Goal: Information Seeking & Learning: Learn about a topic

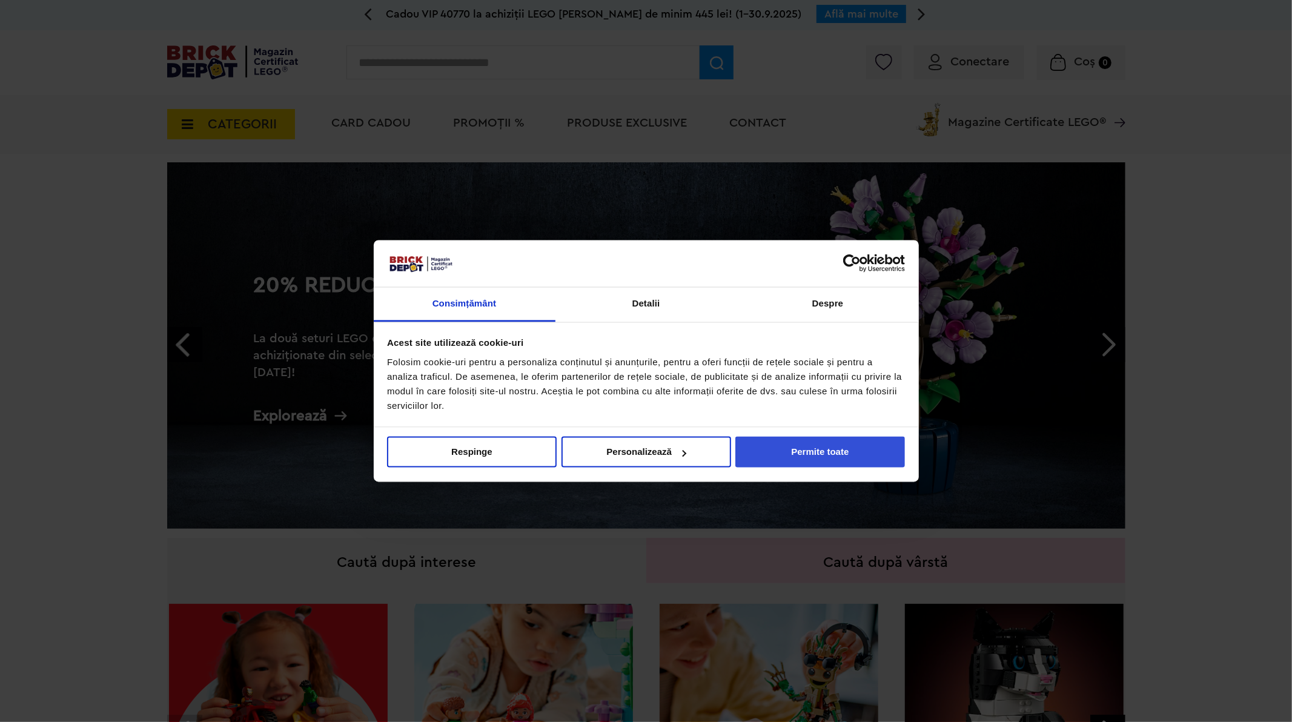
click at [839, 453] on button "Permite toate" at bounding box center [820, 452] width 170 height 31
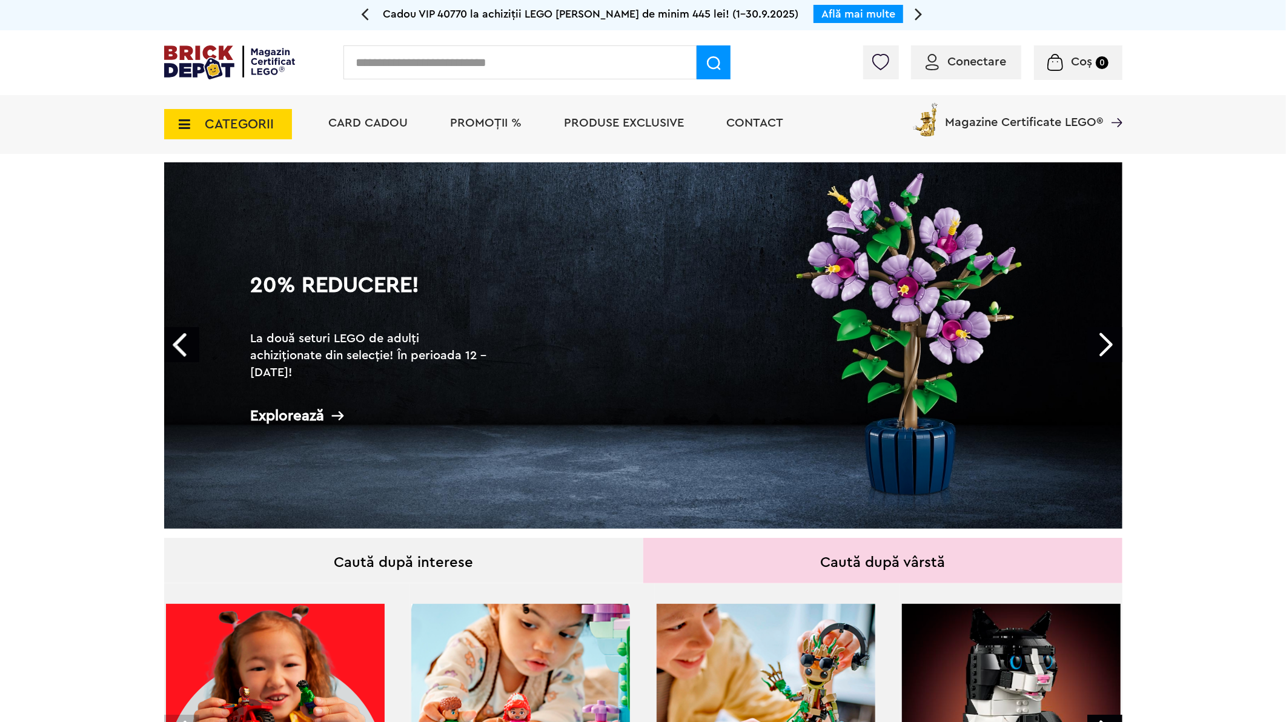
click at [250, 118] on span "CATEGORII" at bounding box center [239, 124] width 69 height 13
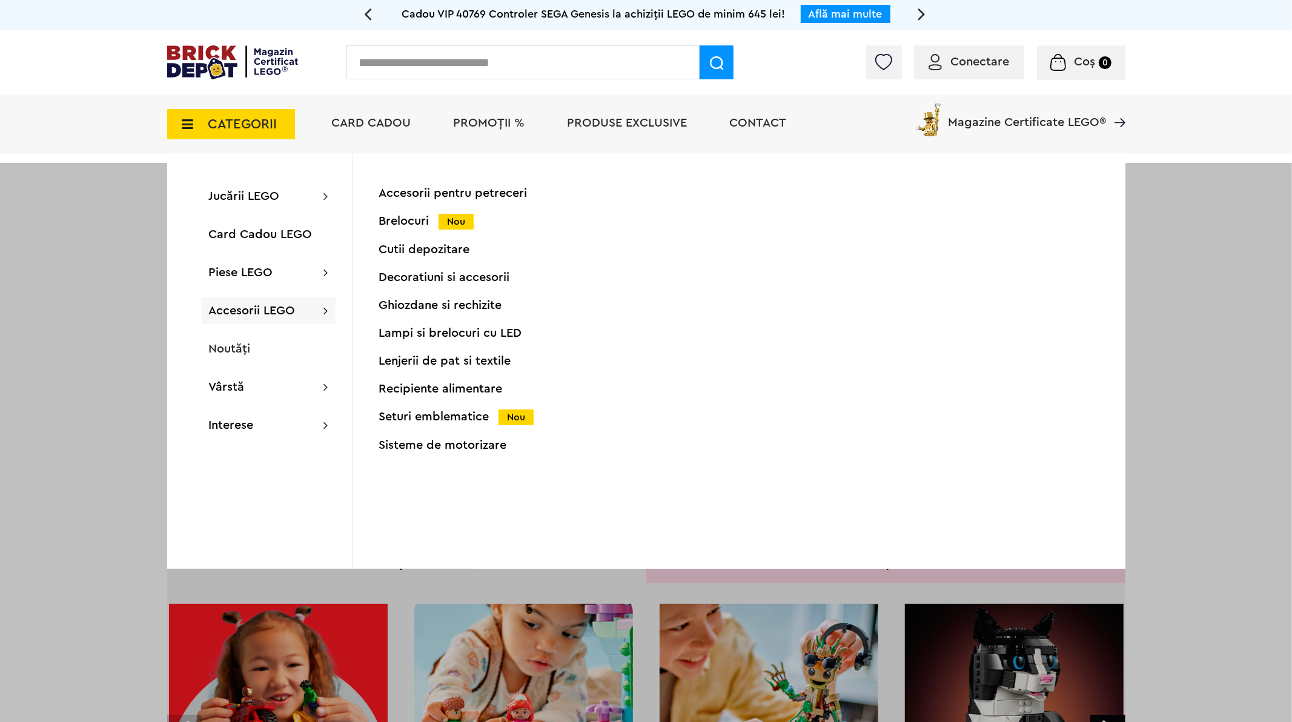
click at [274, 309] on span "Accesorii LEGO" at bounding box center [252, 311] width 87 height 12
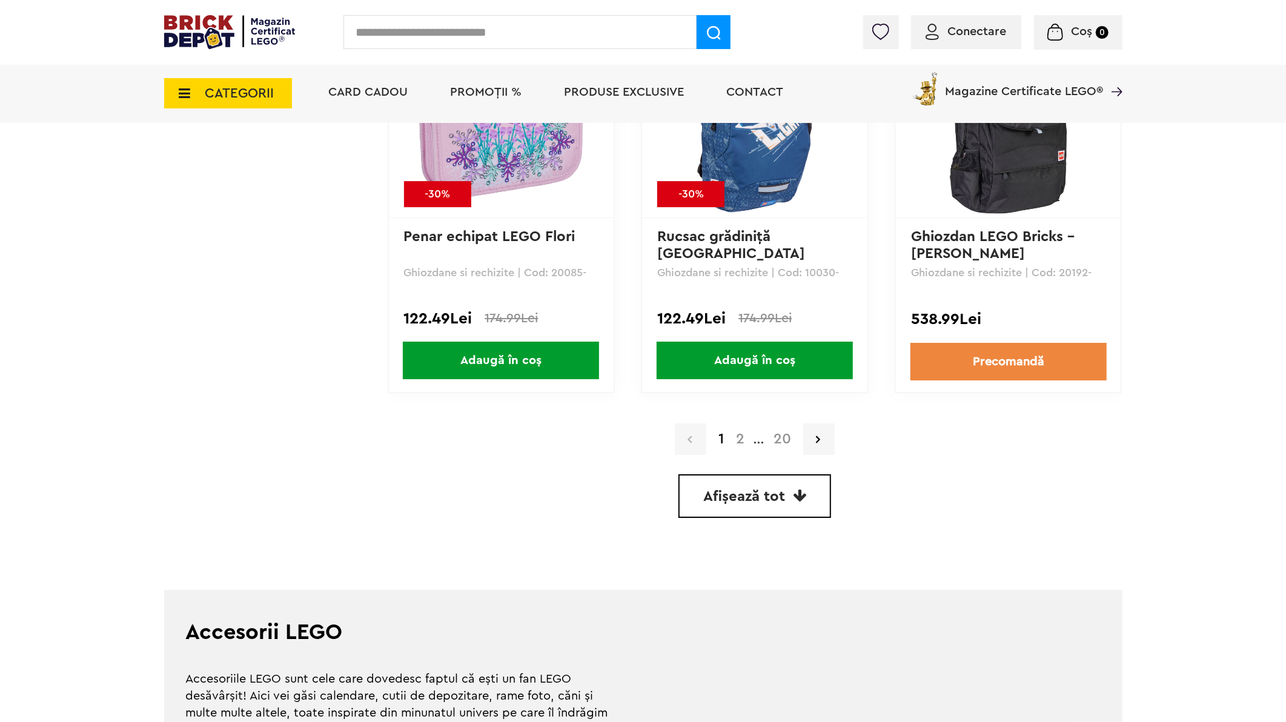
scroll to position [3298, 0]
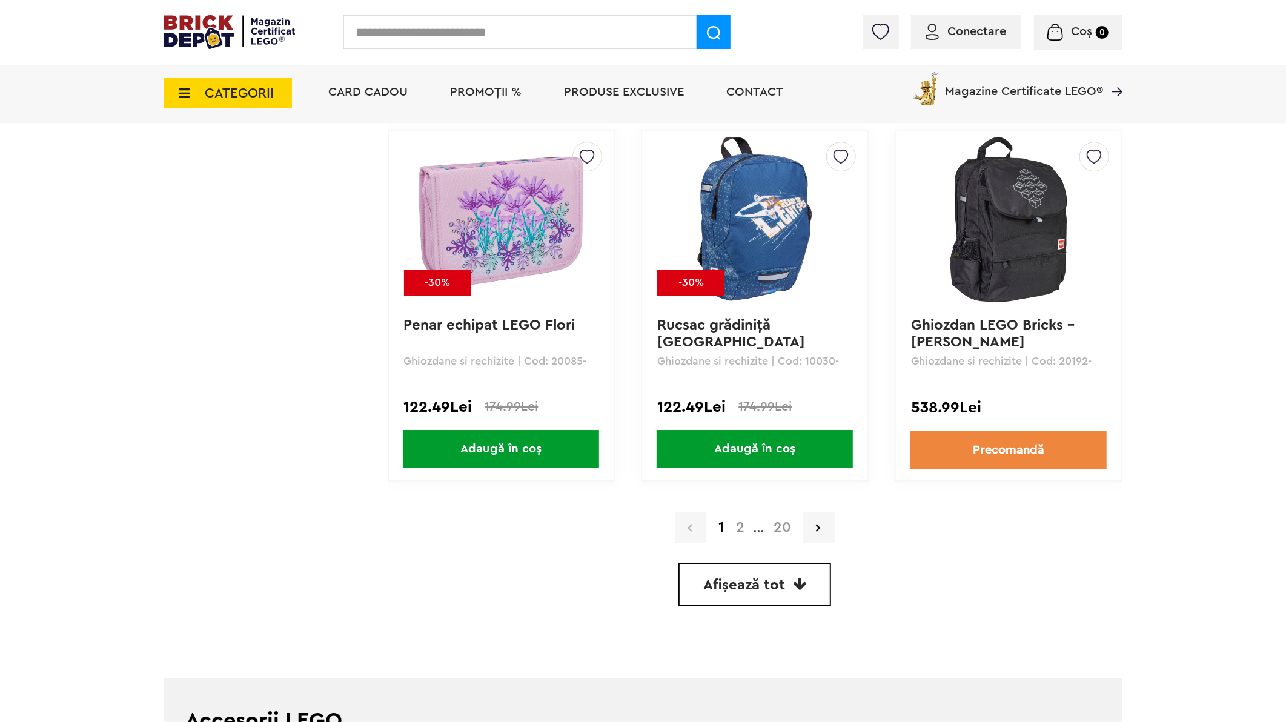
click at [742, 520] on link "2" at bounding box center [740, 527] width 21 height 15
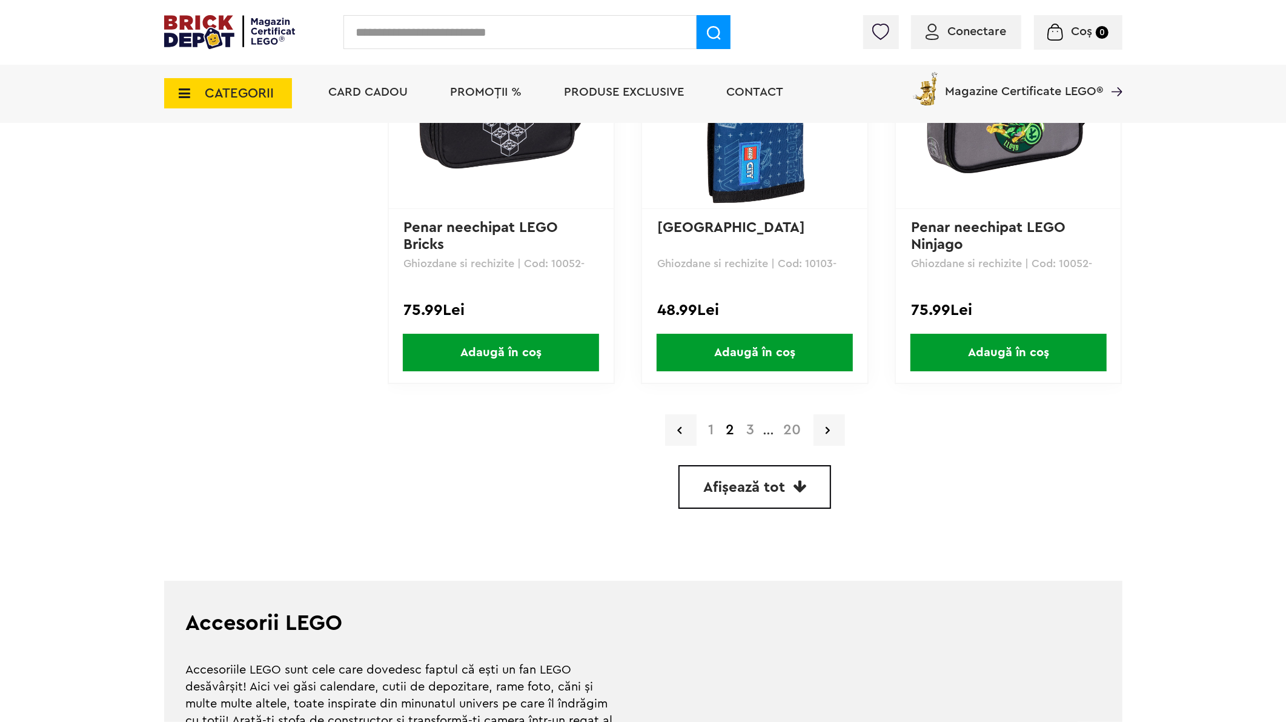
scroll to position [3433, 0]
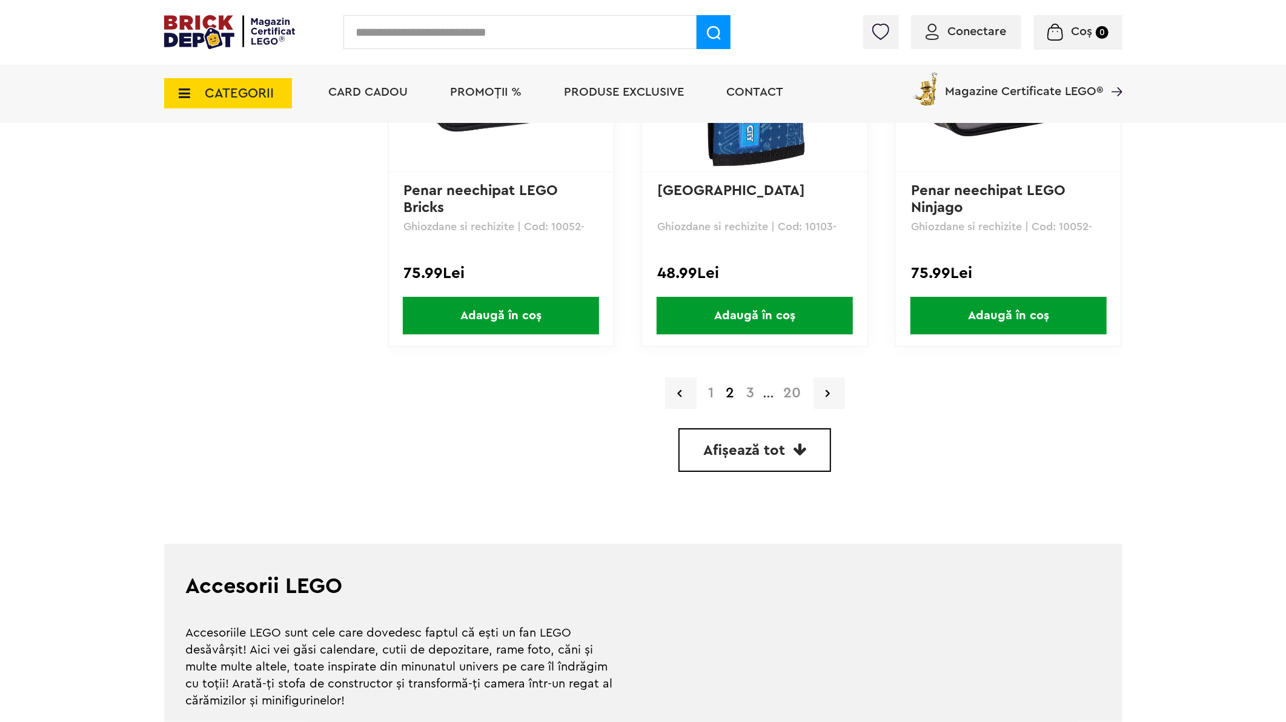
click at [749, 386] on link "3" at bounding box center [751, 393] width 20 height 15
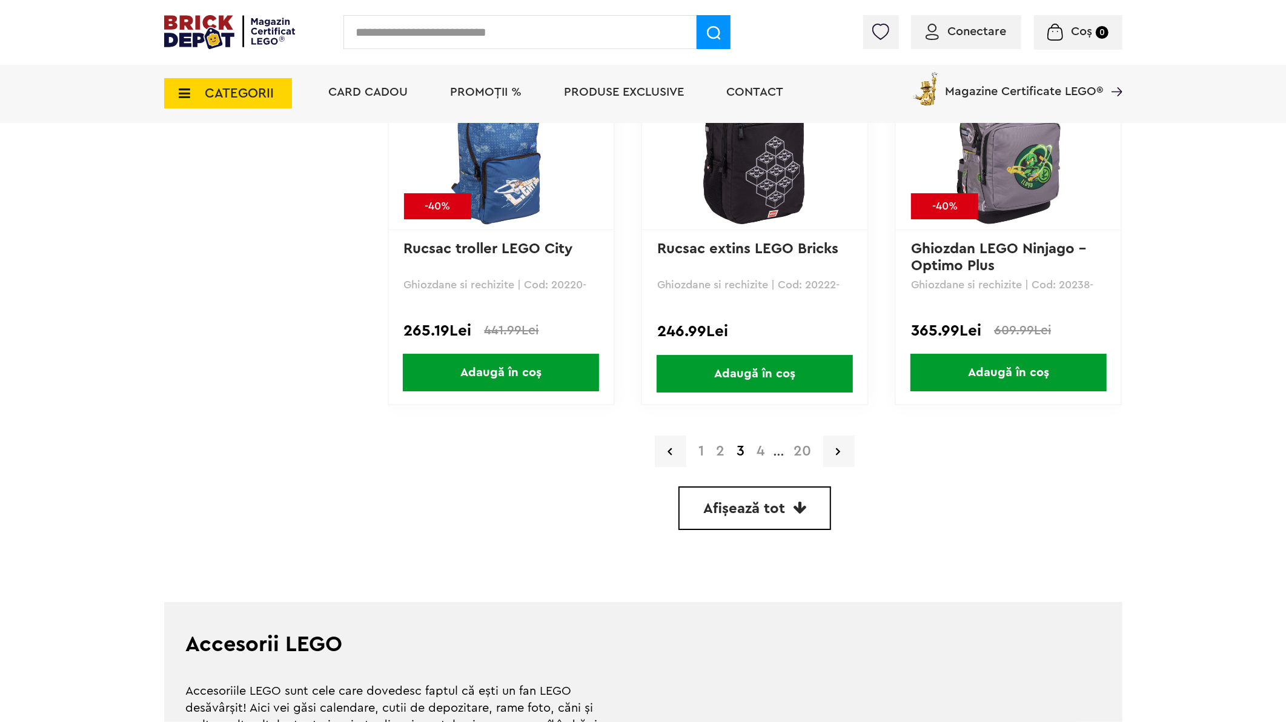
scroll to position [3164, 0]
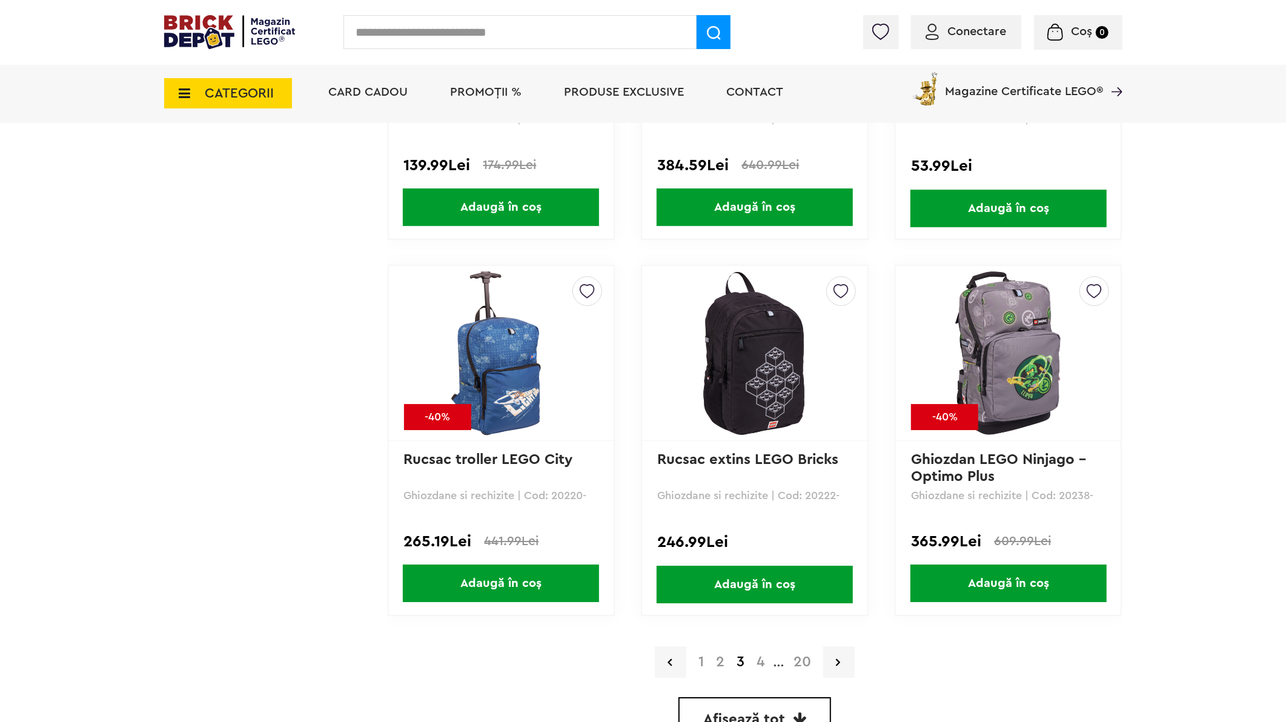
click at [763, 655] on link "4" at bounding box center [761, 662] width 20 height 15
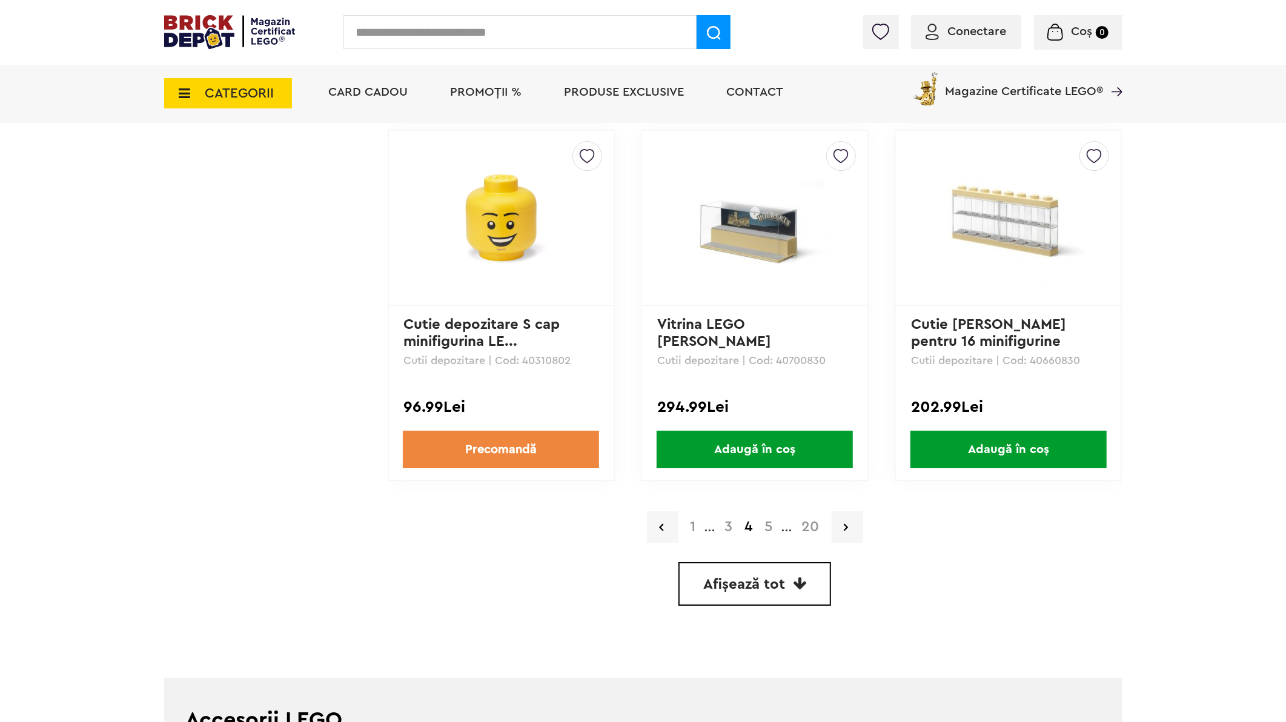
scroll to position [3298, 0]
click at [768, 520] on link "5" at bounding box center [769, 527] width 20 height 15
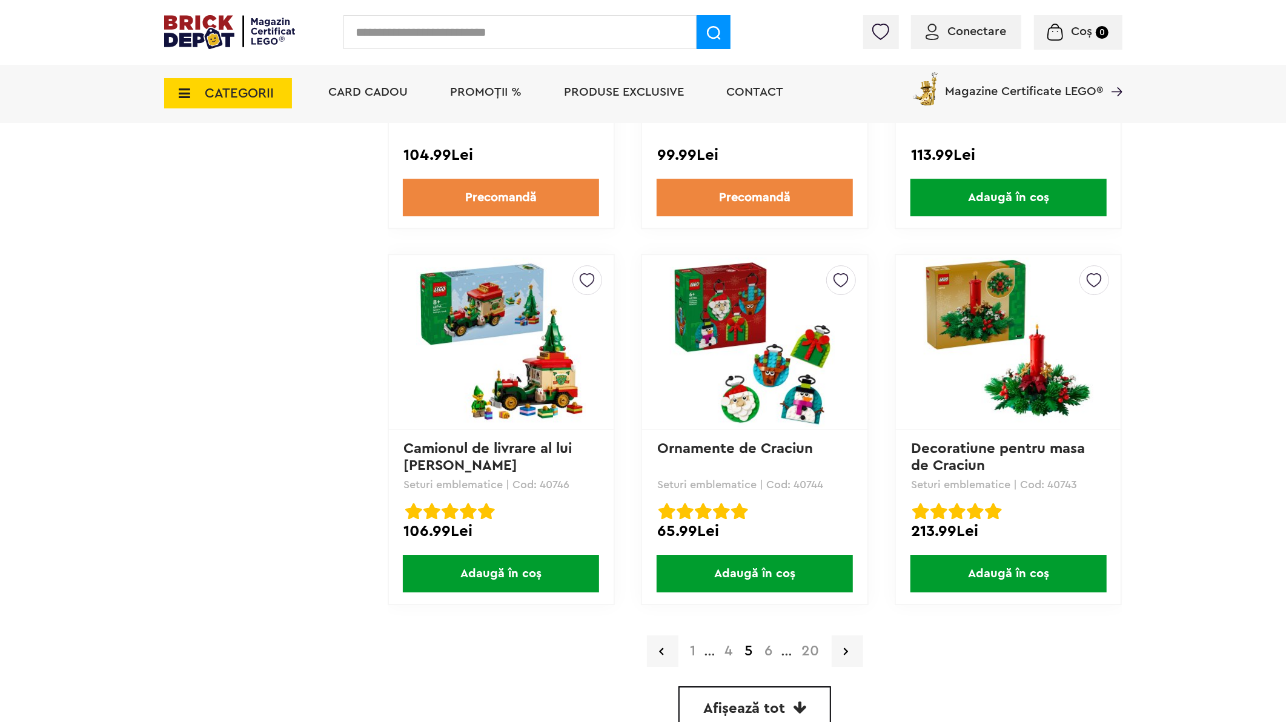
scroll to position [3500, 0]
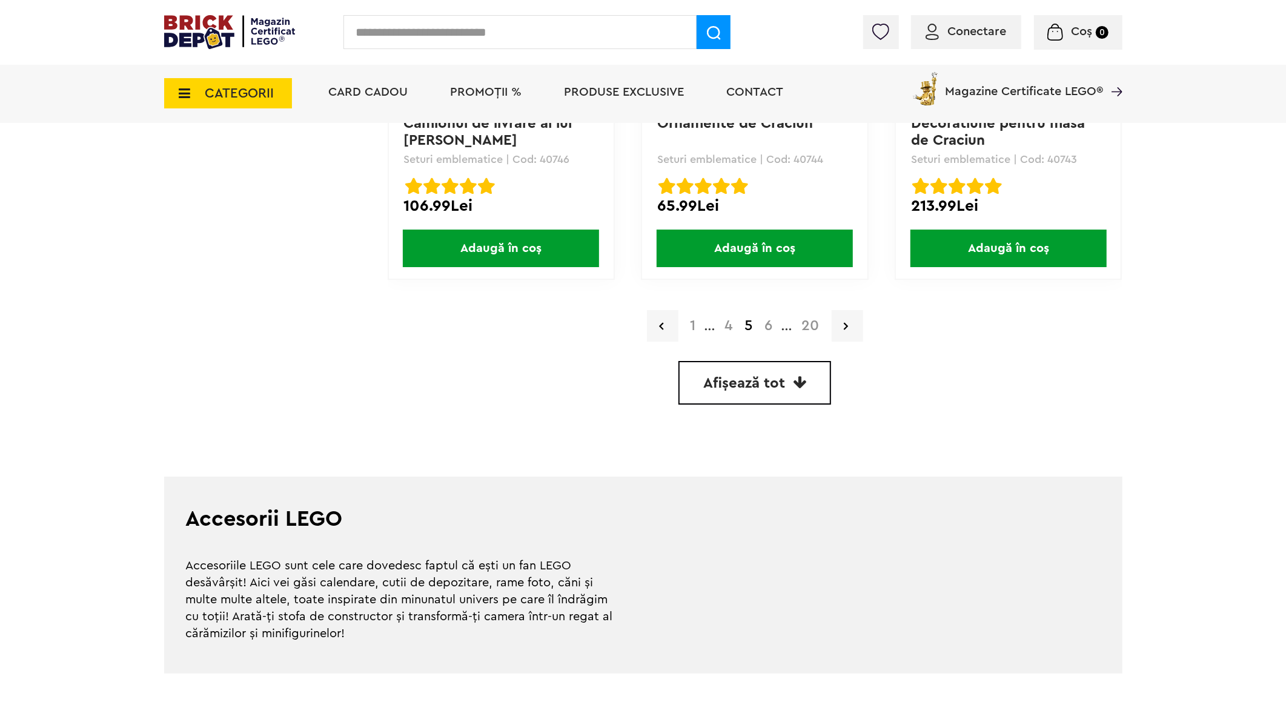
click at [768, 319] on link "6" at bounding box center [769, 326] width 20 height 15
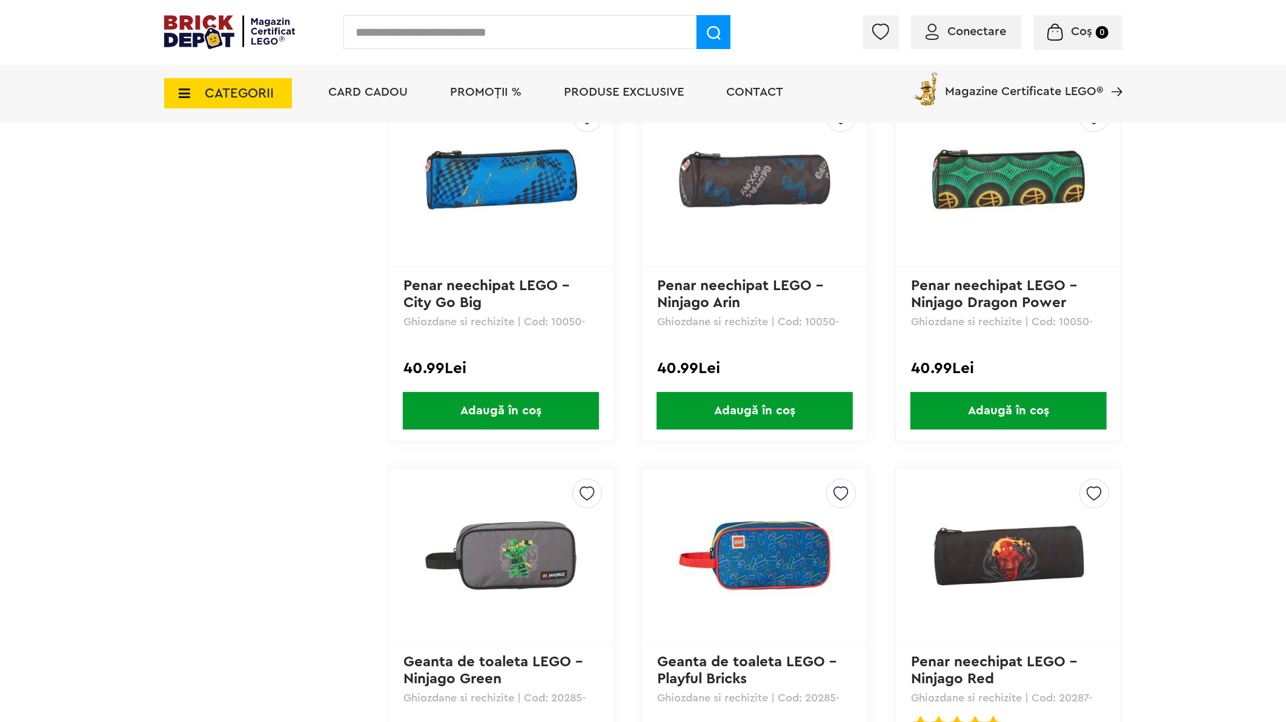
scroll to position [3298, 0]
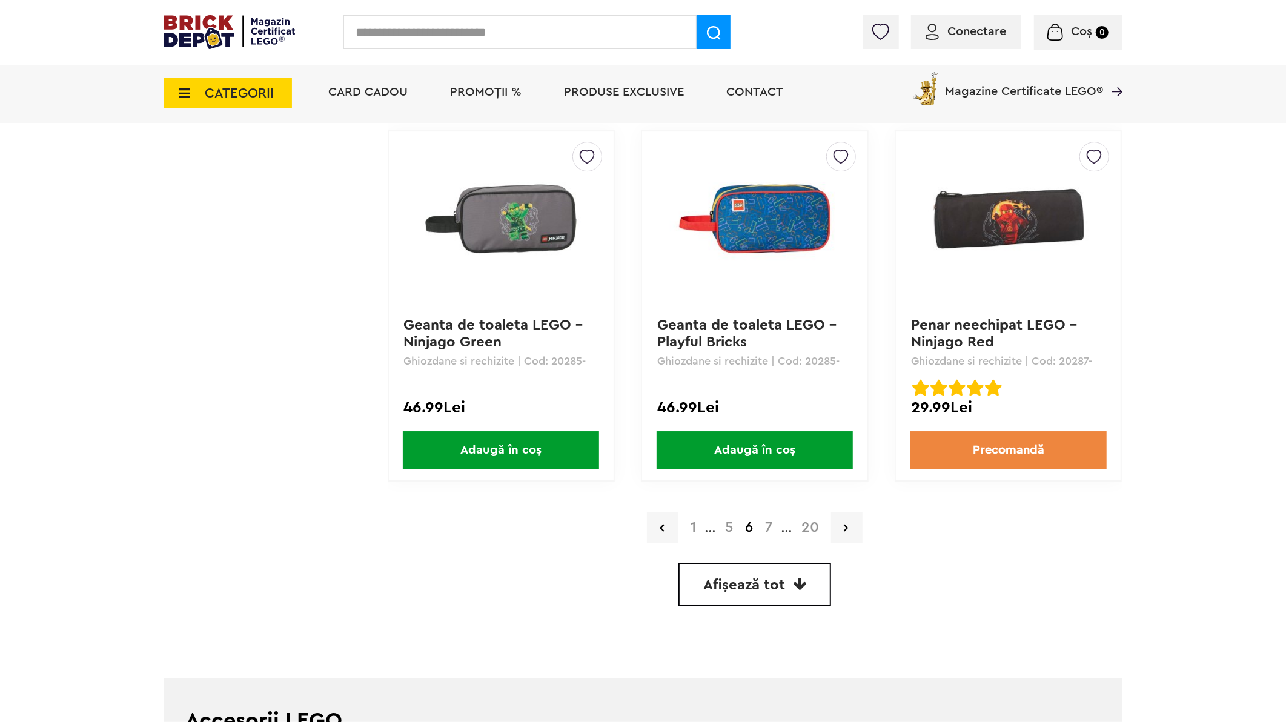
click at [771, 520] on link "7" at bounding box center [768, 527] width 19 height 15
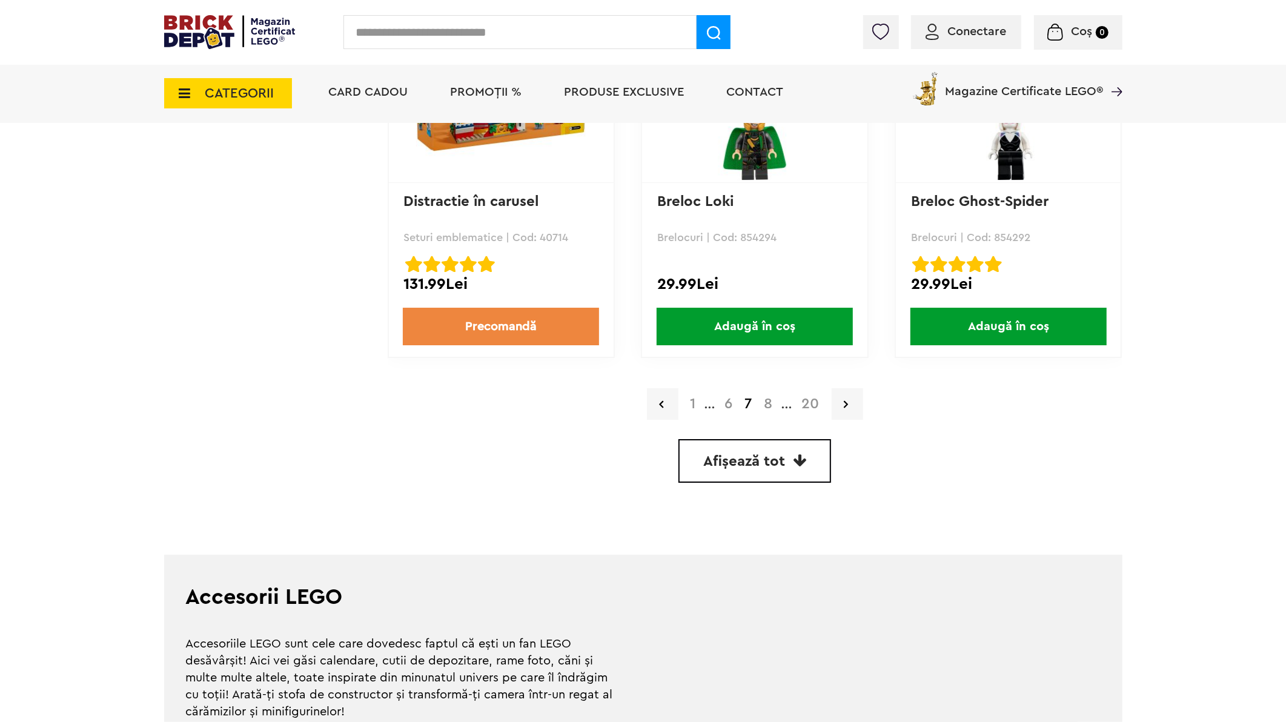
scroll to position [3433, 0]
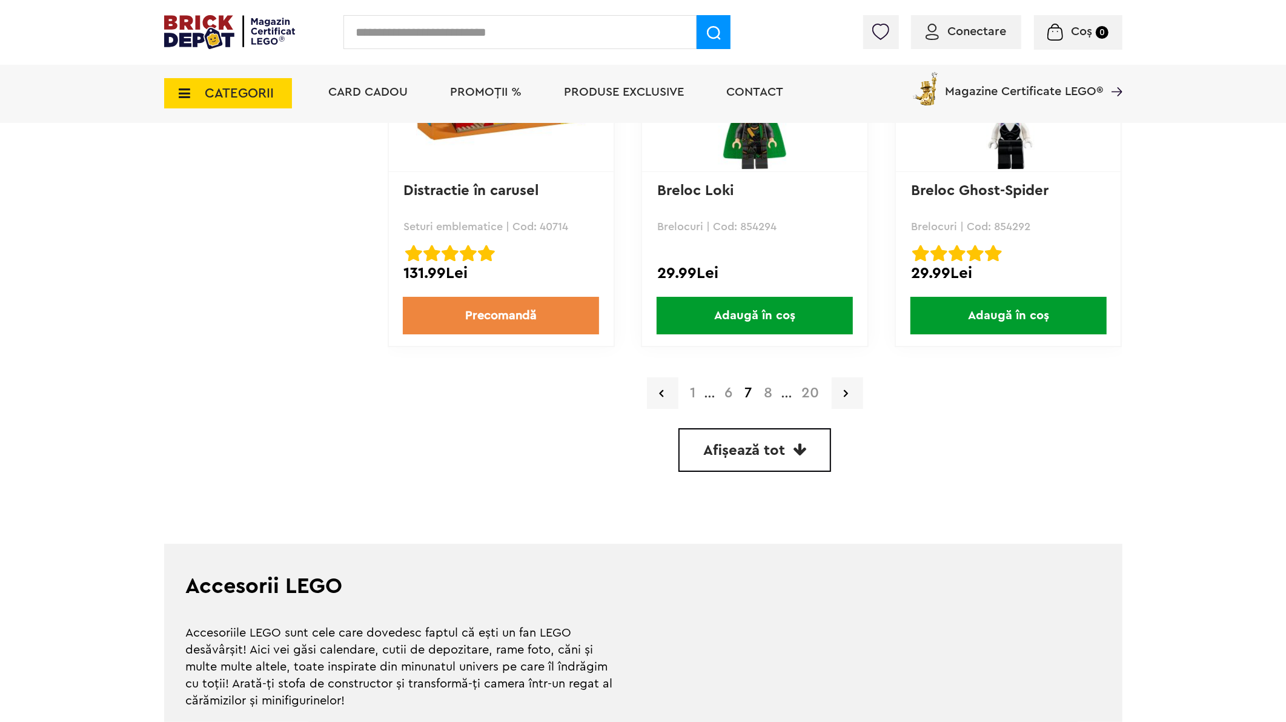
click at [770, 386] on link "8" at bounding box center [768, 393] width 21 height 15
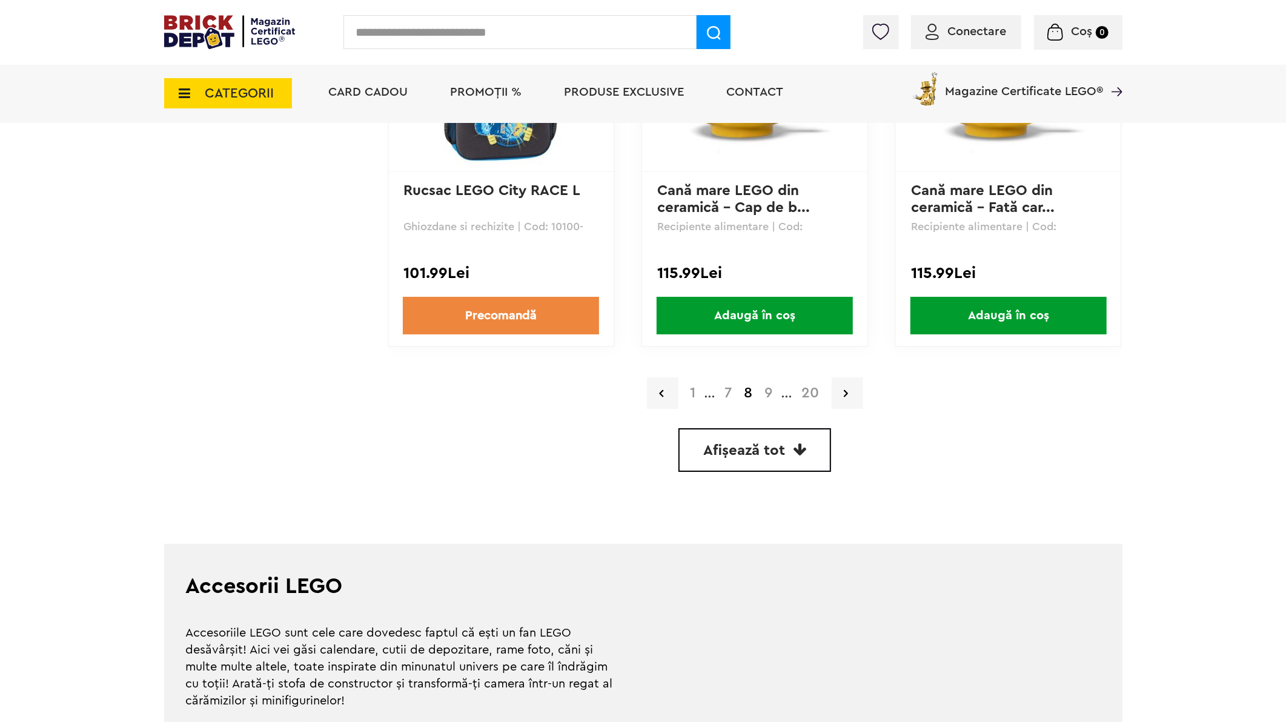
scroll to position [3164, 0]
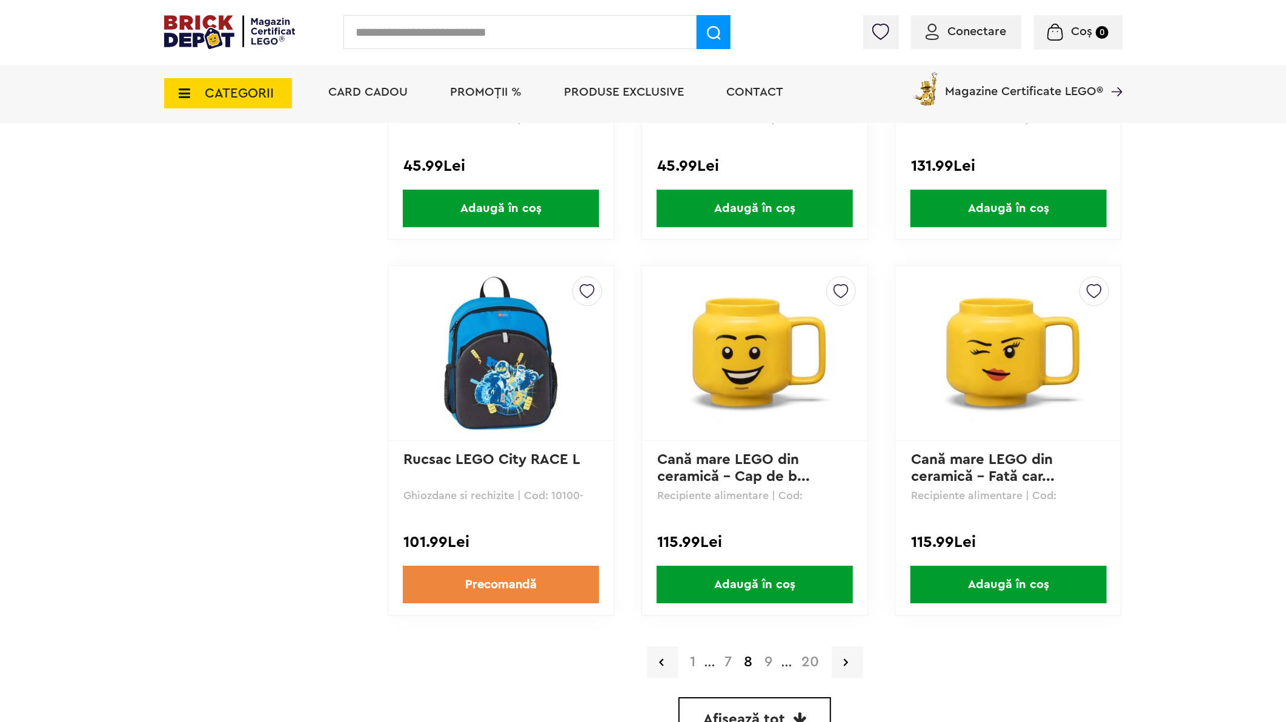
click at [767, 655] on link "9" at bounding box center [769, 662] width 20 height 15
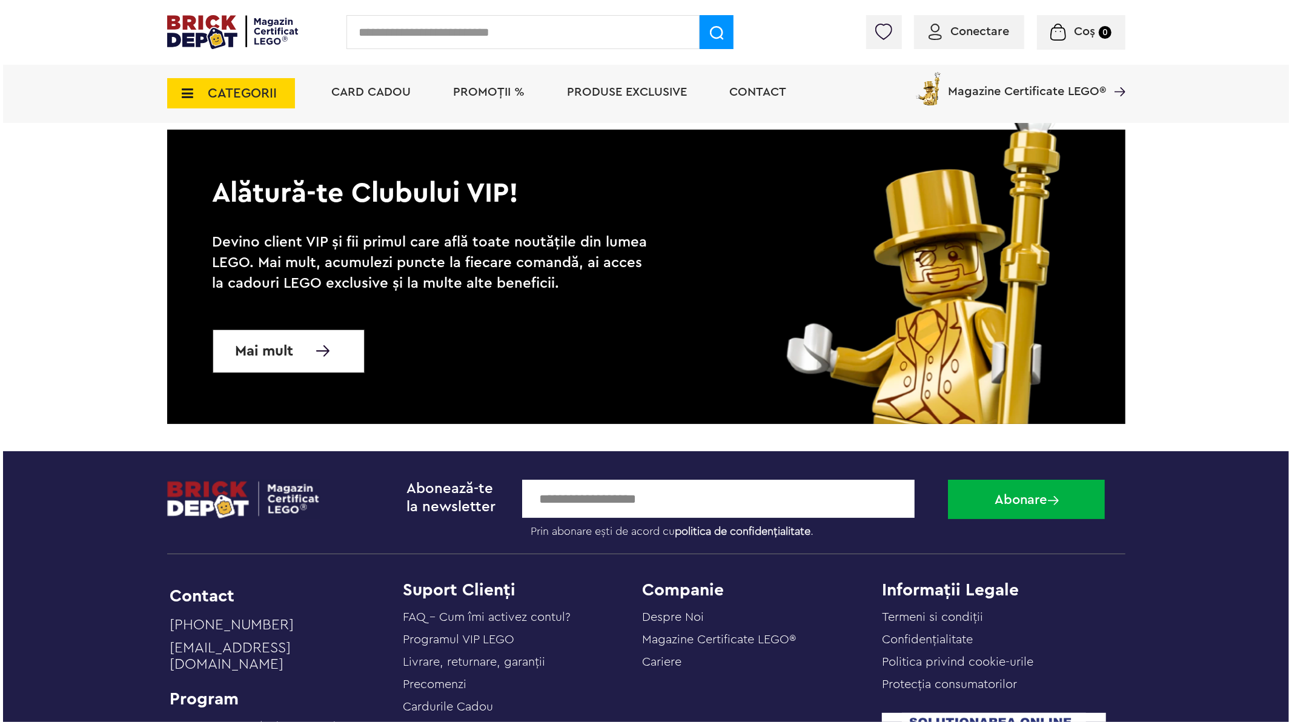
scroll to position [3971, 0]
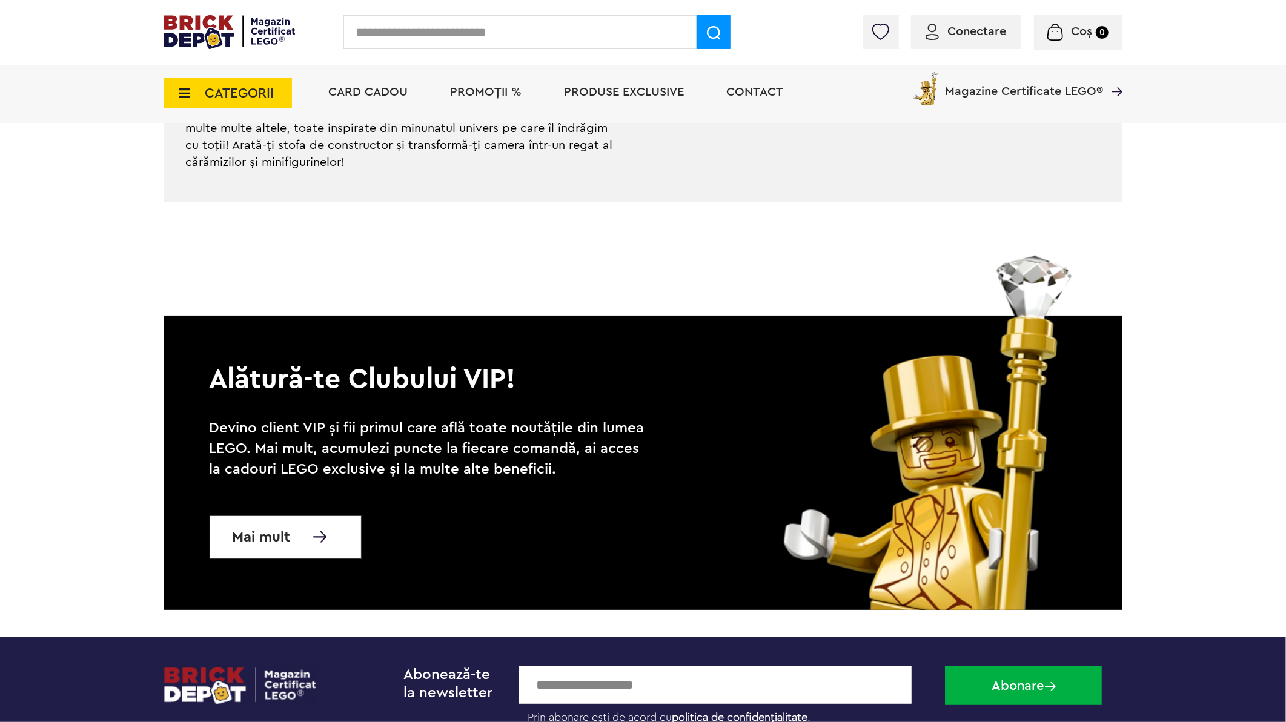
click at [449, 29] on input "text" at bounding box center [520, 32] width 353 height 34
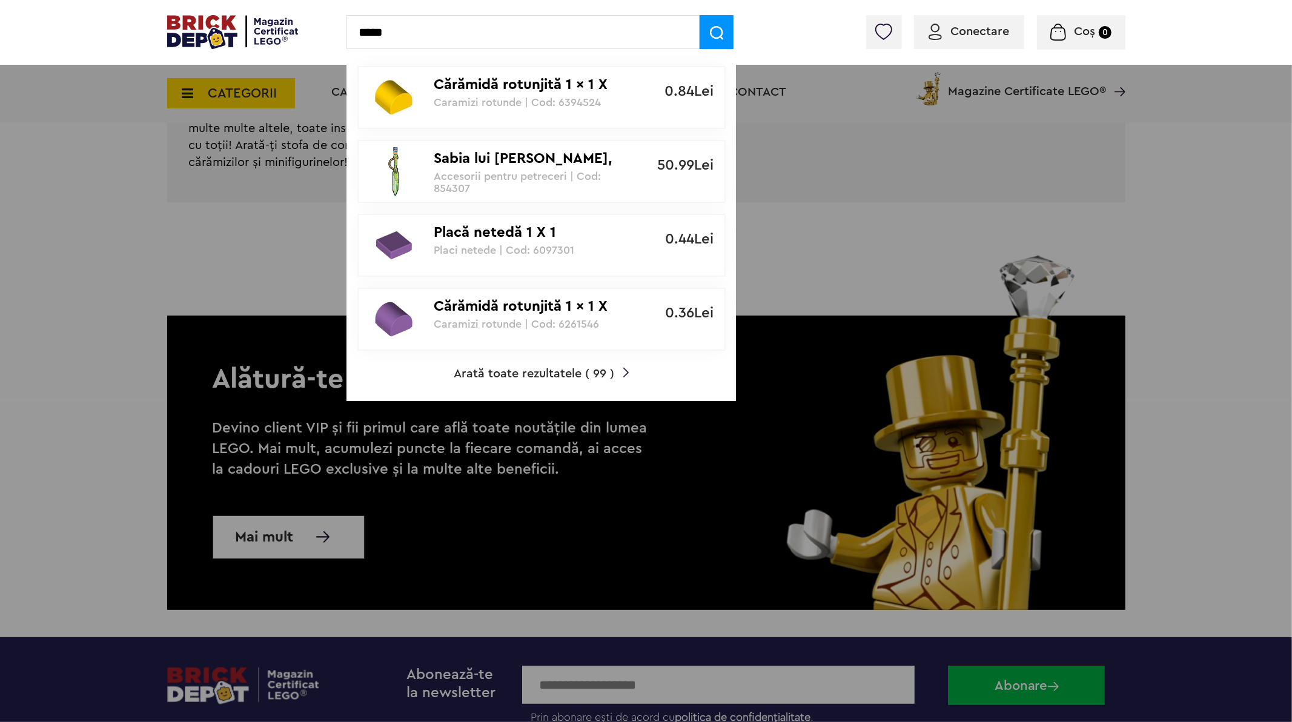
type input "*****"
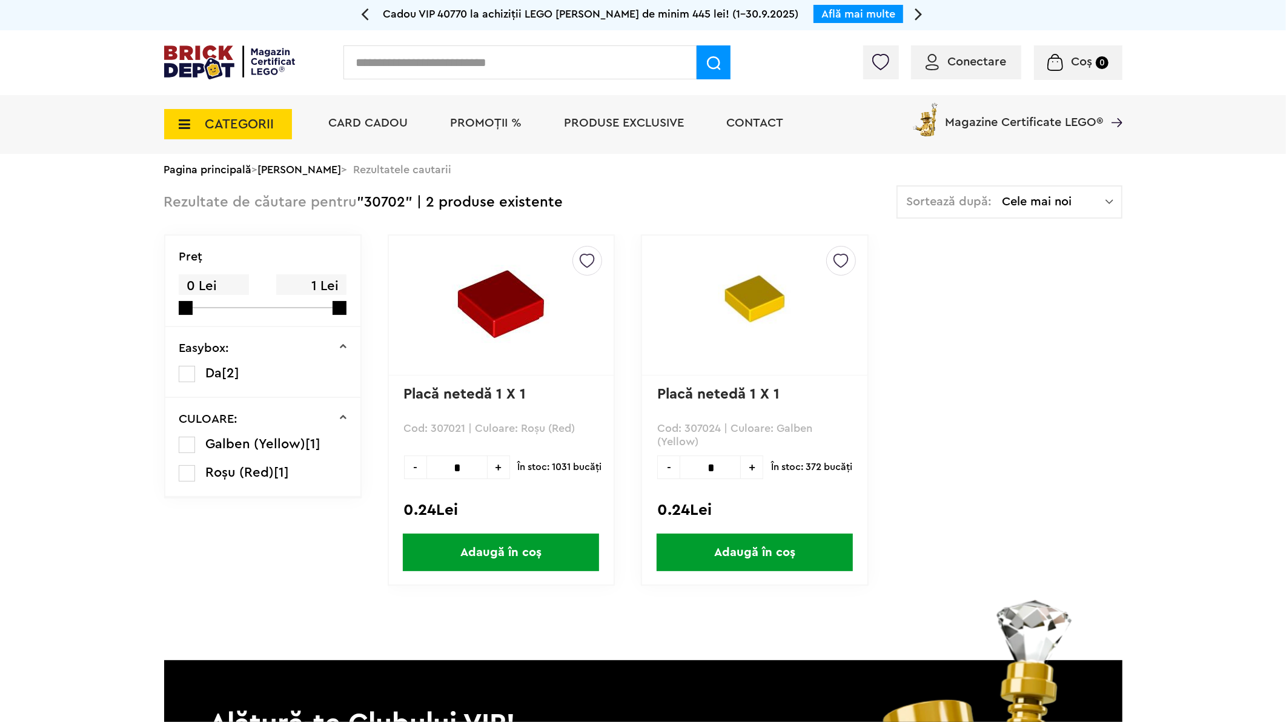
click at [457, 39] on div "Conectare Coș 0" at bounding box center [643, 62] width 1286 height 65
click at [238, 126] on span "CATEGORII" at bounding box center [239, 124] width 69 height 13
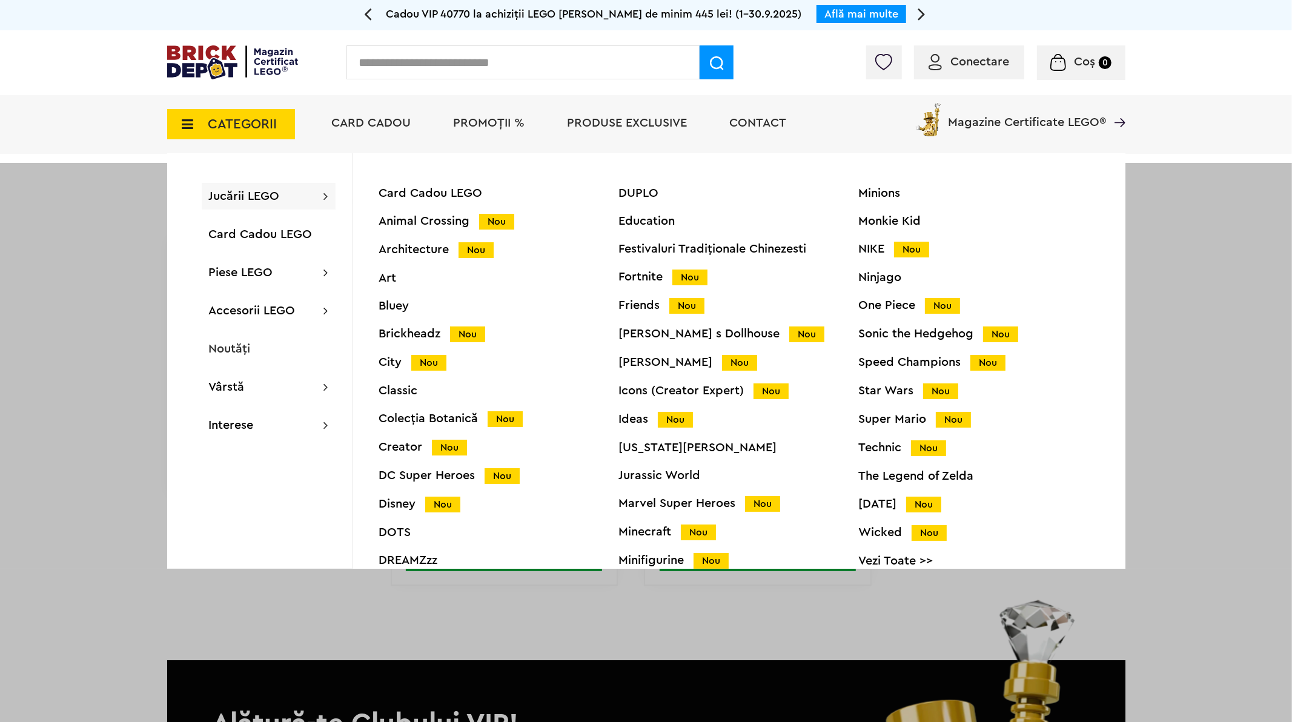
click at [59, 152] on div "CATEGORII Jucării LEGO Card Cadou LEGO Animal Crossing Nou Architecture Nou Art…" at bounding box center [646, 124] width 1292 height 59
click at [241, 134] on span "CATEGORII" at bounding box center [231, 124] width 128 height 30
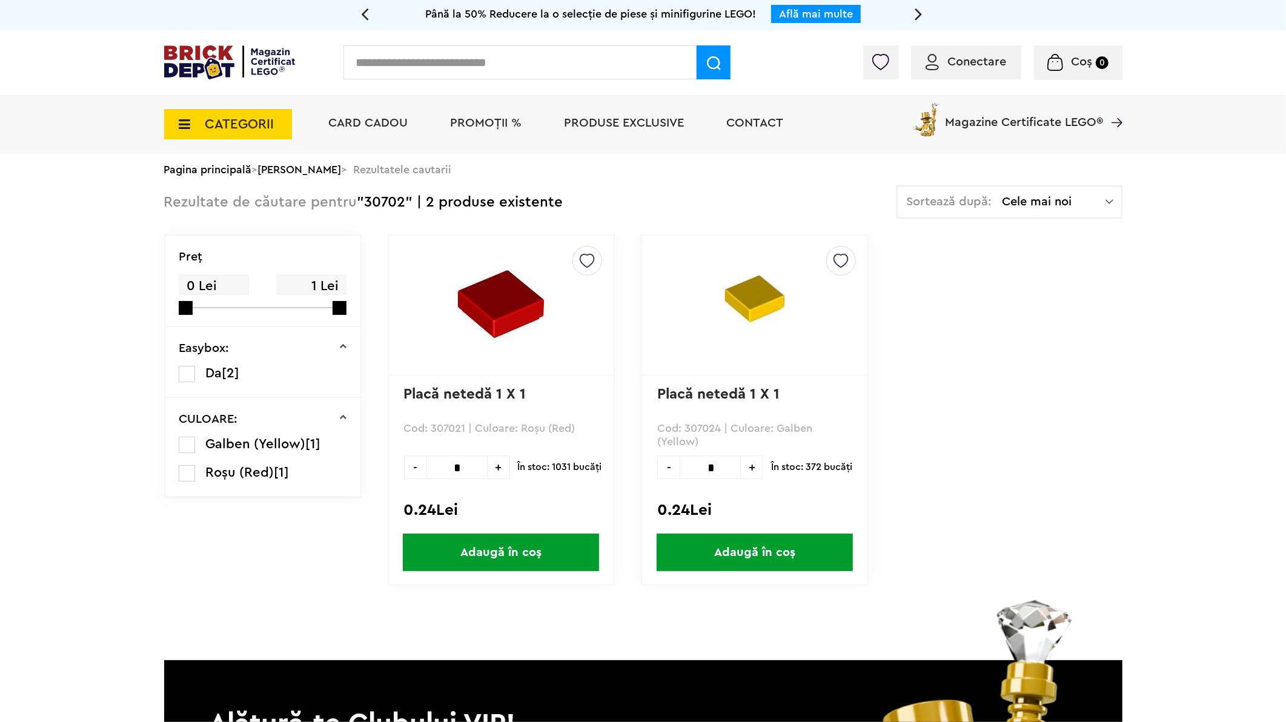
click at [192, 124] on span "CATEGORII" at bounding box center [228, 124] width 128 height 30
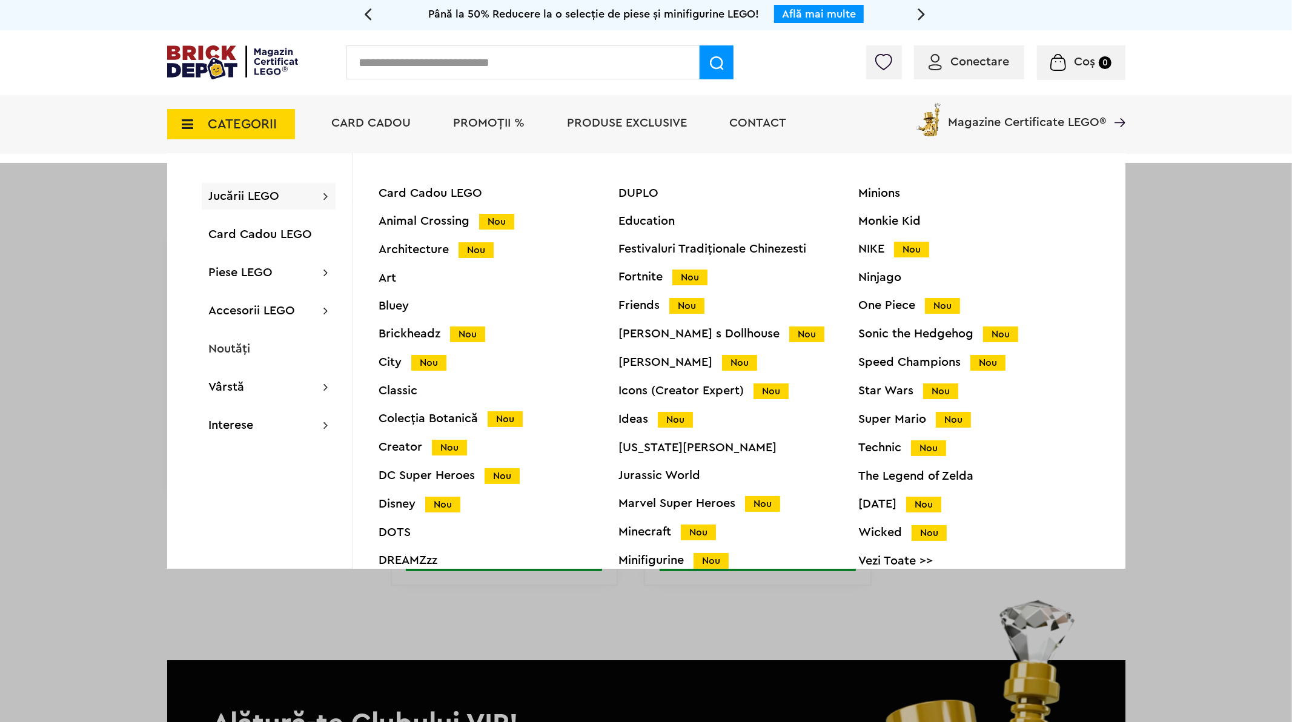
click at [248, 196] on span "Jucării LEGO" at bounding box center [244, 196] width 71 height 12
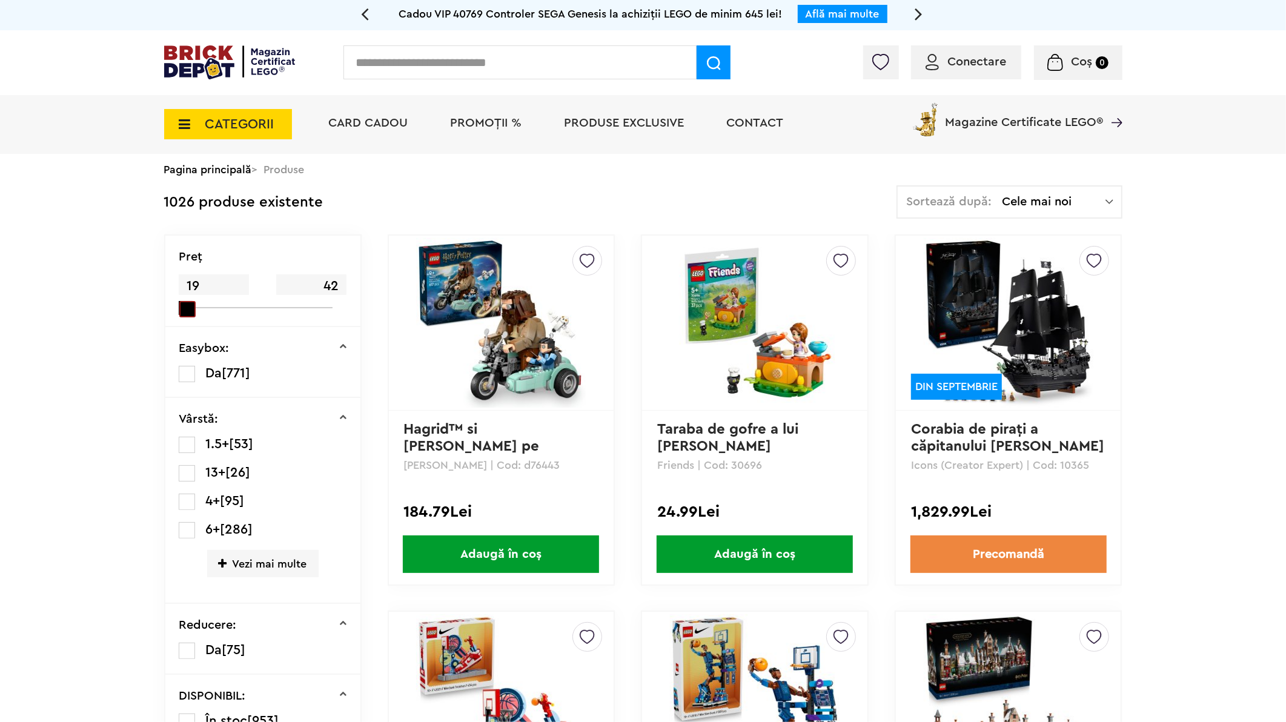
drag, startPoint x: 331, startPoint y: 311, endPoint x: 178, endPoint y: 327, distance: 154.1
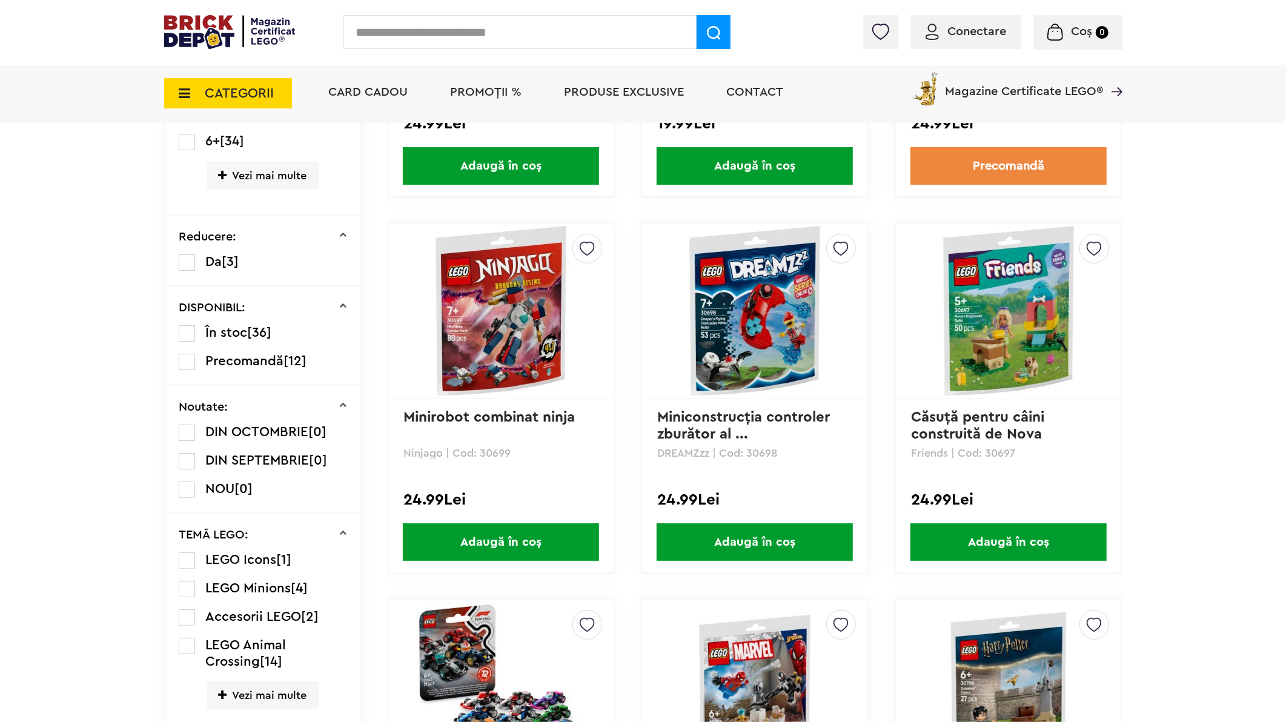
scroll to position [538, 0]
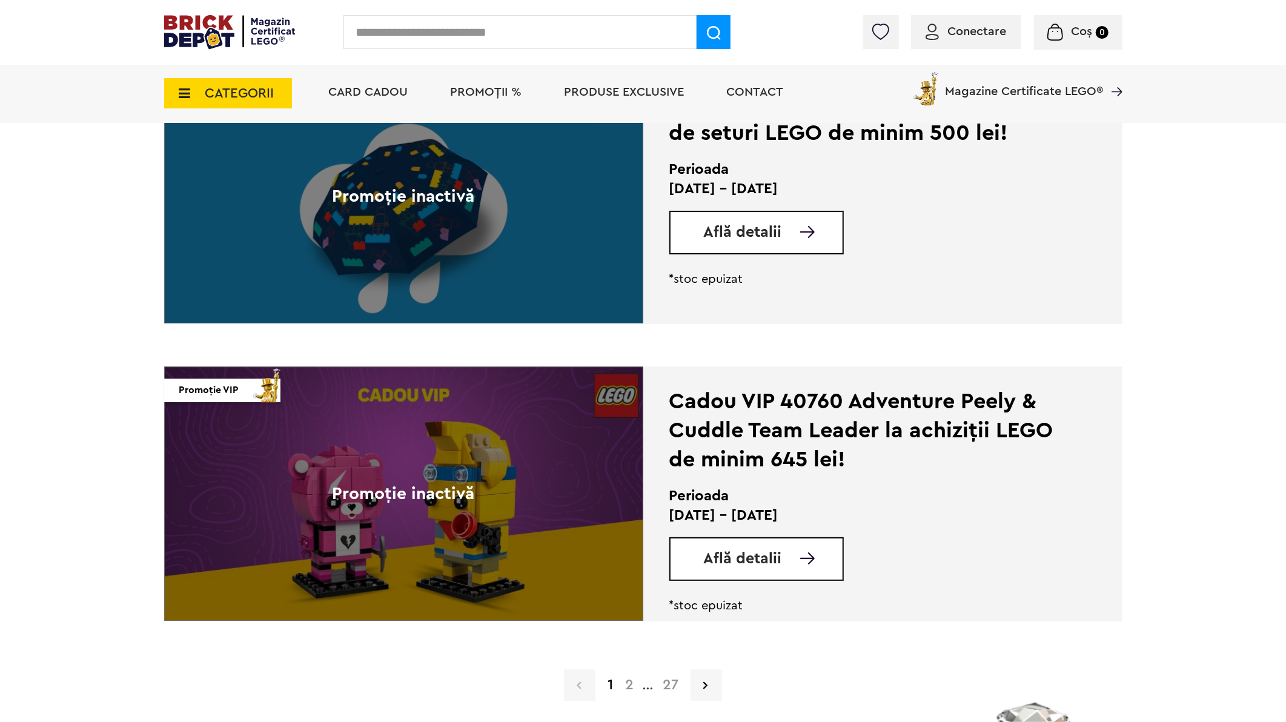
scroll to position [2812, 0]
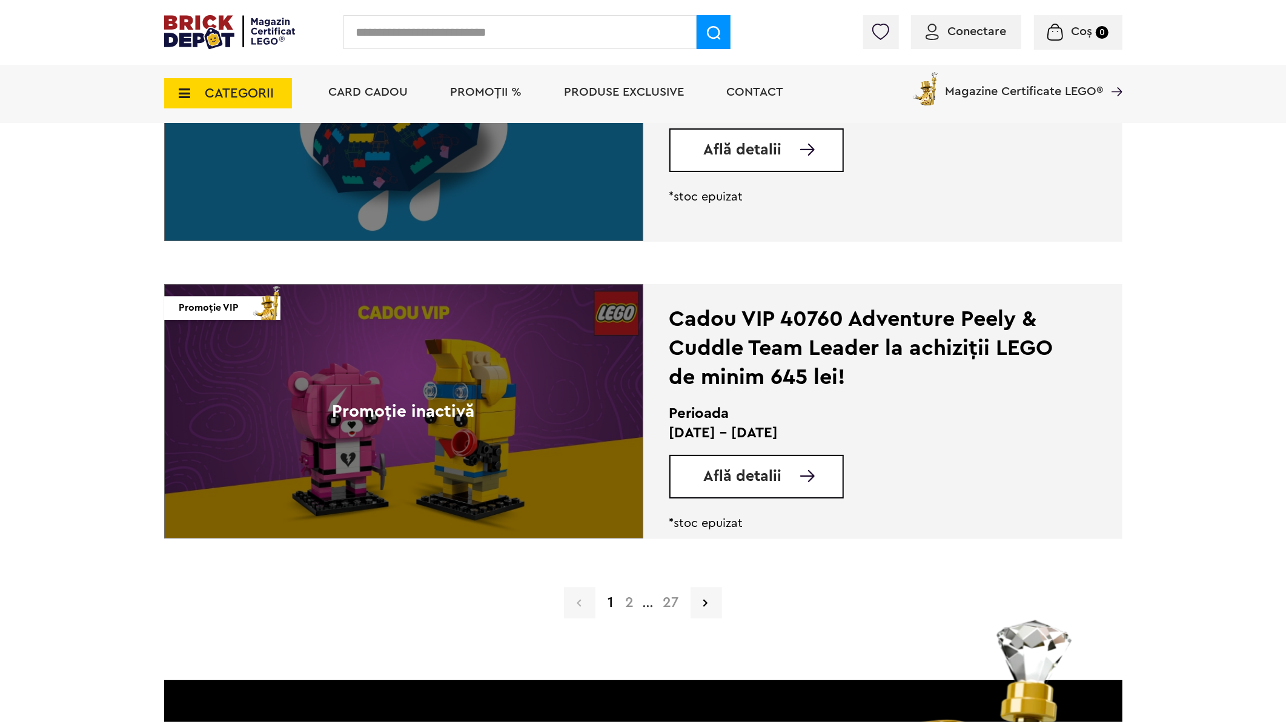
click at [720, 475] on span "Află detalii" at bounding box center [743, 476] width 78 height 15
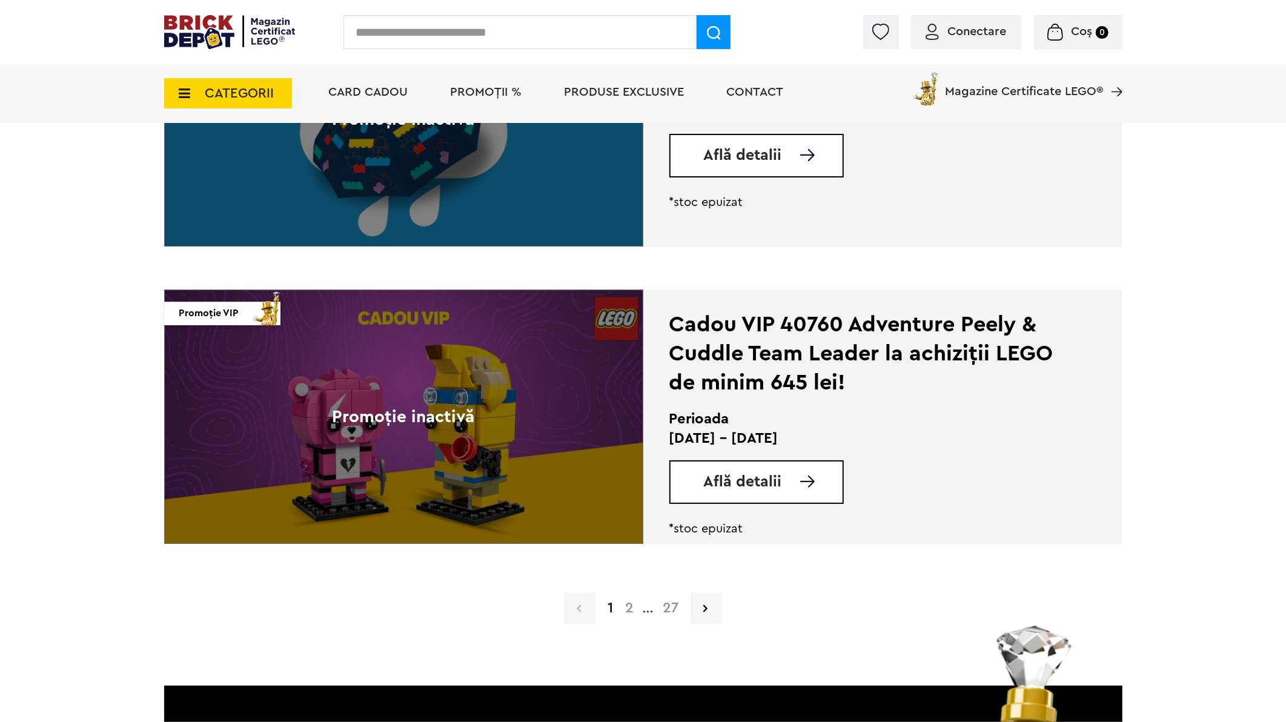
click at [628, 611] on link "2" at bounding box center [629, 608] width 21 height 15
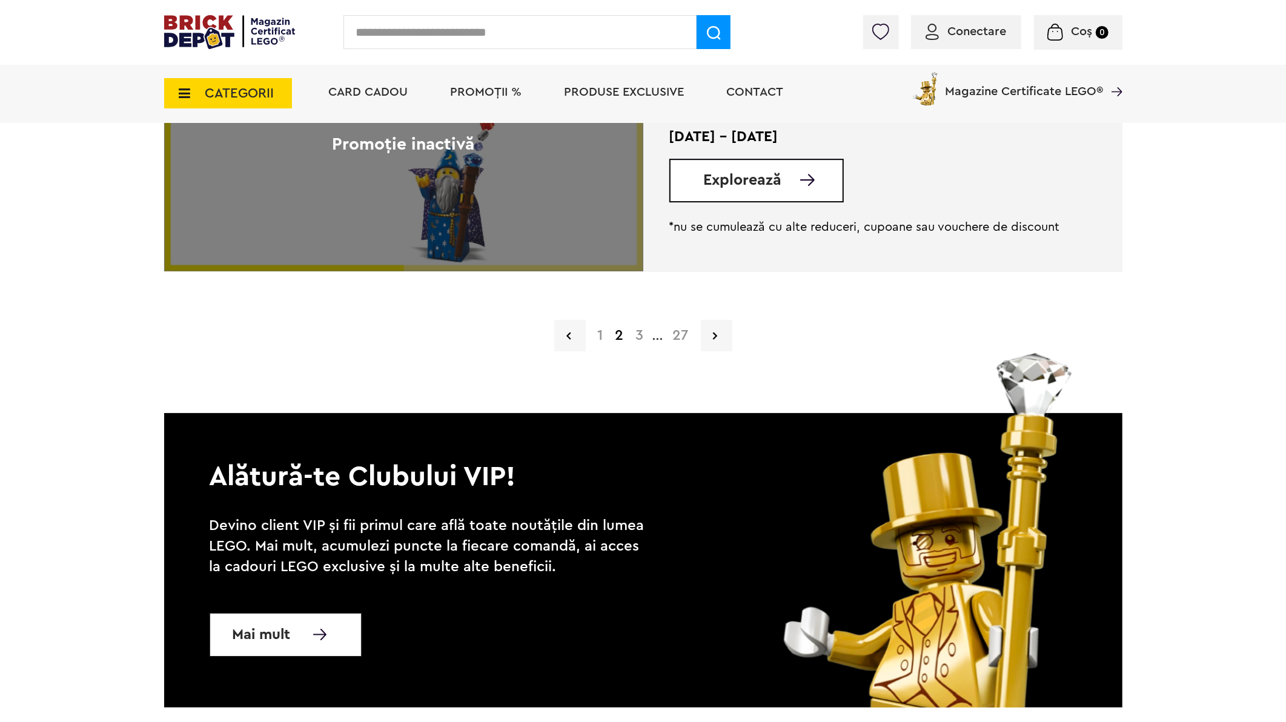
scroll to position [3096, 0]
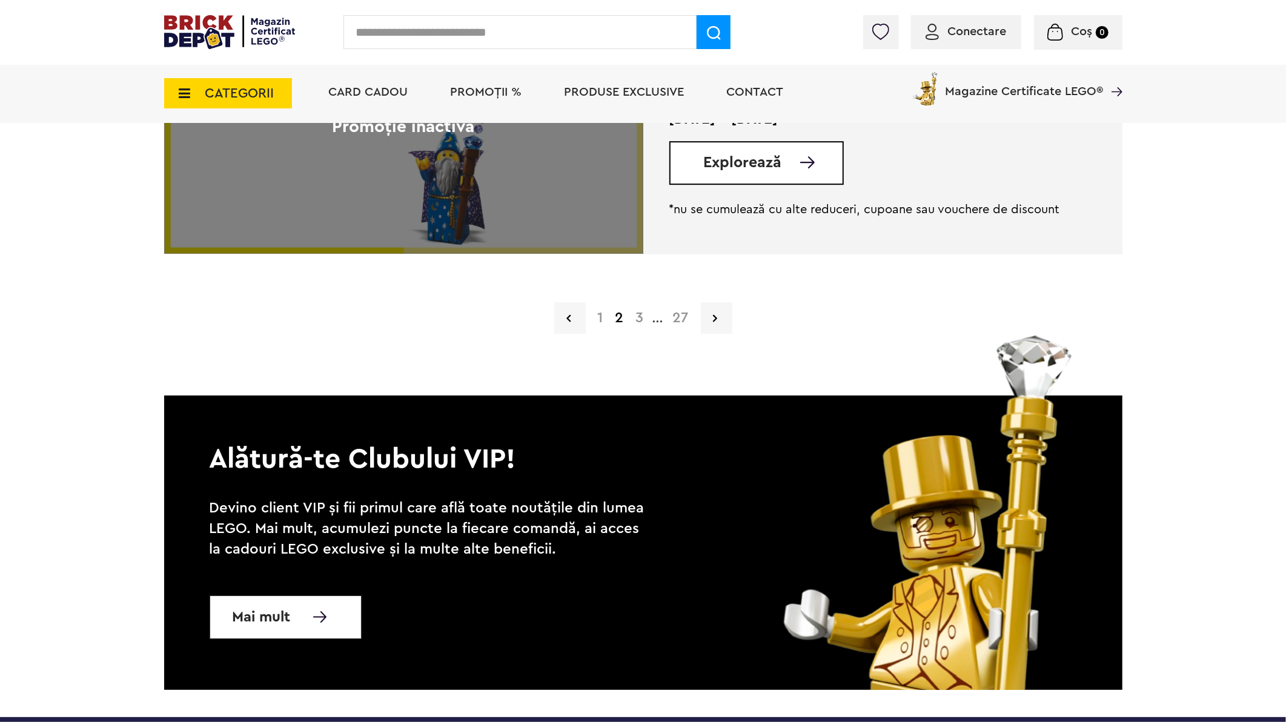
click at [637, 319] on link "3" at bounding box center [640, 318] width 20 height 15
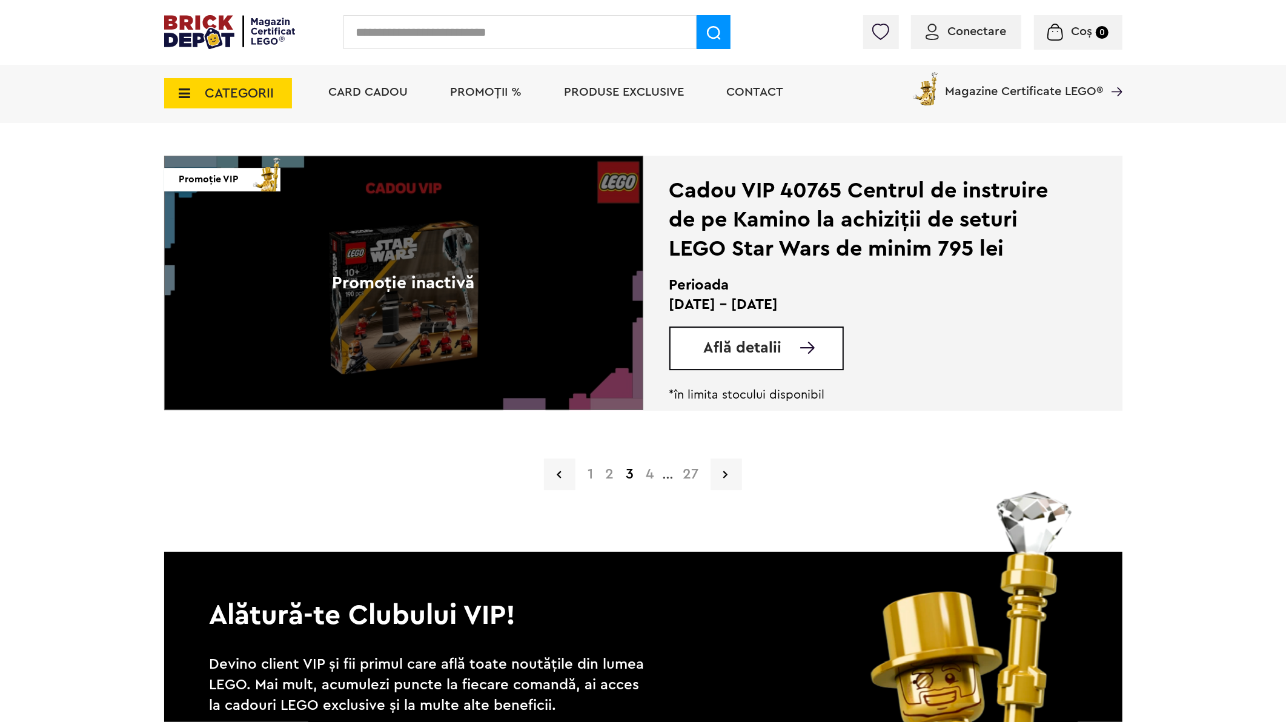
scroll to position [2827, 0]
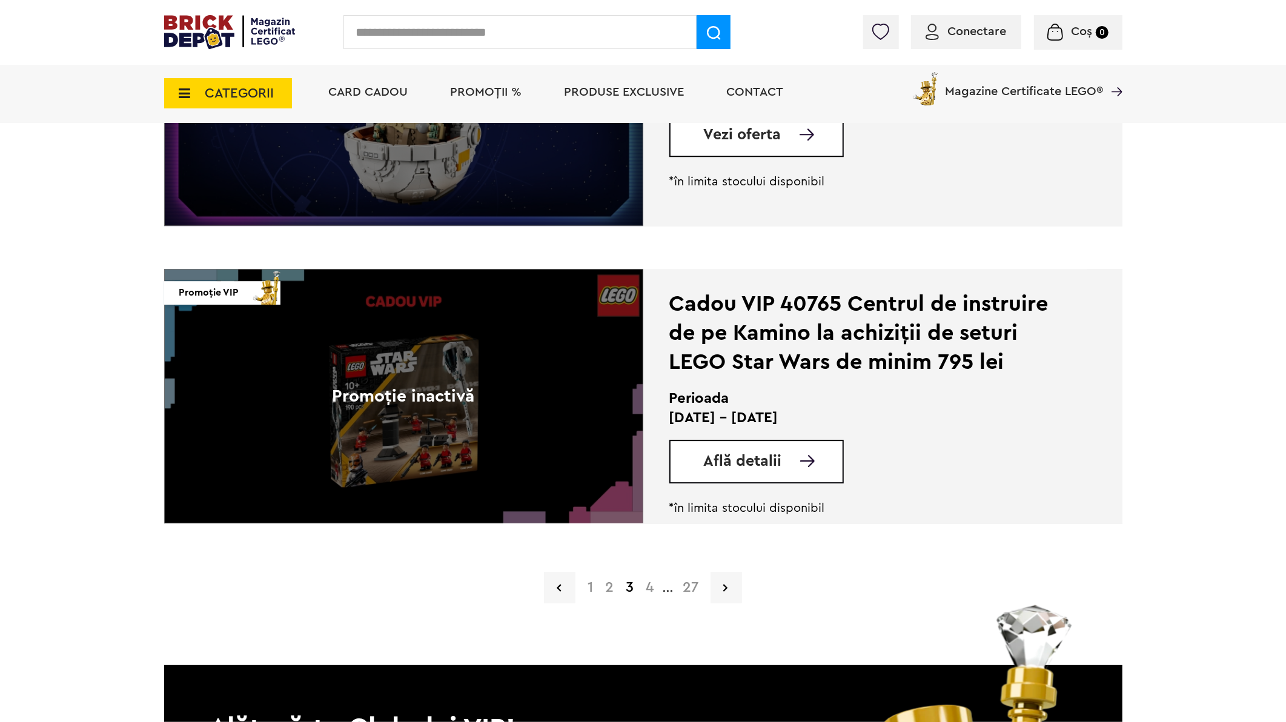
click at [652, 588] on link "4" at bounding box center [650, 587] width 20 height 15
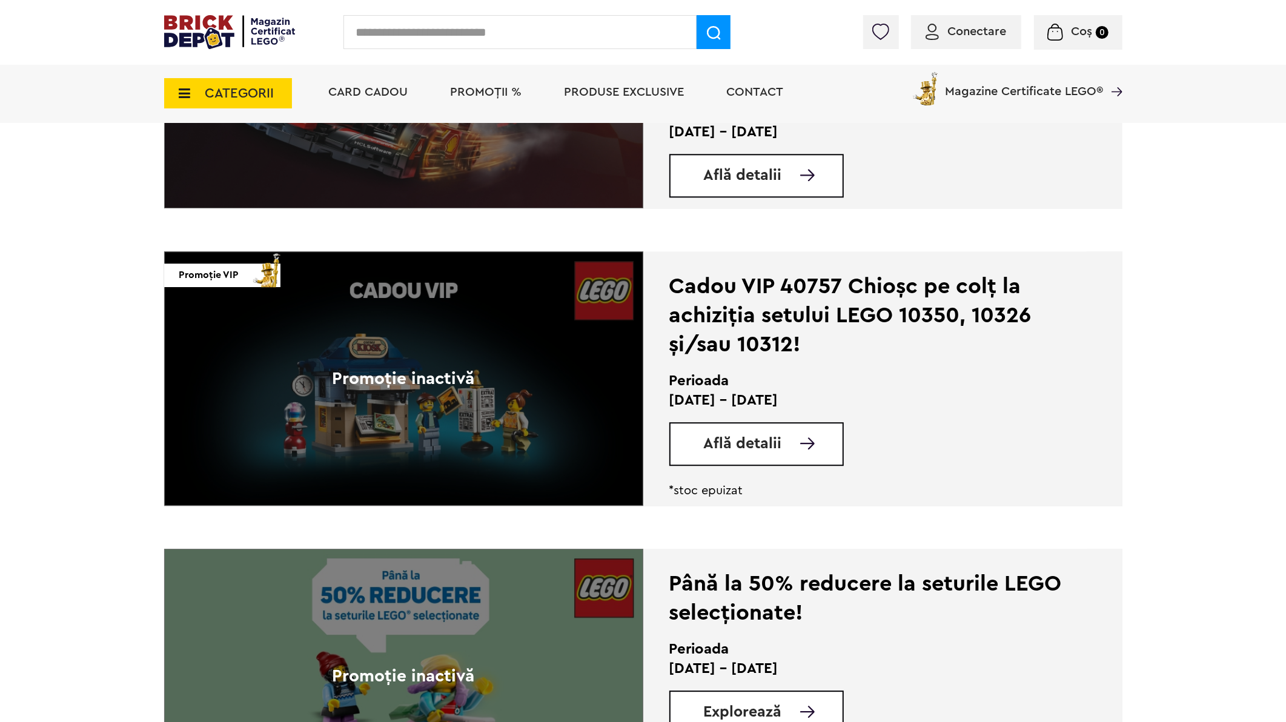
scroll to position [2491, 0]
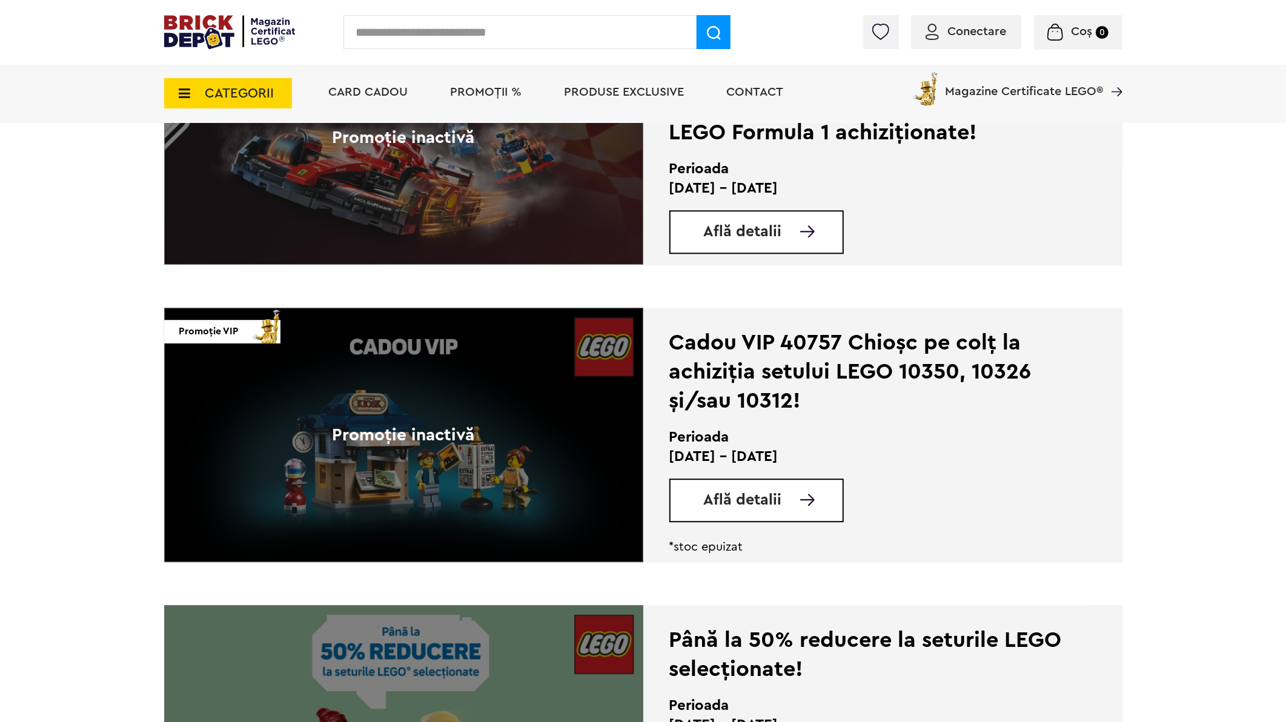
click at [749, 502] on span "Află detalii" at bounding box center [743, 500] width 78 height 15
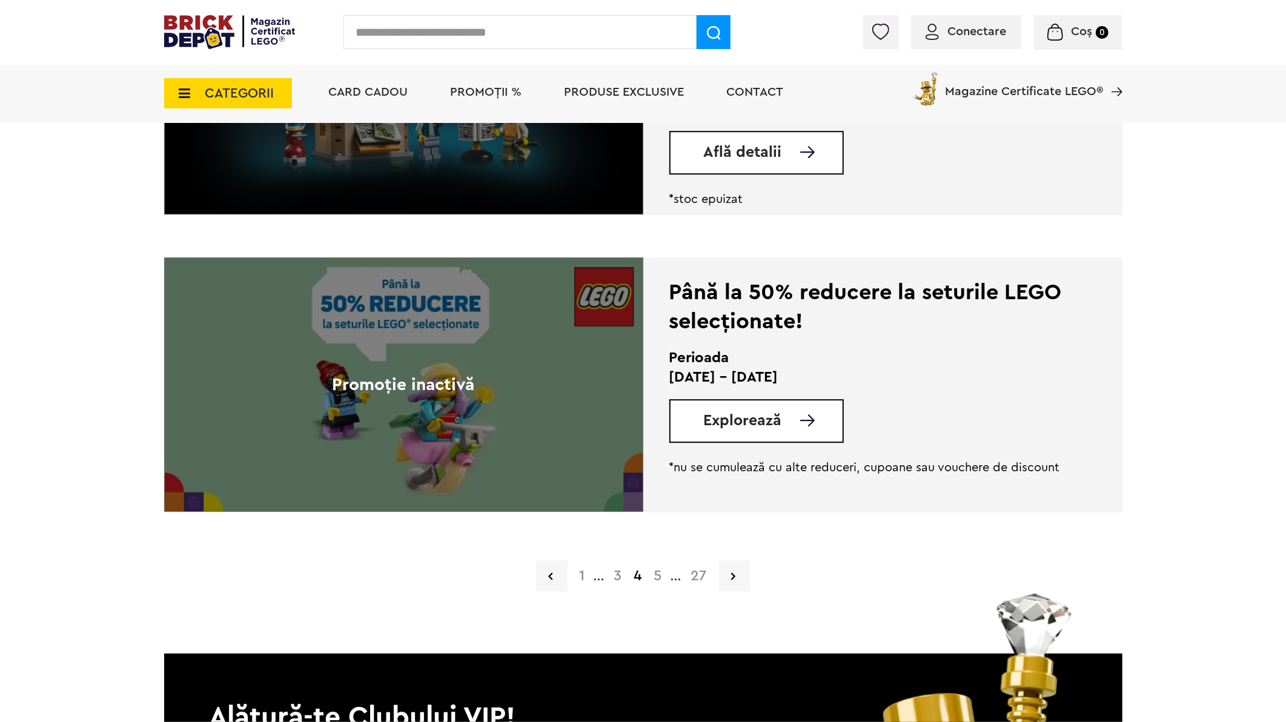
scroll to position [2961, 0]
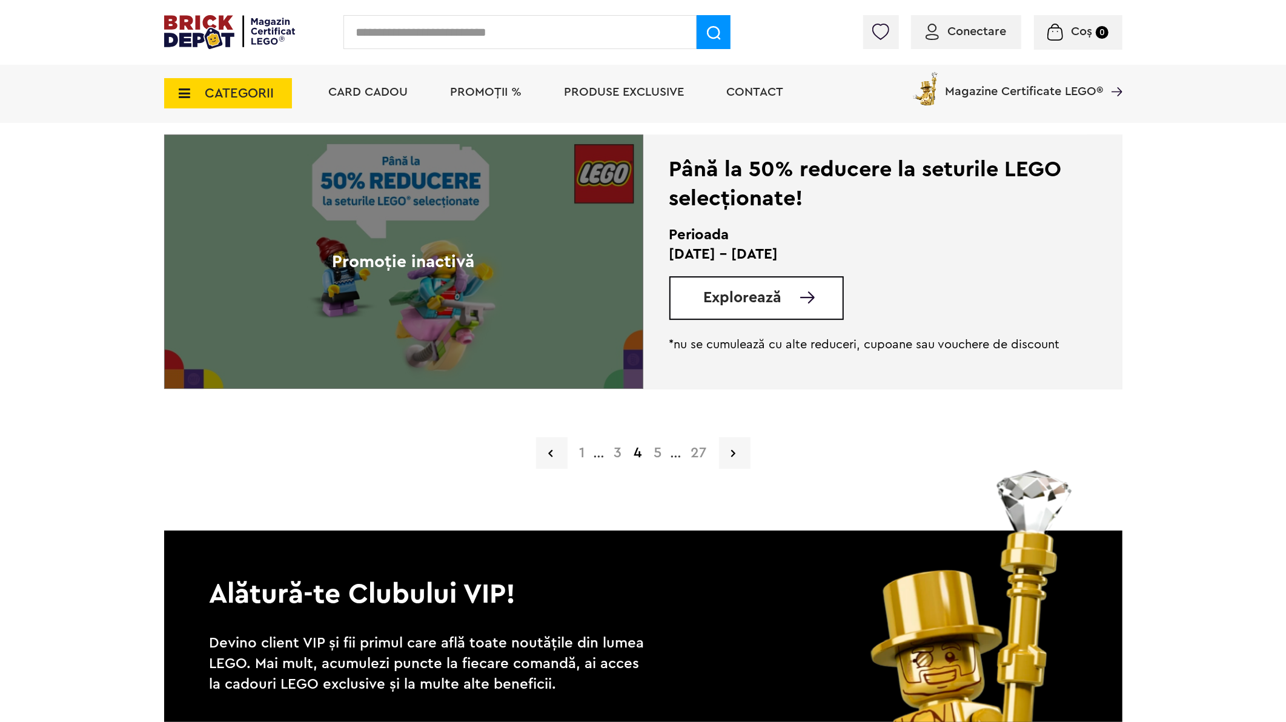
click at [660, 448] on link "5" at bounding box center [658, 453] width 20 height 15
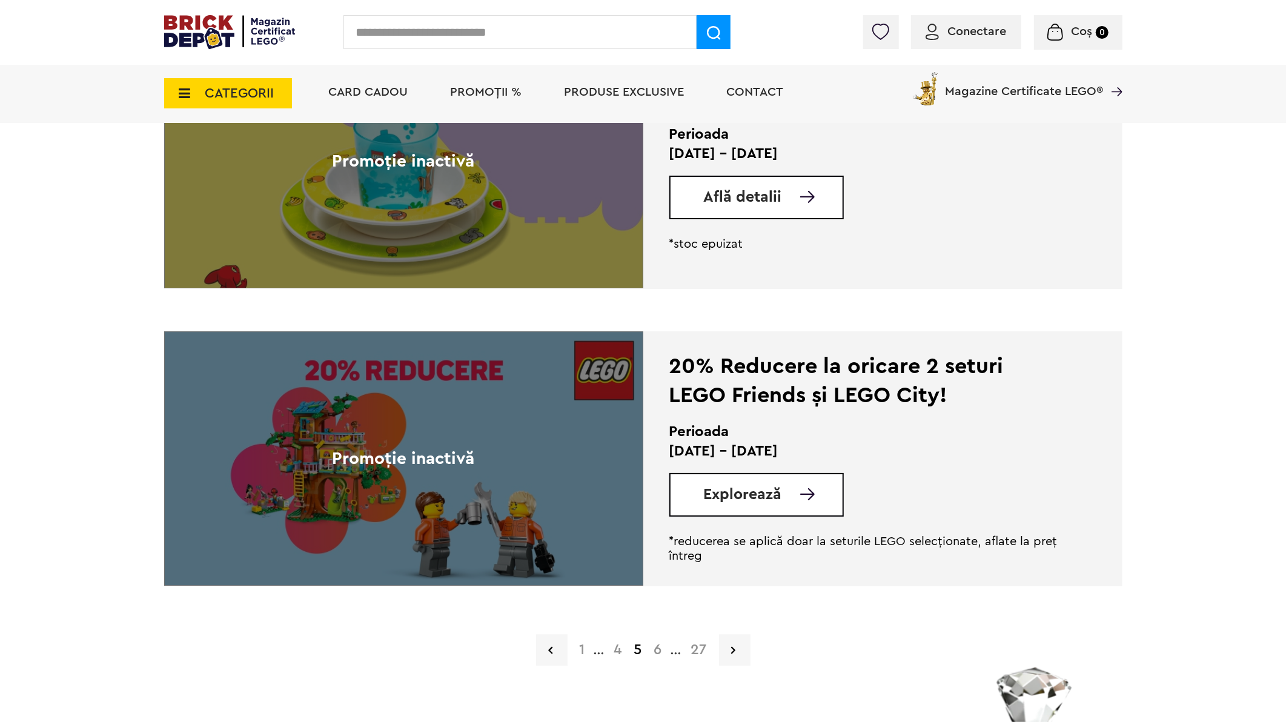
scroll to position [2894, 0]
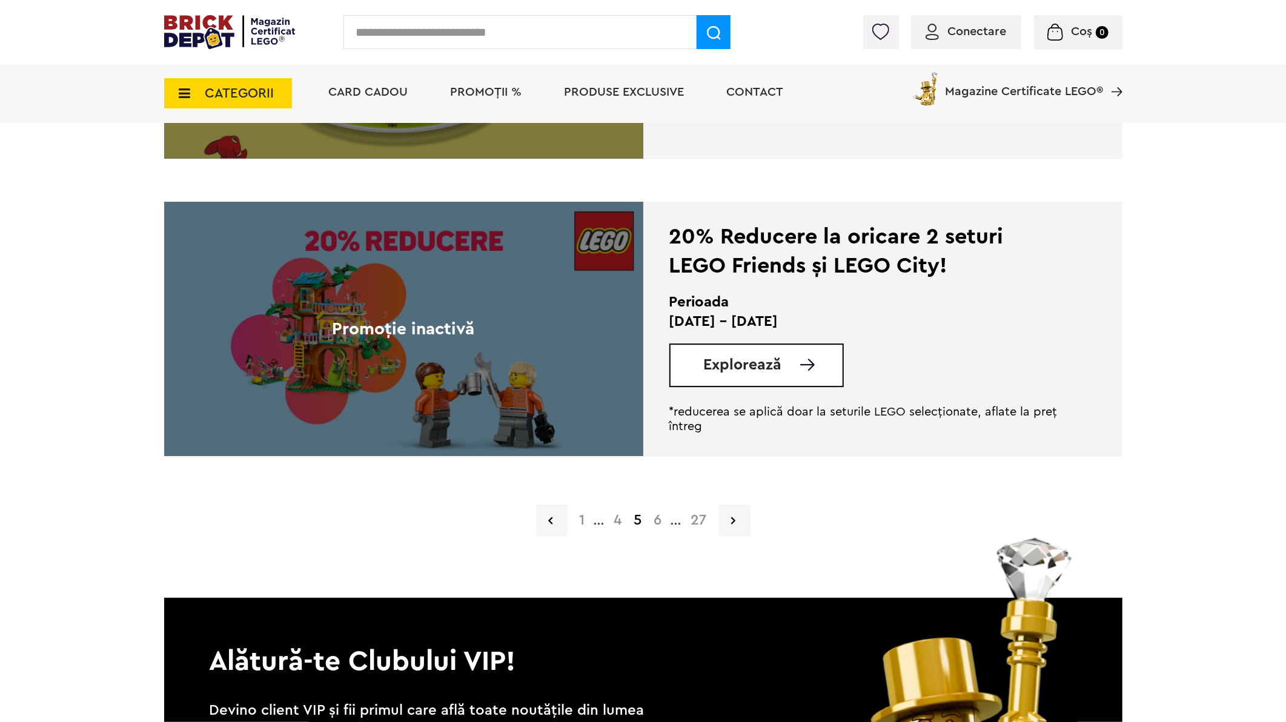
click at [657, 525] on link "6" at bounding box center [658, 520] width 20 height 15
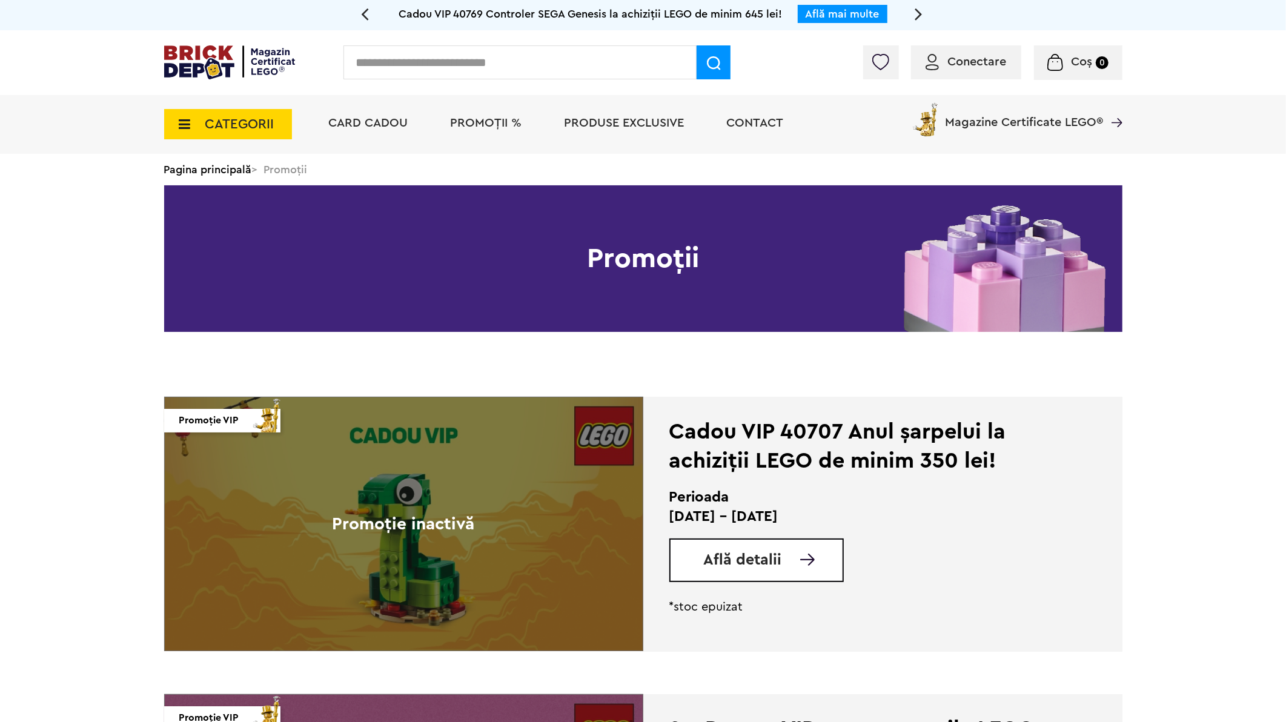
click at [756, 564] on span "Află detalii" at bounding box center [743, 560] width 78 height 15
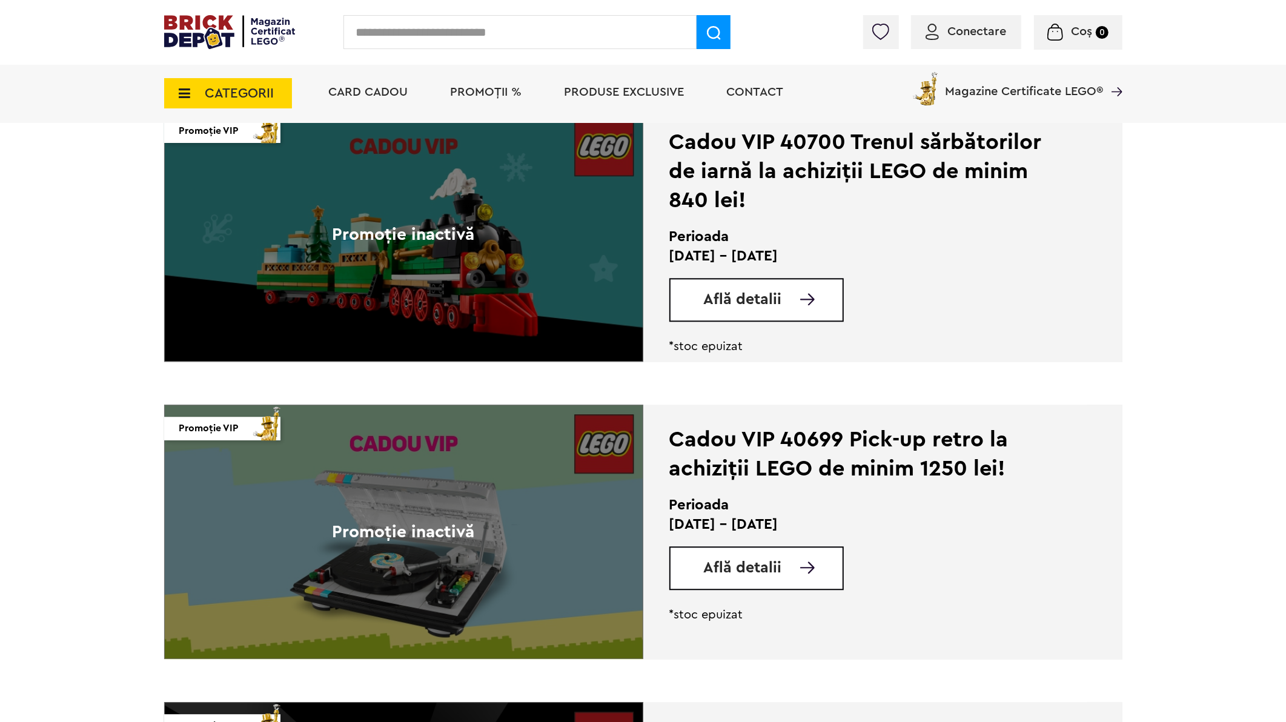
scroll to position [2423, 0]
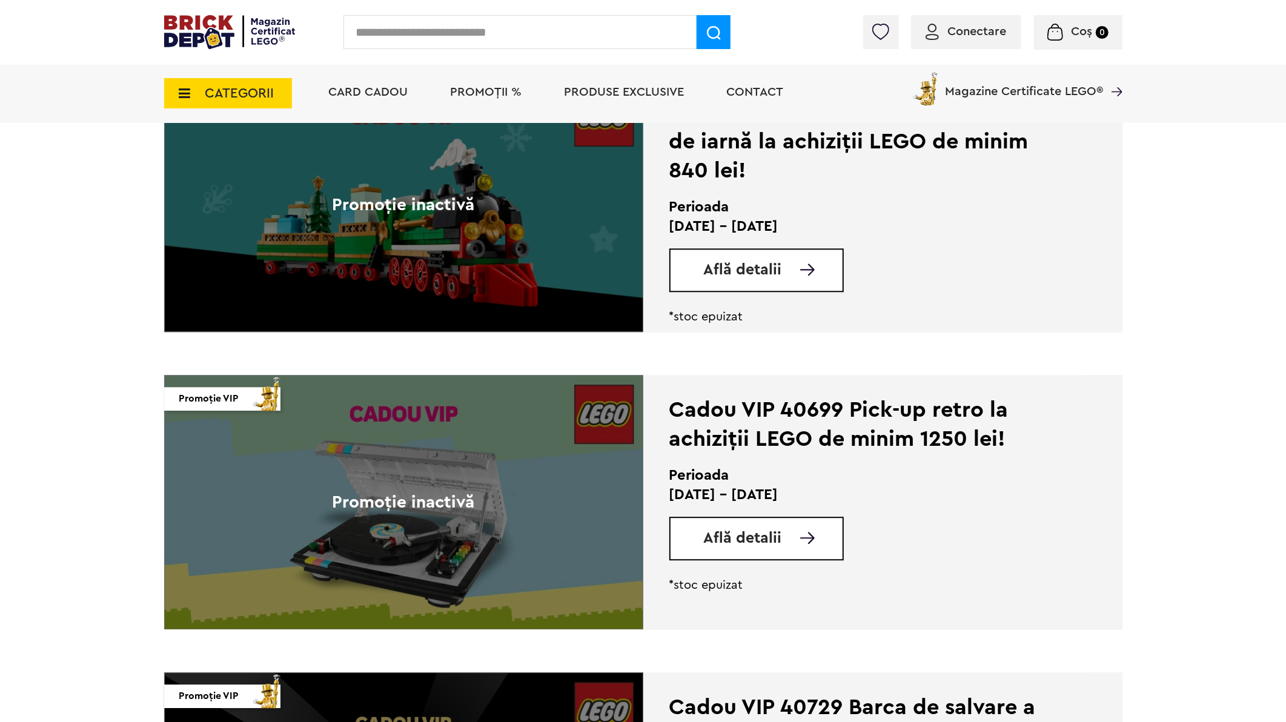
click at [728, 531] on span "Află detalii" at bounding box center [743, 538] width 78 height 15
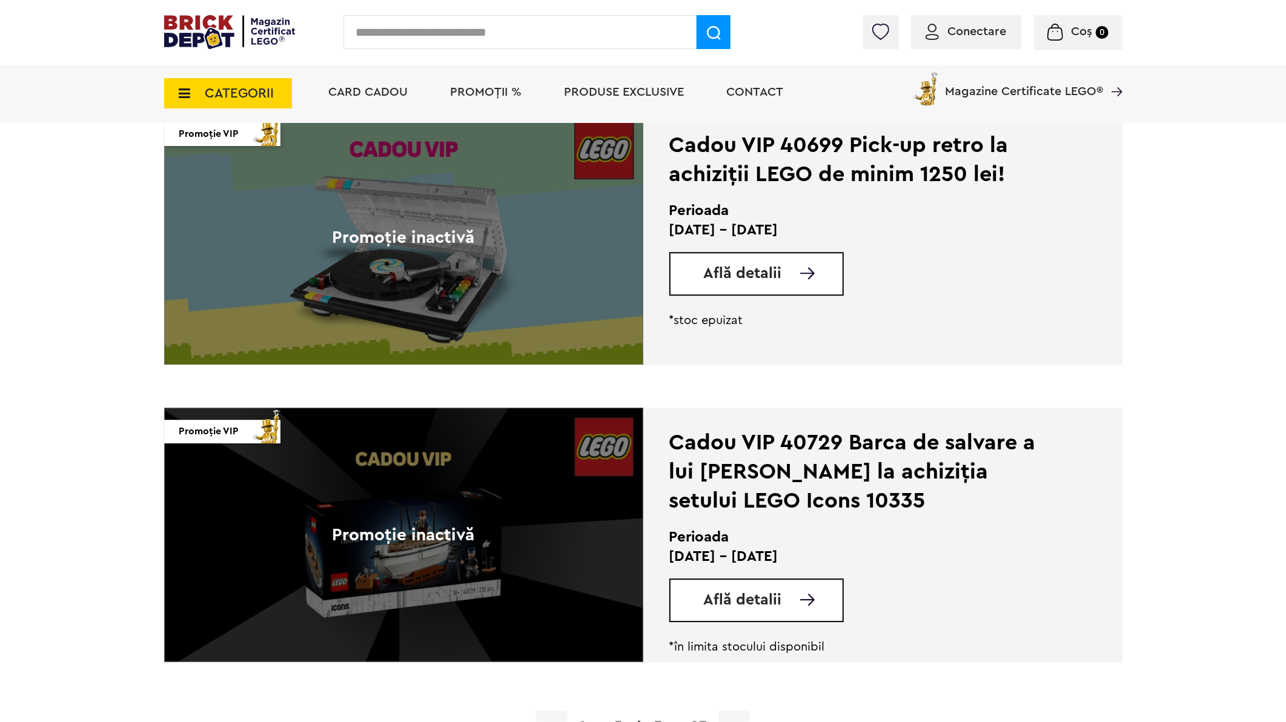
scroll to position [2692, 0]
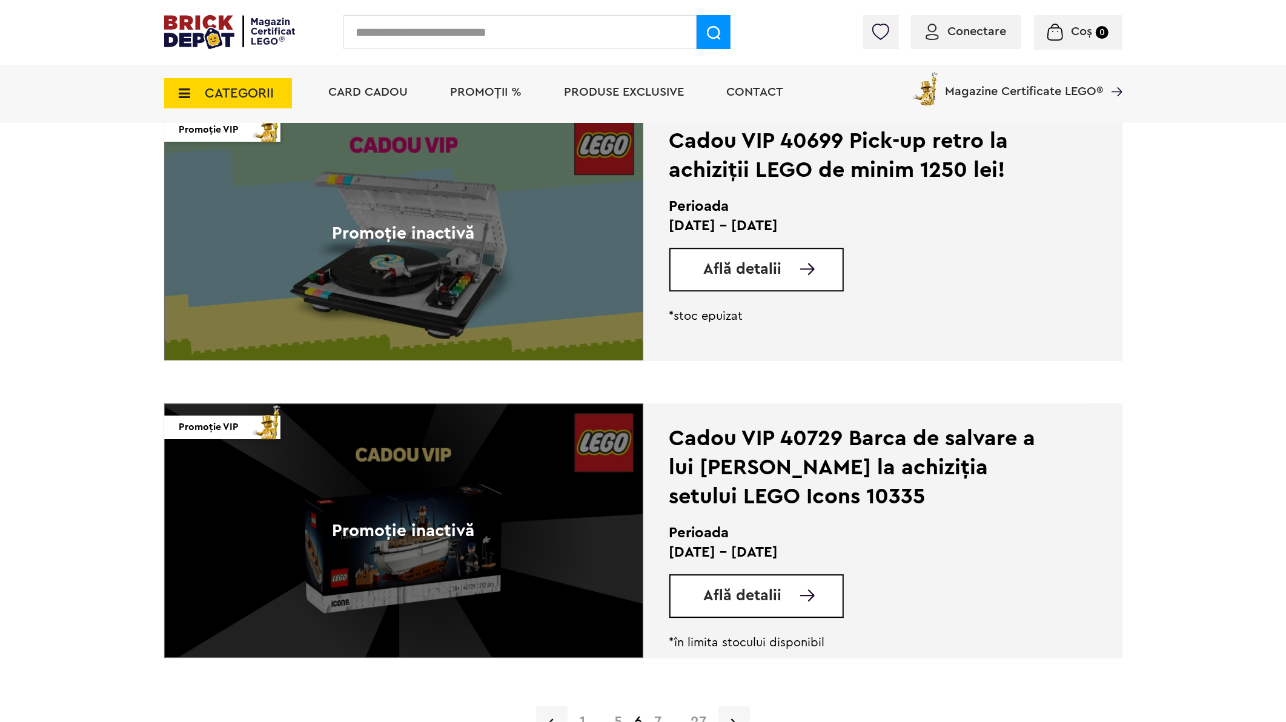
click at [733, 588] on span "Află detalii" at bounding box center [743, 595] width 78 height 15
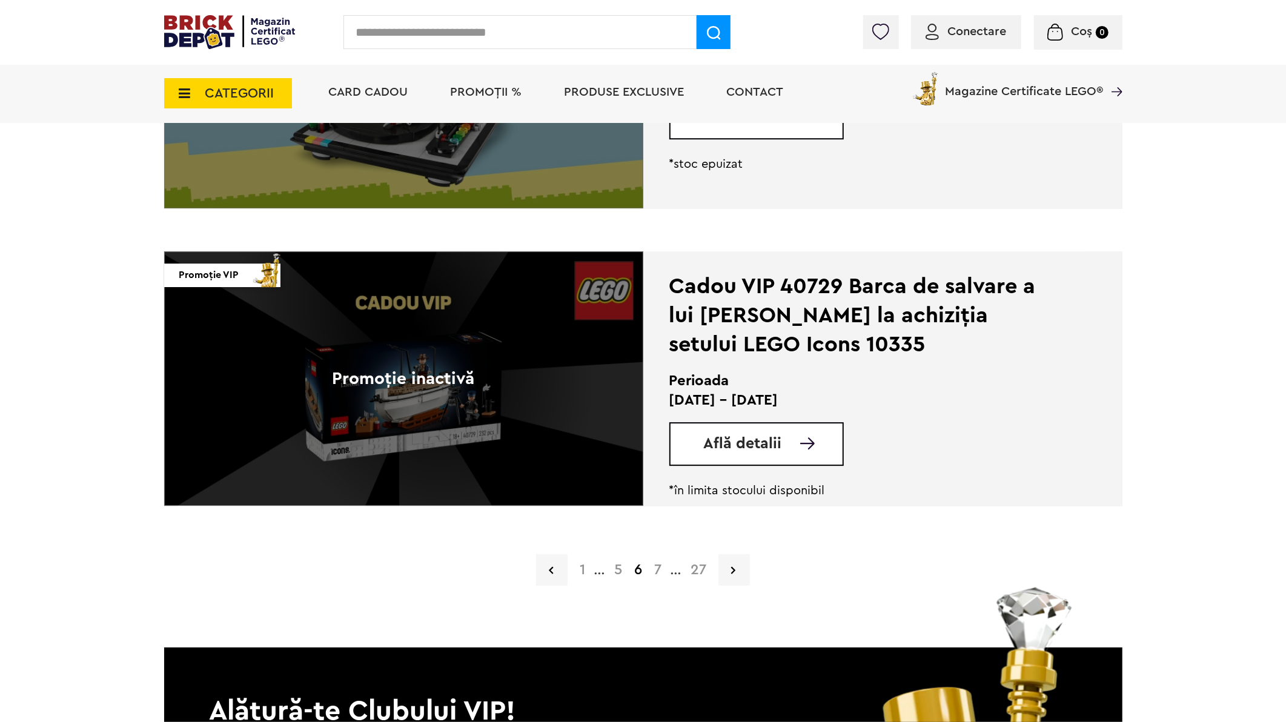
scroll to position [2894, 0]
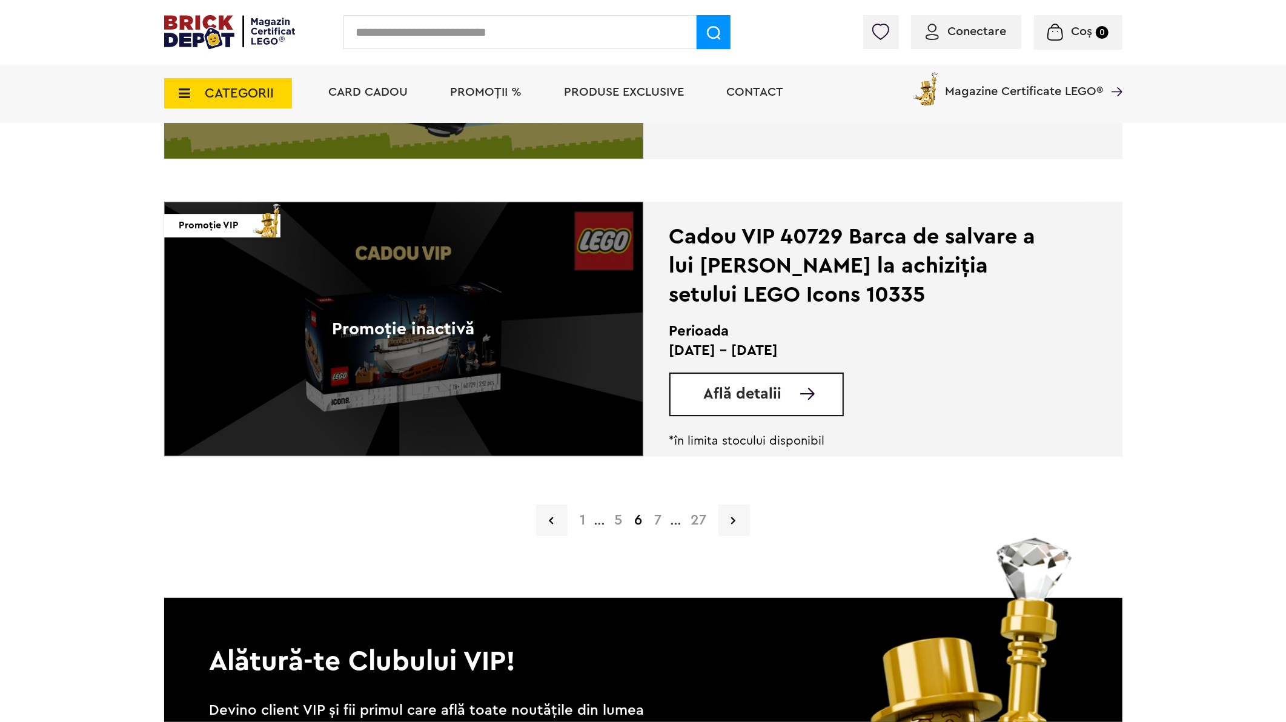
click at [658, 519] on link "7" at bounding box center [657, 520] width 19 height 15
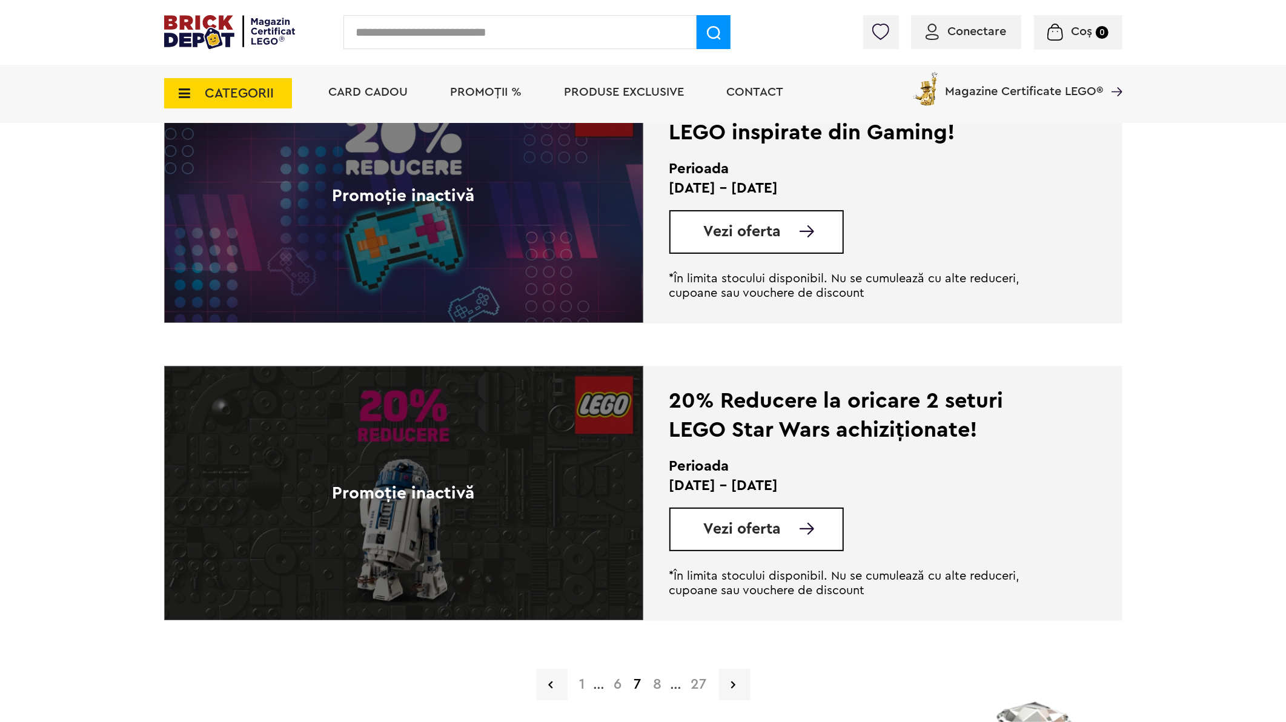
scroll to position [2760, 0]
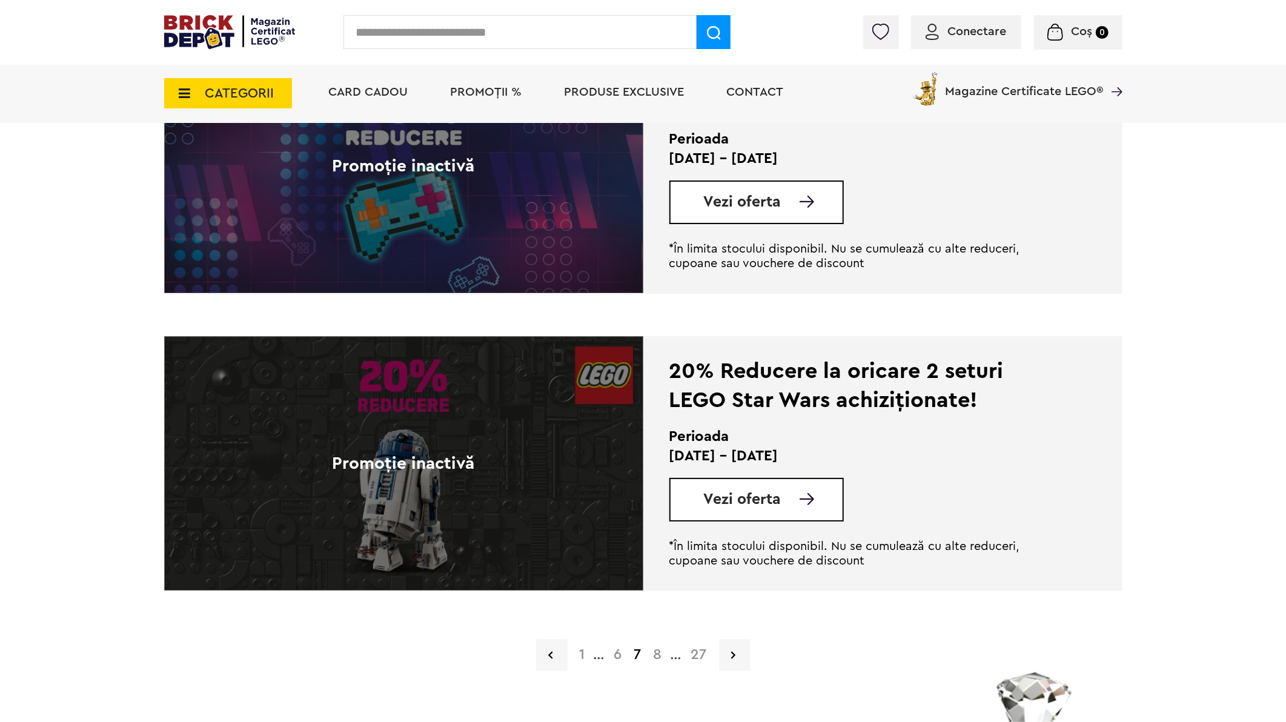
click at [651, 658] on link "8" at bounding box center [658, 655] width 21 height 15
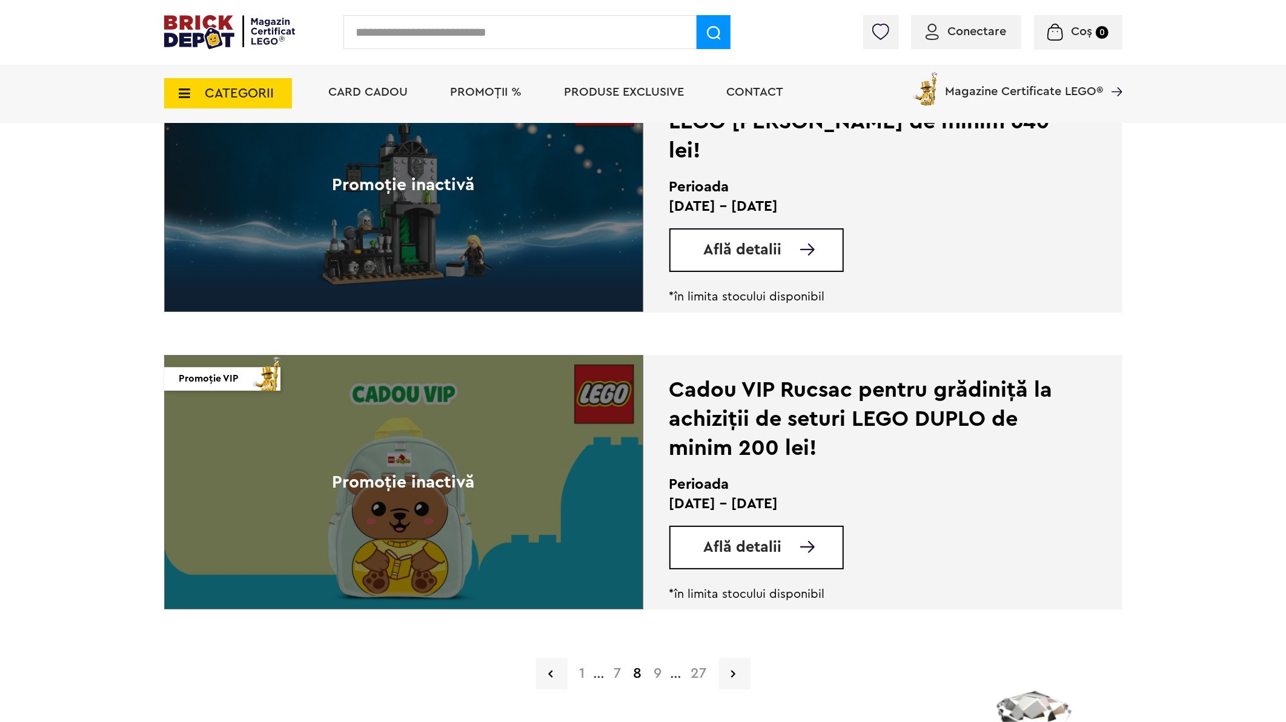
scroll to position [2760, 0]
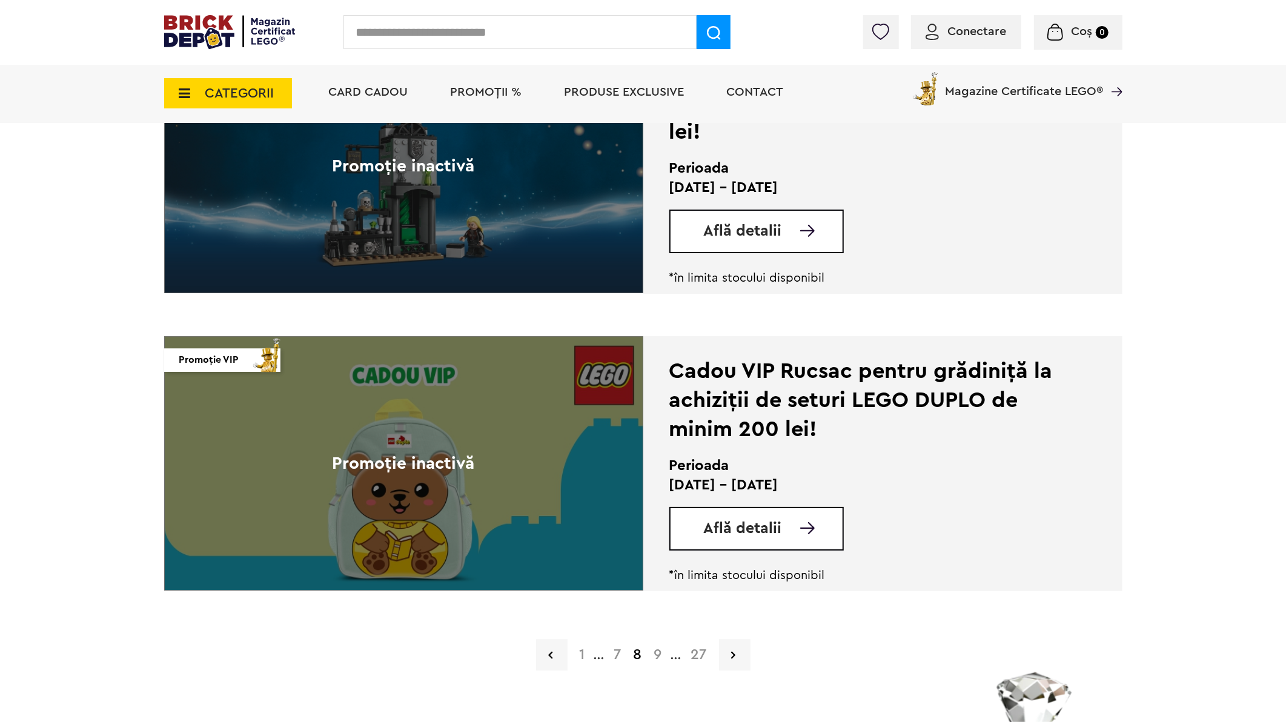
click at [767, 525] on span "Află detalii" at bounding box center [743, 528] width 78 height 15
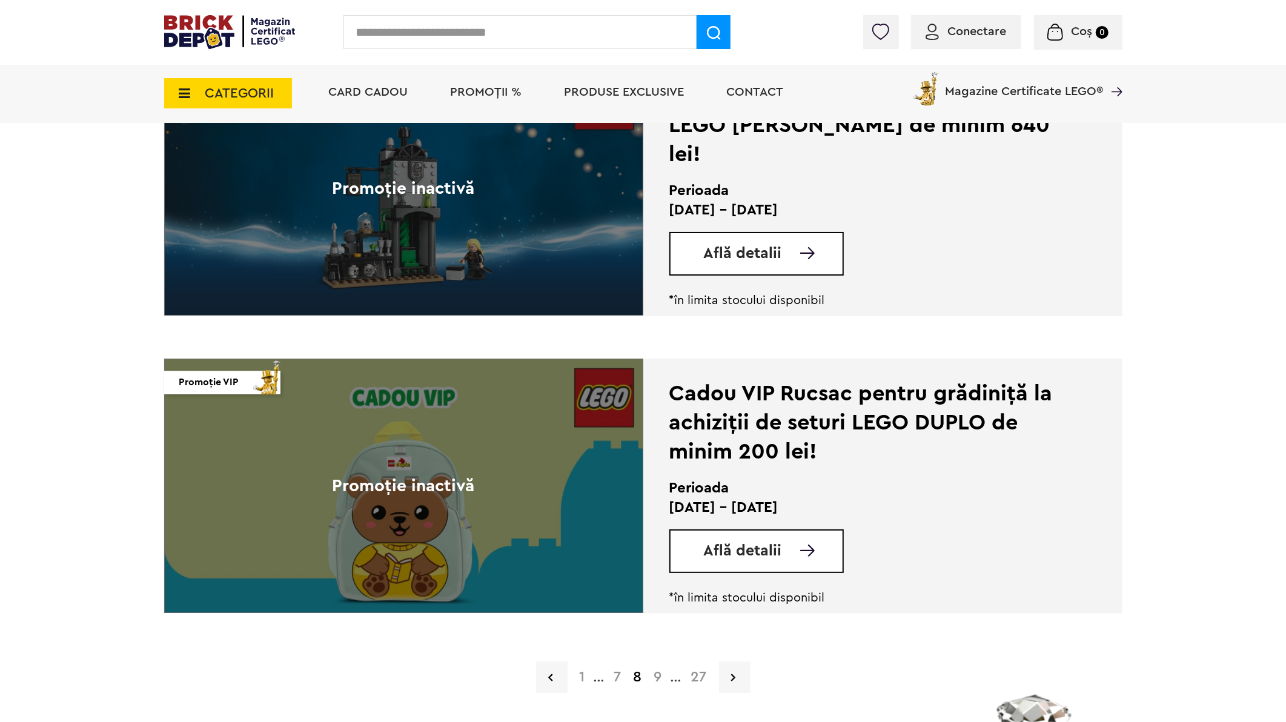
scroll to position [2760, 0]
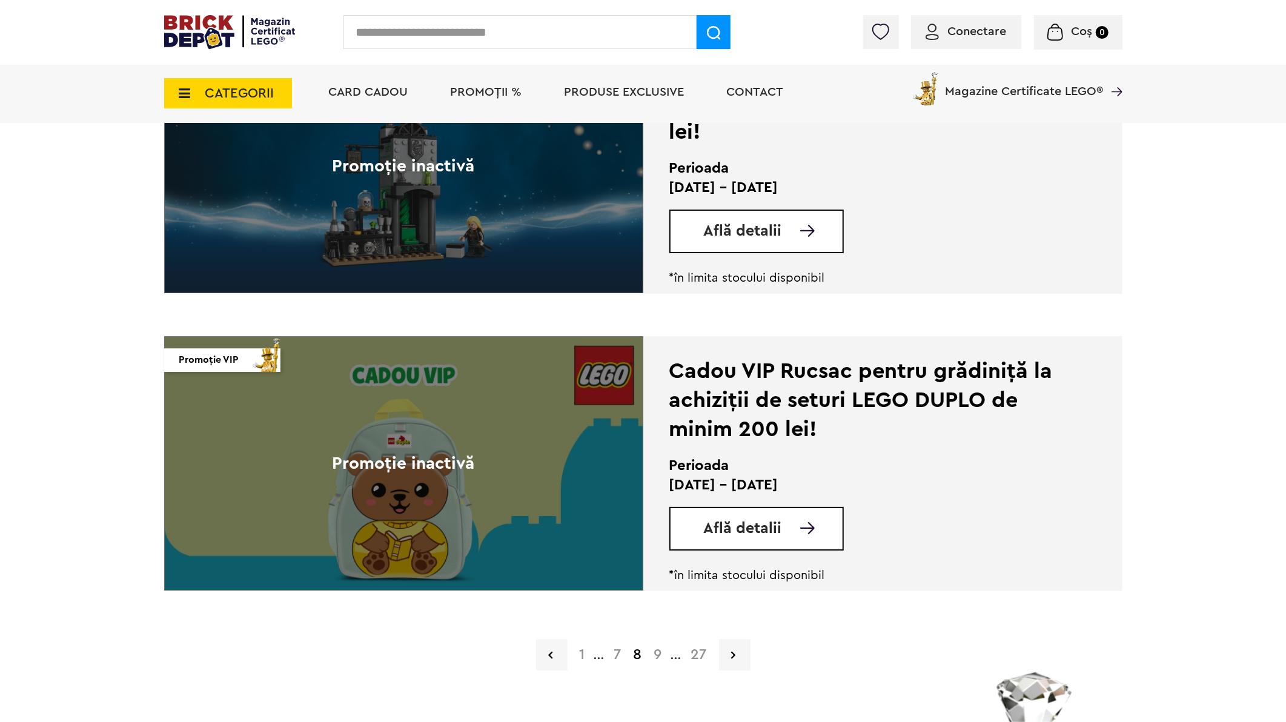
click at [657, 653] on link "9" at bounding box center [658, 655] width 20 height 15
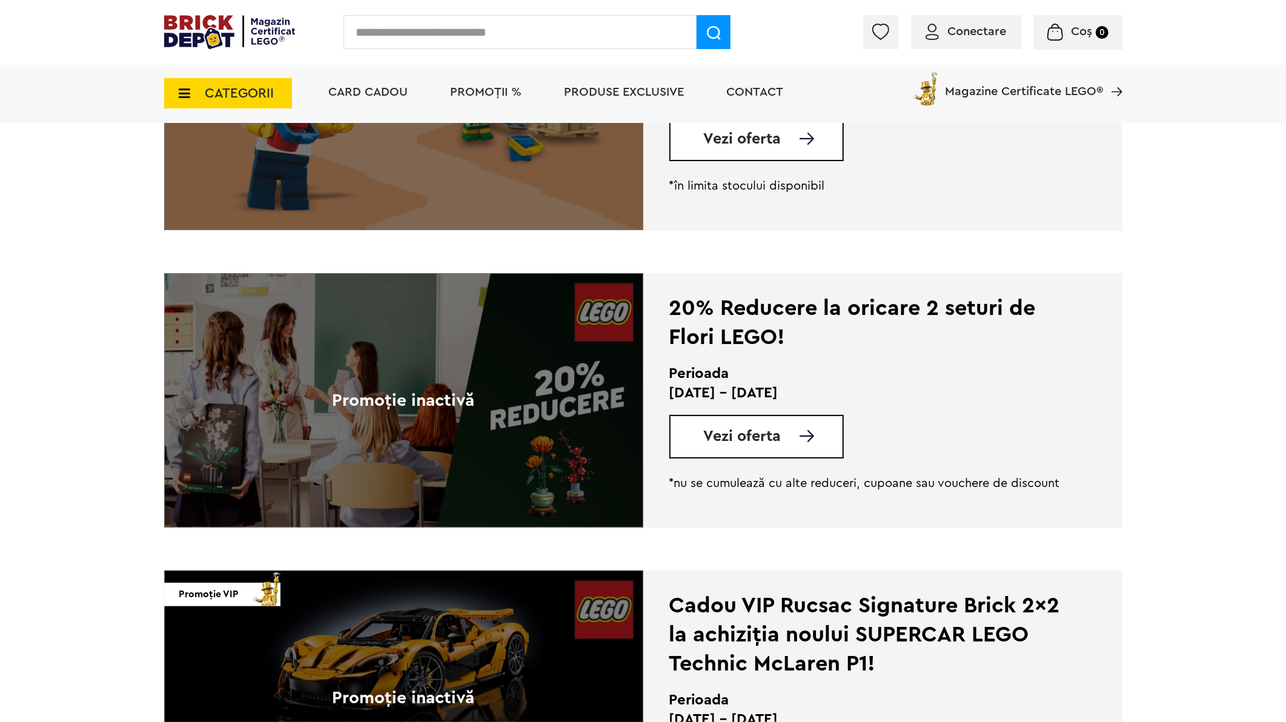
scroll to position [1077, 0]
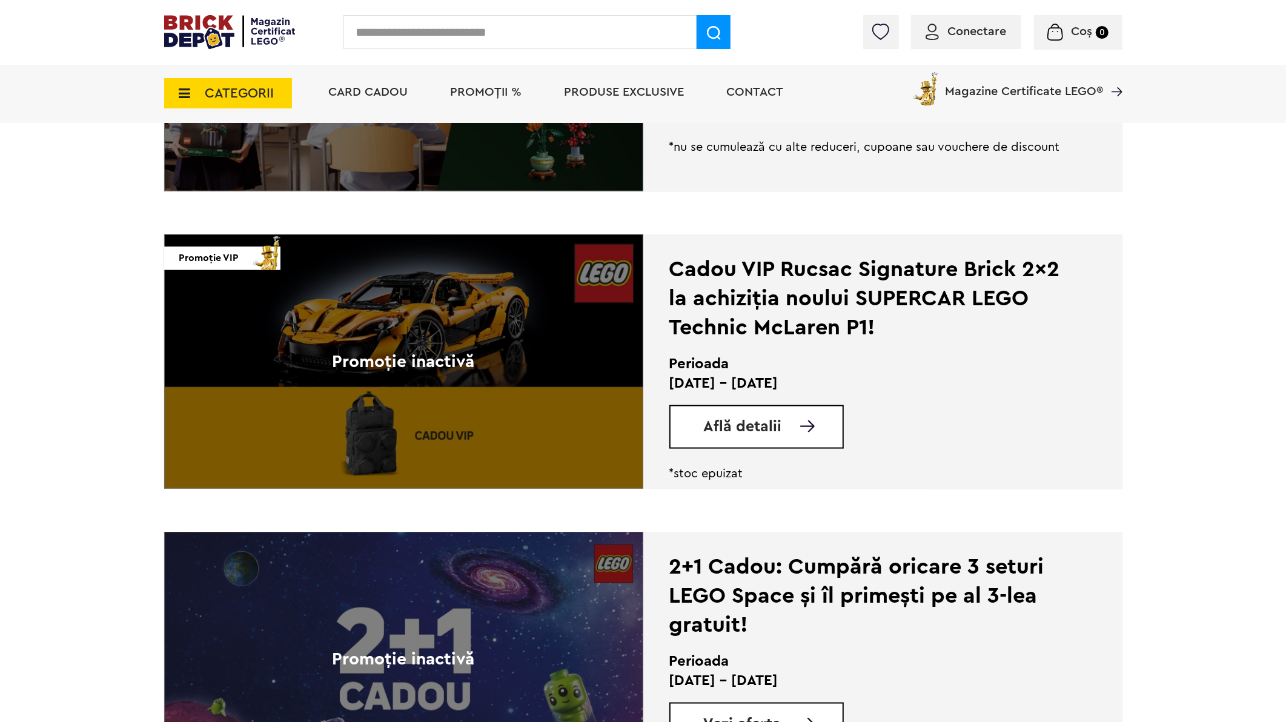
click at [729, 413] on div "Află detalii" at bounding box center [756, 427] width 174 height 44
click at [778, 422] on span "Află detalii" at bounding box center [743, 426] width 78 height 15
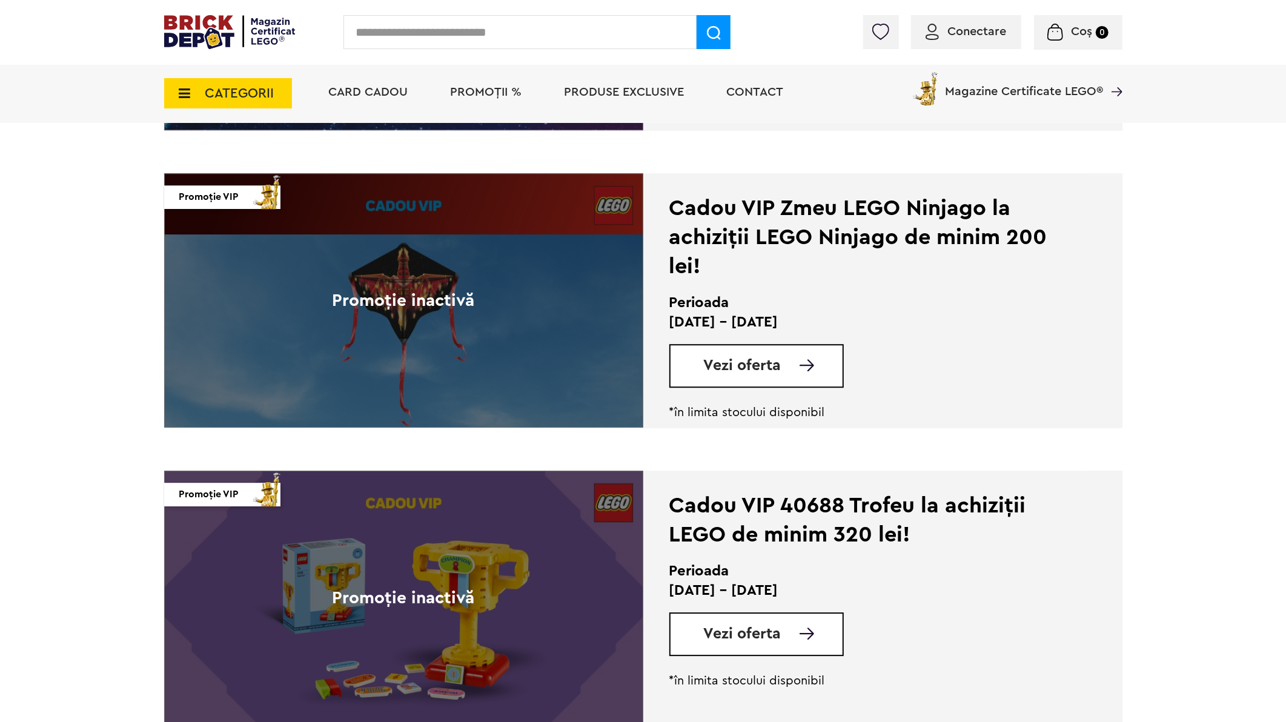
scroll to position [2894, 0]
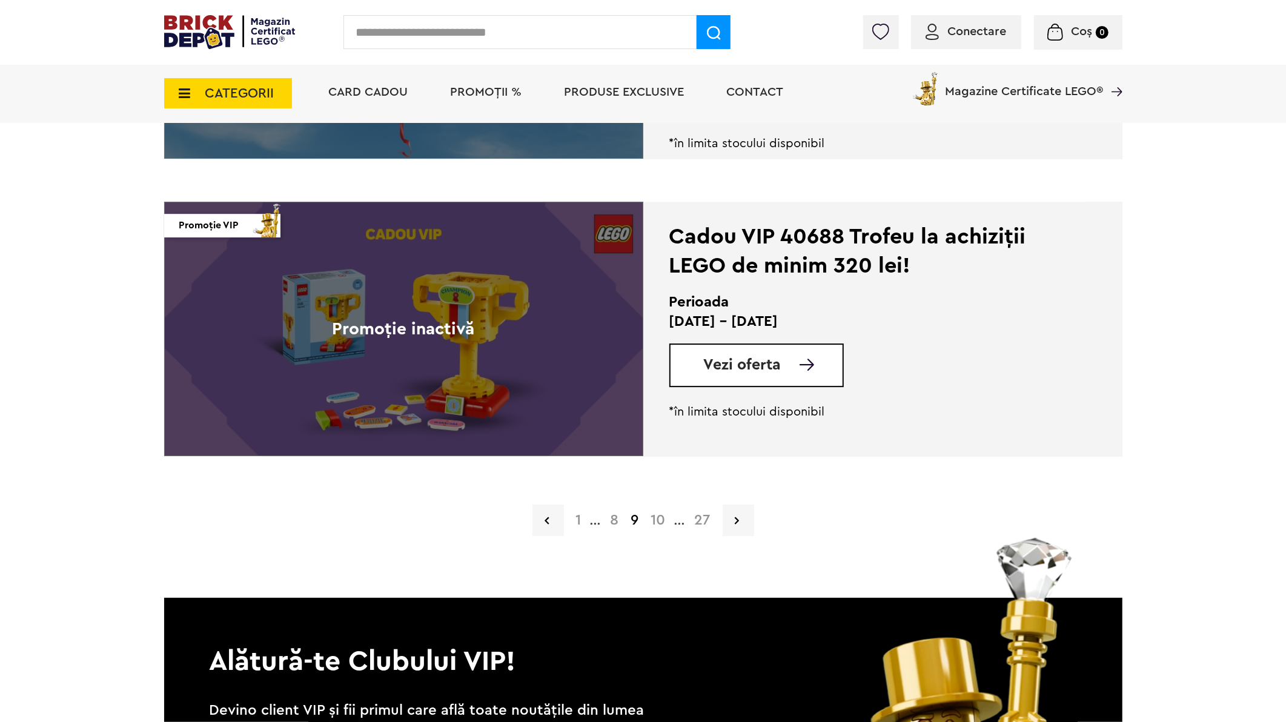
click at [660, 519] on link "10" at bounding box center [658, 520] width 27 height 15
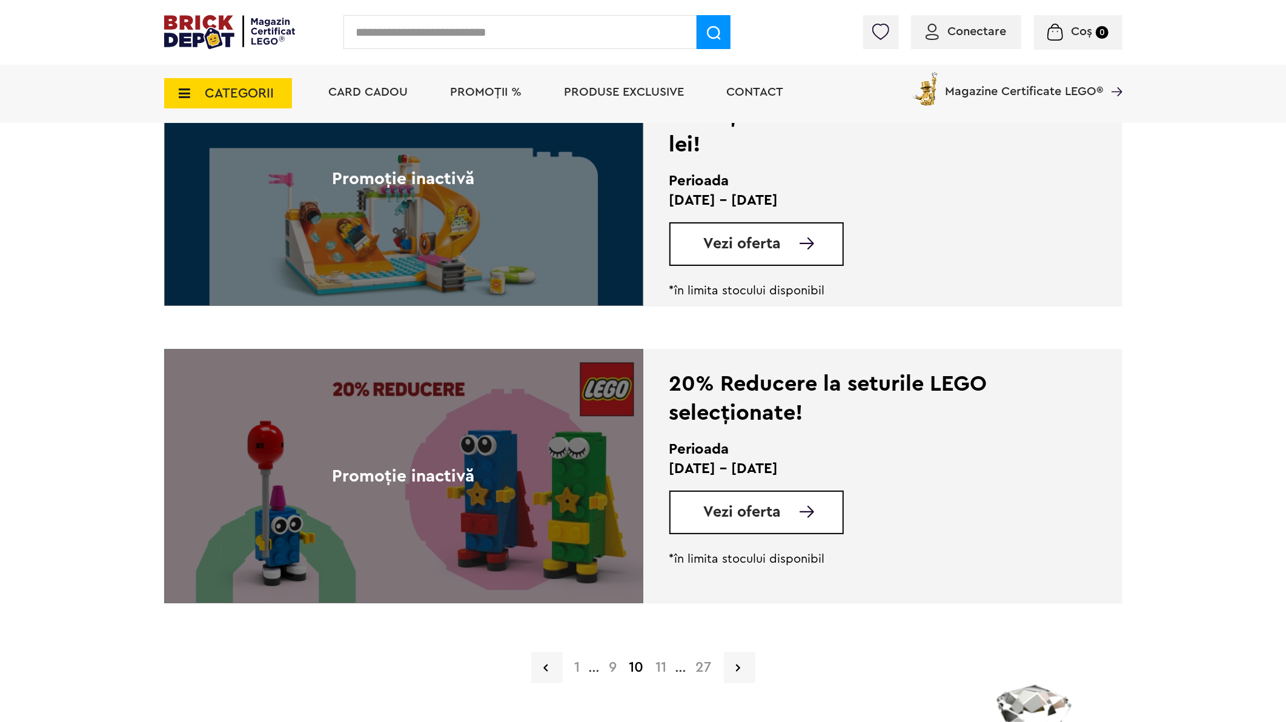
scroll to position [2760, 0]
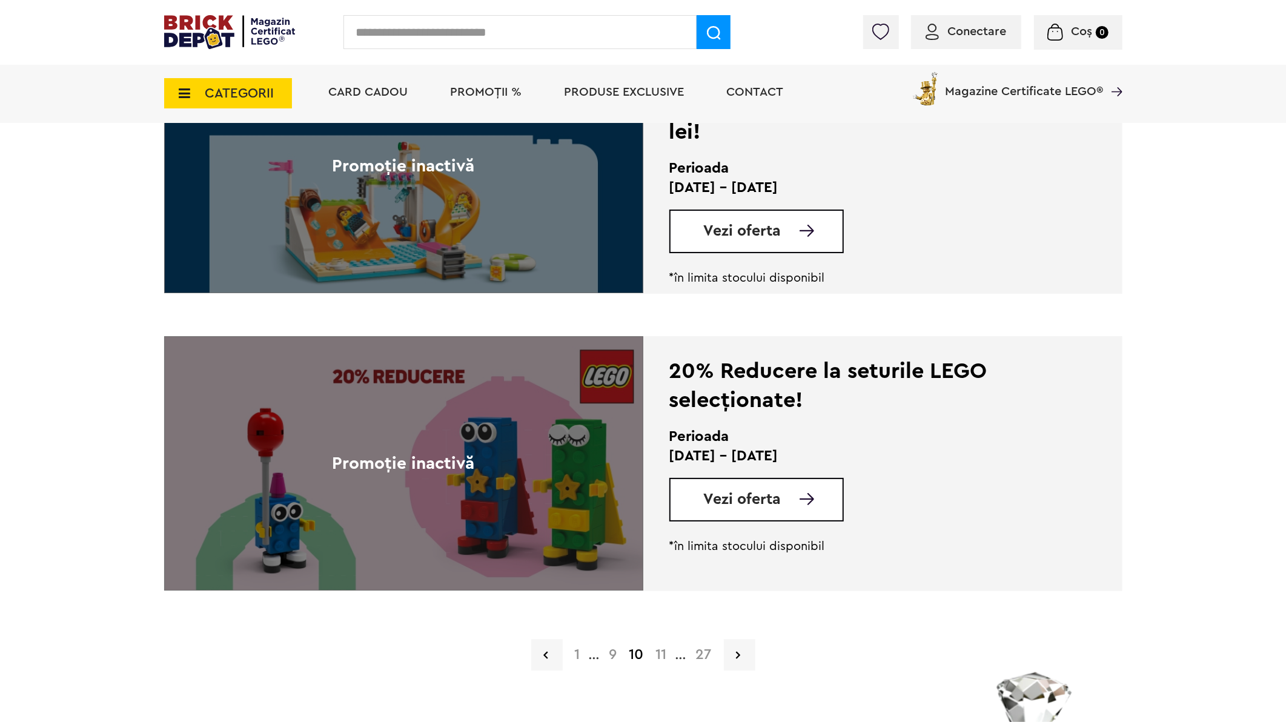
click at [662, 649] on link "11" at bounding box center [661, 655] width 23 height 15
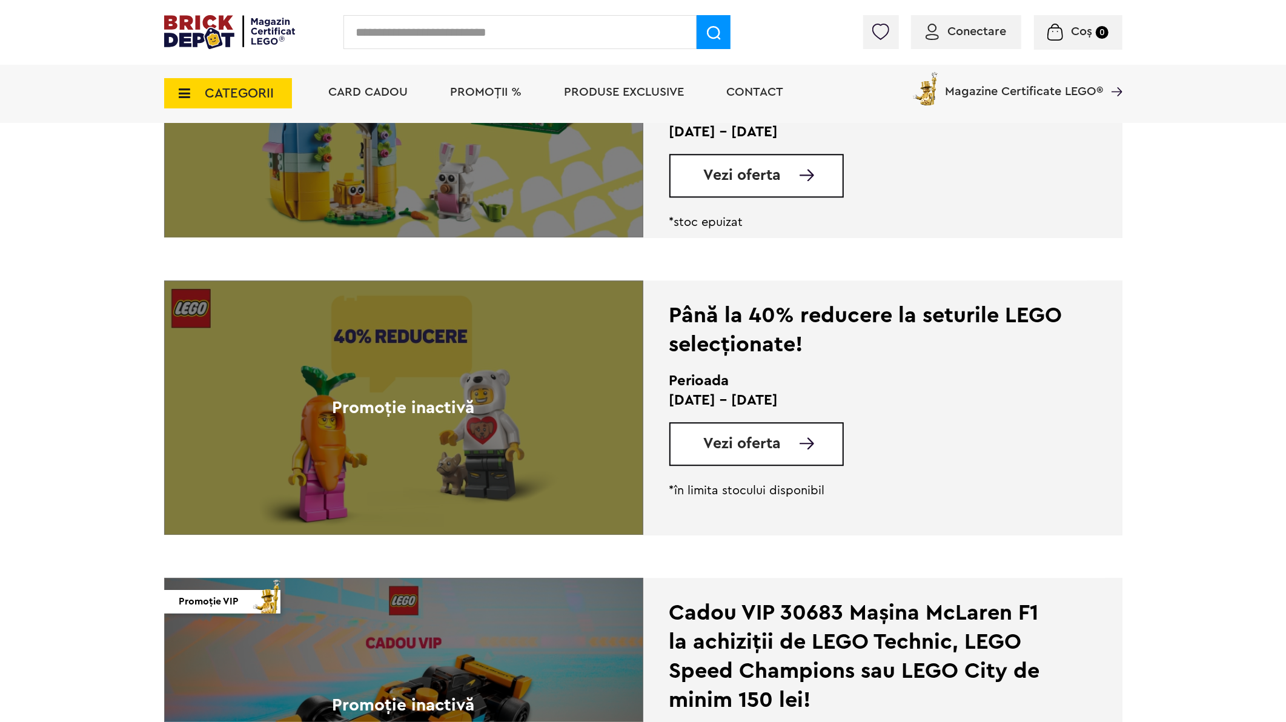
scroll to position [2760, 0]
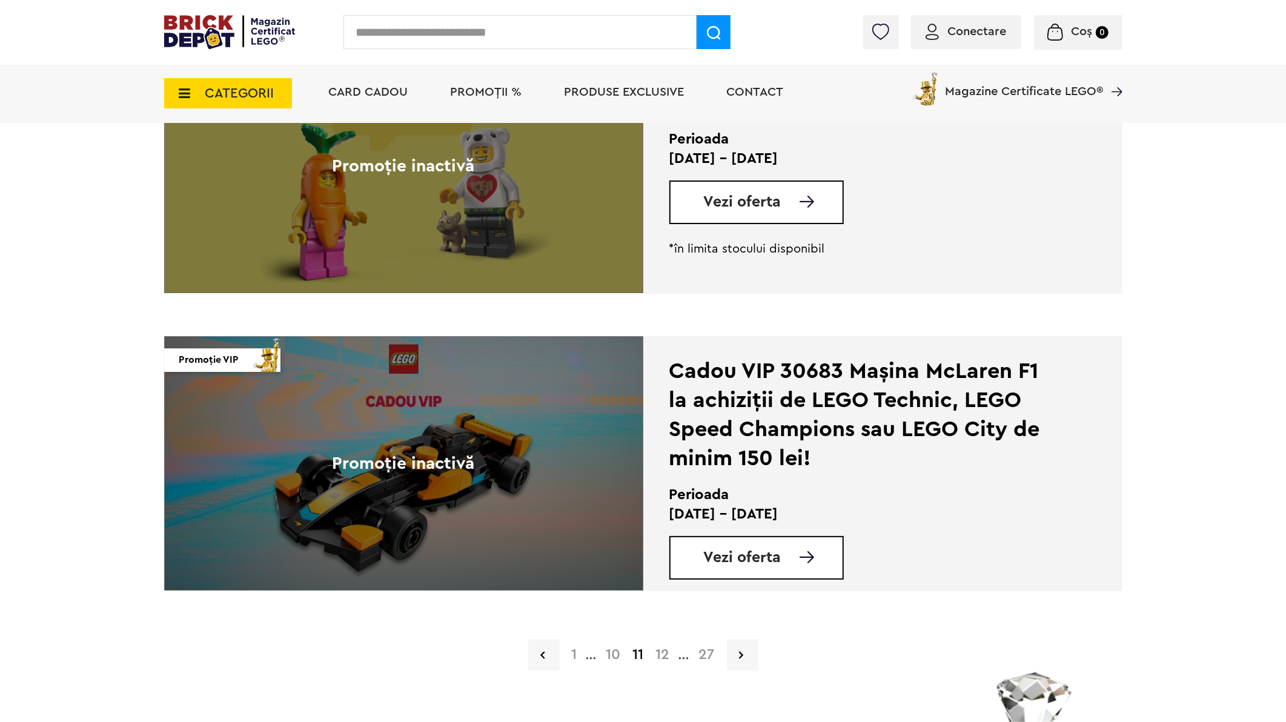
click at [663, 656] on link "12" at bounding box center [663, 655] width 26 height 15
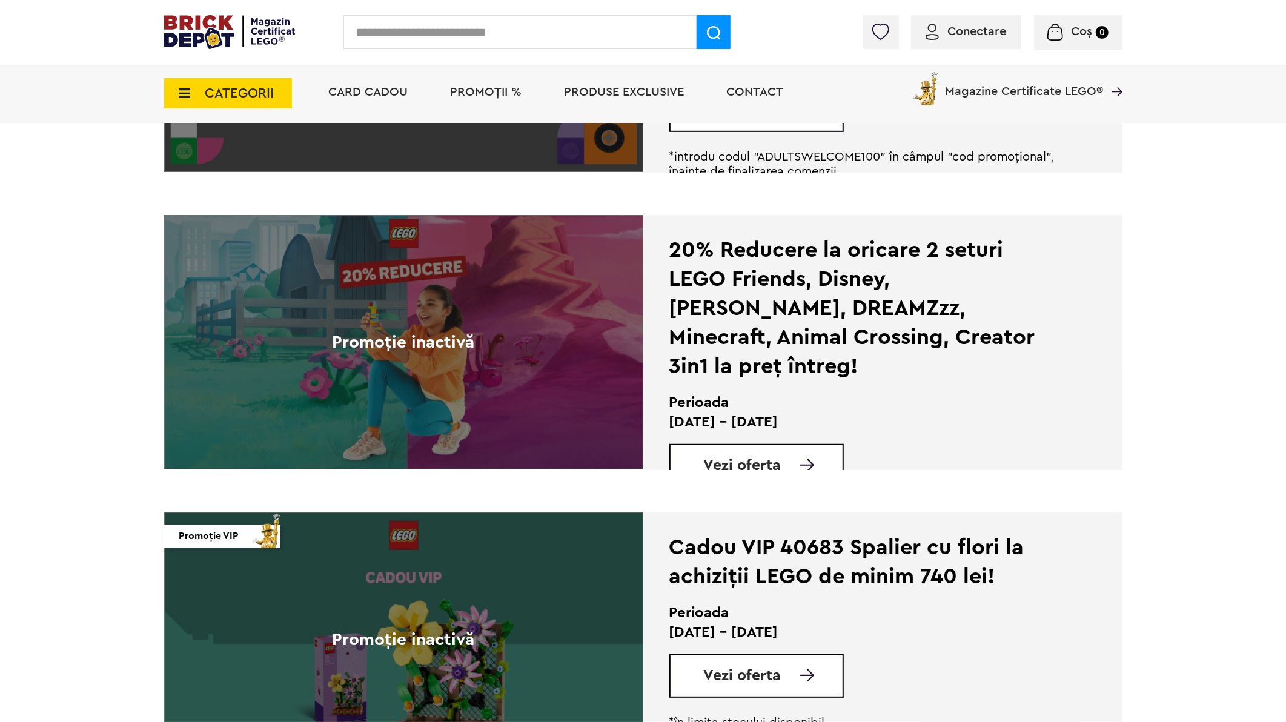
scroll to position [606, 0]
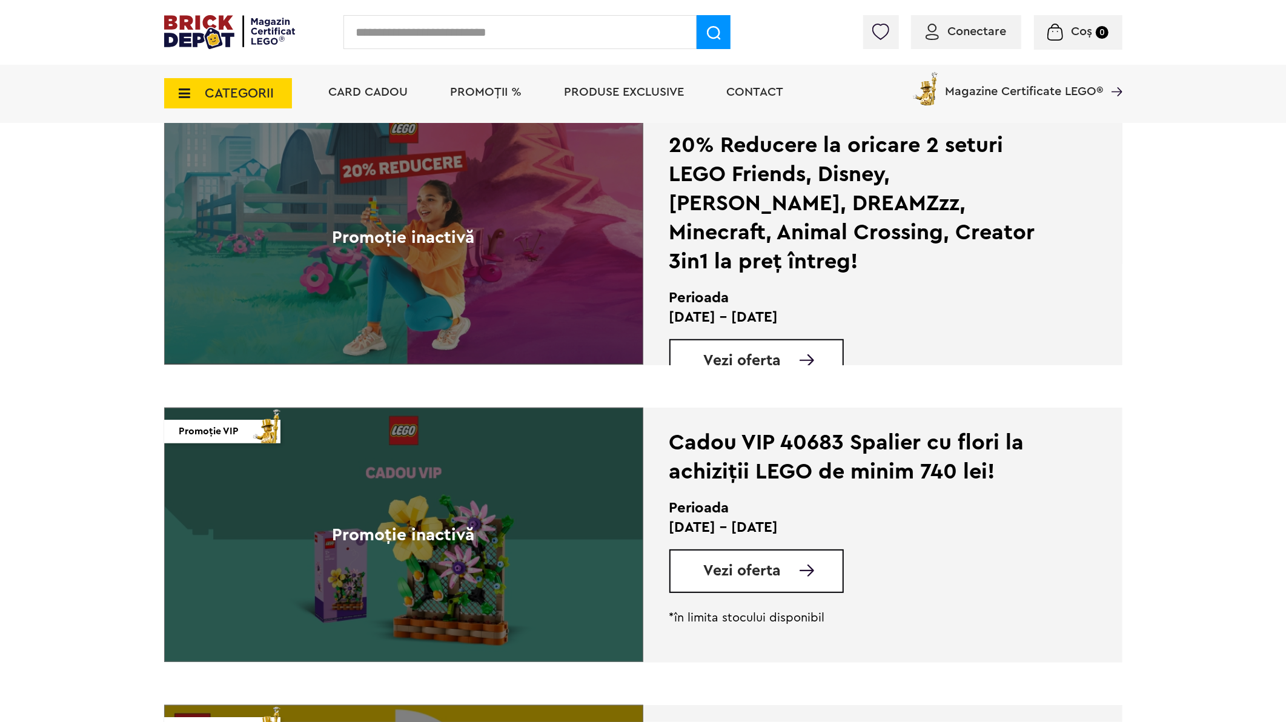
click at [385, 30] on input "text" at bounding box center [520, 32] width 353 height 34
paste input "**********"
type input "**********"
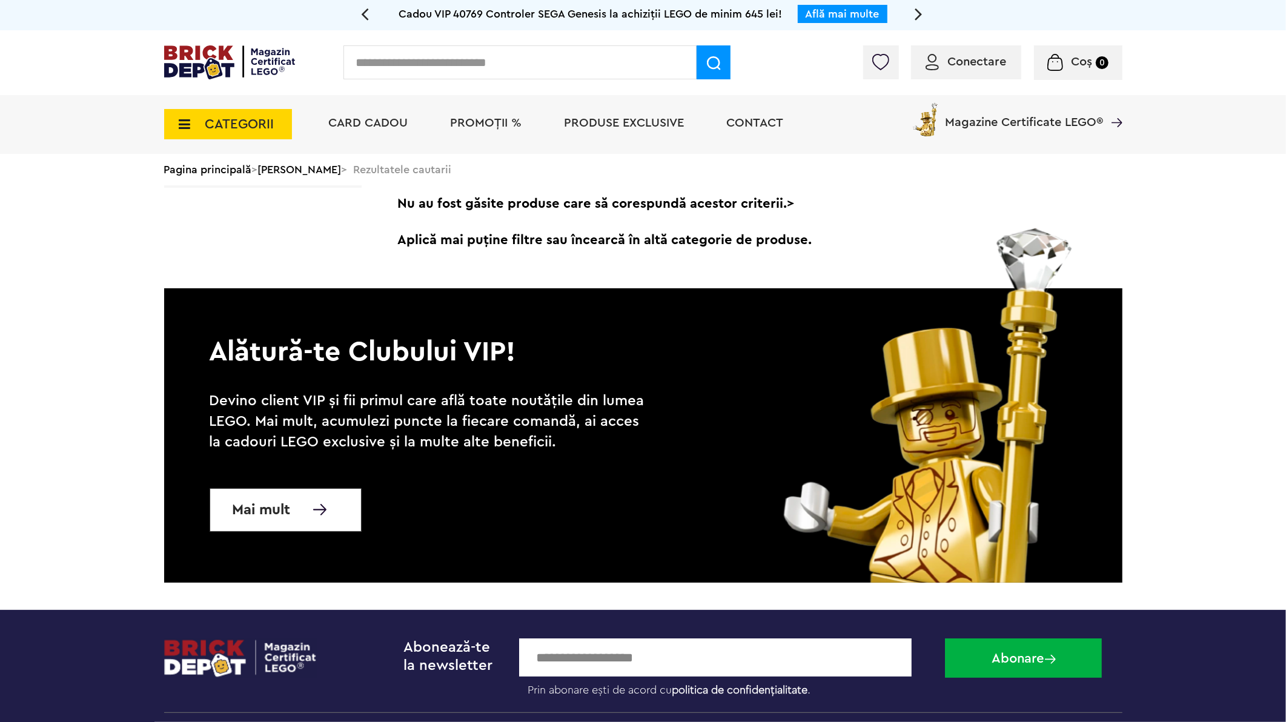
click at [462, 119] on span "PROMOȚII %" at bounding box center [486, 123] width 71 height 12
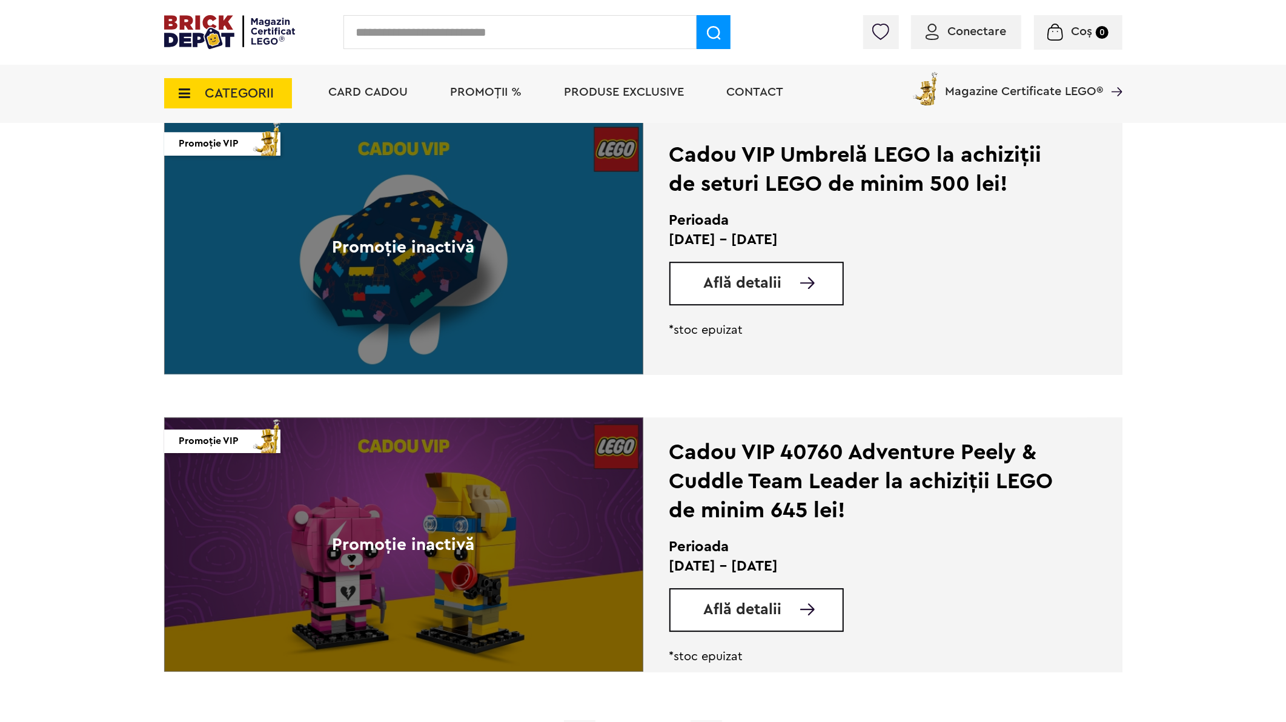
scroll to position [2894, 0]
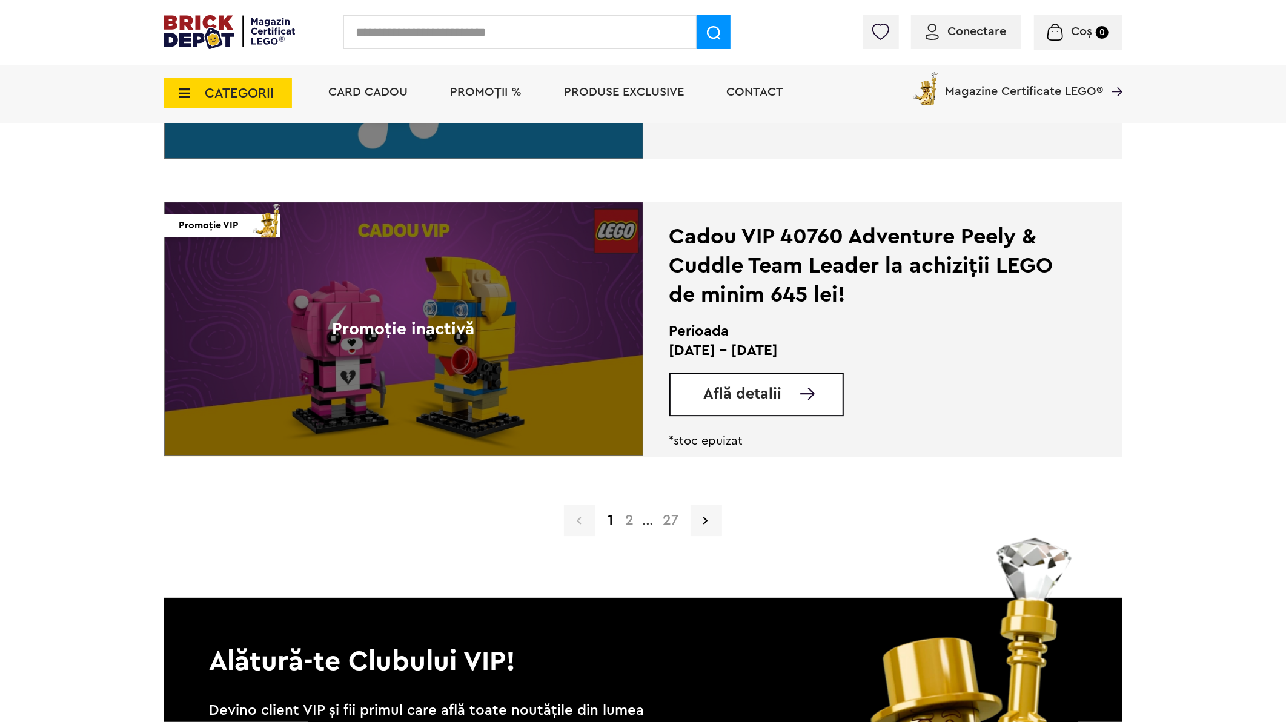
click at [631, 522] on link "2" at bounding box center [629, 520] width 21 height 15
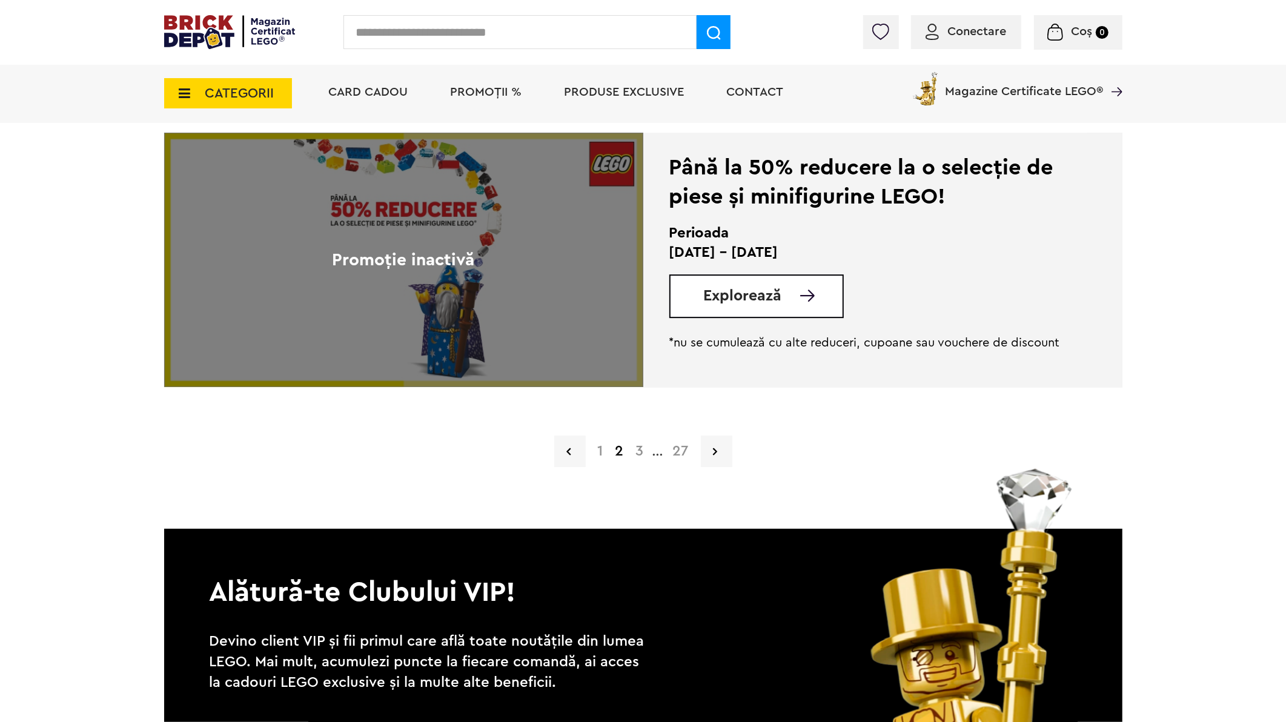
scroll to position [3029, 0]
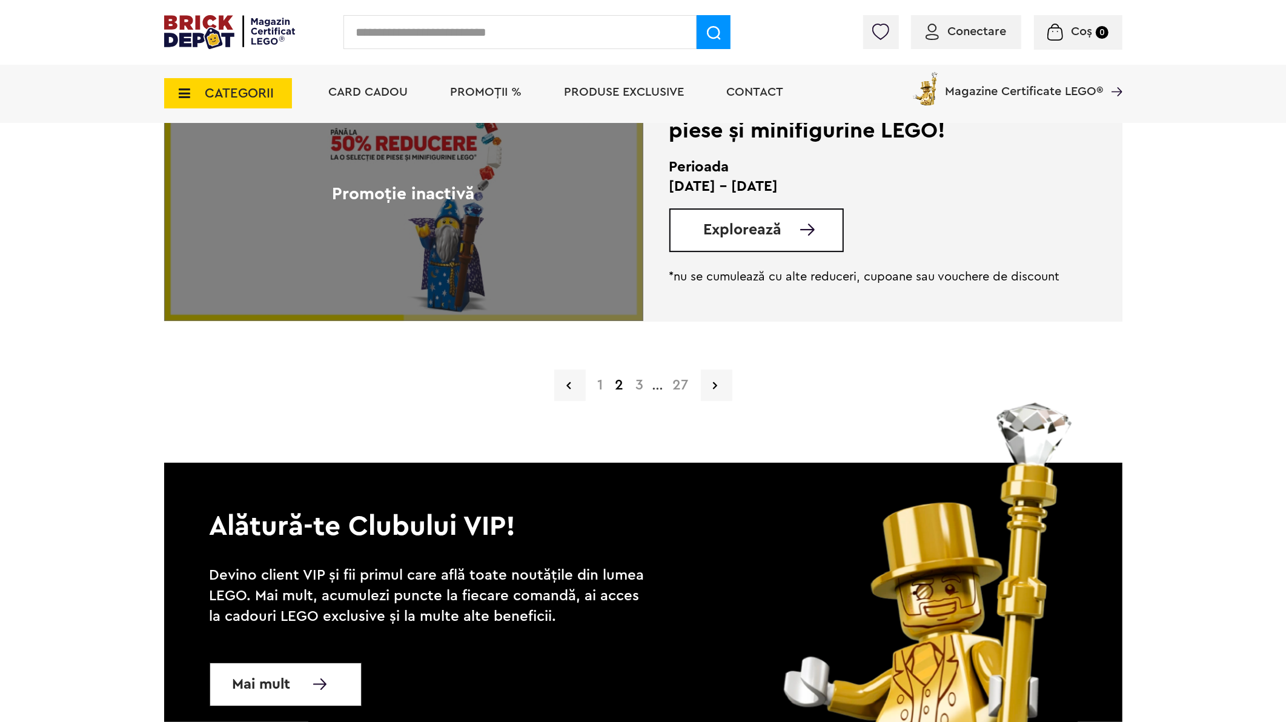
click at [643, 386] on link "3" at bounding box center [640, 385] width 20 height 15
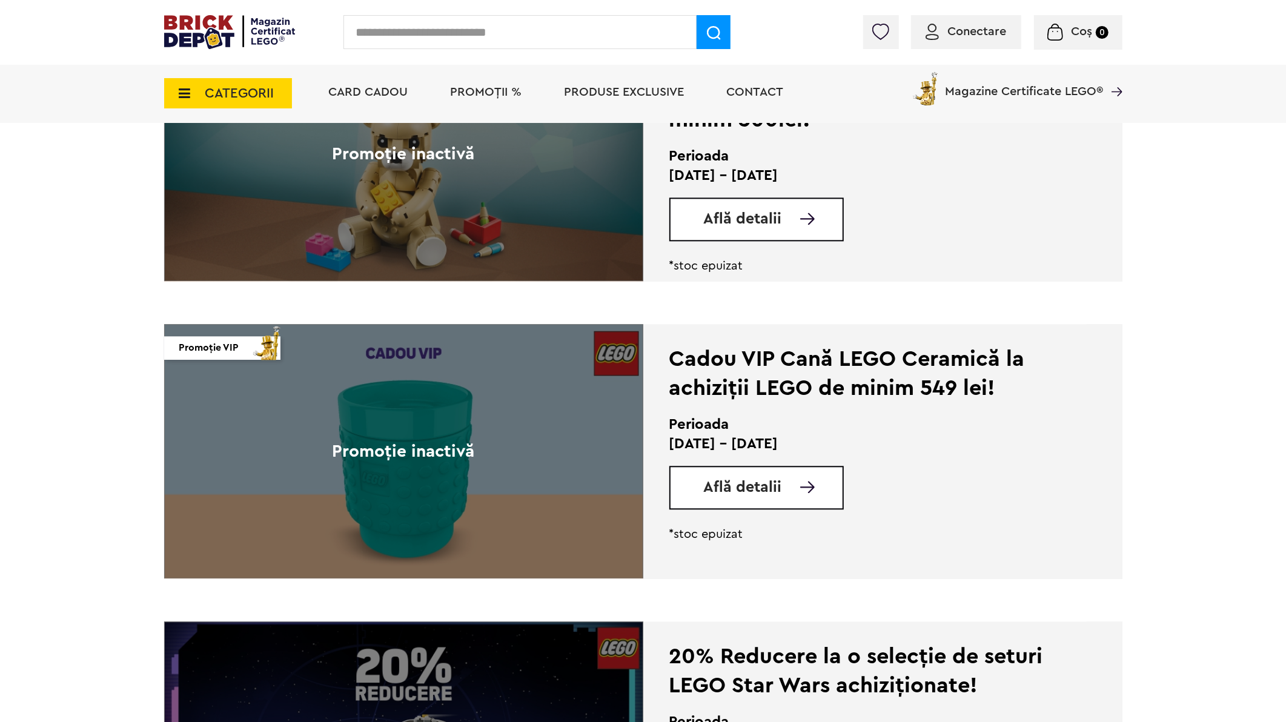
scroll to position [2154, 0]
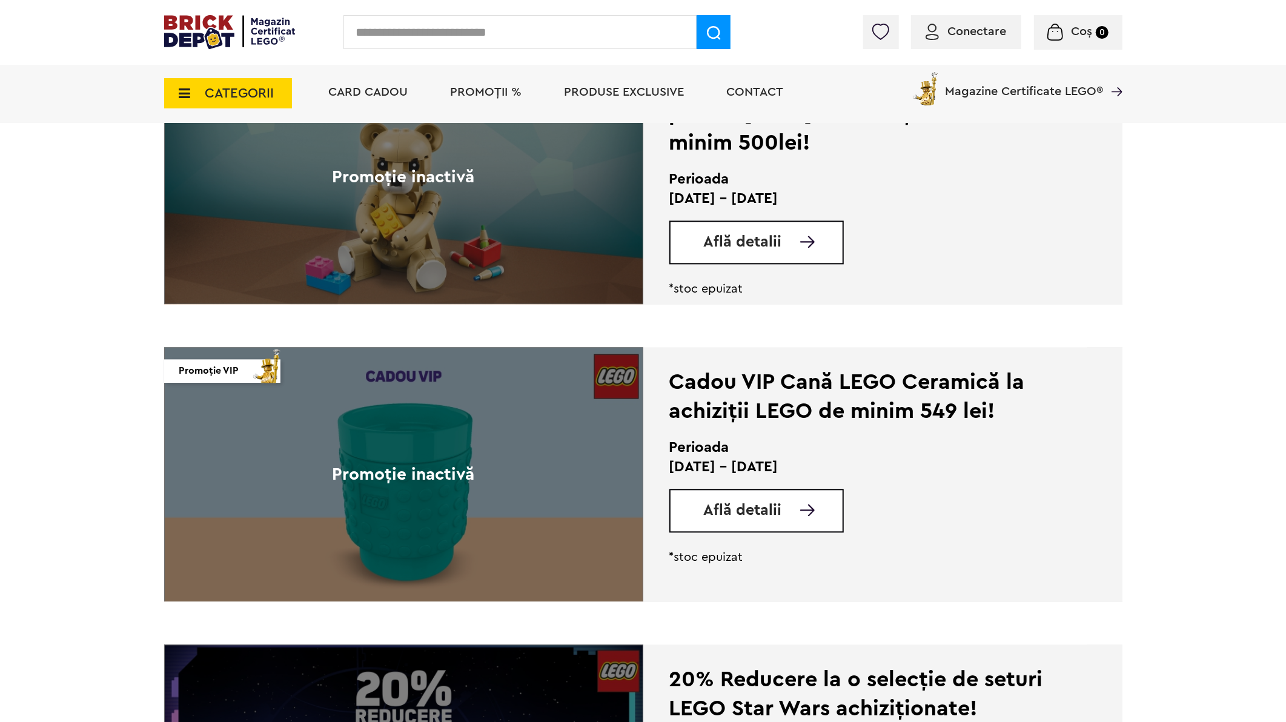
click at [763, 516] on span "Află detalii" at bounding box center [743, 510] width 78 height 15
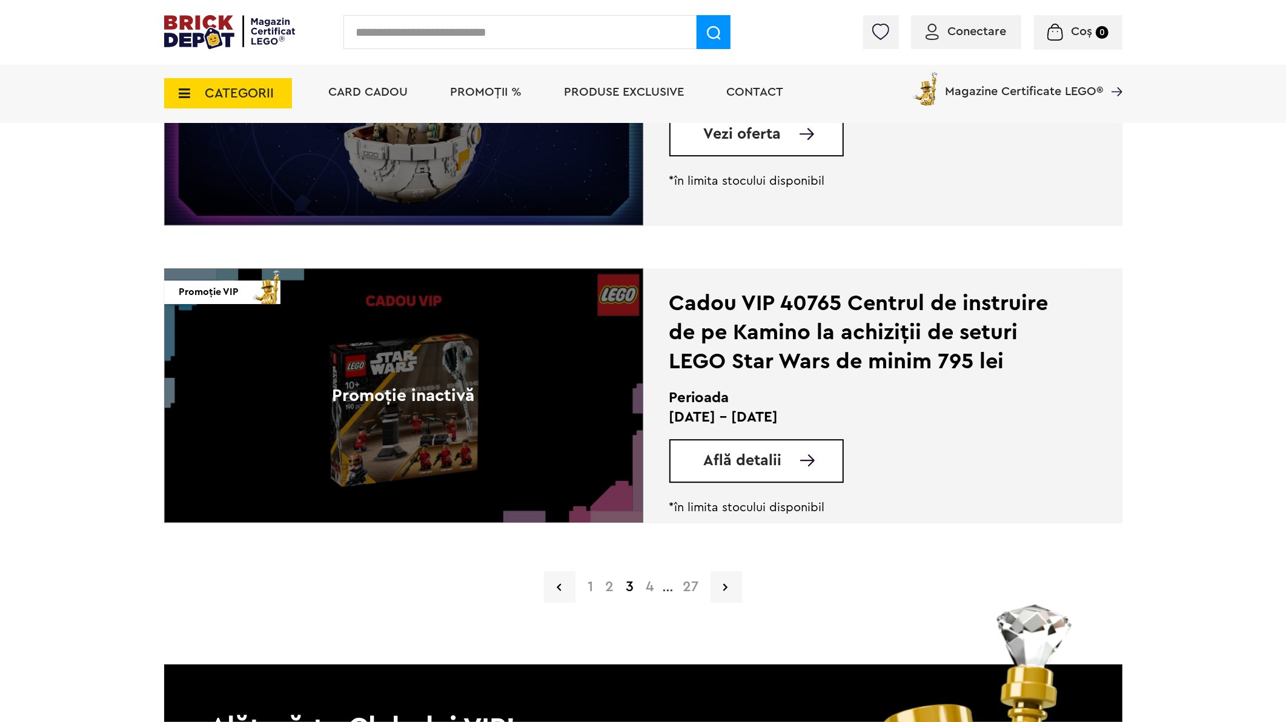
scroll to position [2827, 0]
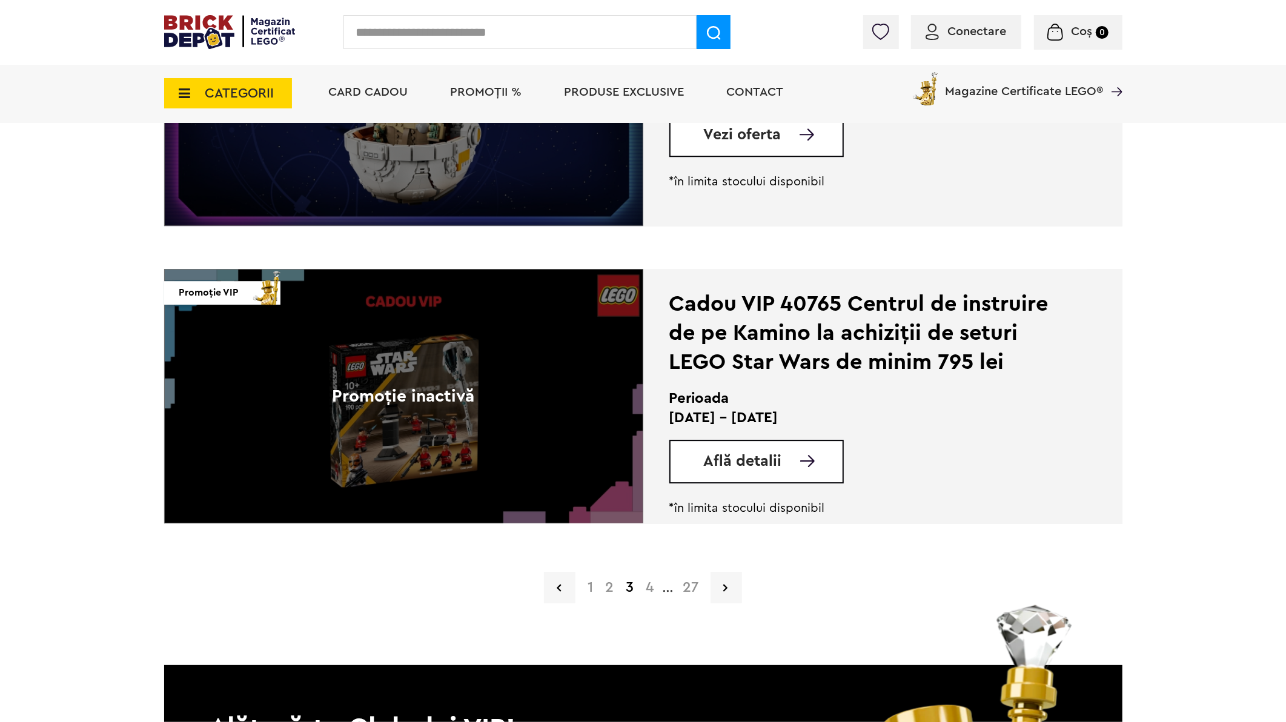
click at [648, 588] on link "4" at bounding box center [650, 587] width 20 height 15
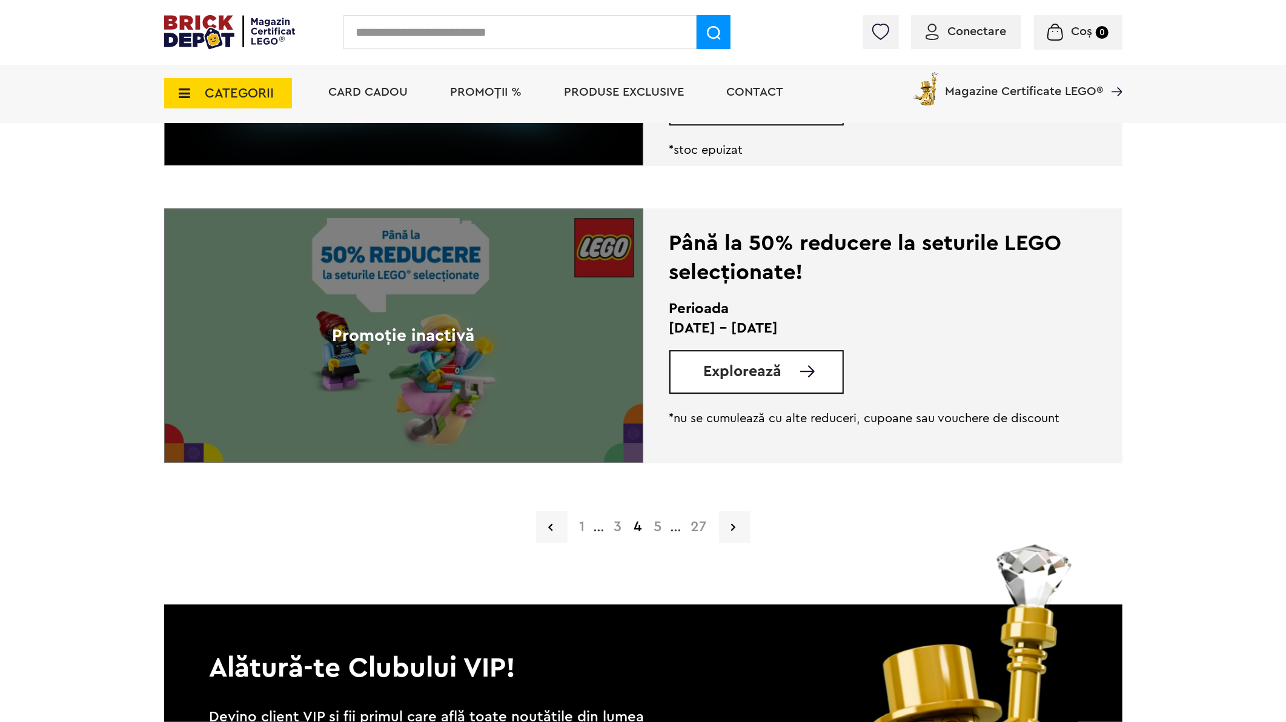
scroll to position [2894, 0]
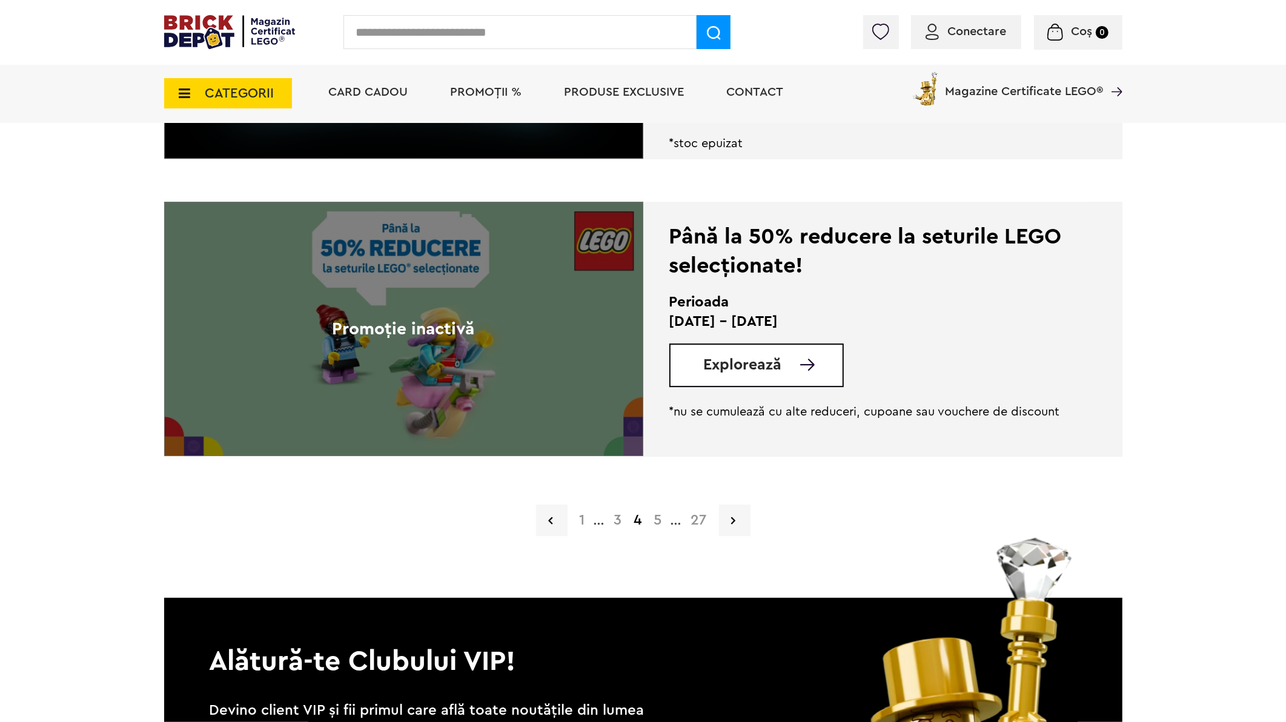
click at [656, 522] on link "5" at bounding box center [658, 520] width 20 height 15
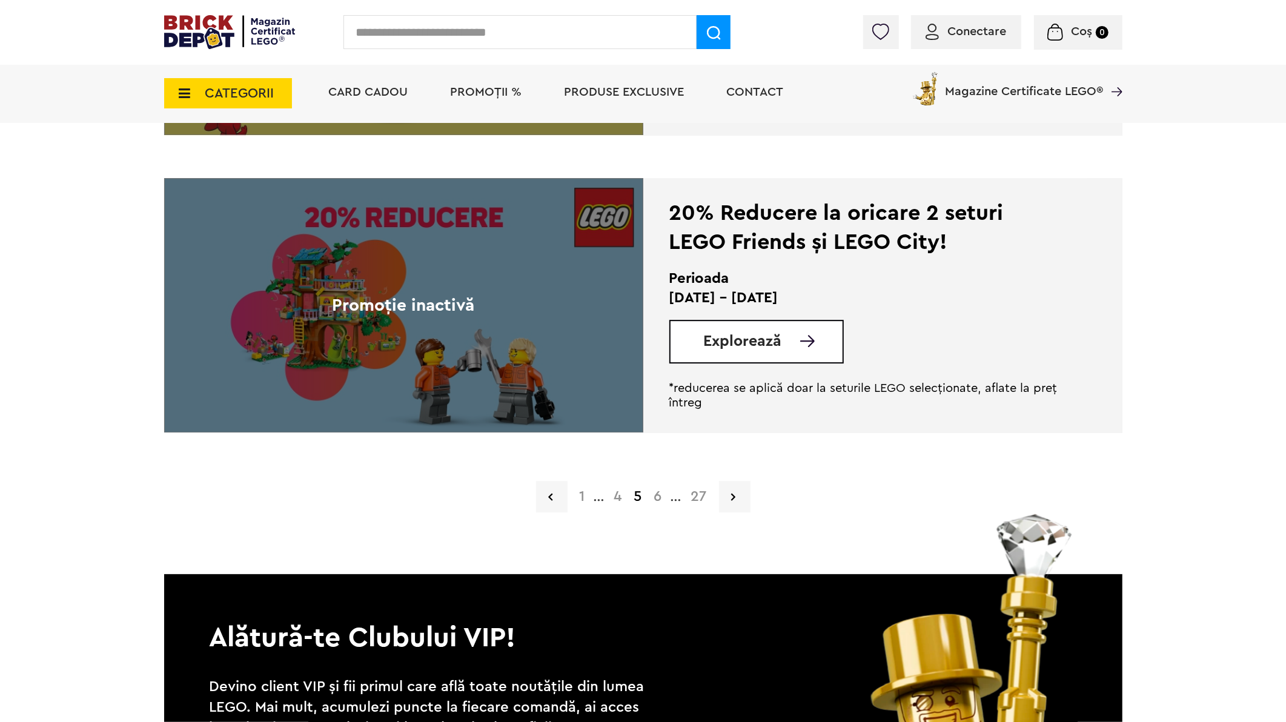
scroll to position [2961, 0]
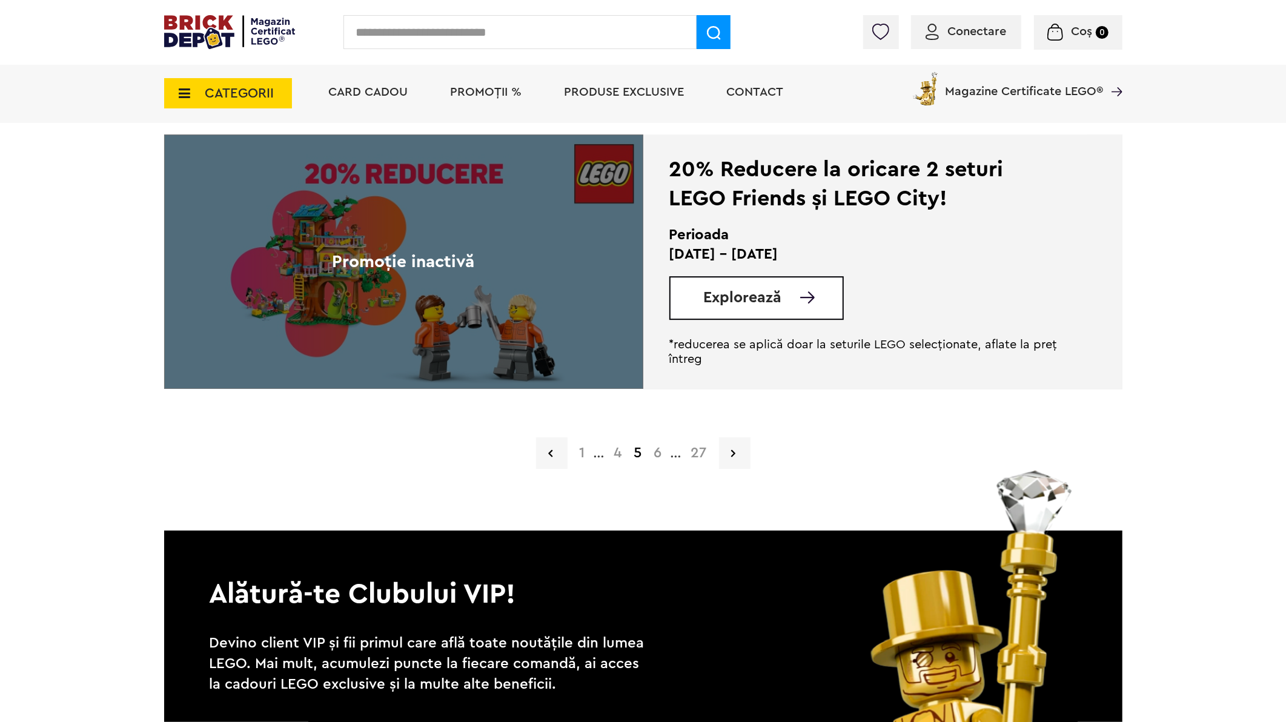
click at [662, 456] on link "6" at bounding box center [658, 453] width 20 height 15
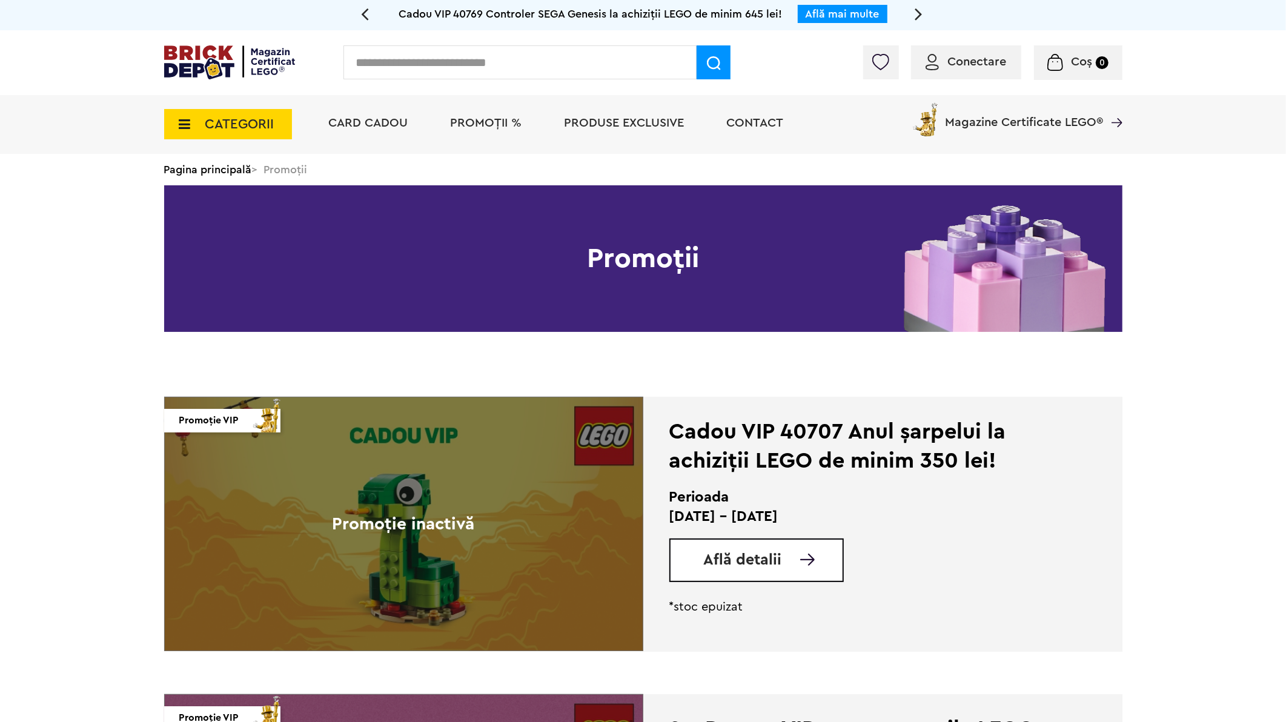
click at [765, 556] on span "Află detalii" at bounding box center [743, 560] width 78 height 15
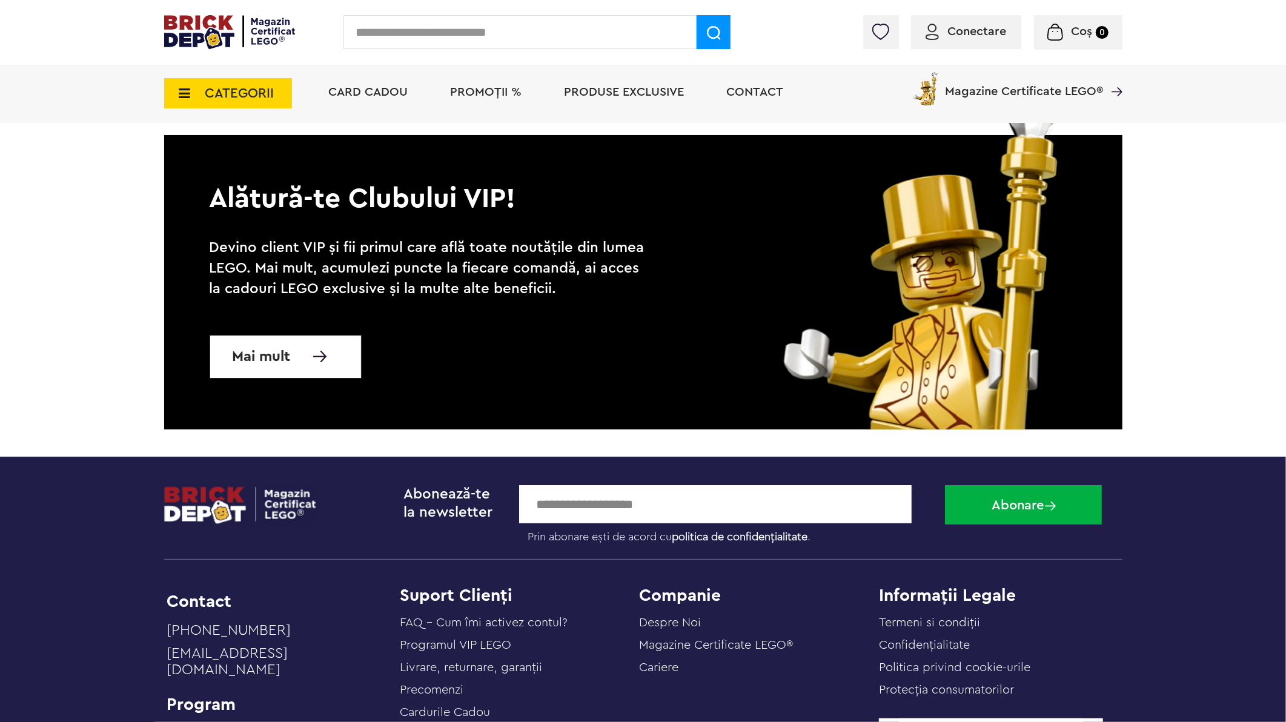
scroll to position [3215, 0]
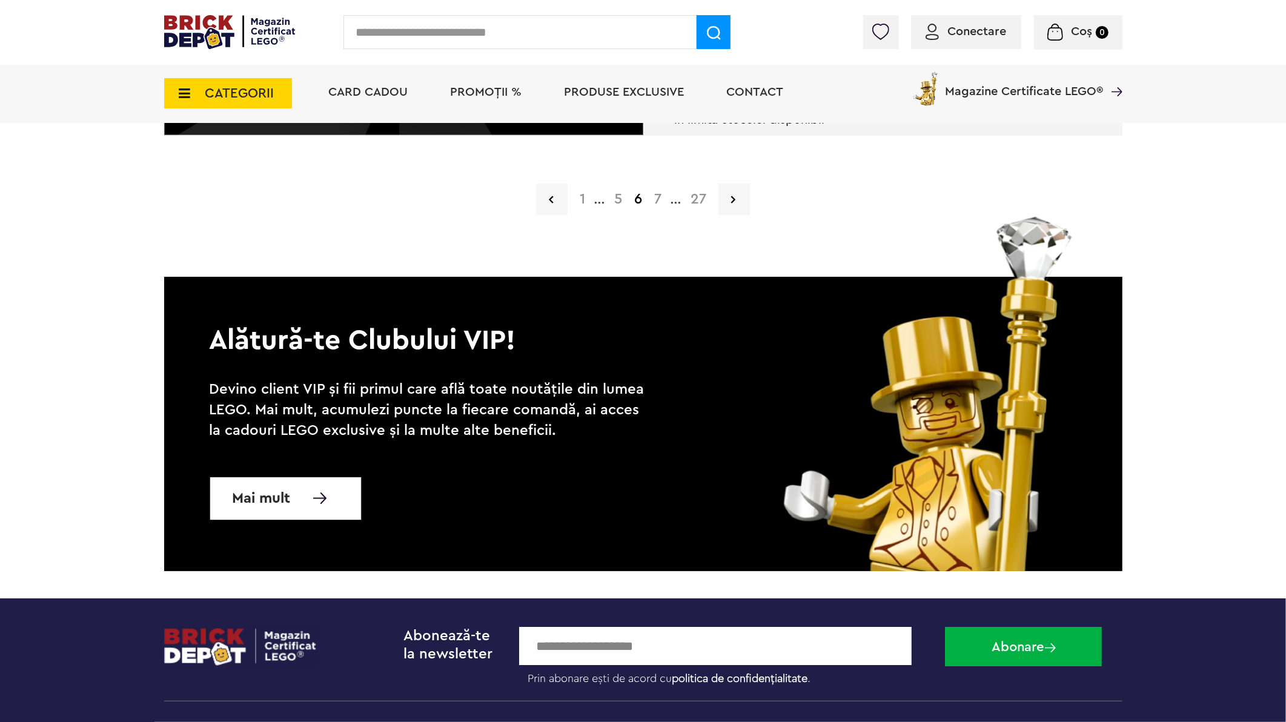
click at [657, 201] on link "7" at bounding box center [657, 199] width 19 height 15
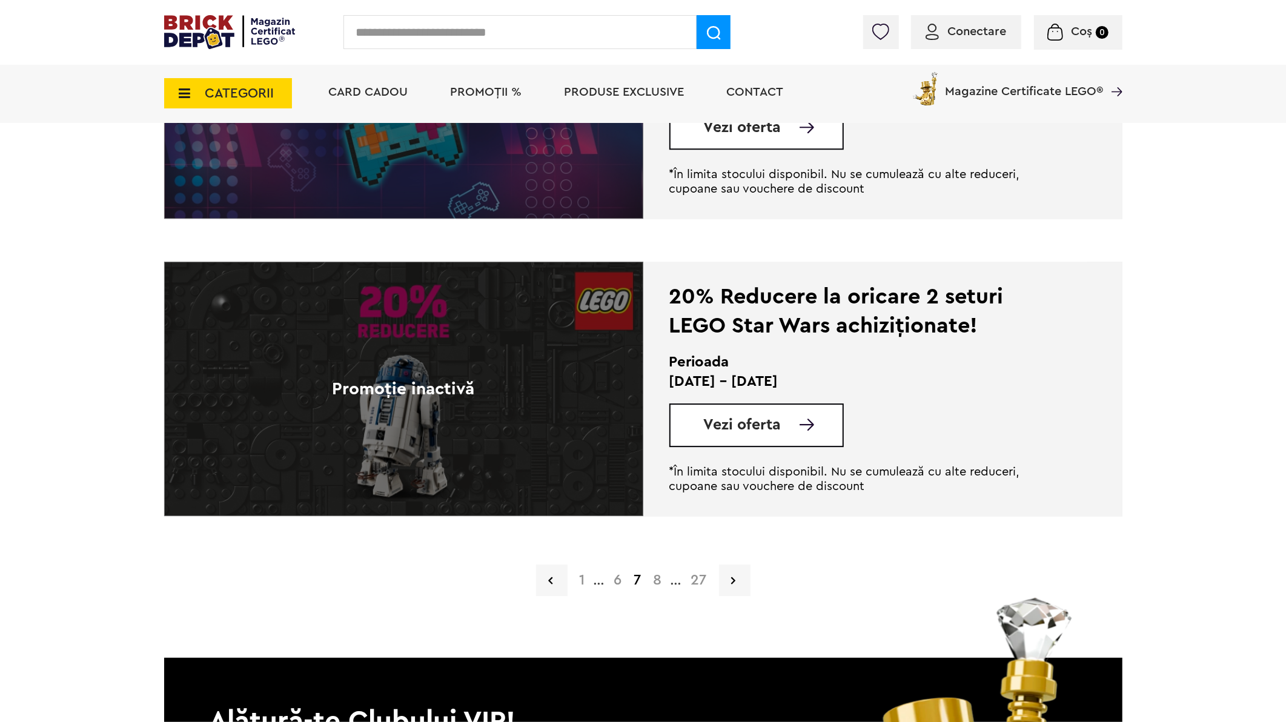
scroll to position [2961, 0]
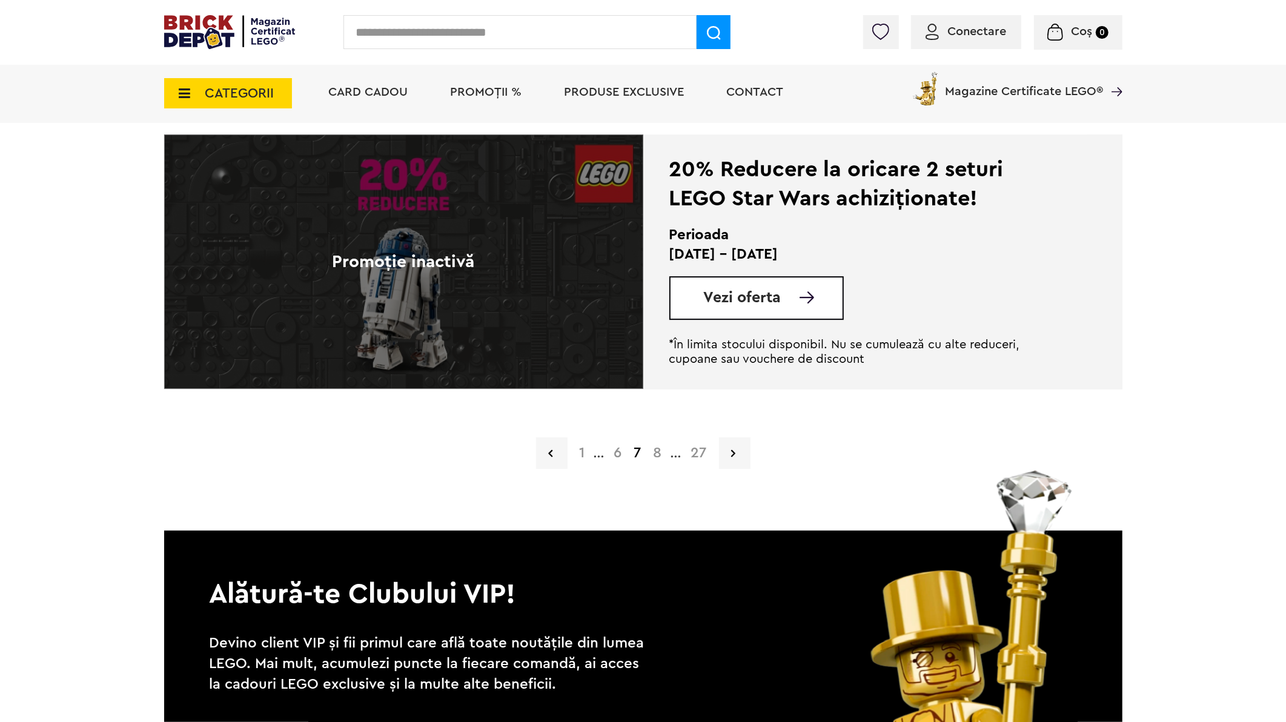
click at [660, 453] on link "8" at bounding box center [658, 453] width 21 height 15
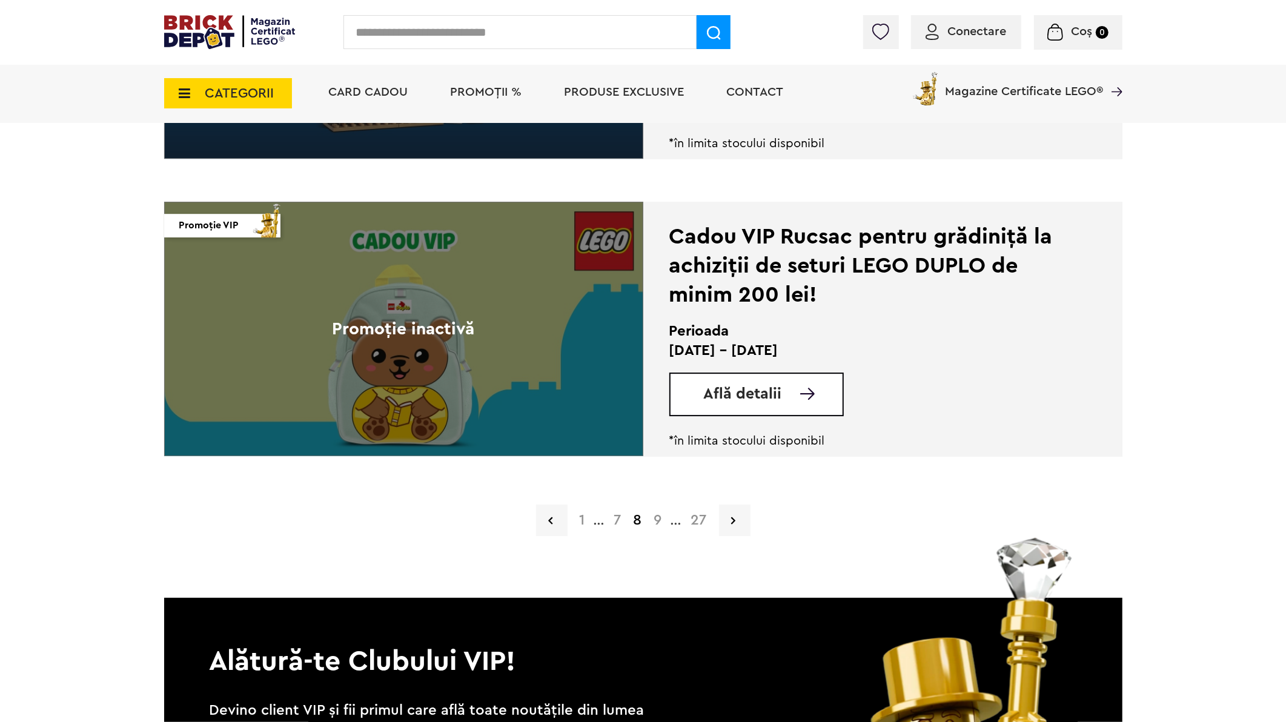
scroll to position [3164, 0]
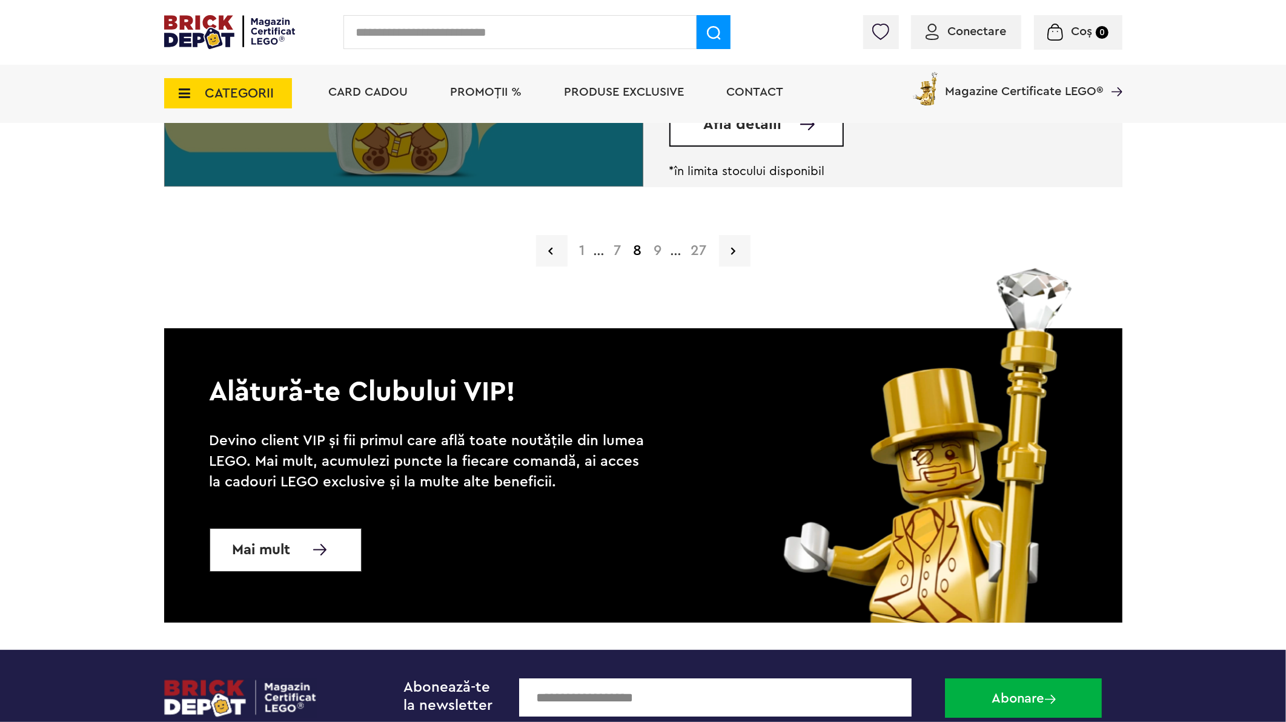
click at [616, 251] on link "7" at bounding box center [617, 251] width 19 height 15
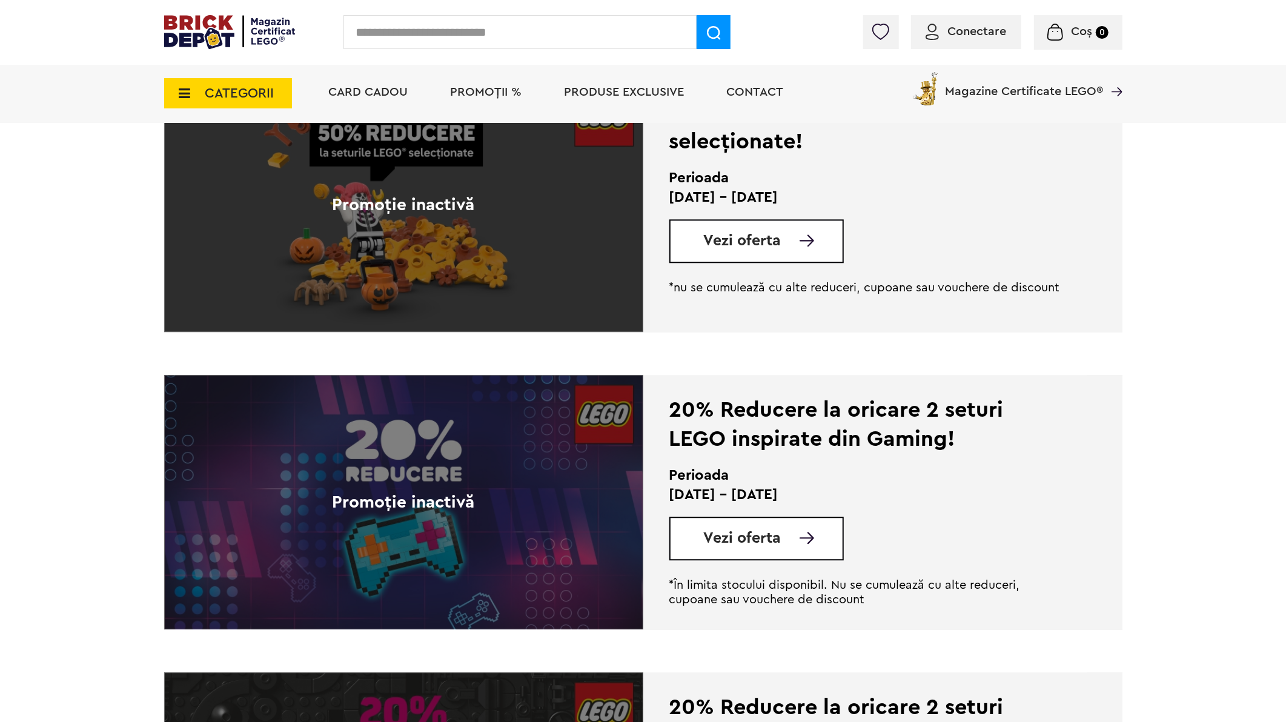
scroll to position [2760, 0]
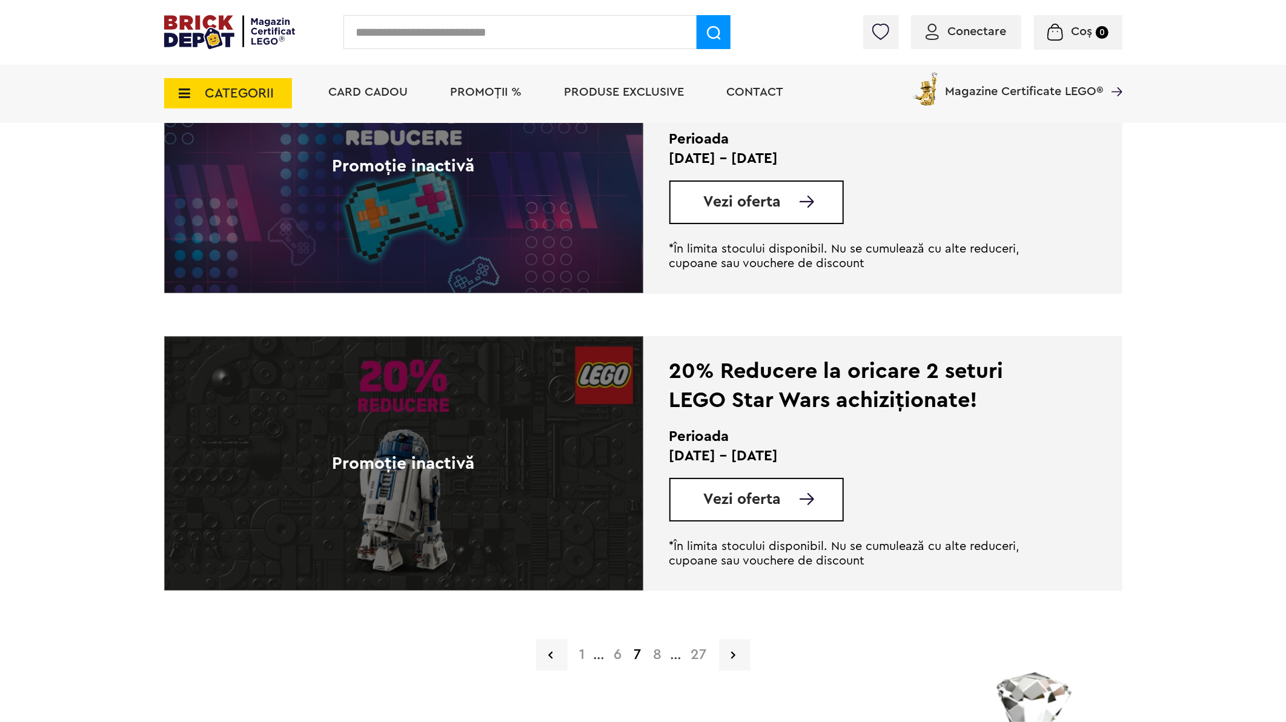
click at [625, 651] on link "6" at bounding box center [618, 655] width 20 height 15
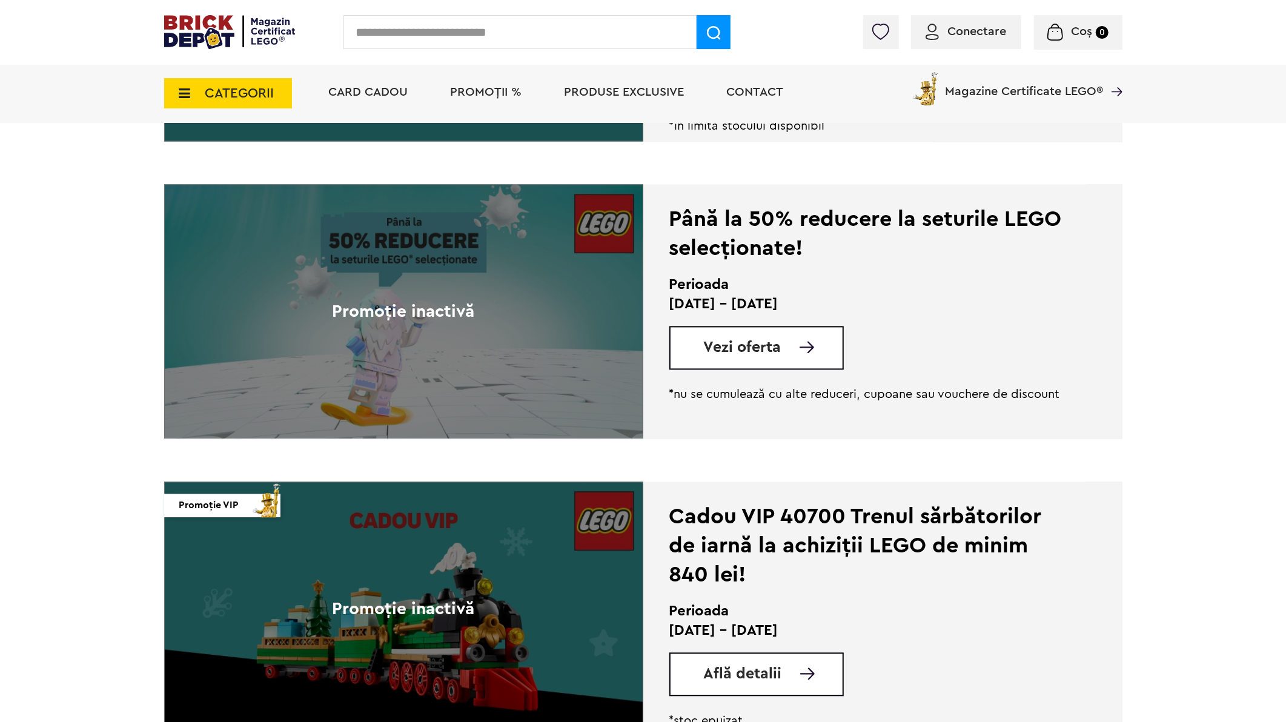
scroll to position [2086, 0]
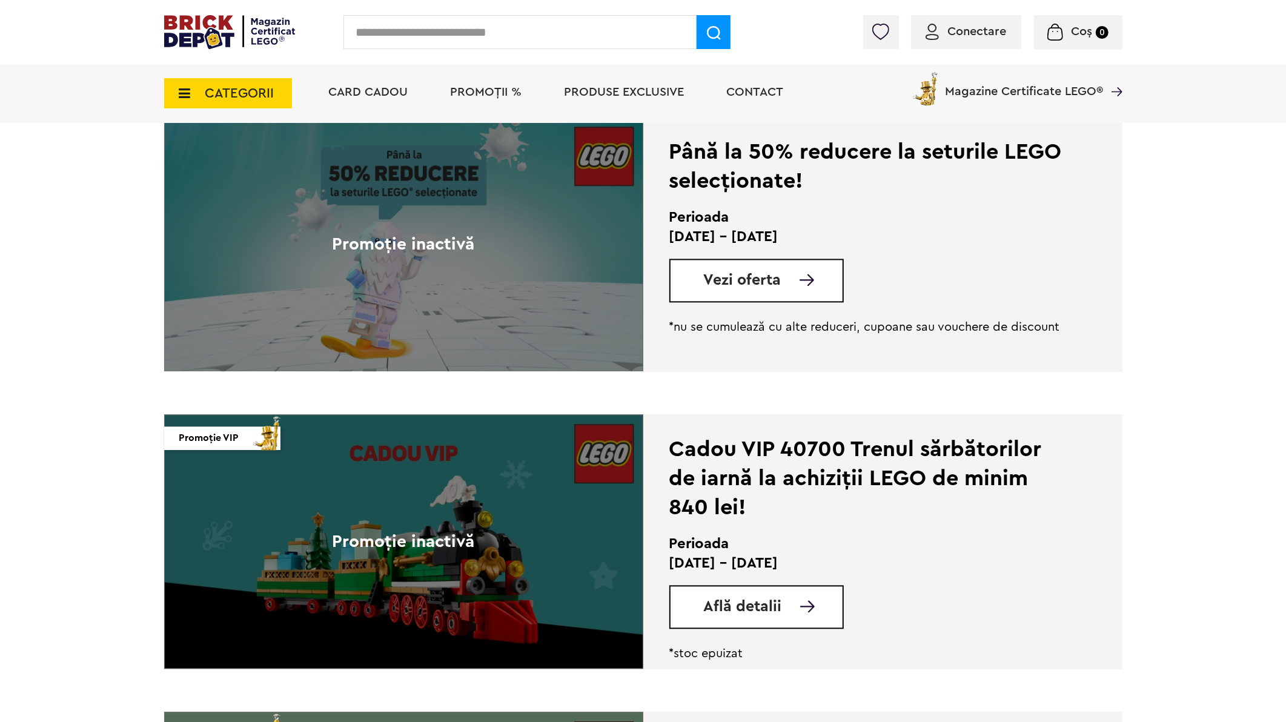
click at [758, 600] on span "Află detalii" at bounding box center [743, 606] width 78 height 15
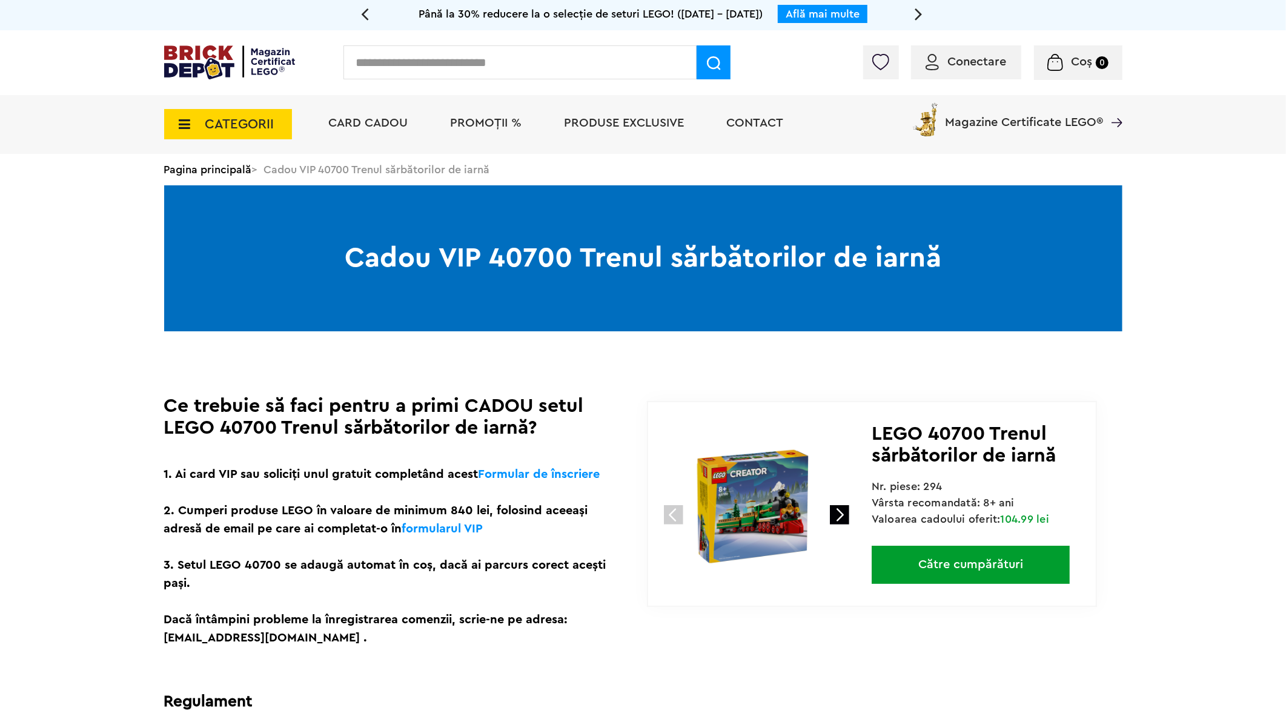
click at [1281, 503] on div "Cadou VIP 40770 la achiziții LEGO Harry Potter de minim 445 lei! (1-30.9.2025) …" at bounding box center [643, 580] width 1286 height 1161
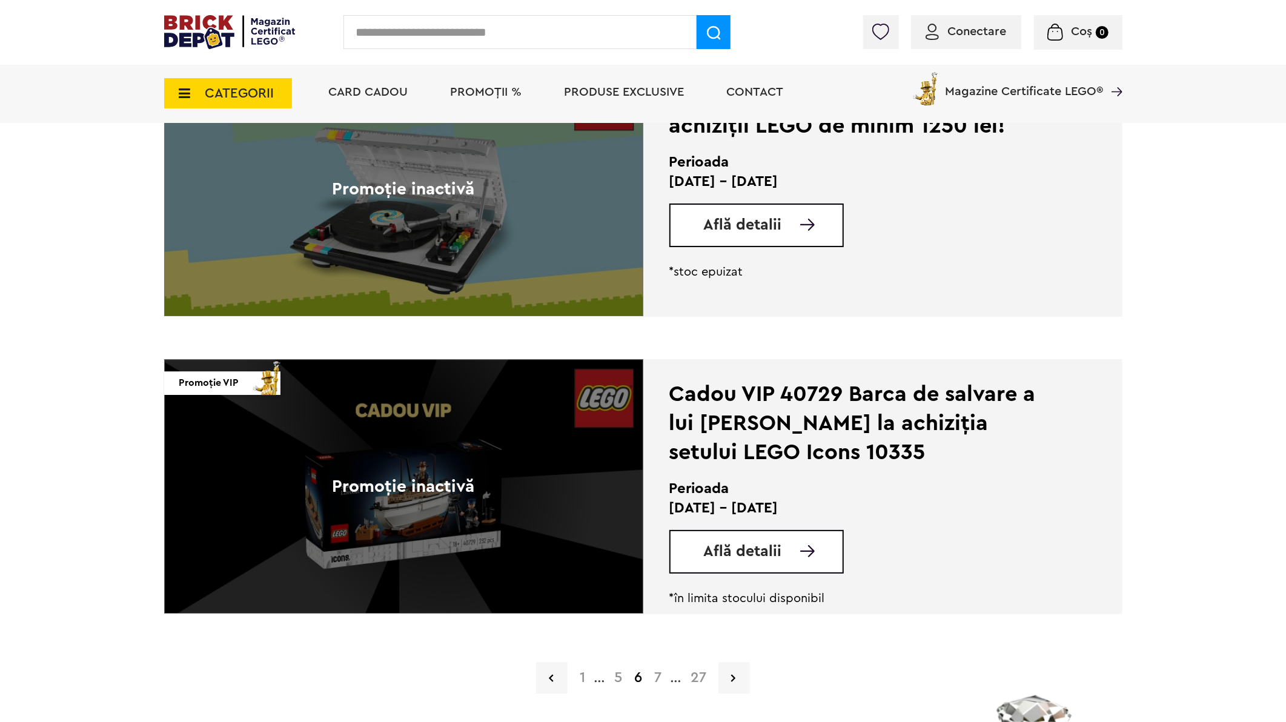
scroll to position [2760, 0]
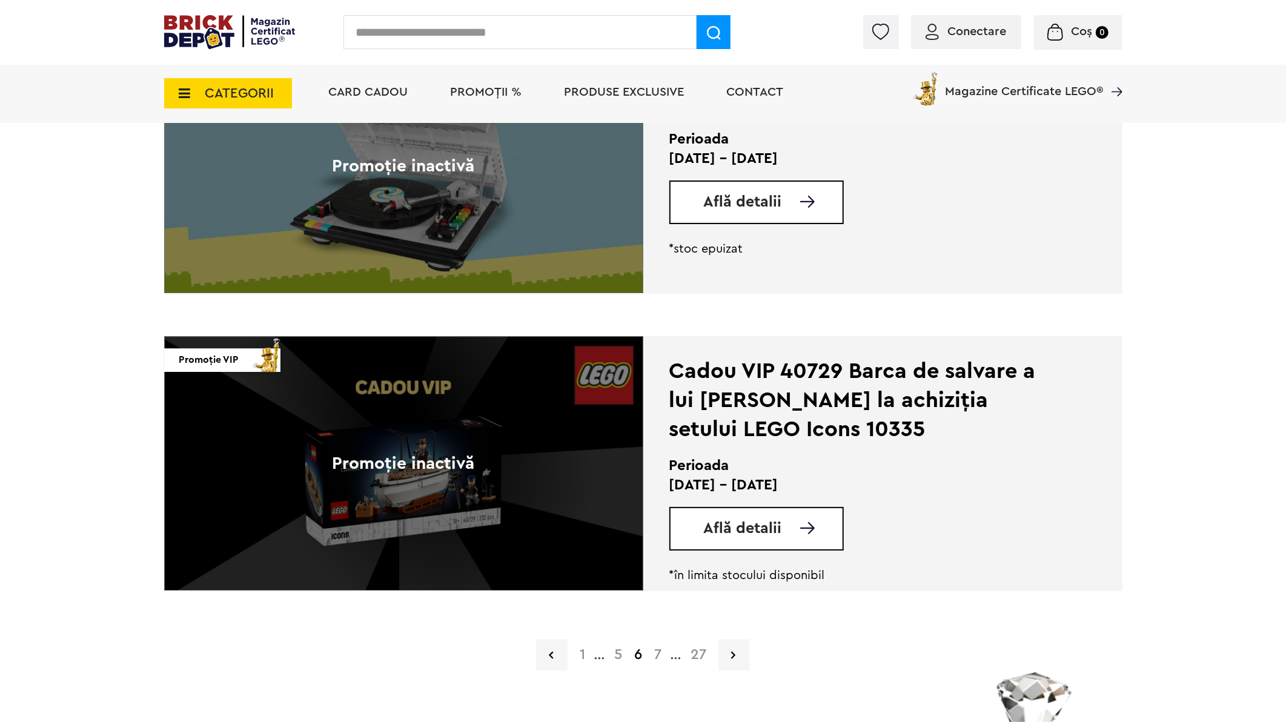
click at [658, 653] on link "7" at bounding box center [657, 655] width 19 height 15
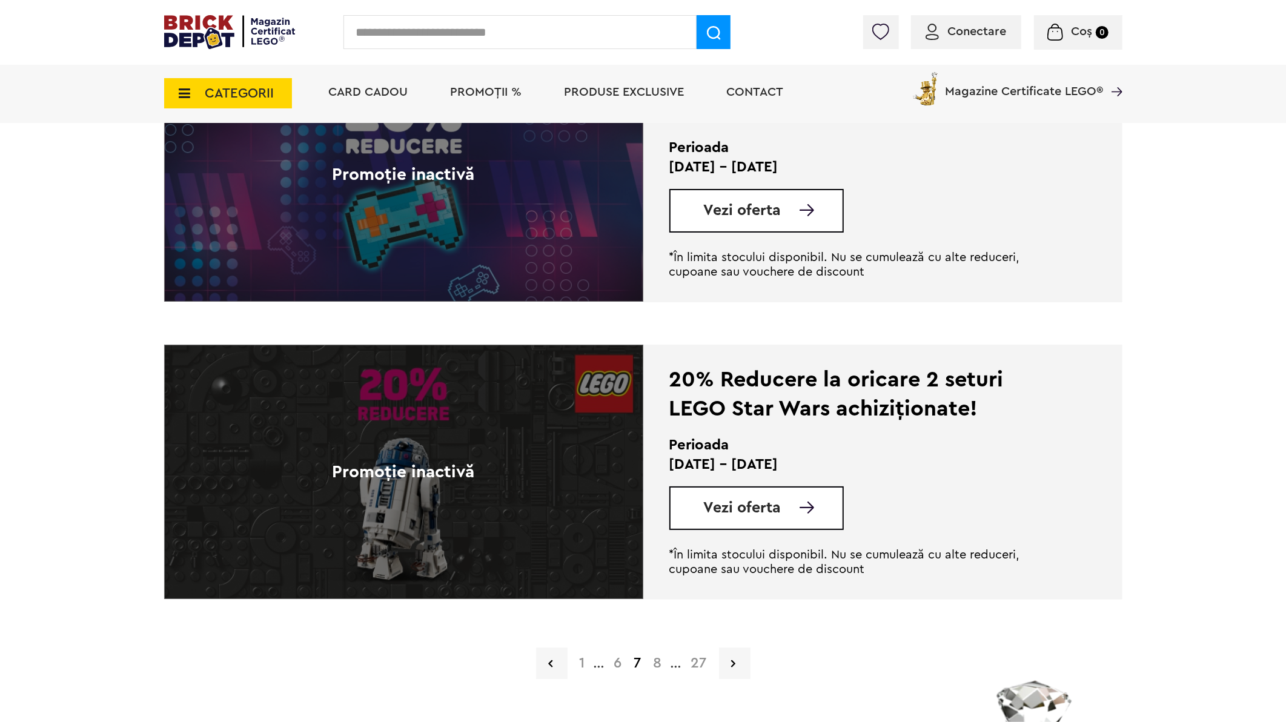
scroll to position [2827, 0]
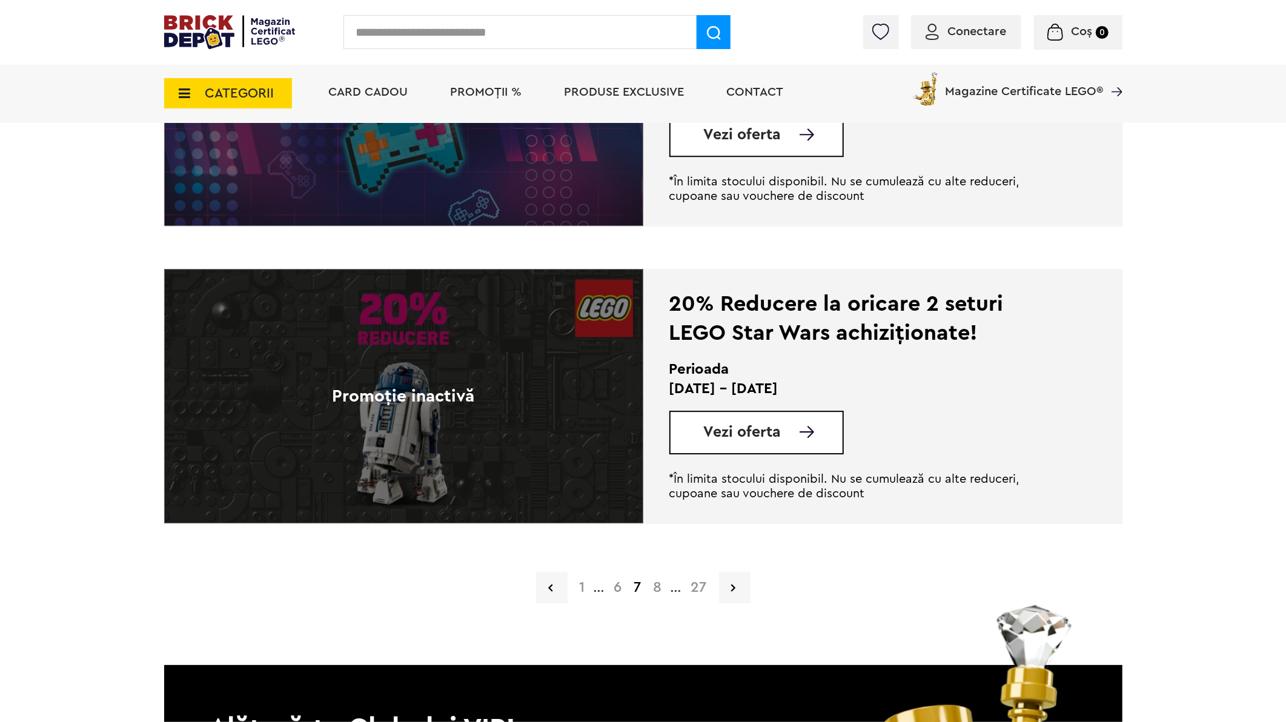
click at [656, 582] on link "8" at bounding box center [658, 587] width 21 height 15
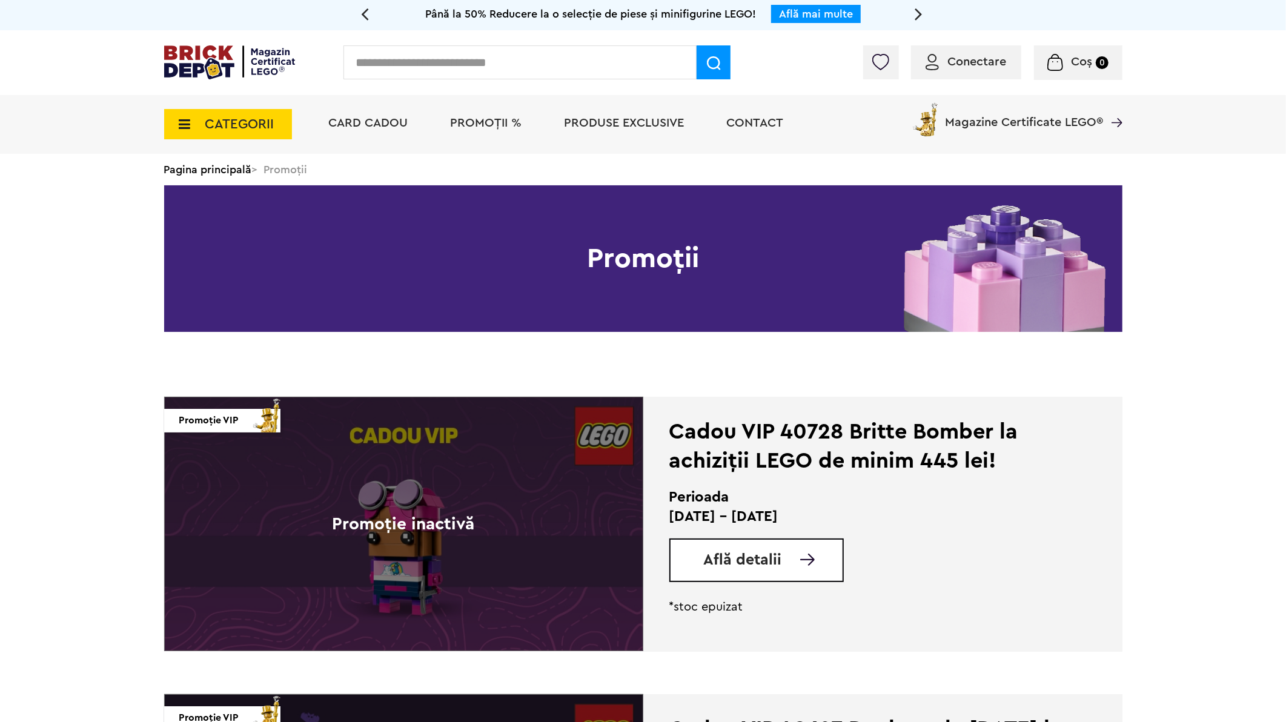
click at [780, 554] on link "Află detalii" at bounding box center [773, 560] width 139 height 15
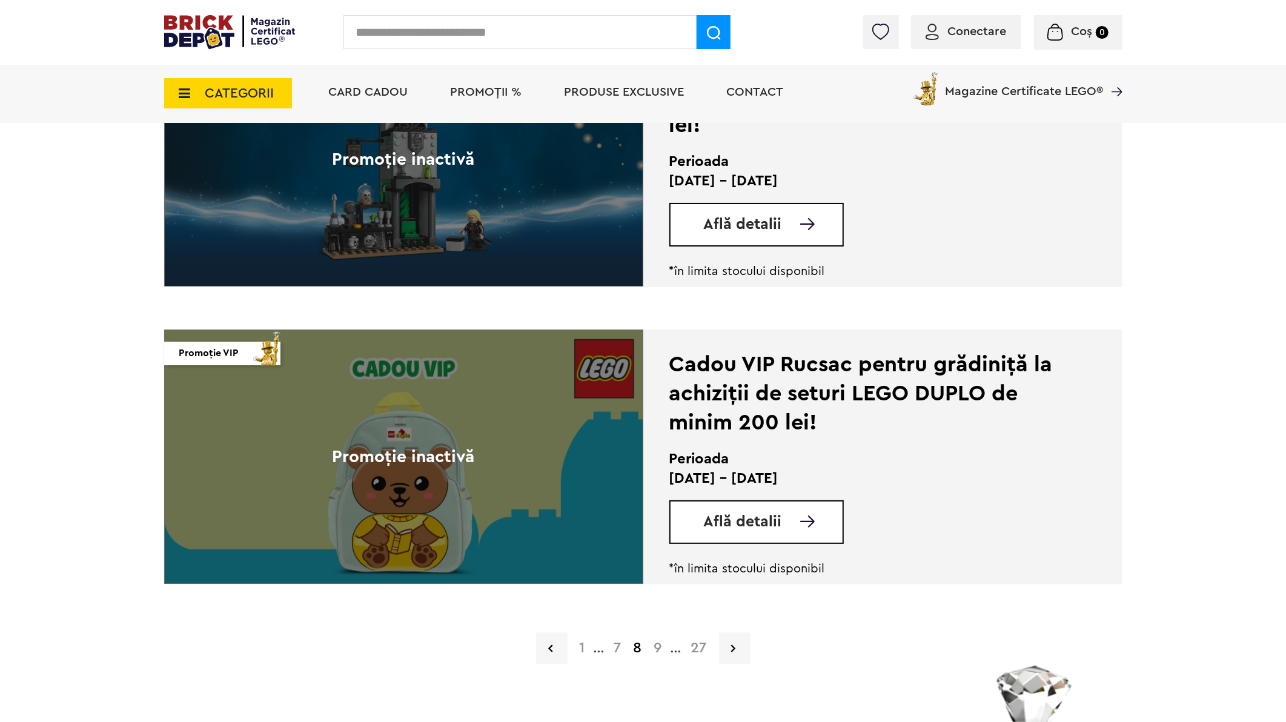
scroll to position [2894, 0]
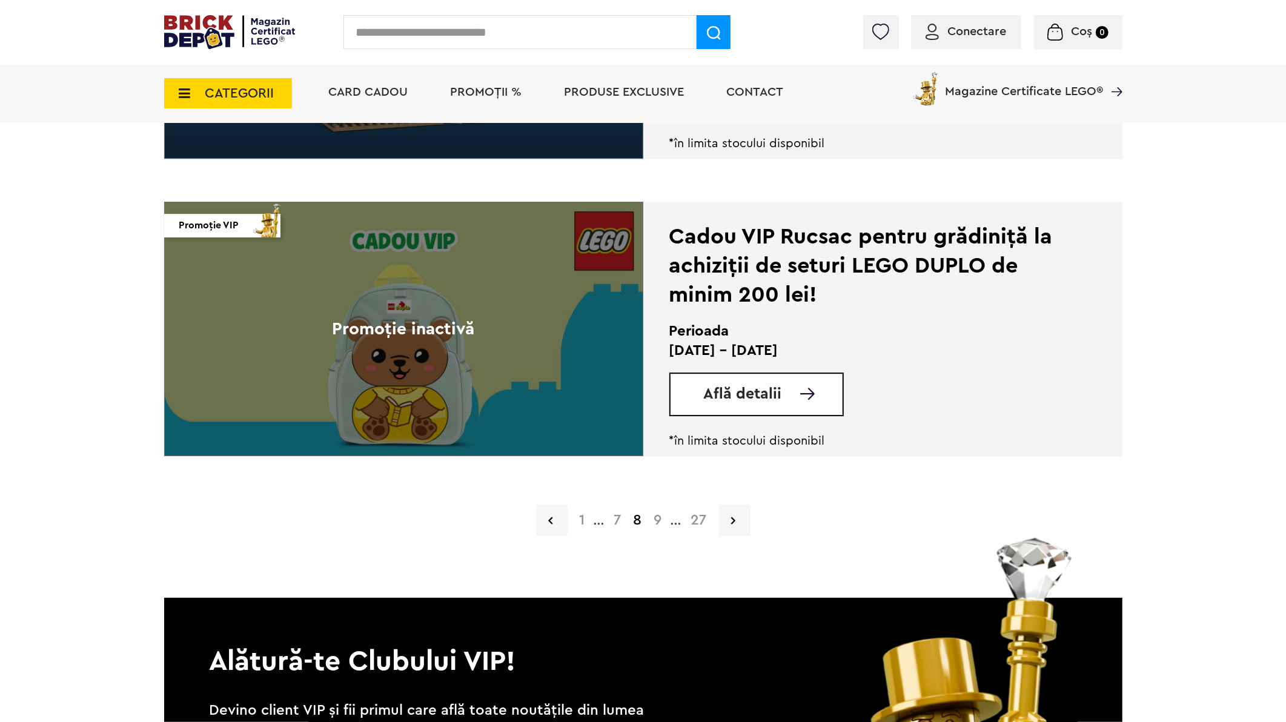
click at [662, 519] on link "9" at bounding box center [658, 520] width 20 height 15
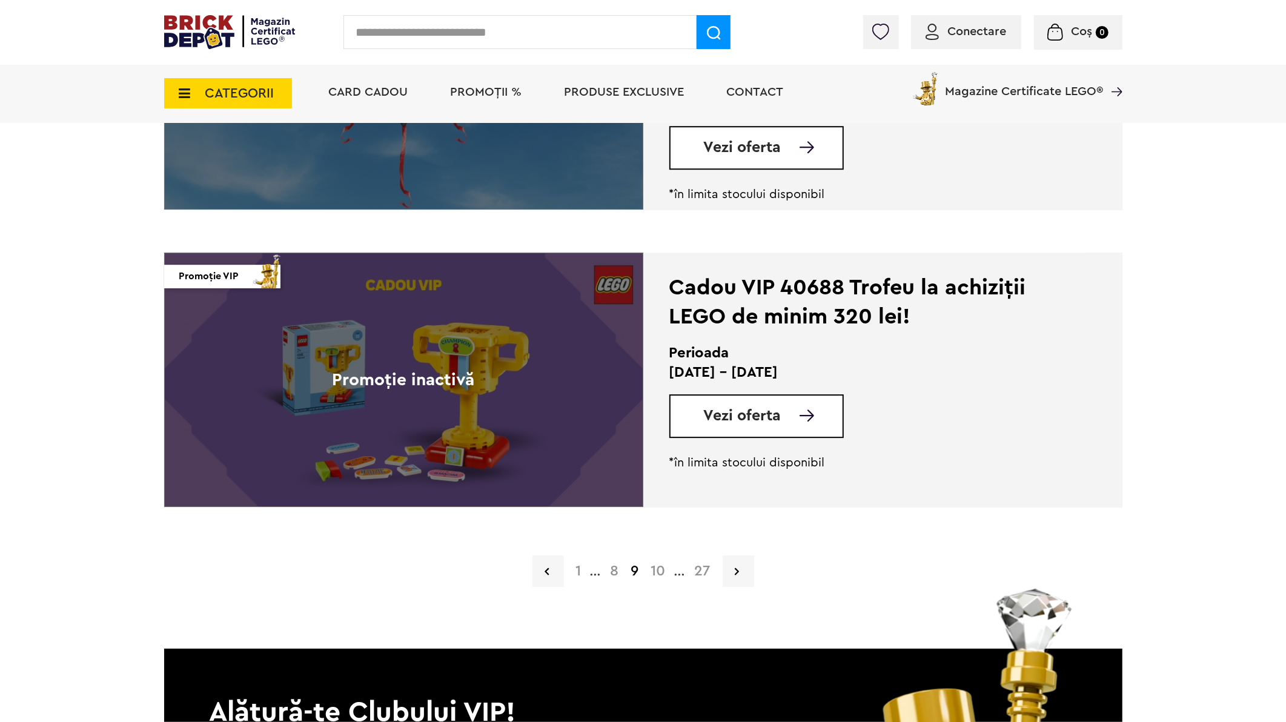
scroll to position [2894, 0]
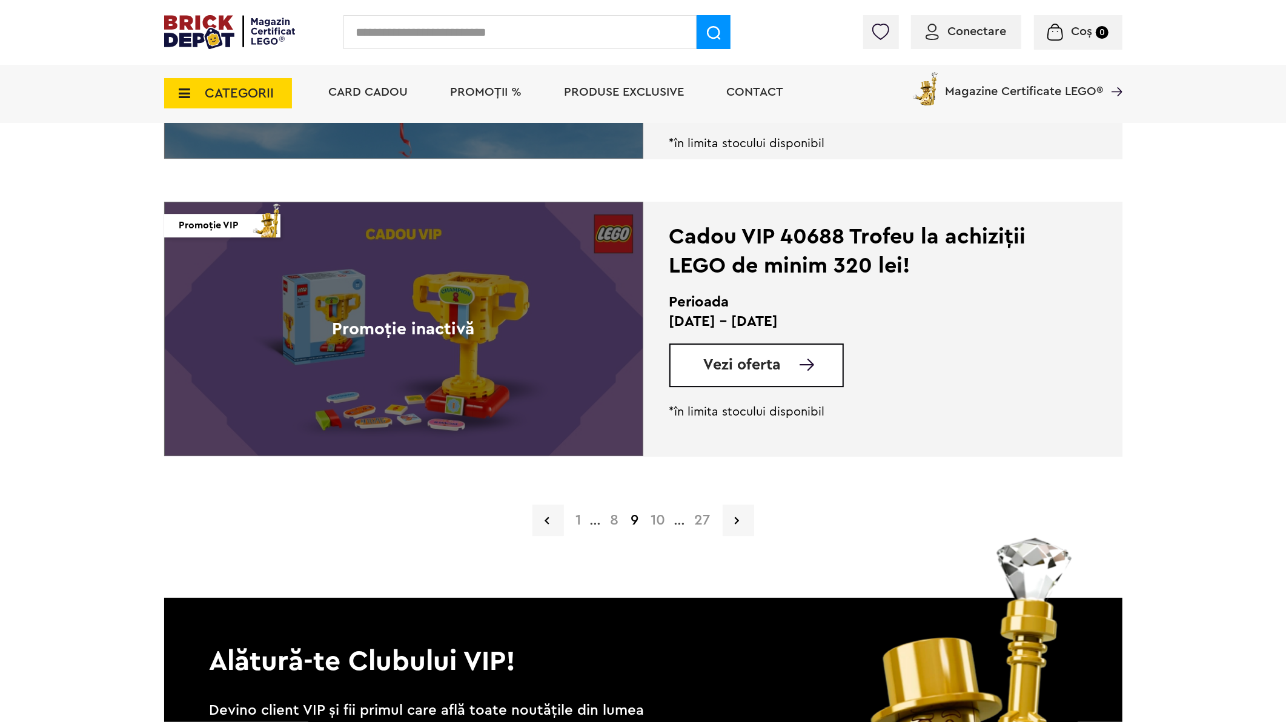
click at [663, 518] on link "10" at bounding box center [658, 520] width 27 height 15
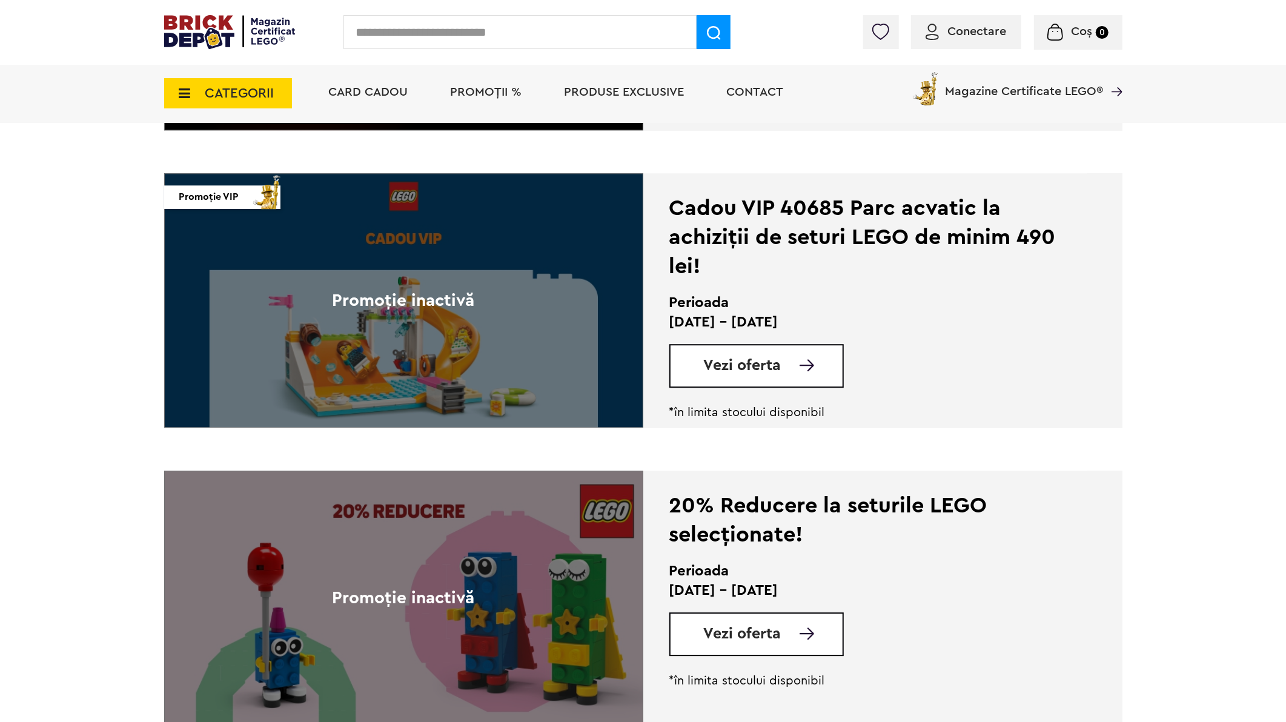
scroll to position [2961, 0]
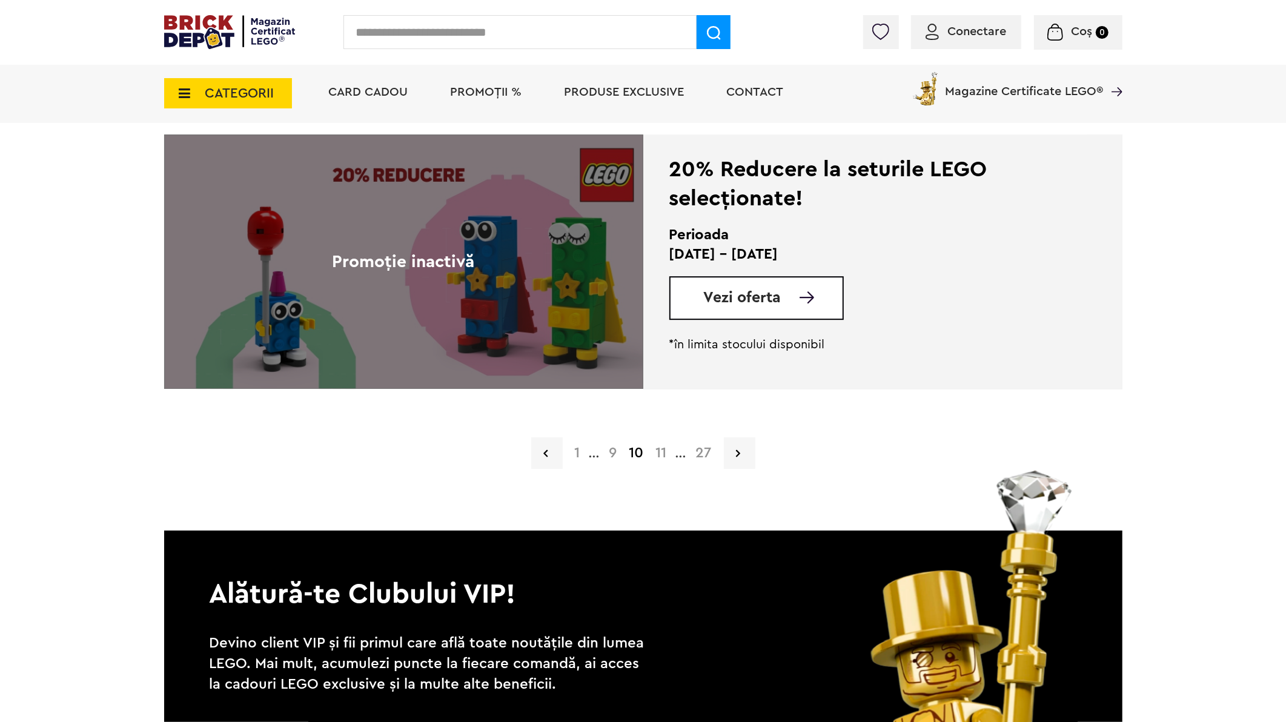
click at [663, 453] on link "11" at bounding box center [661, 453] width 23 height 15
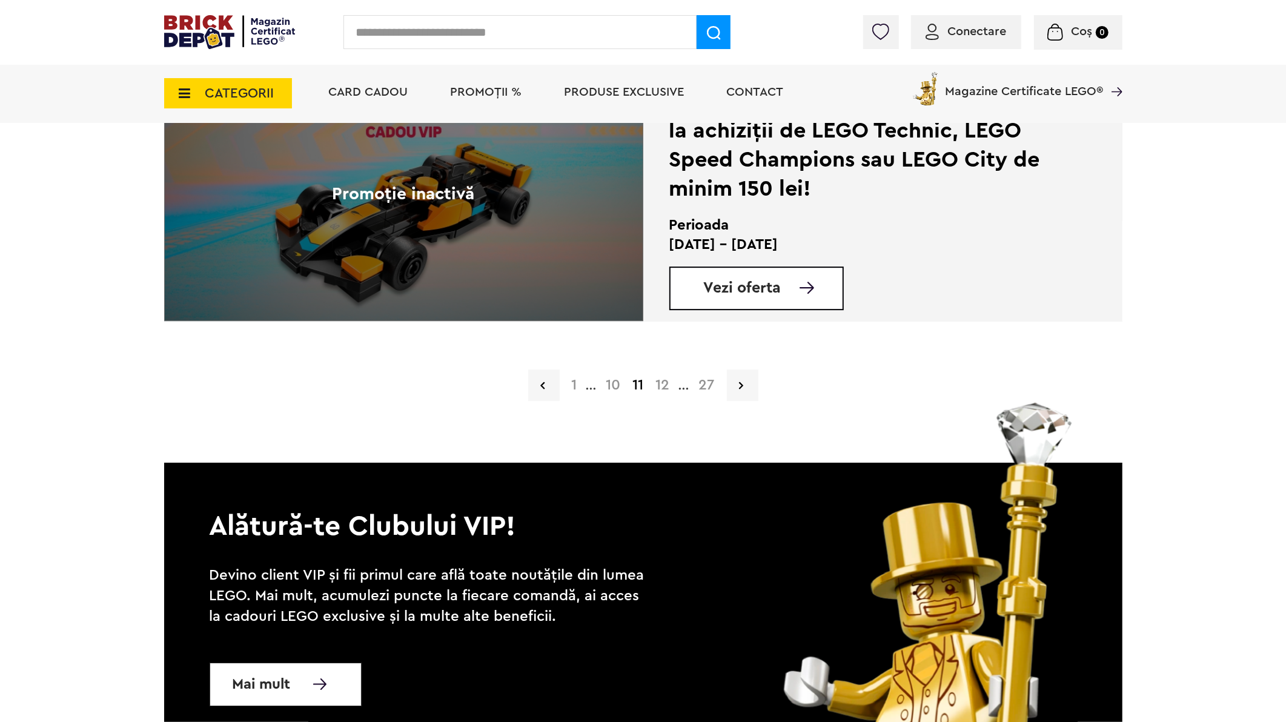
scroll to position [3096, 0]
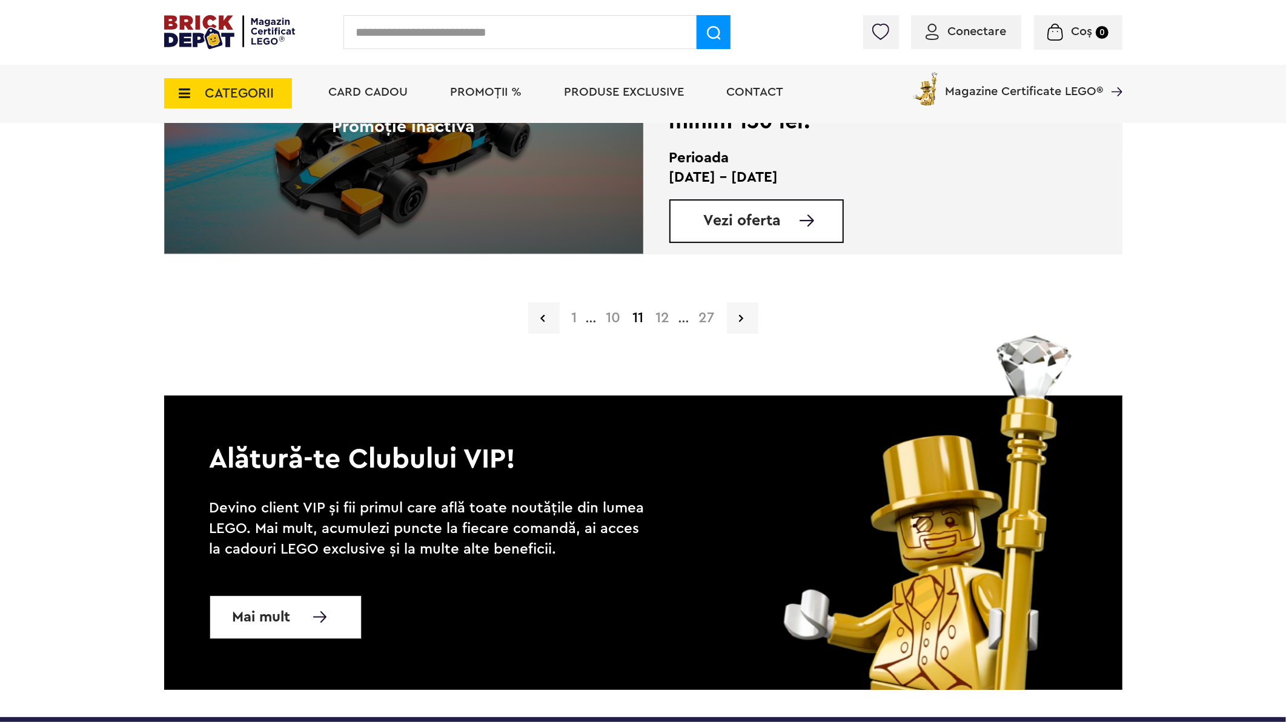
click at [612, 317] on link "10" at bounding box center [613, 318] width 27 height 15
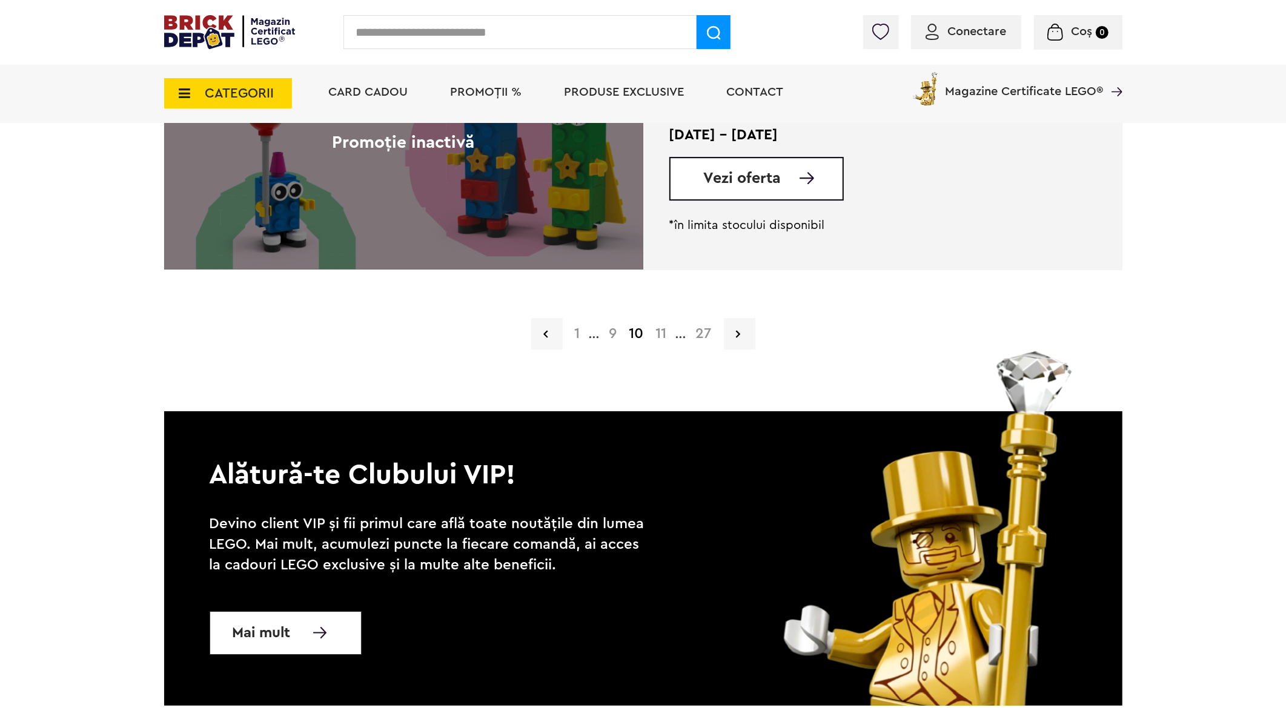
scroll to position [2812, 0]
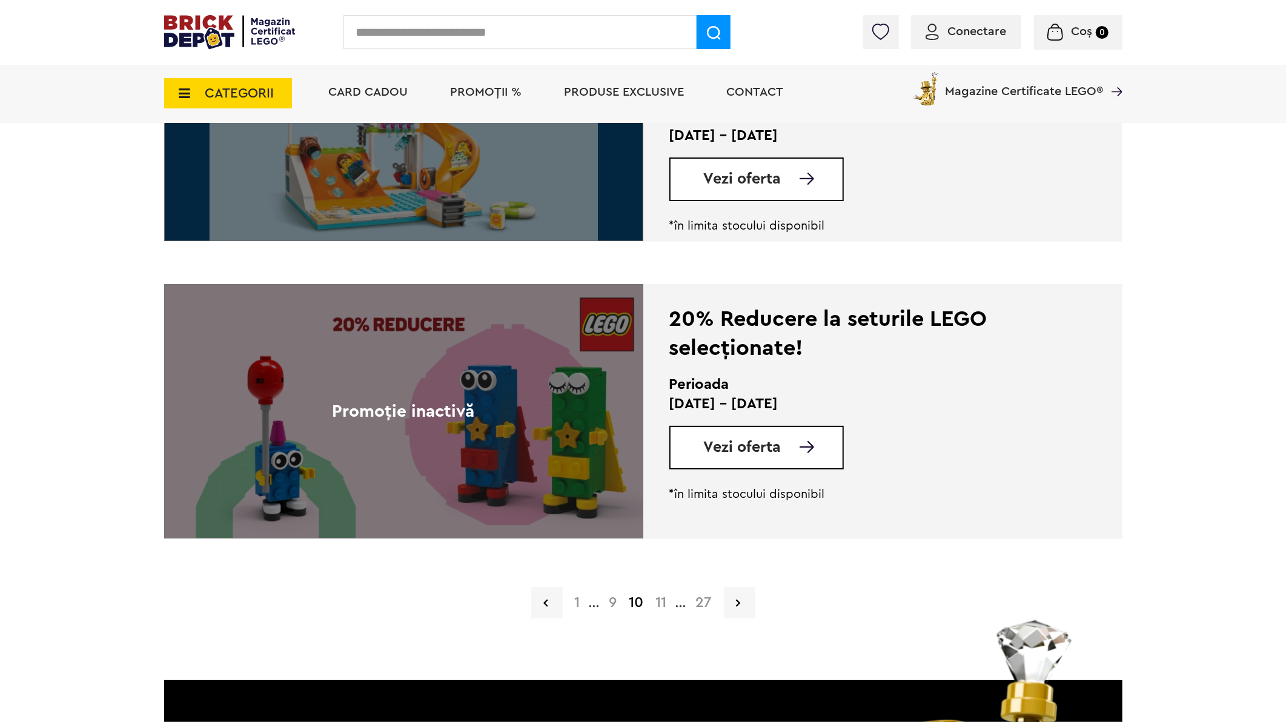
click at [612, 604] on link "9" at bounding box center [613, 603] width 20 height 15
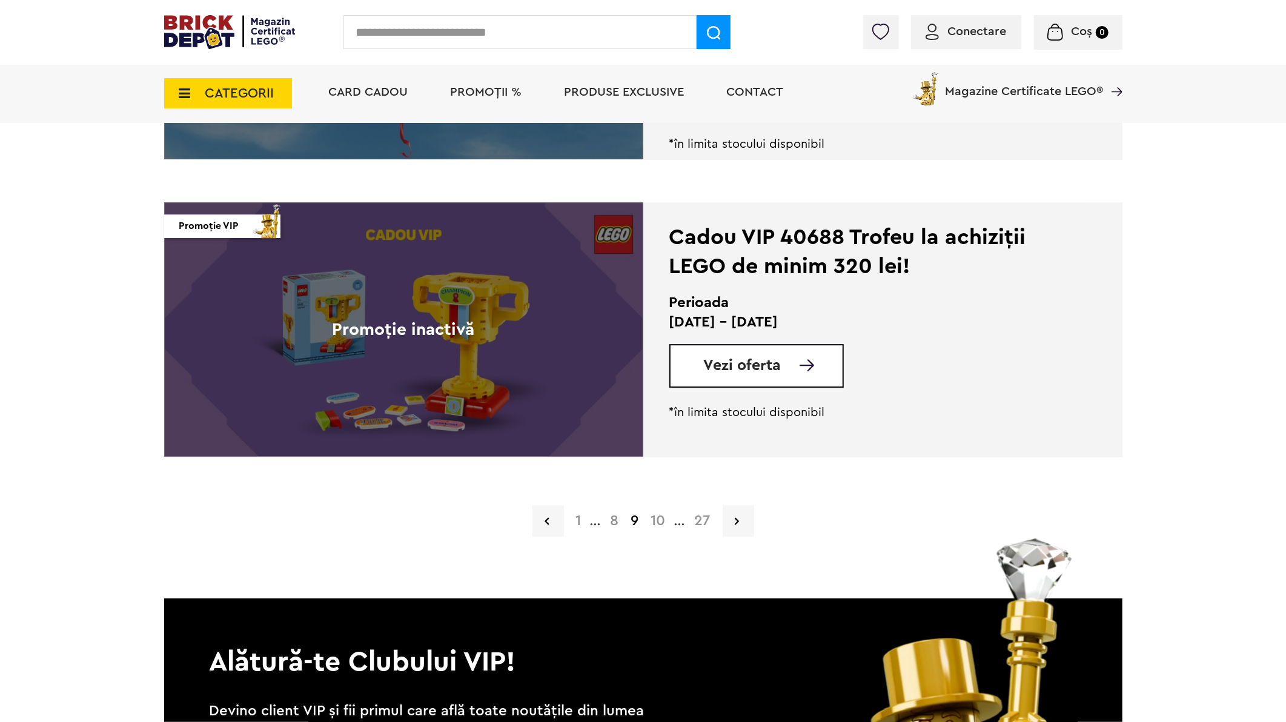
scroll to position [2827, 0]
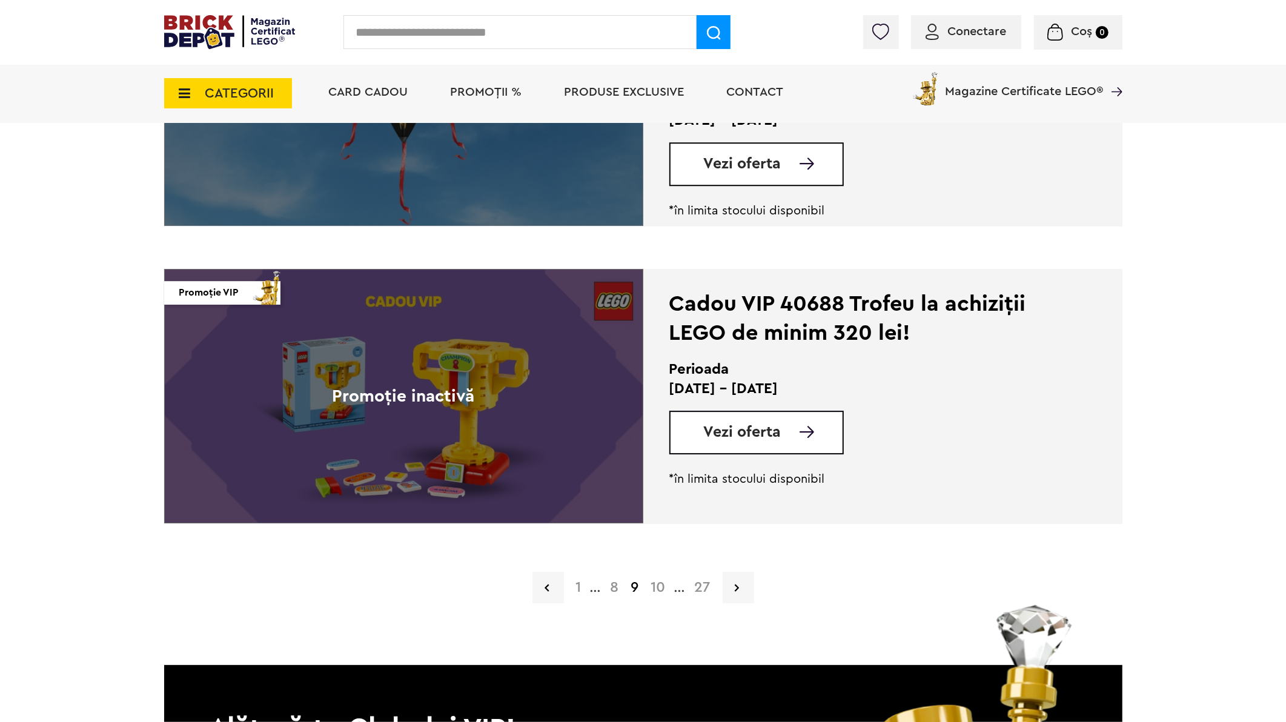
click at [617, 585] on link "8" at bounding box center [615, 587] width 21 height 15
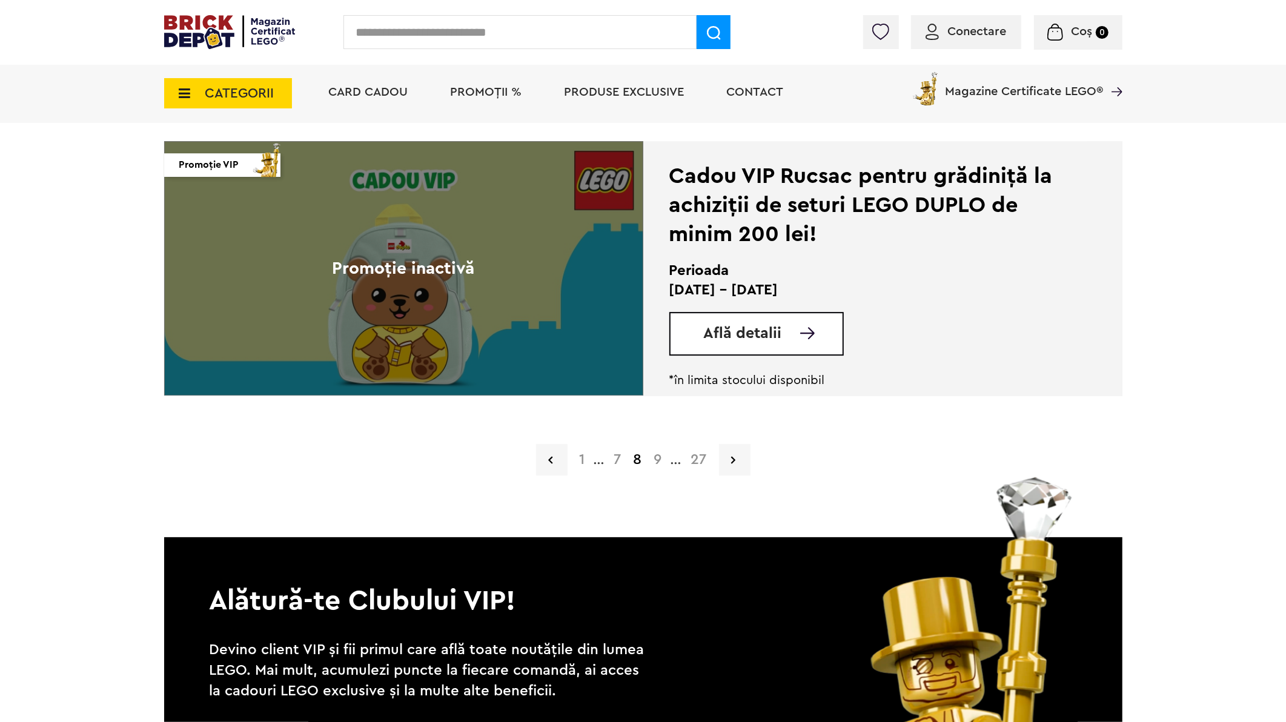
scroll to position [2961, 0]
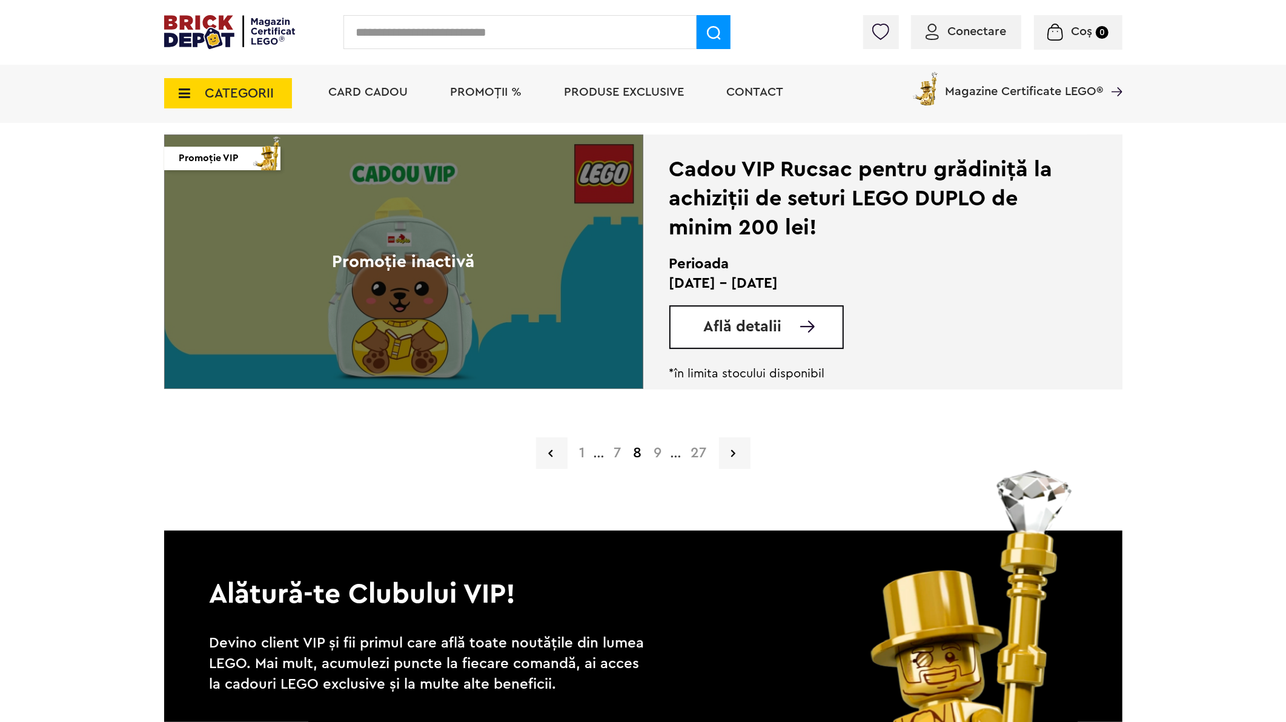
click at [615, 453] on link "7" at bounding box center [617, 453] width 19 height 15
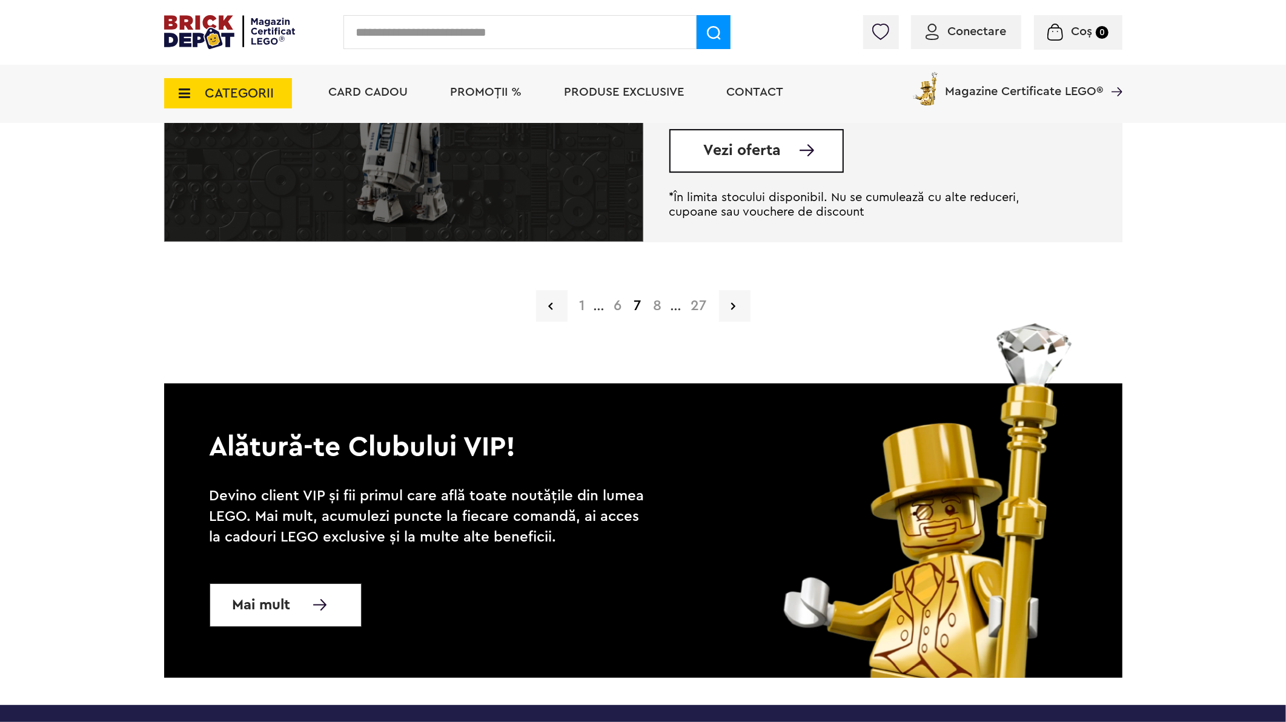
scroll to position [2946, 0]
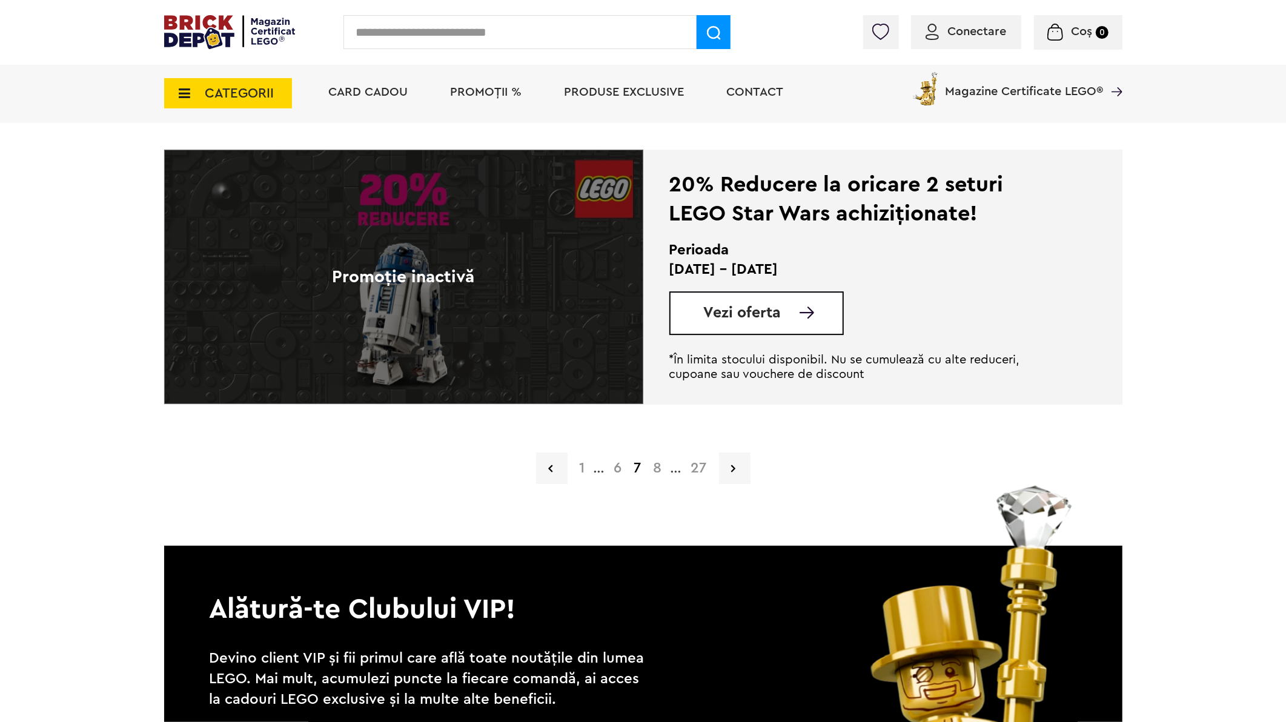
click at [621, 468] on link "6" at bounding box center [618, 468] width 20 height 15
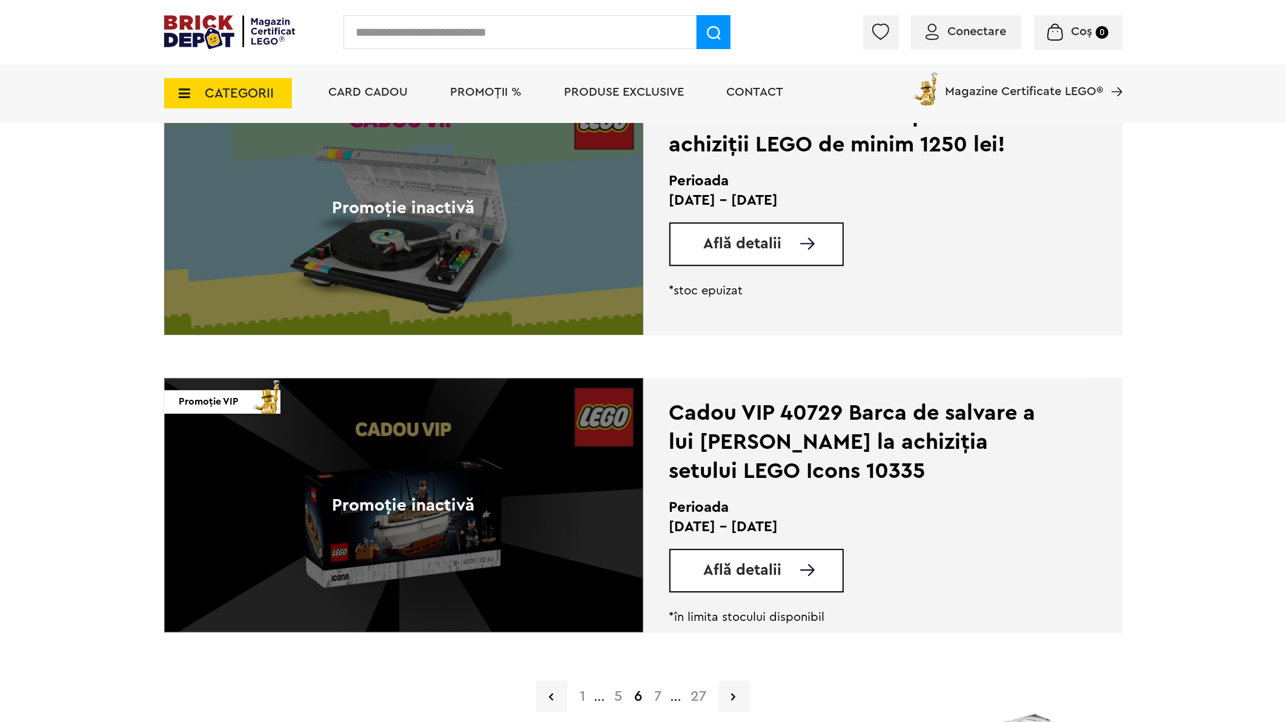
scroll to position [2894, 0]
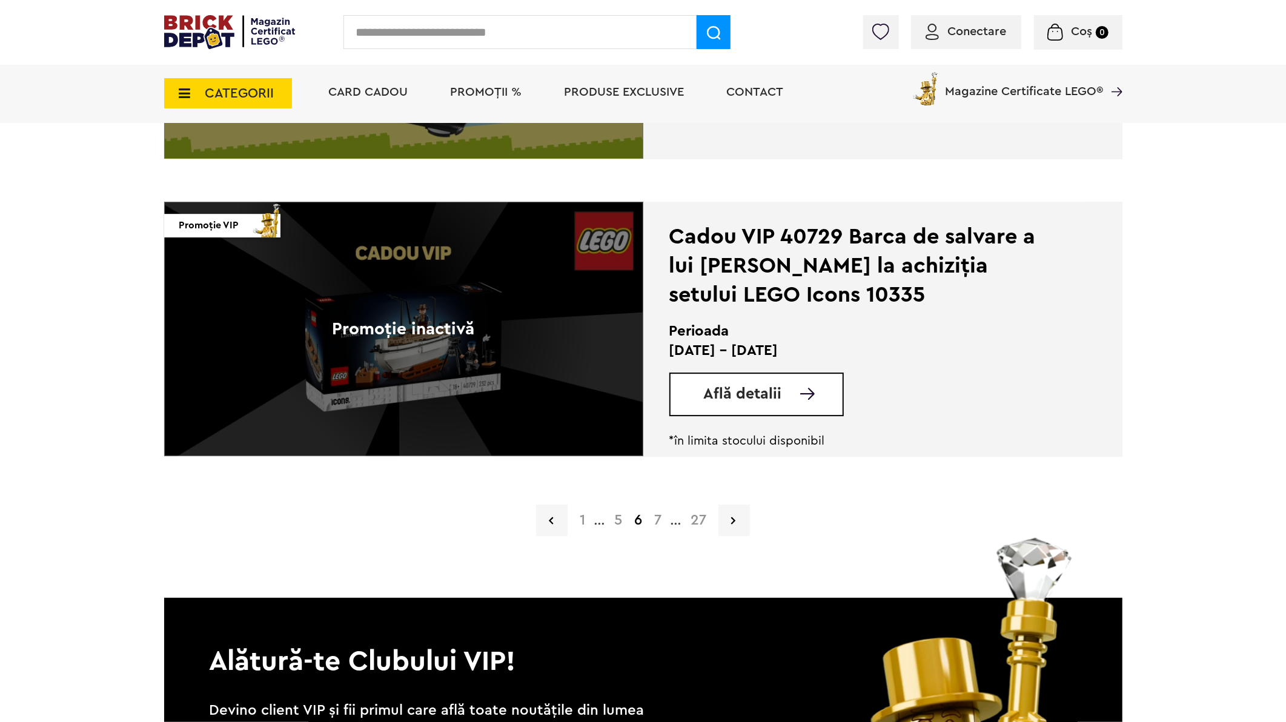
click at [616, 522] on link "5" at bounding box center [618, 520] width 20 height 15
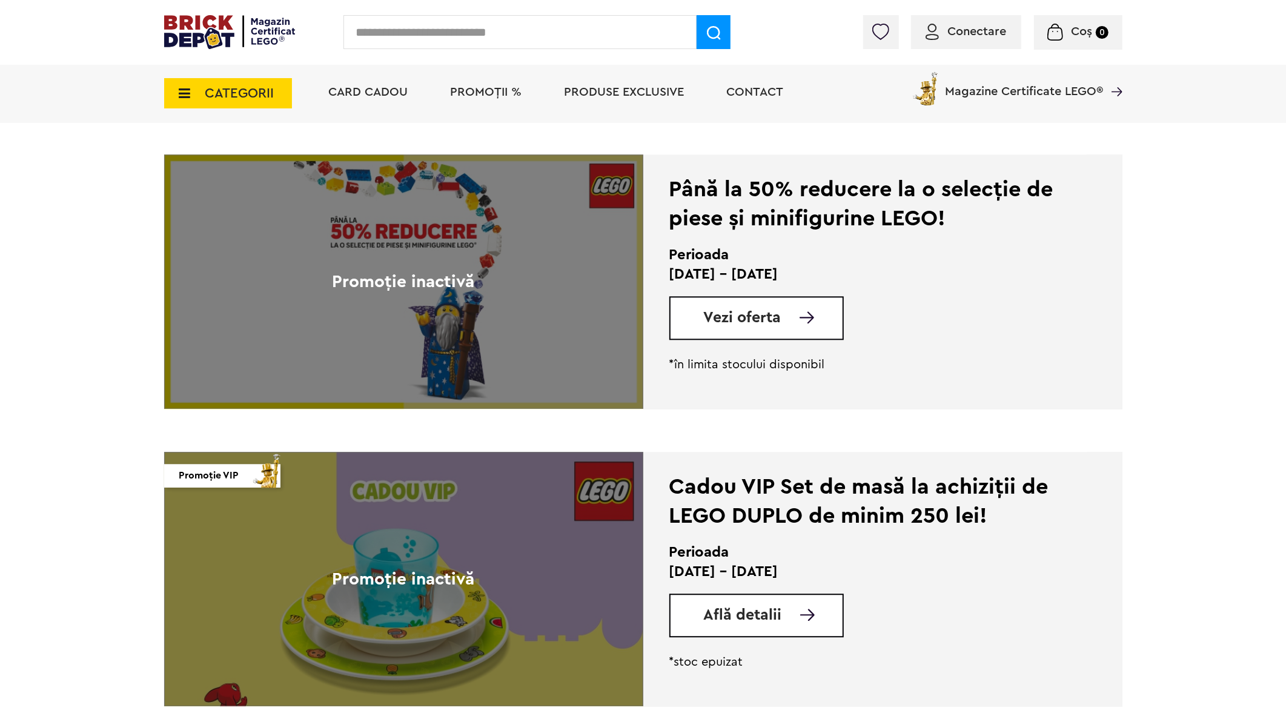
scroll to position [2355, 0]
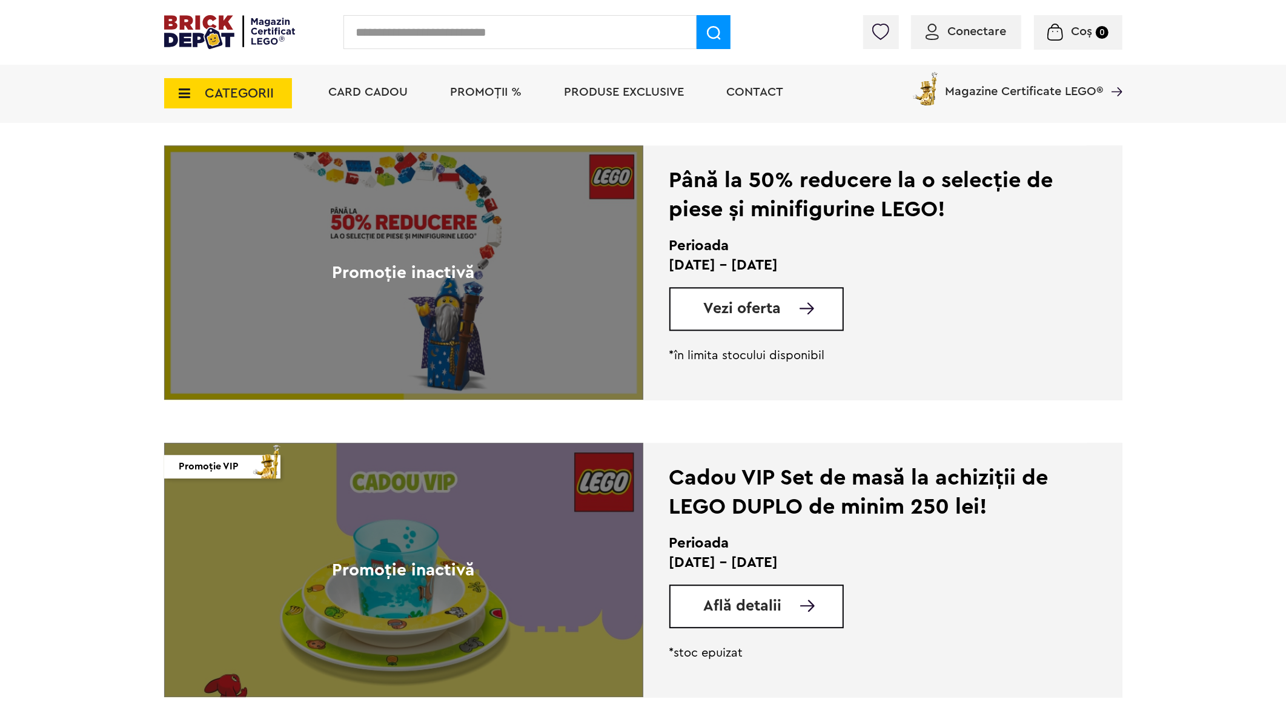
click at [754, 611] on span "Află detalii" at bounding box center [743, 606] width 78 height 15
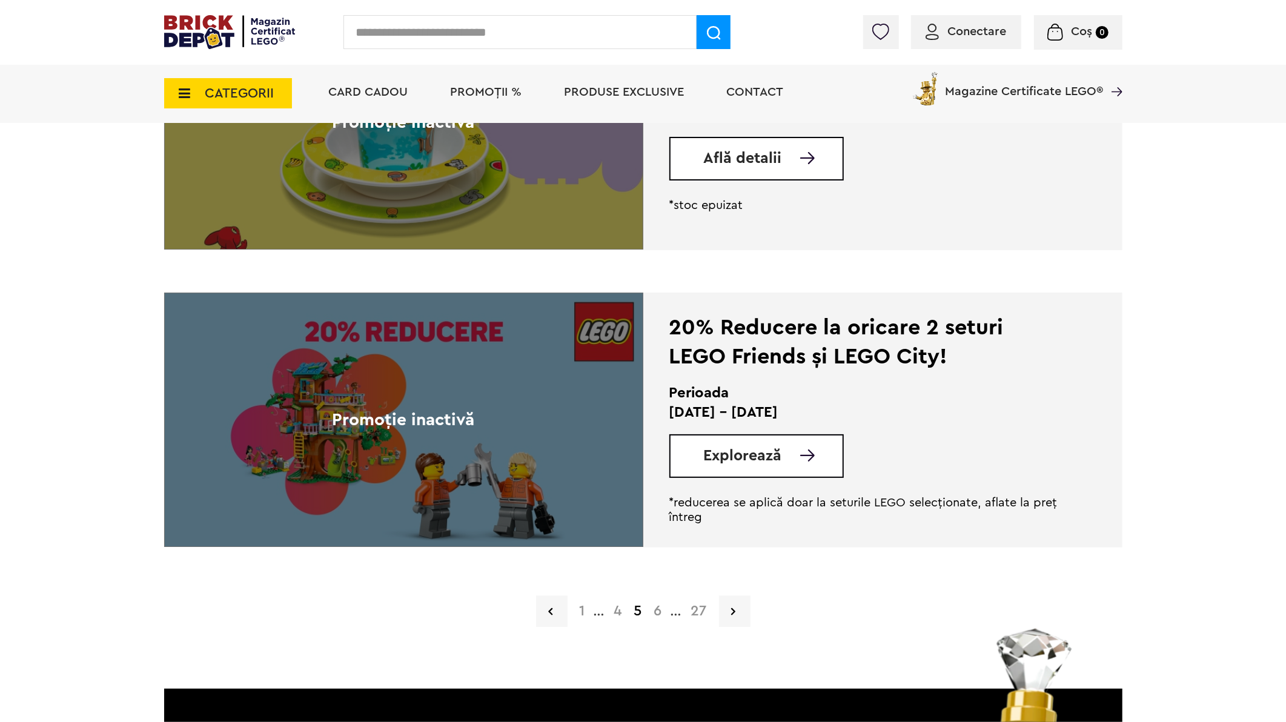
scroll to position [2827, 0]
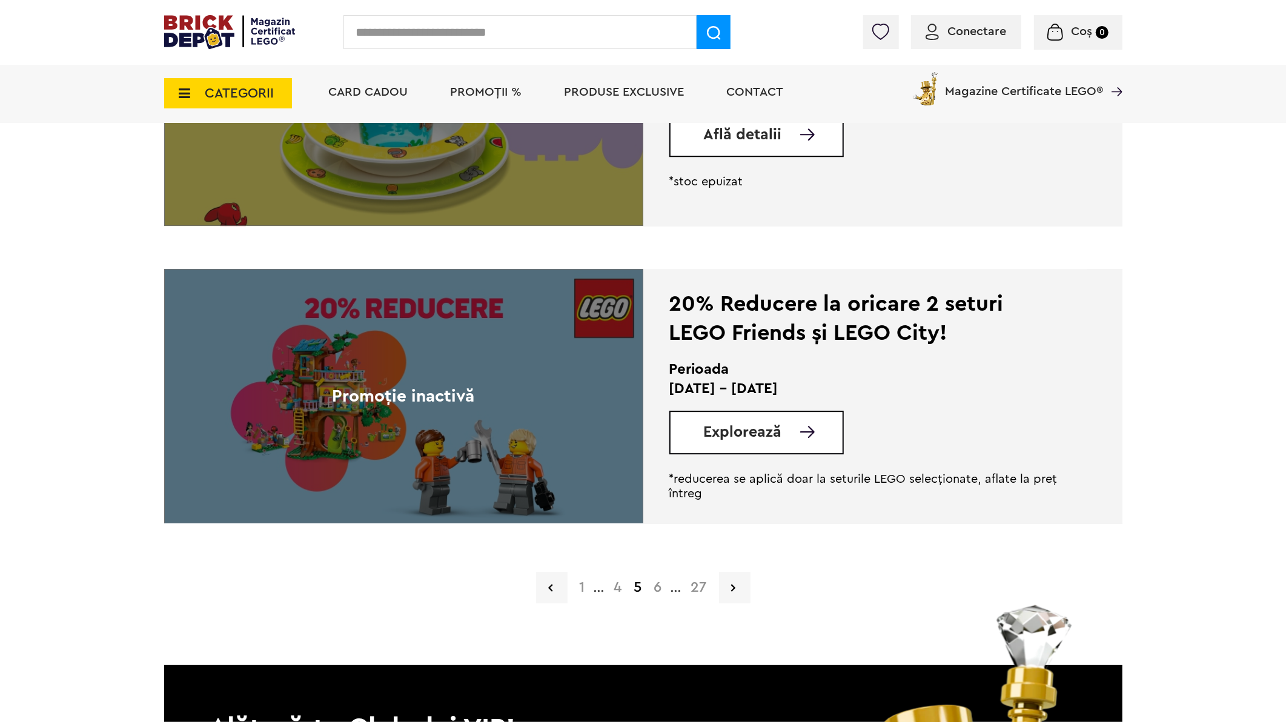
click at [660, 588] on link "6" at bounding box center [658, 587] width 20 height 15
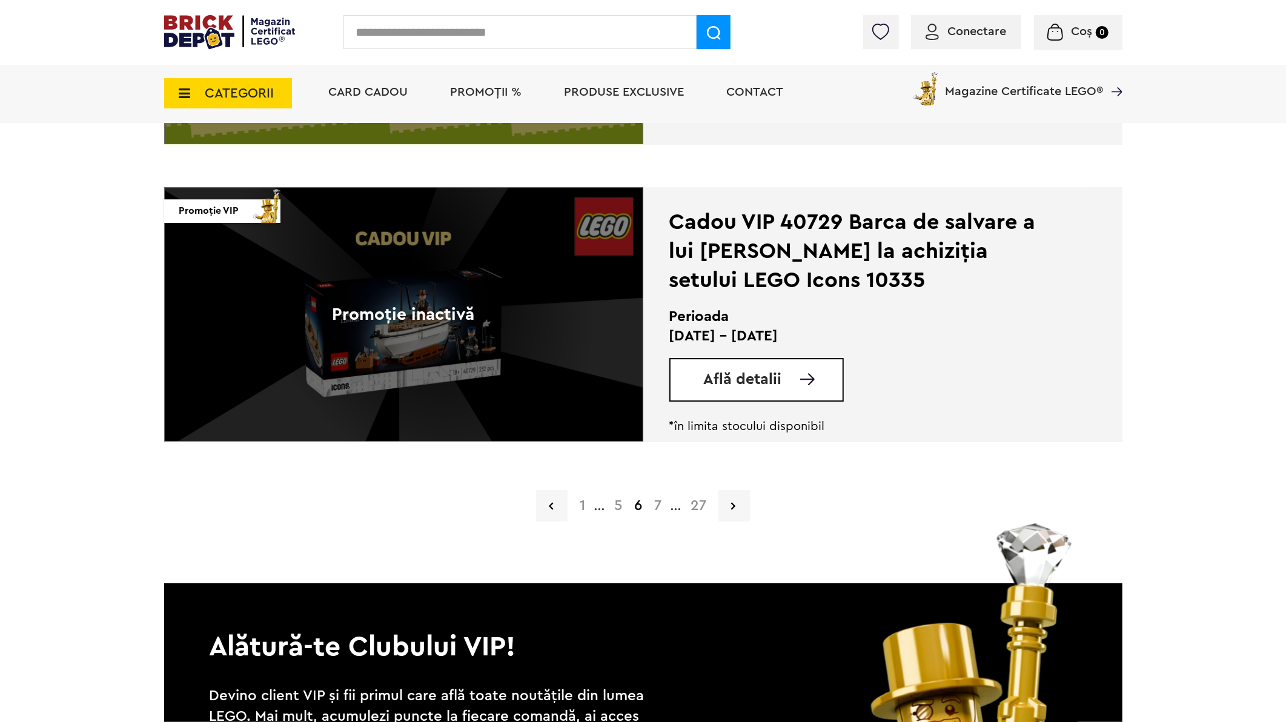
scroll to position [3029, 0]
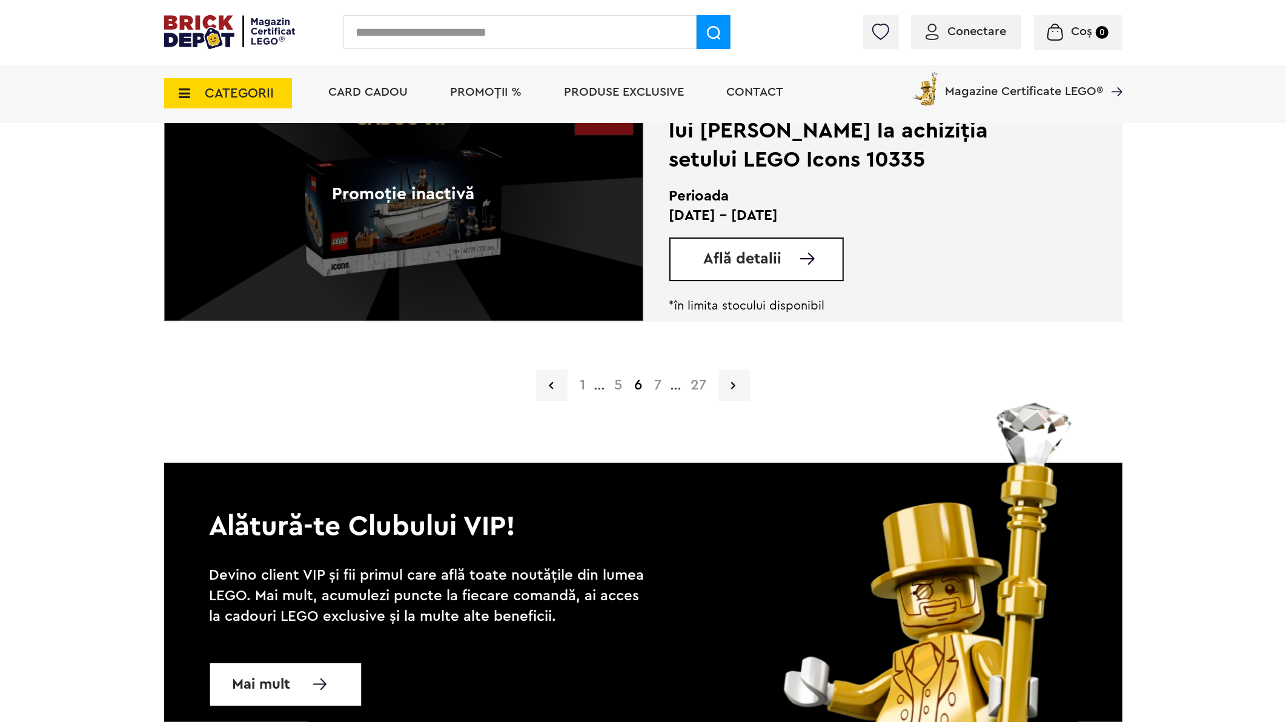
click at [661, 385] on link "7" at bounding box center [657, 385] width 19 height 15
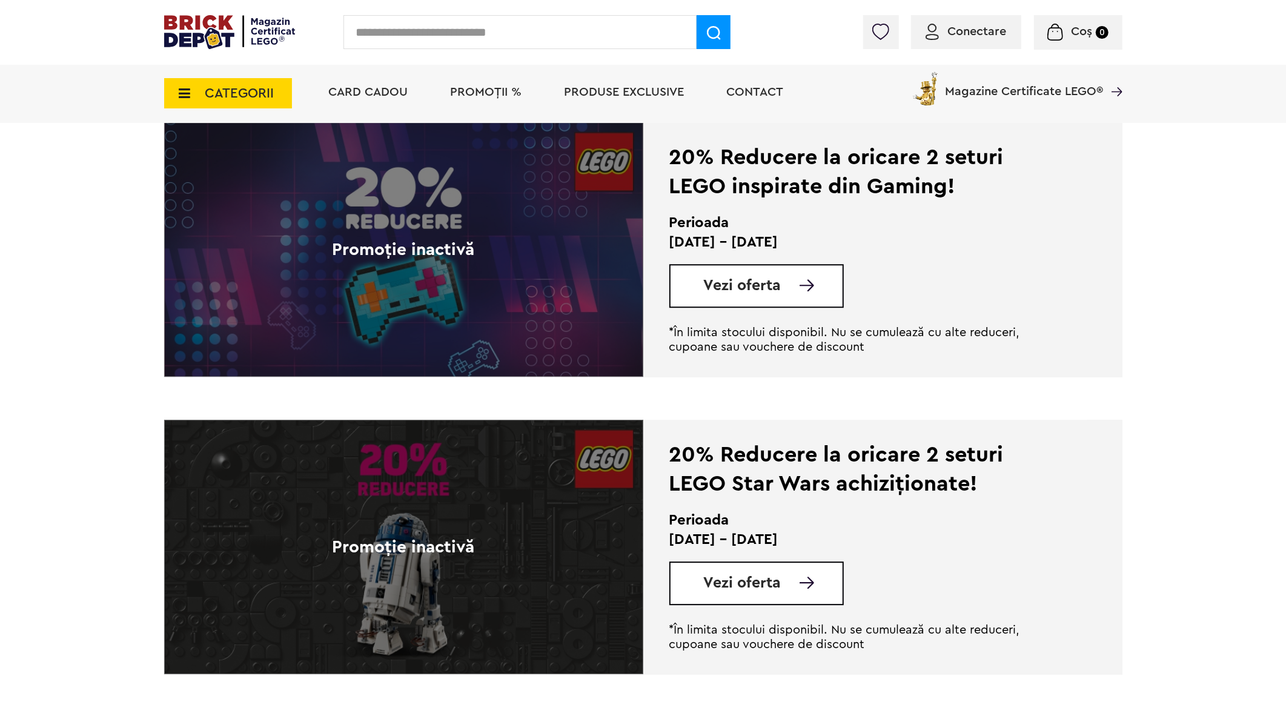
scroll to position [2827, 0]
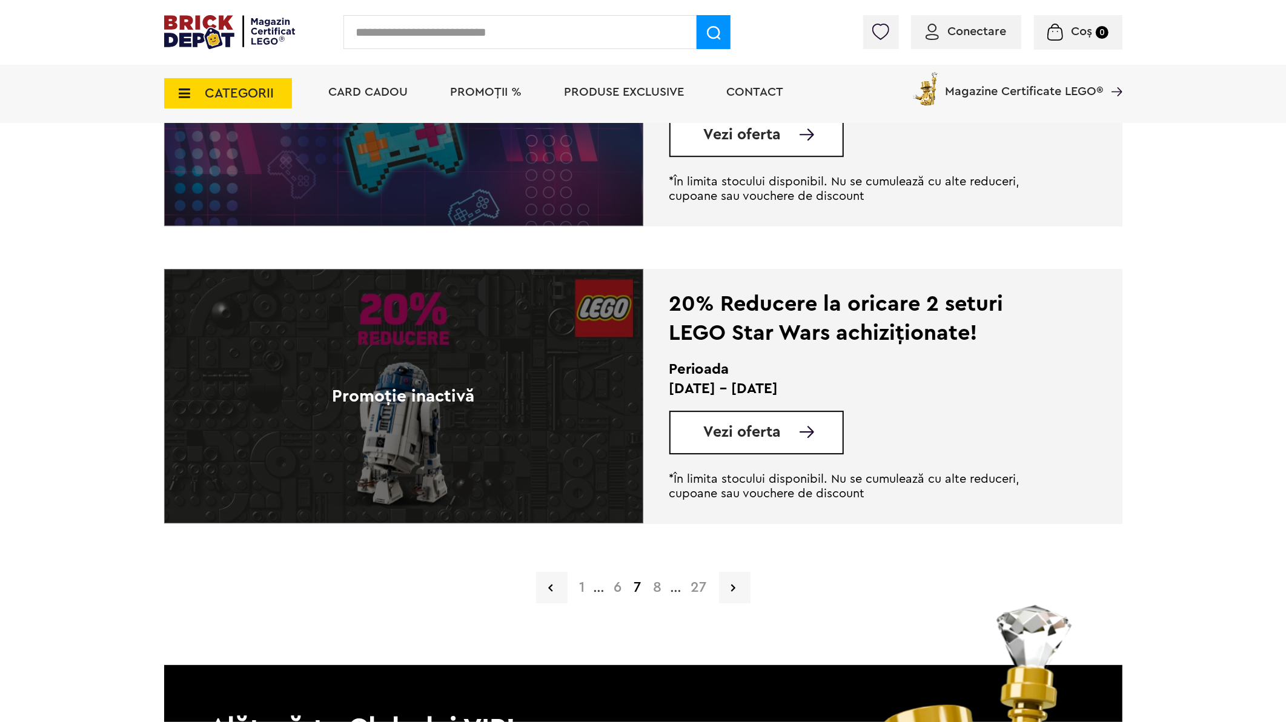
click at [661, 585] on link "8" at bounding box center [658, 587] width 21 height 15
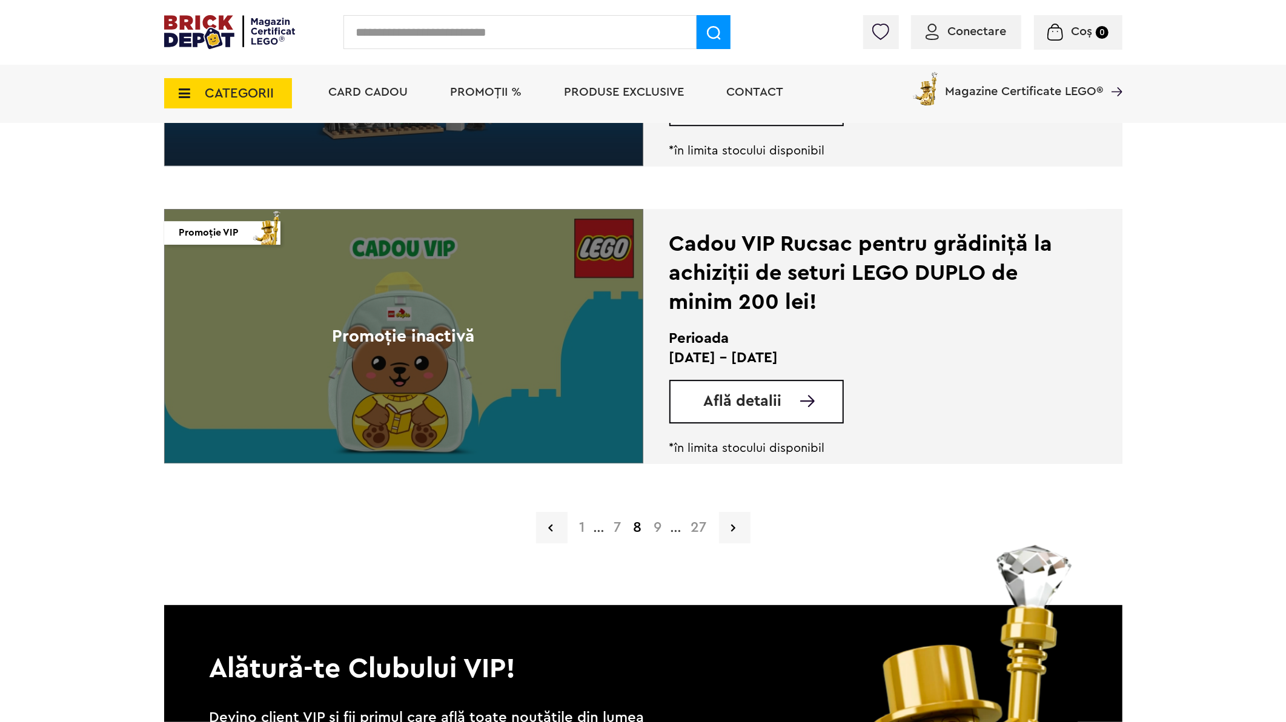
scroll to position [2894, 0]
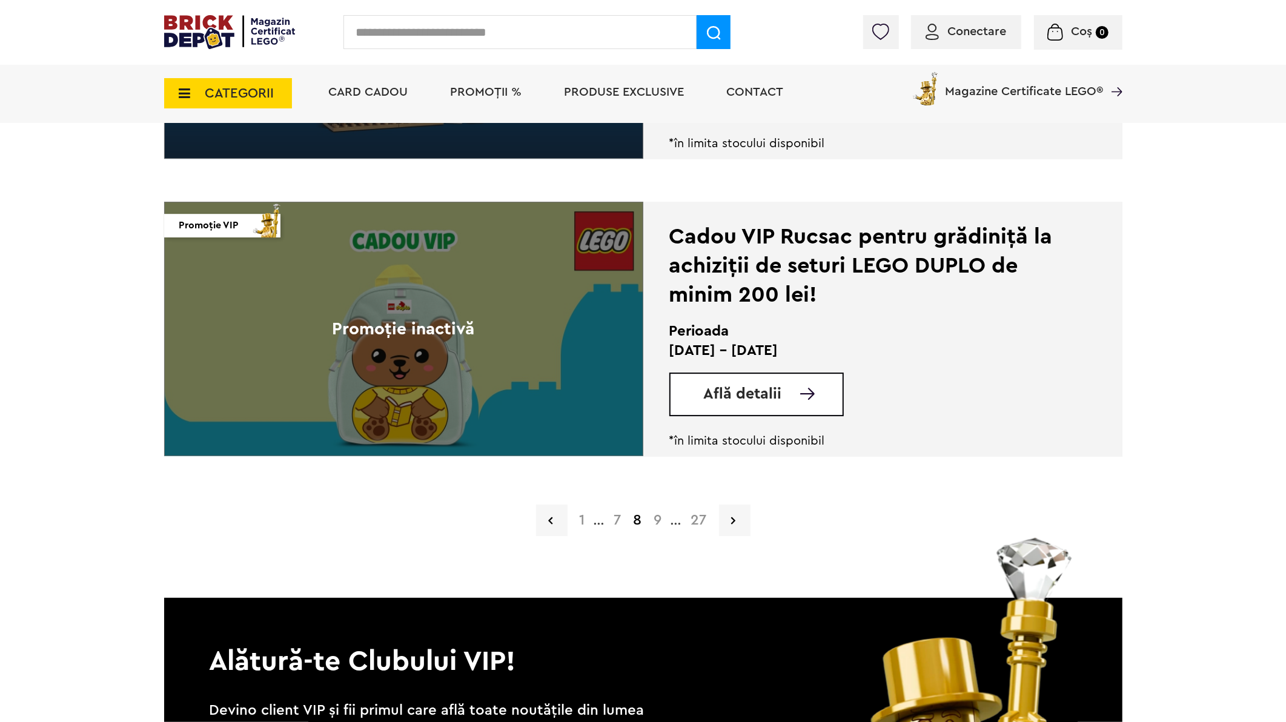
click at [660, 524] on link "9" at bounding box center [658, 520] width 20 height 15
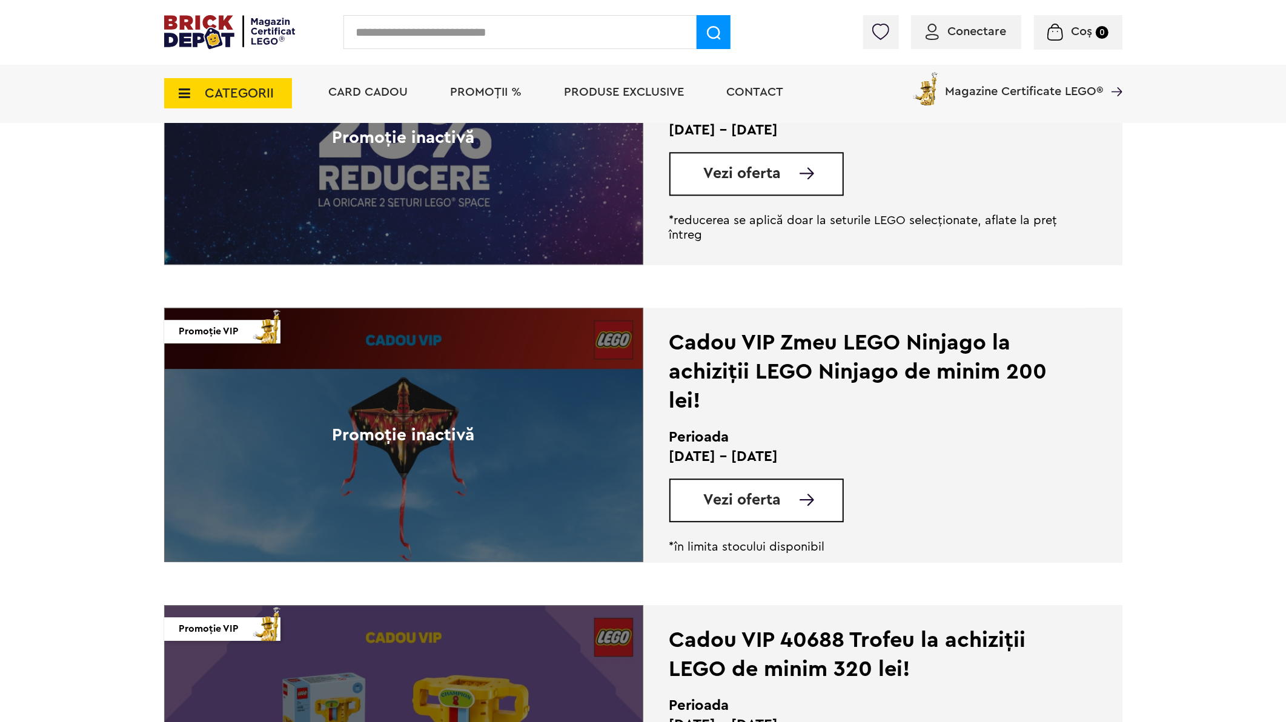
scroll to position [2760, 0]
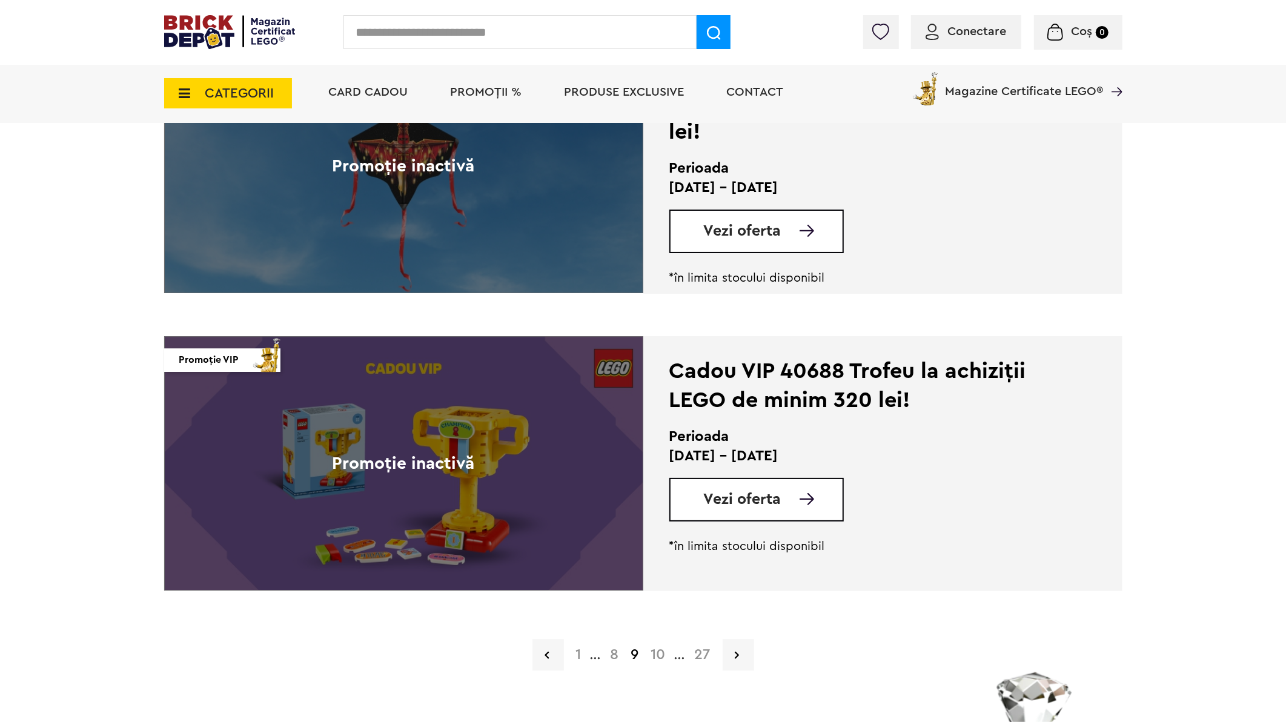
click at [659, 649] on link "10" at bounding box center [658, 655] width 27 height 15
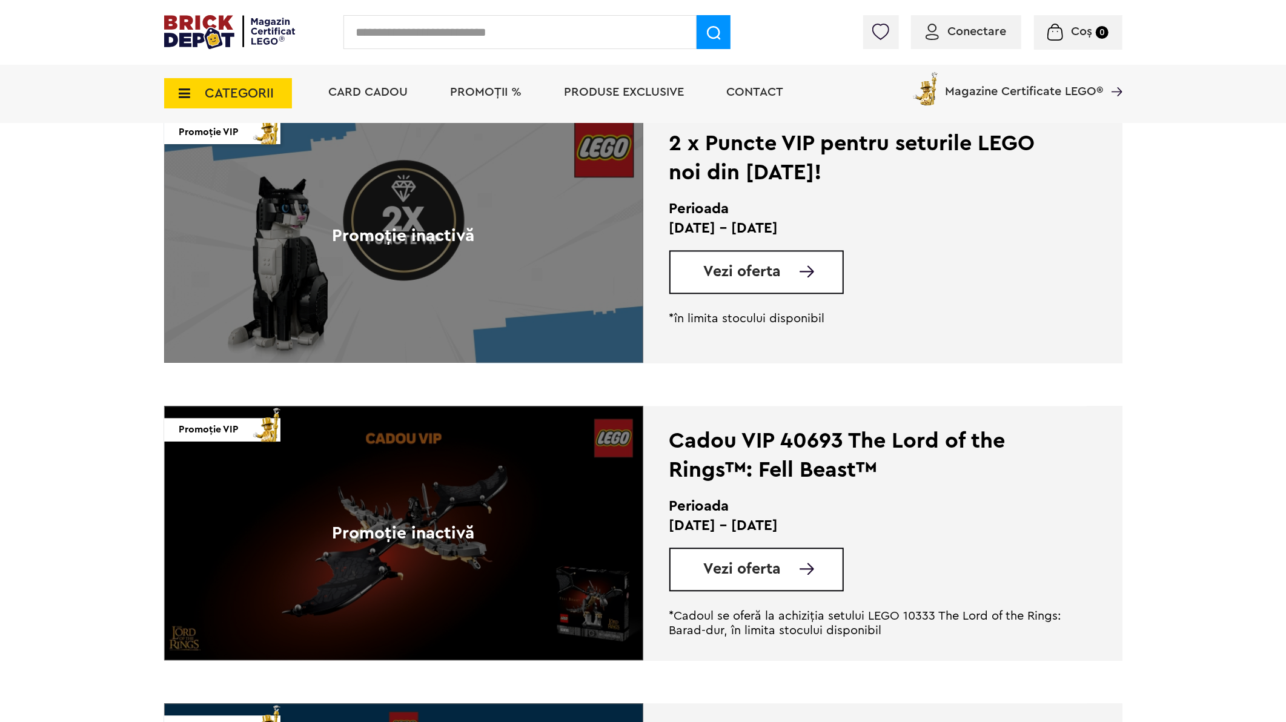
scroll to position [2355, 0]
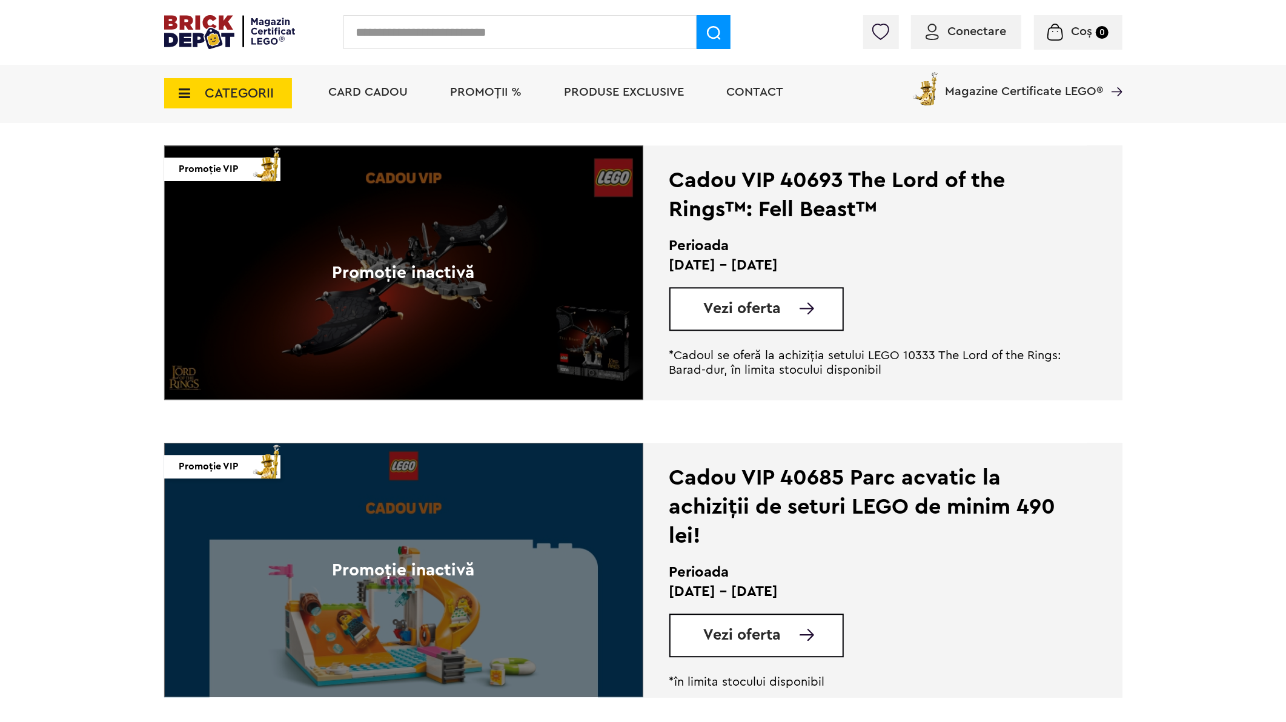
click at [495, 89] on span "PROMOȚII %" at bounding box center [486, 92] width 71 height 12
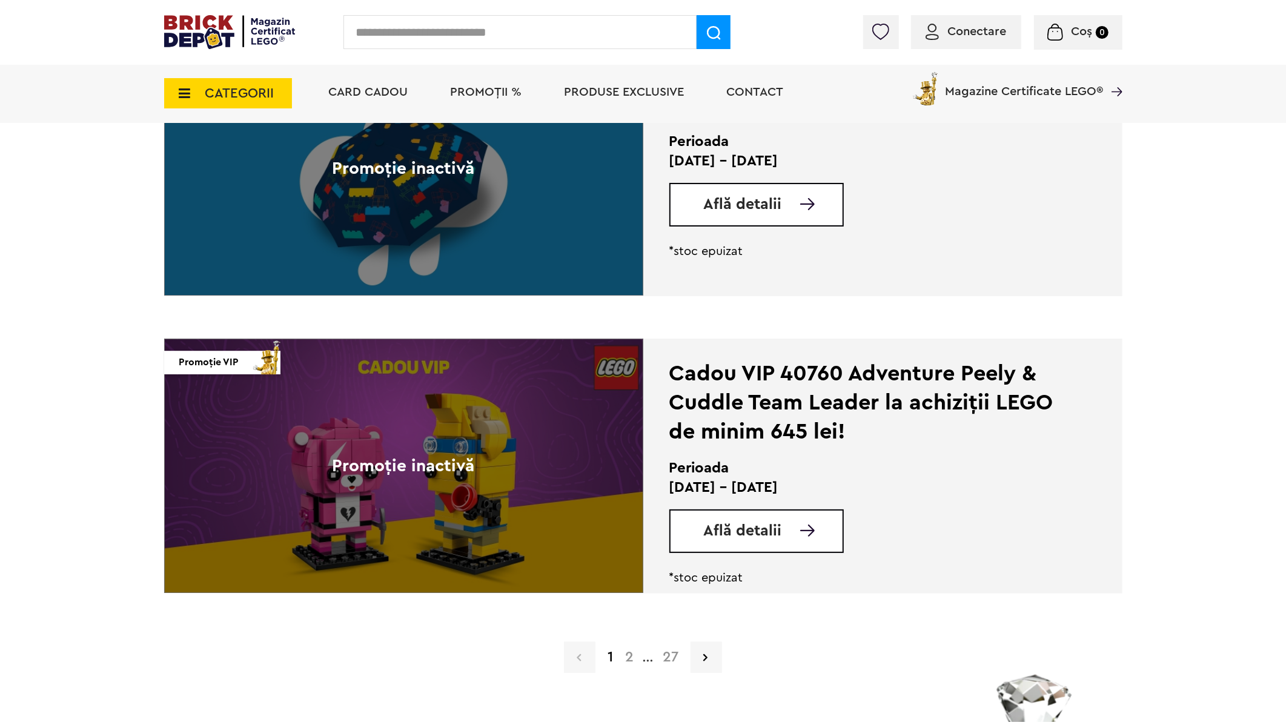
scroll to position [2827, 0]
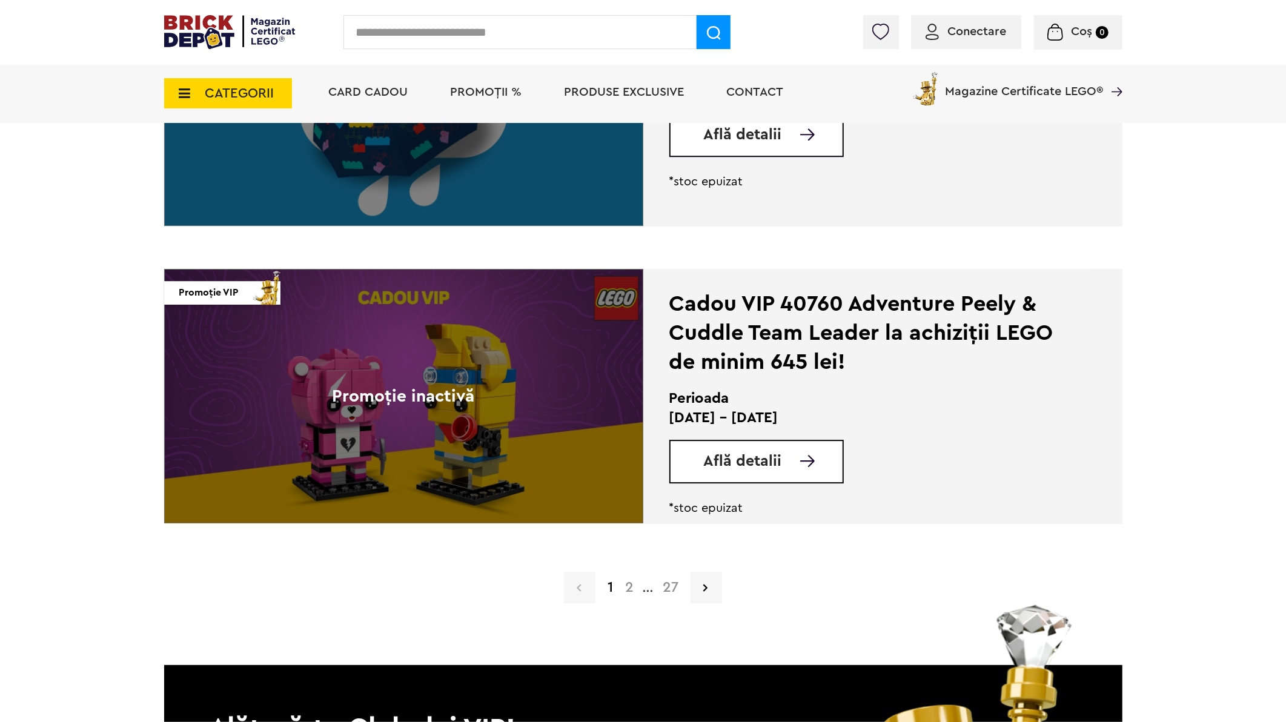
click at [628, 588] on link "2" at bounding box center [629, 587] width 21 height 15
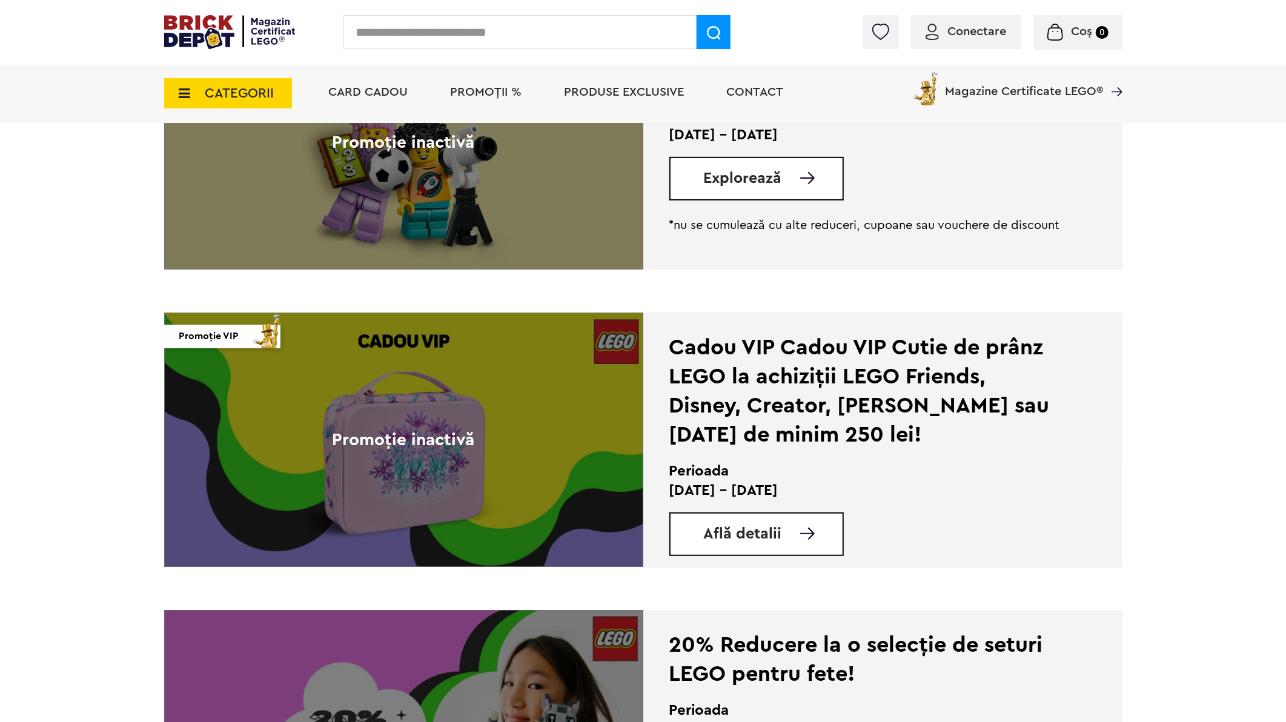
click at [747, 535] on span "Află detalii" at bounding box center [743, 533] width 78 height 15
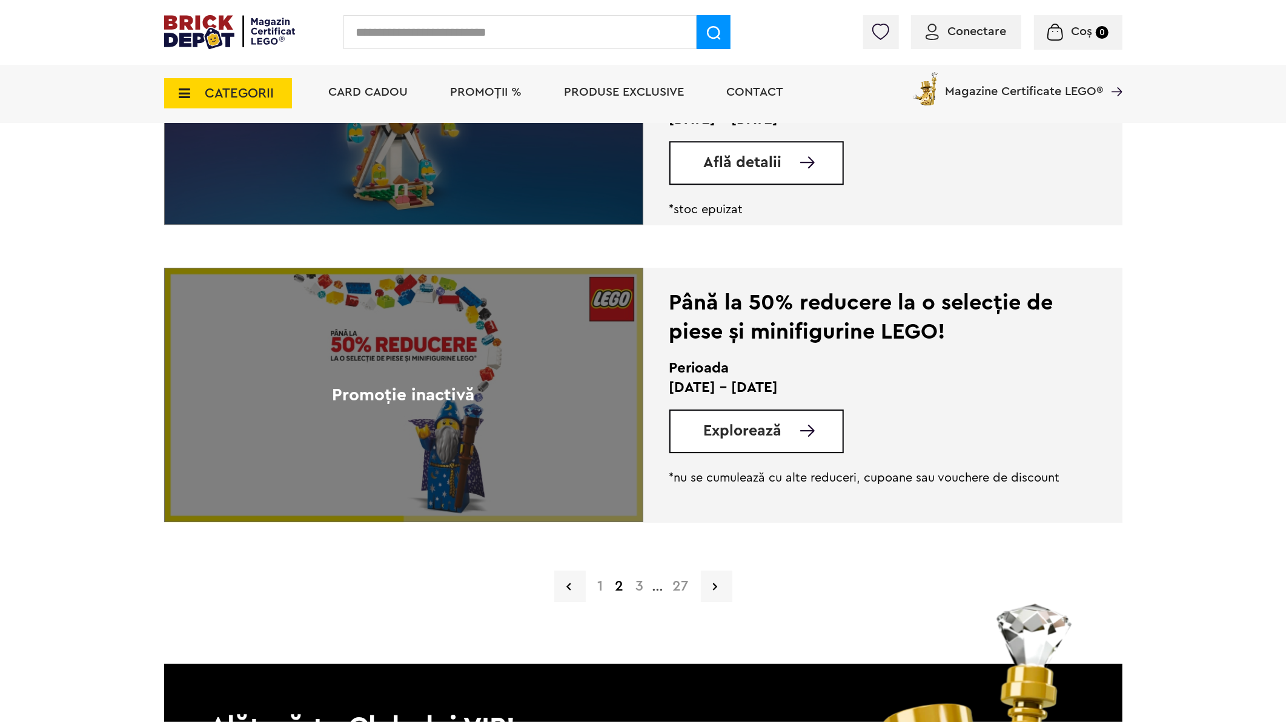
scroll to position [2827, 0]
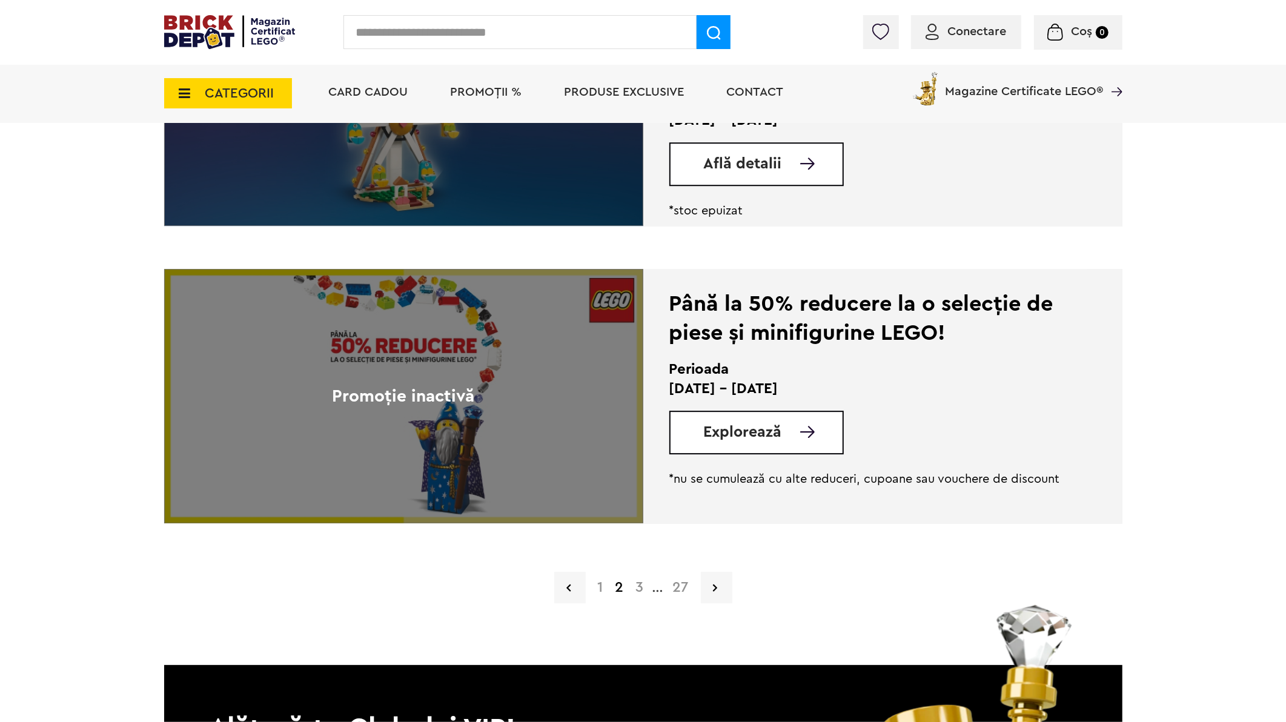
click at [681, 590] on link "27" at bounding box center [681, 587] width 28 height 15
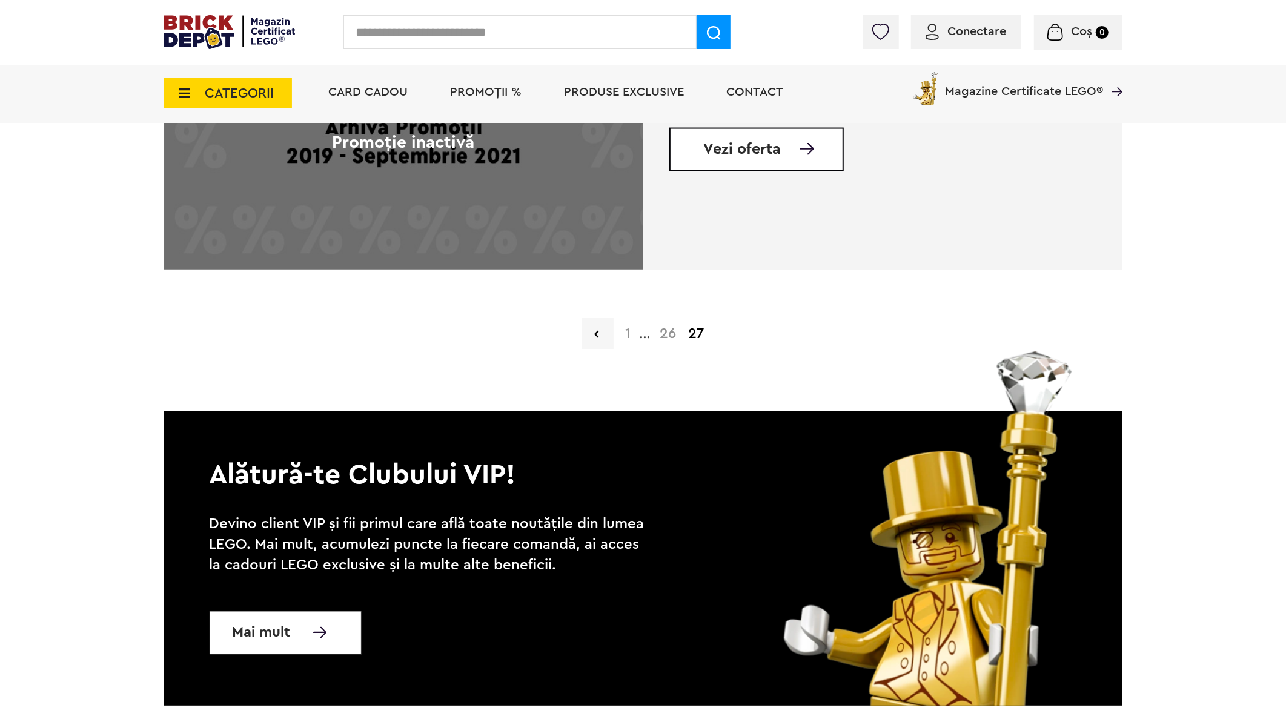
scroll to position [1459, 0]
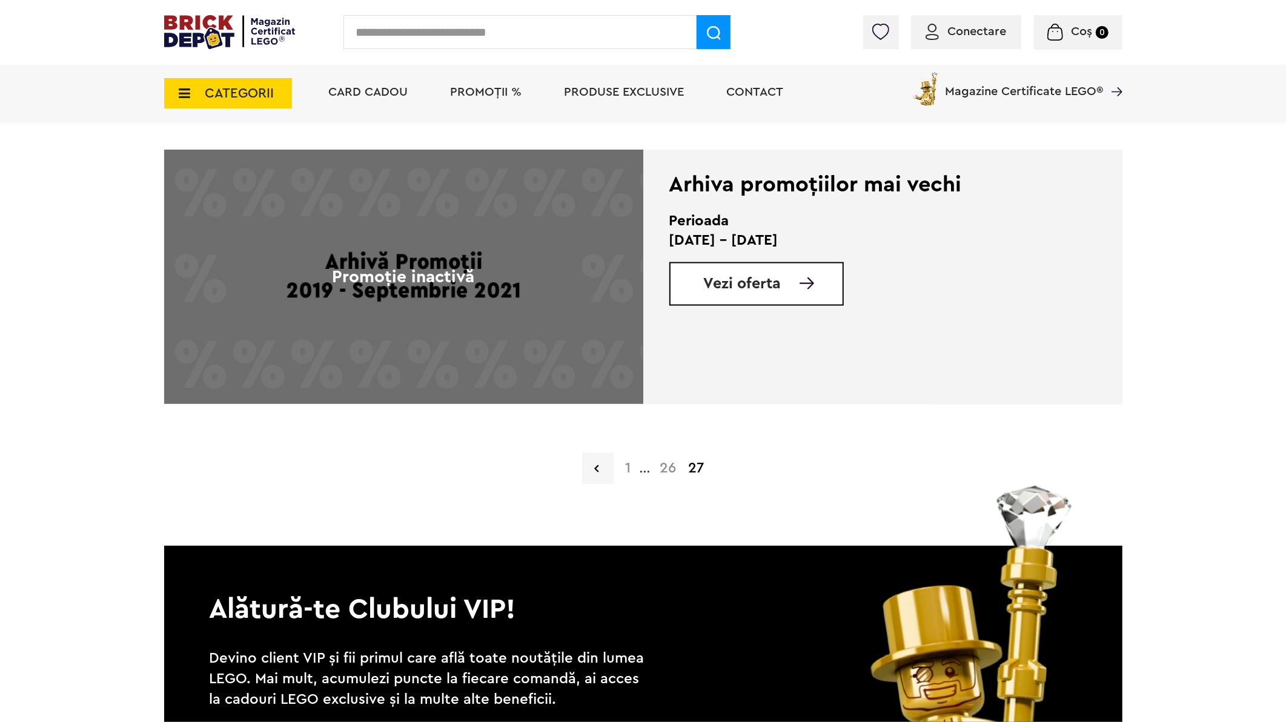
click at [627, 465] on link "1" at bounding box center [629, 468] width 18 height 15
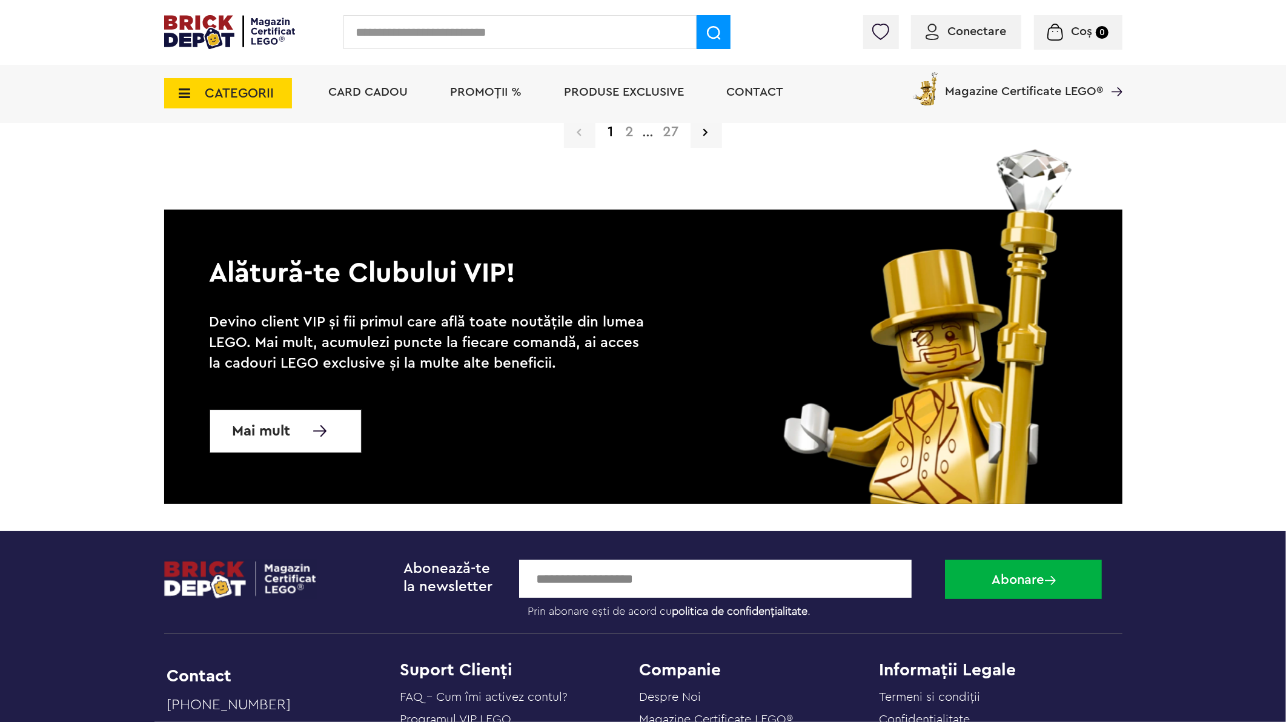
scroll to position [2879, 0]
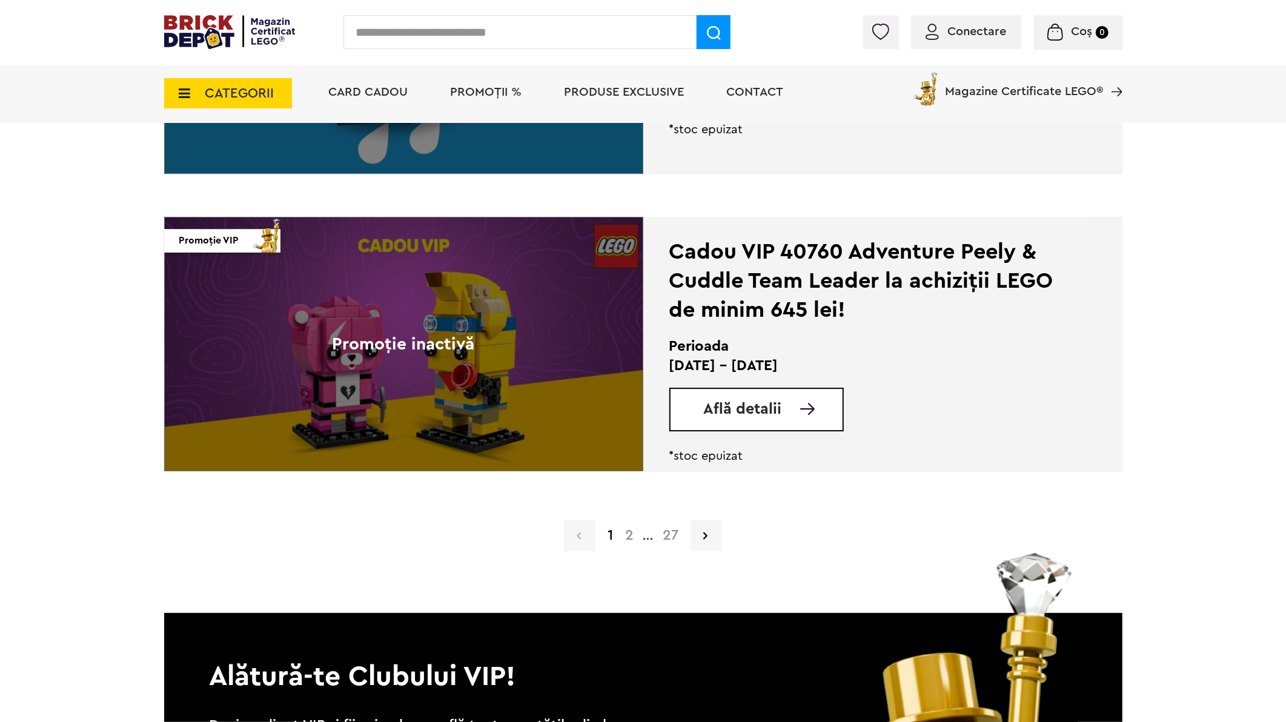
click at [631, 534] on link "2" at bounding box center [629, 535] width 21 height 15
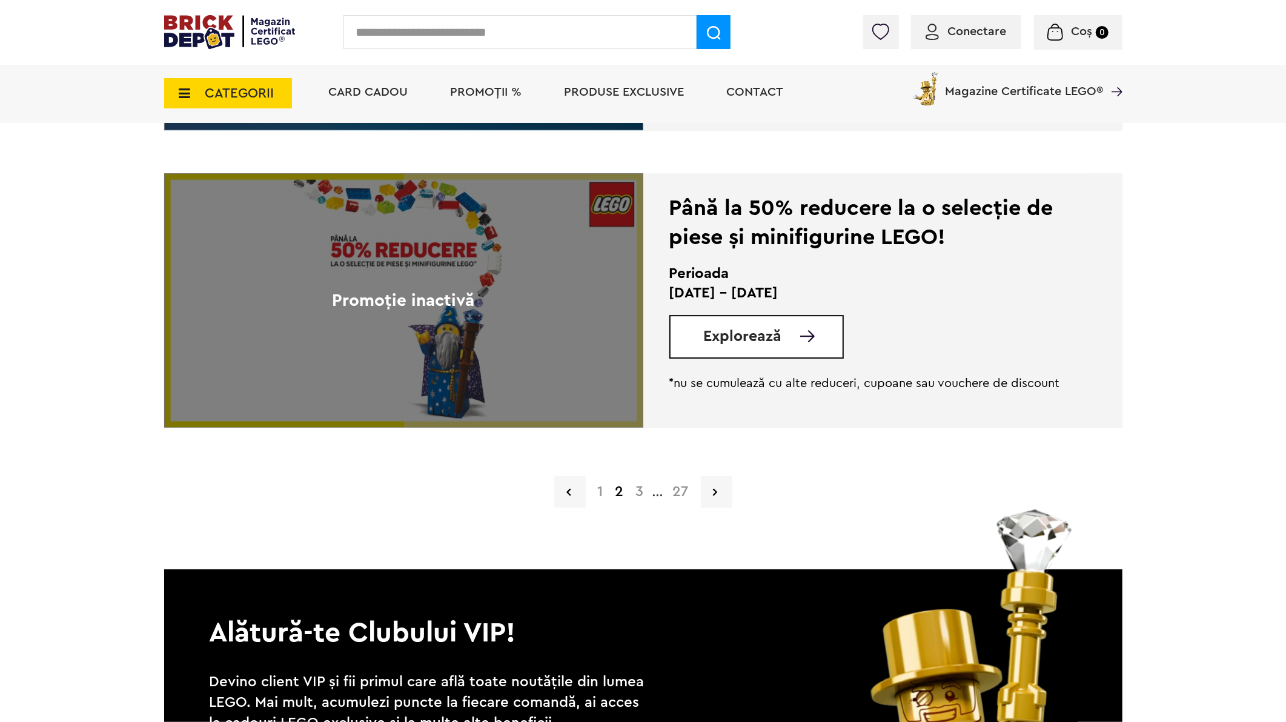
scroll to position [2961, 0]
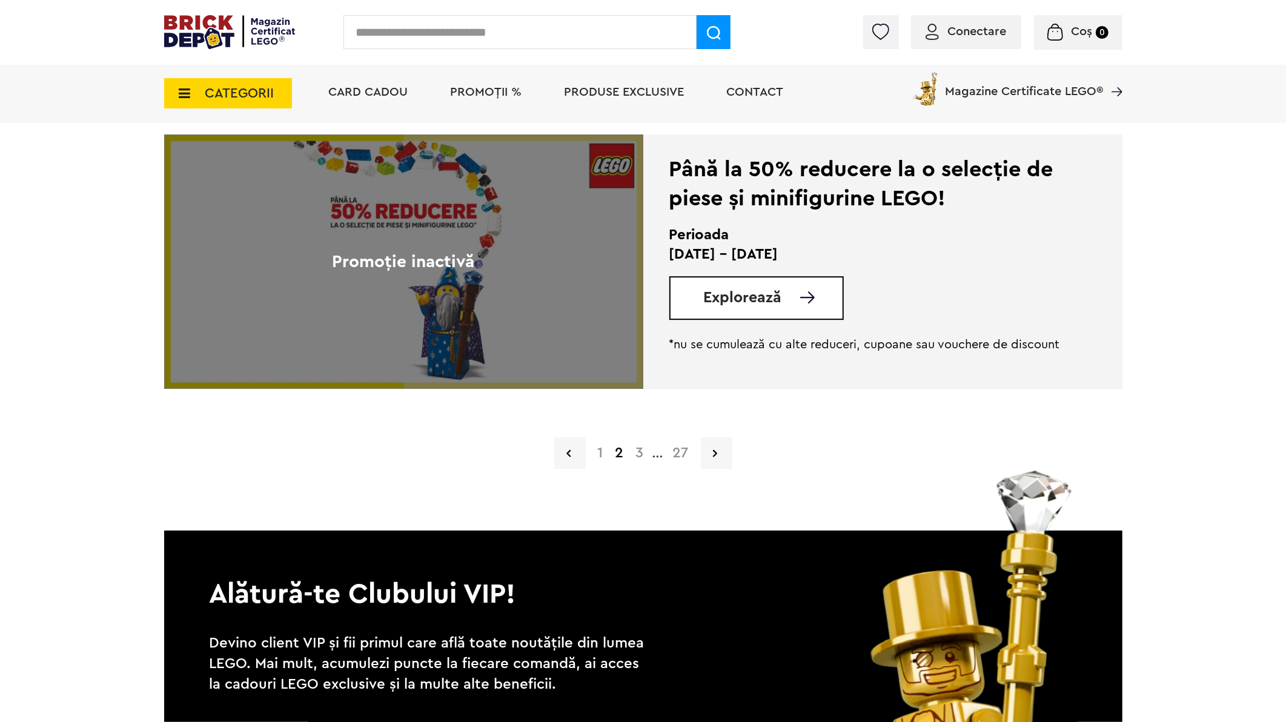
click at [642, 454] on link "3" at bounding box center [640, 453] width 20 height 15
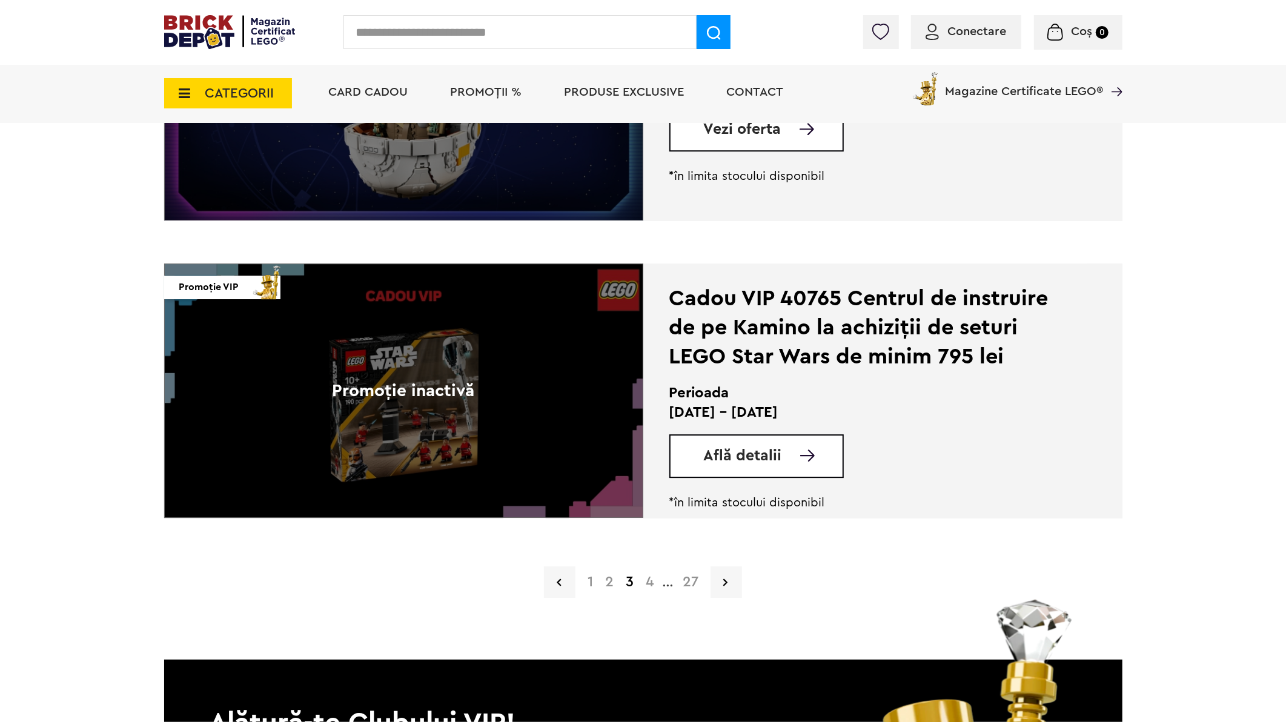
scroll to position [2812, 0]
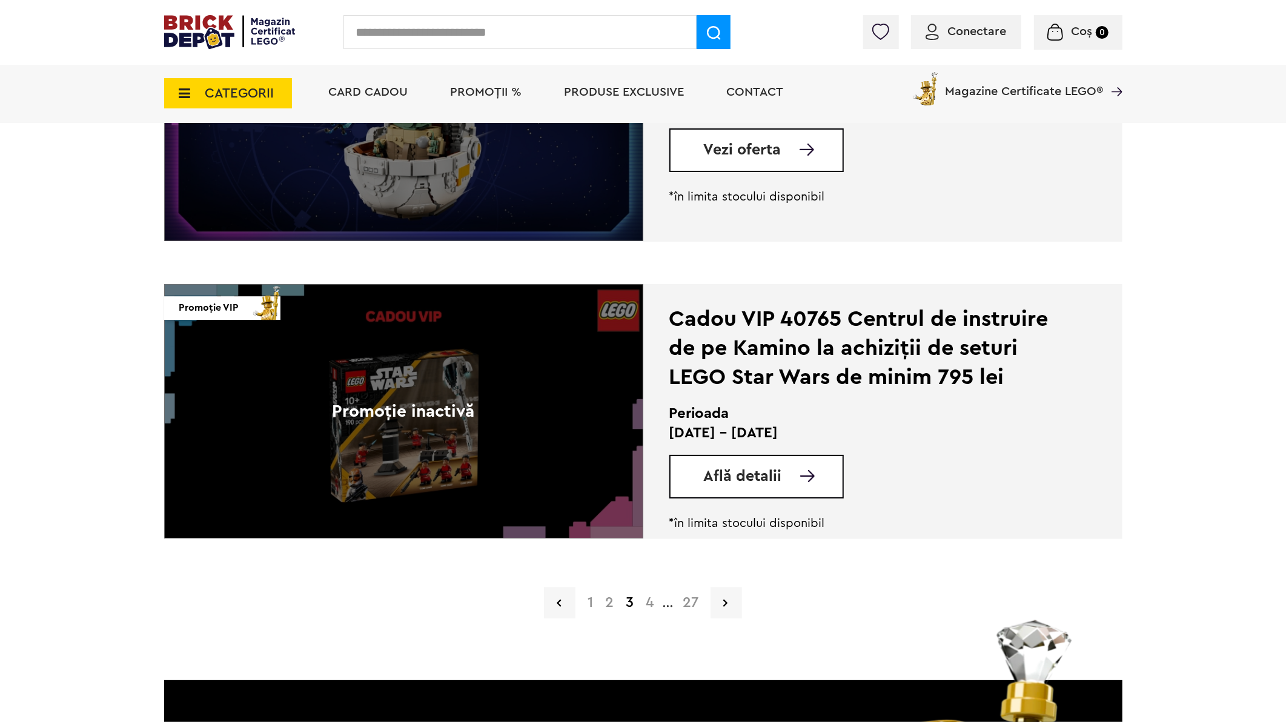
click at [654, 601] on link "4" at bounding box center [650, 603] width 20 height 15
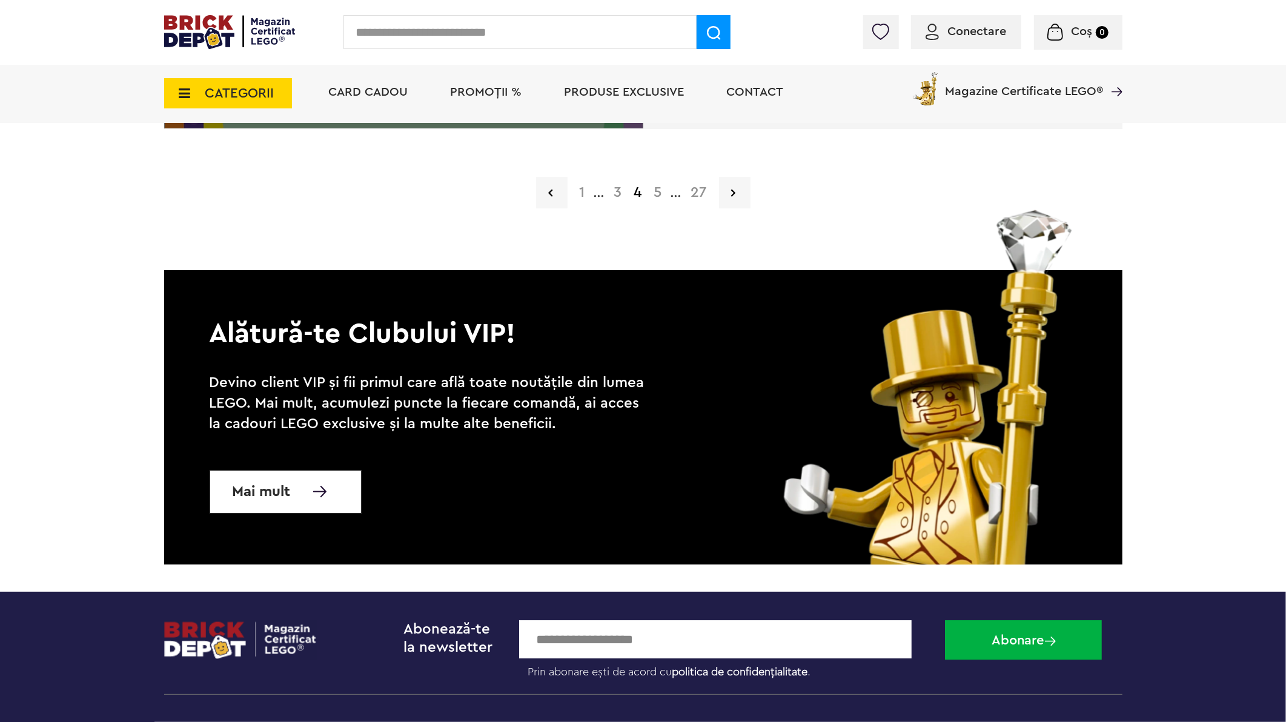
scroll to position [3096, 0]
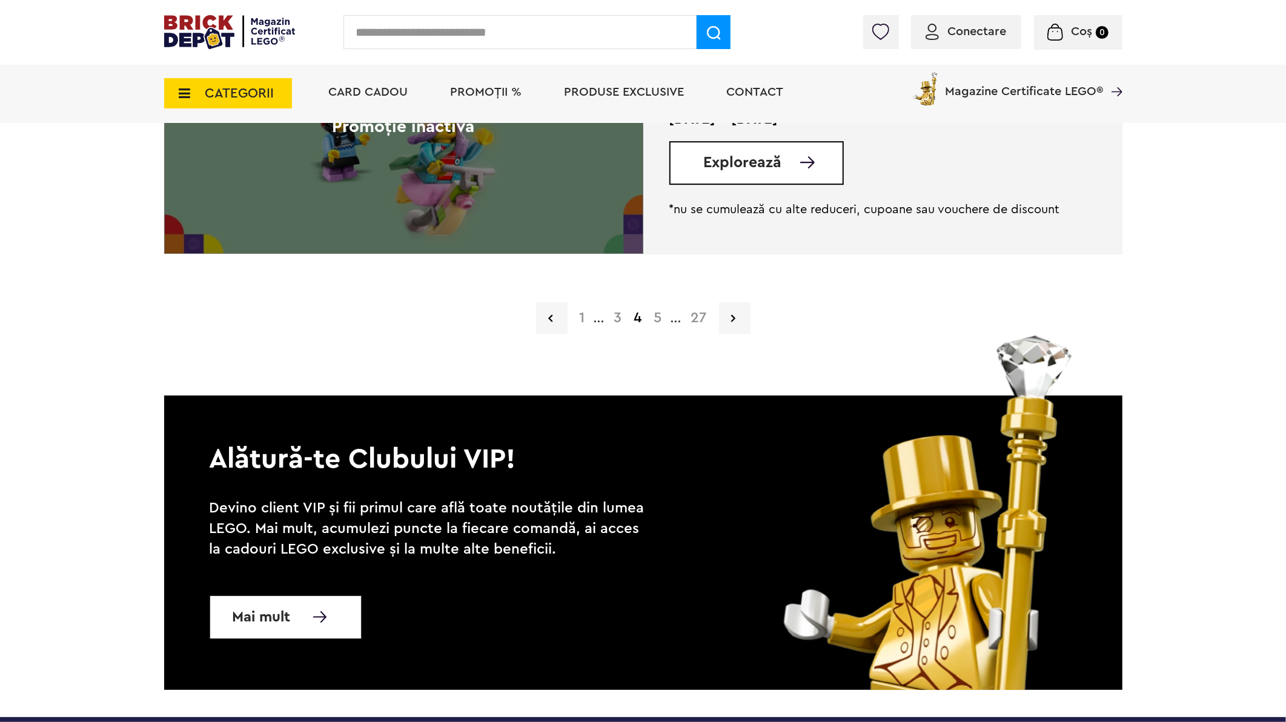
click at [652, 311] on link "5" at bounding box center [658, 318] width 20 height 15
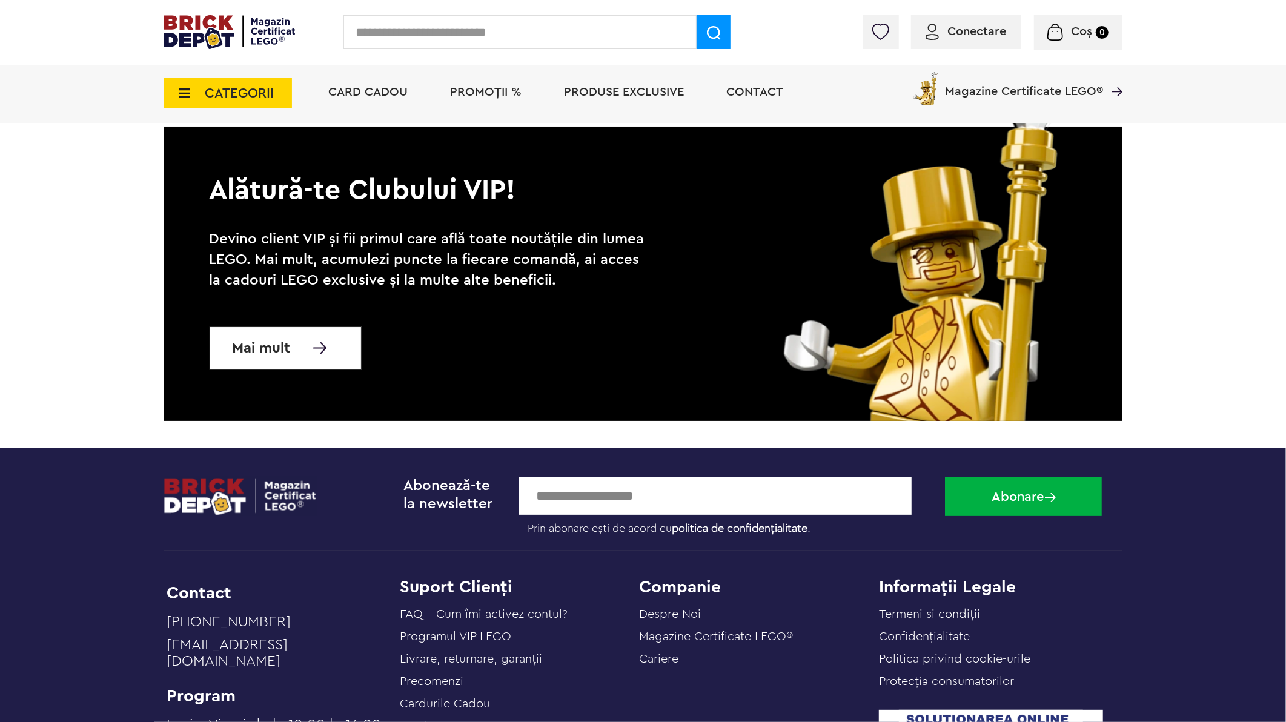
scroll to position [3029, 0]
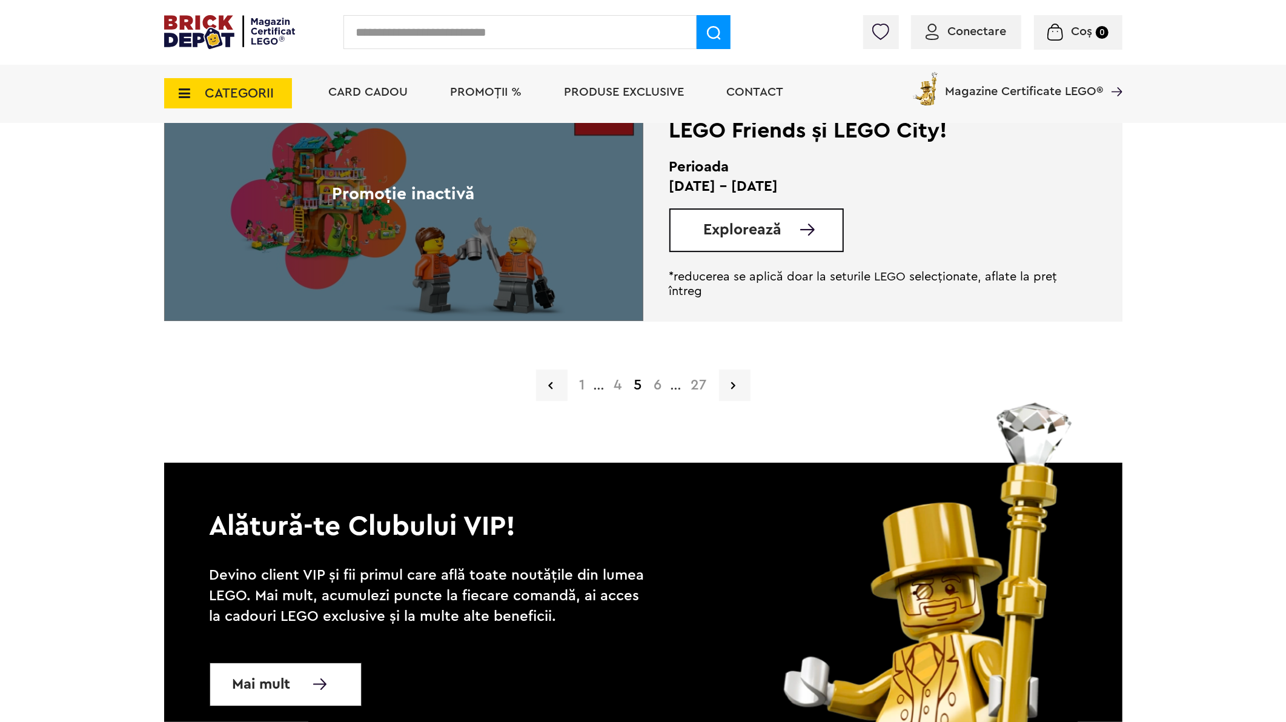
click at [657, 379] on link "6" at bounding box center [658, 385] width 20 height 15
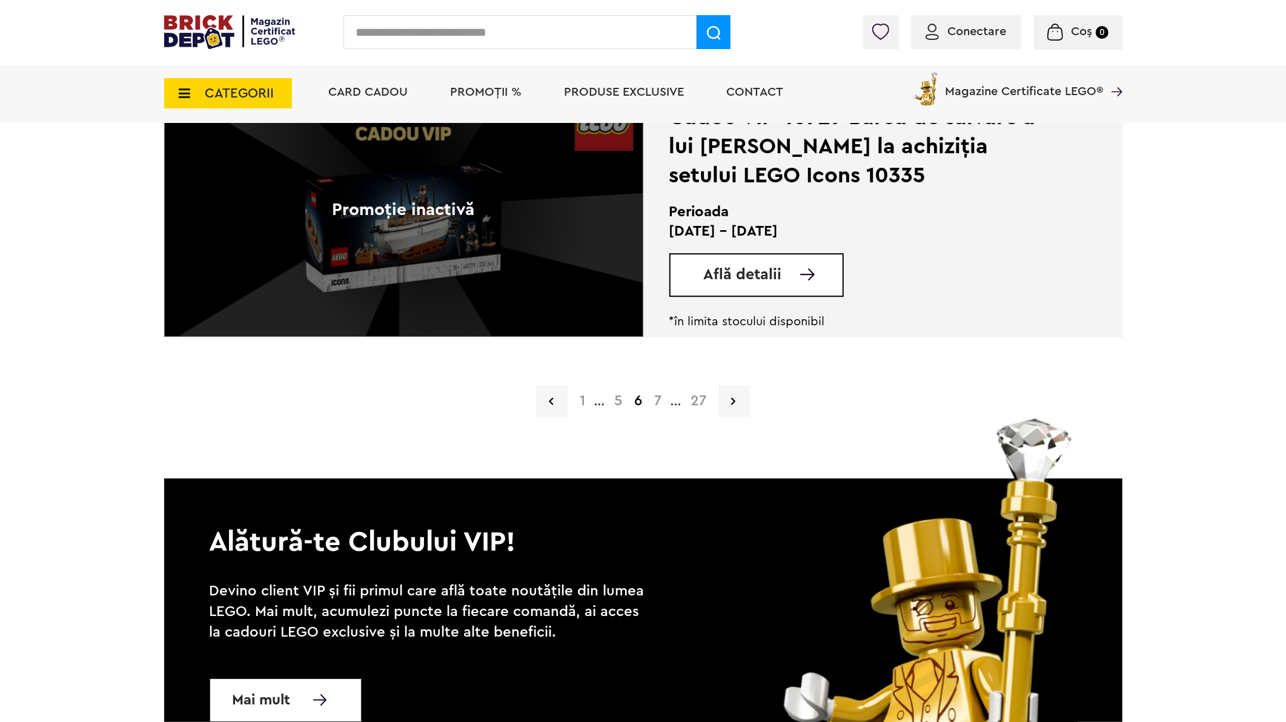
scroll to position [2894, 0]
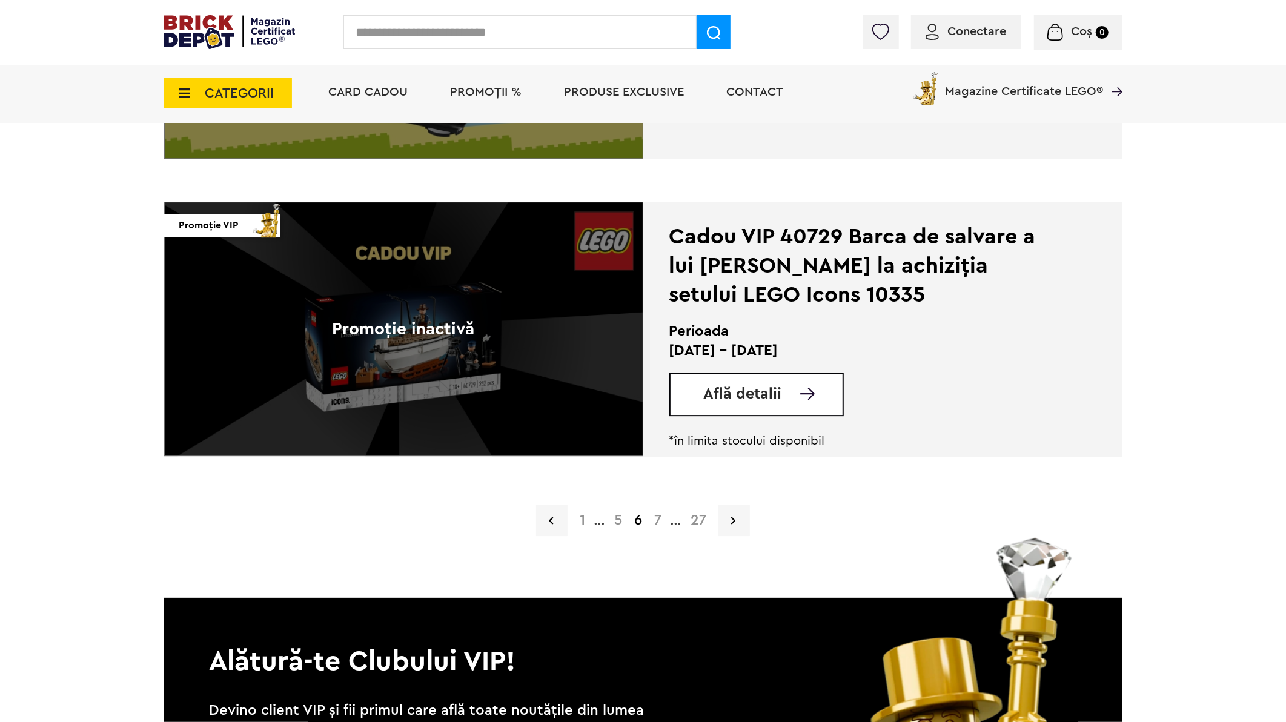
click at [659, 523] on link "7" at bounding box center [657, 520] width 19 height 15
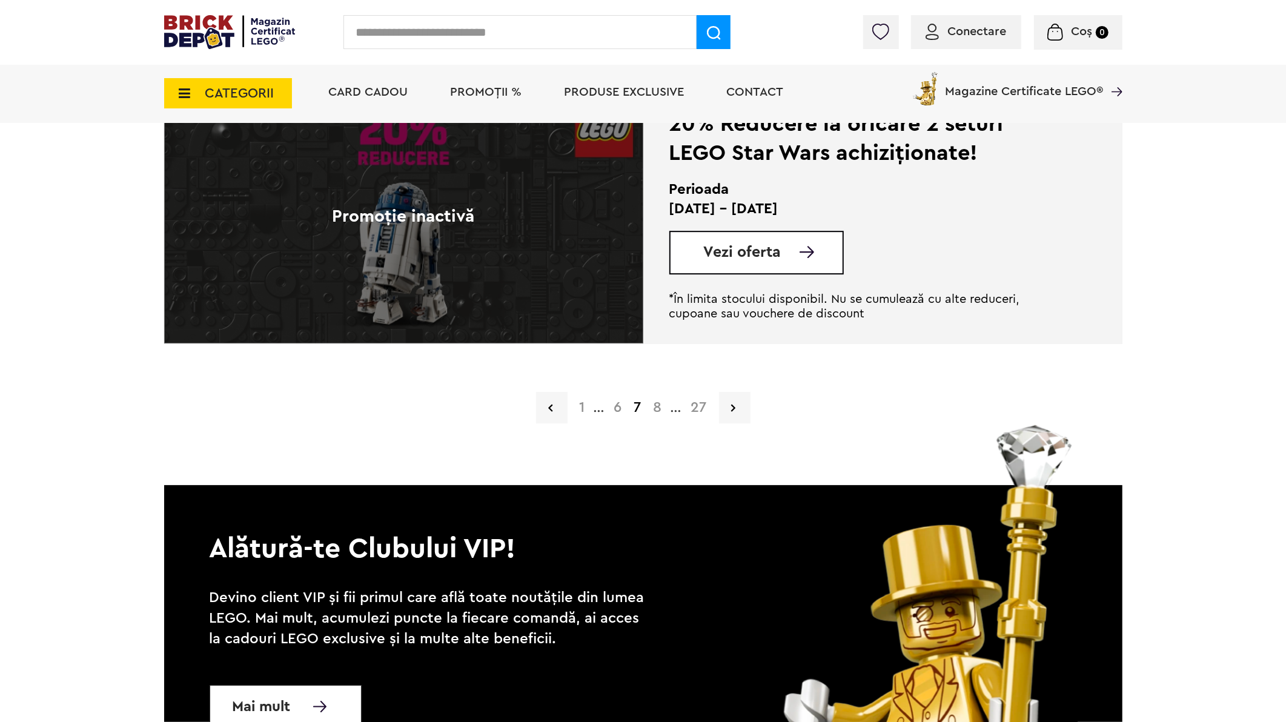
scroll to position [3029, 0]
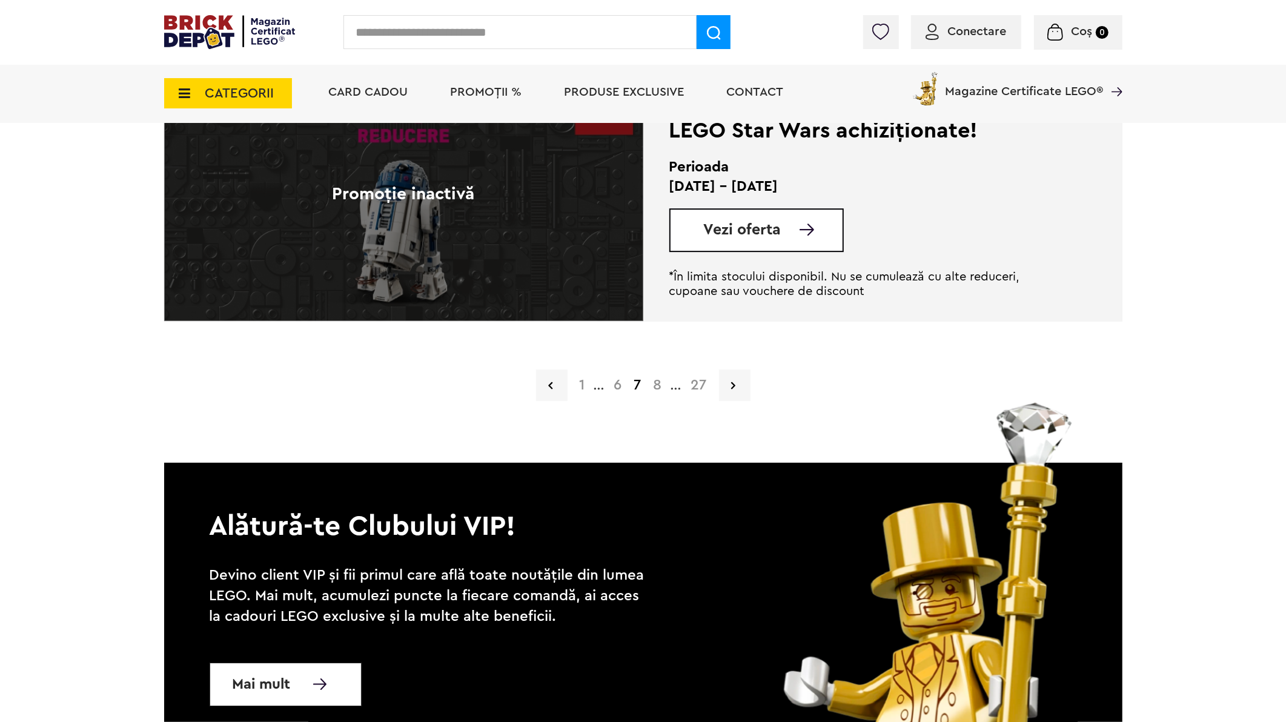
click at [661, 384] on link "8" at bounding box center [658, 385] width 21 height 15
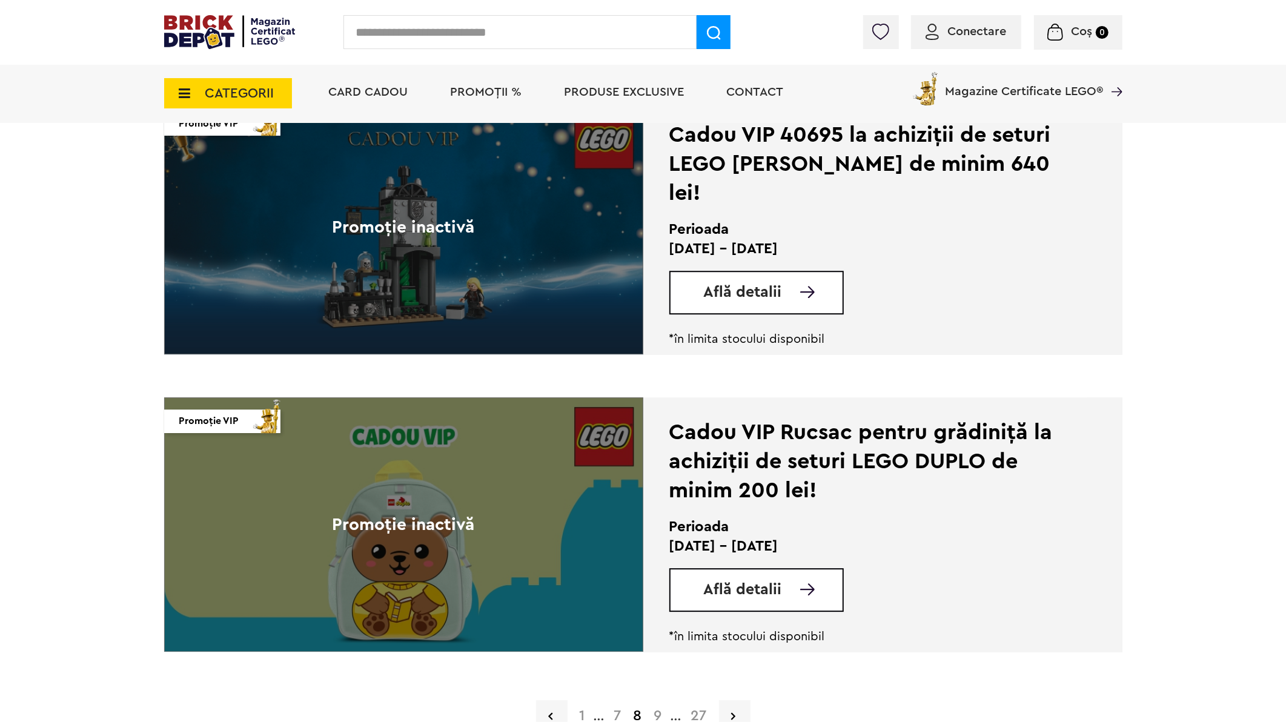
scroll to position [2827, 0]
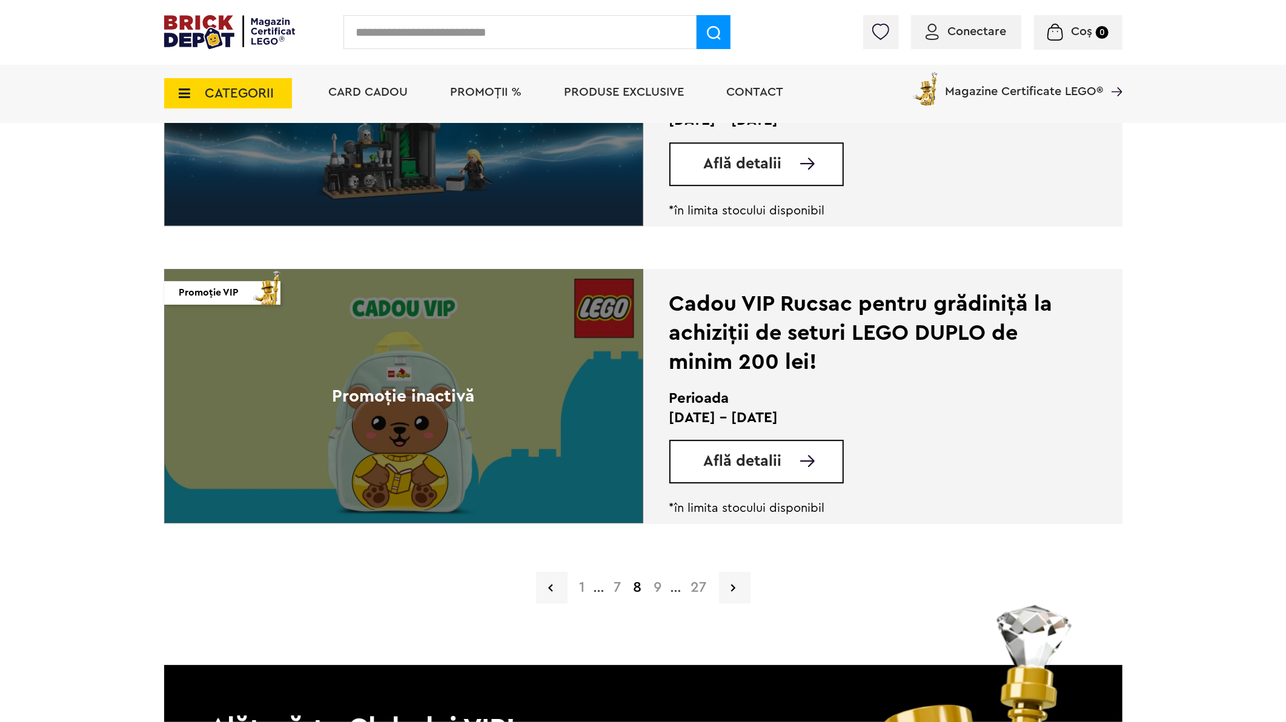
click at [658, 589] on link "9" at bounding box center [658, 587] width 20 height 15
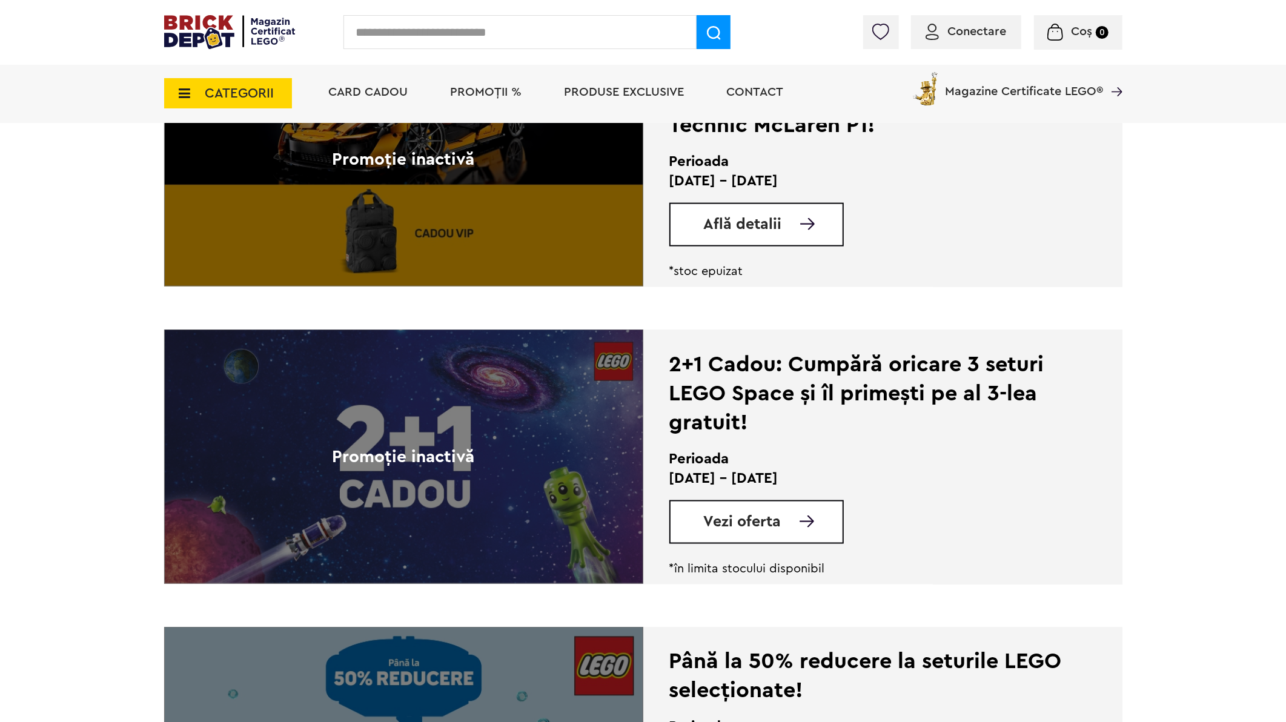
scroll to position [1481, 0]
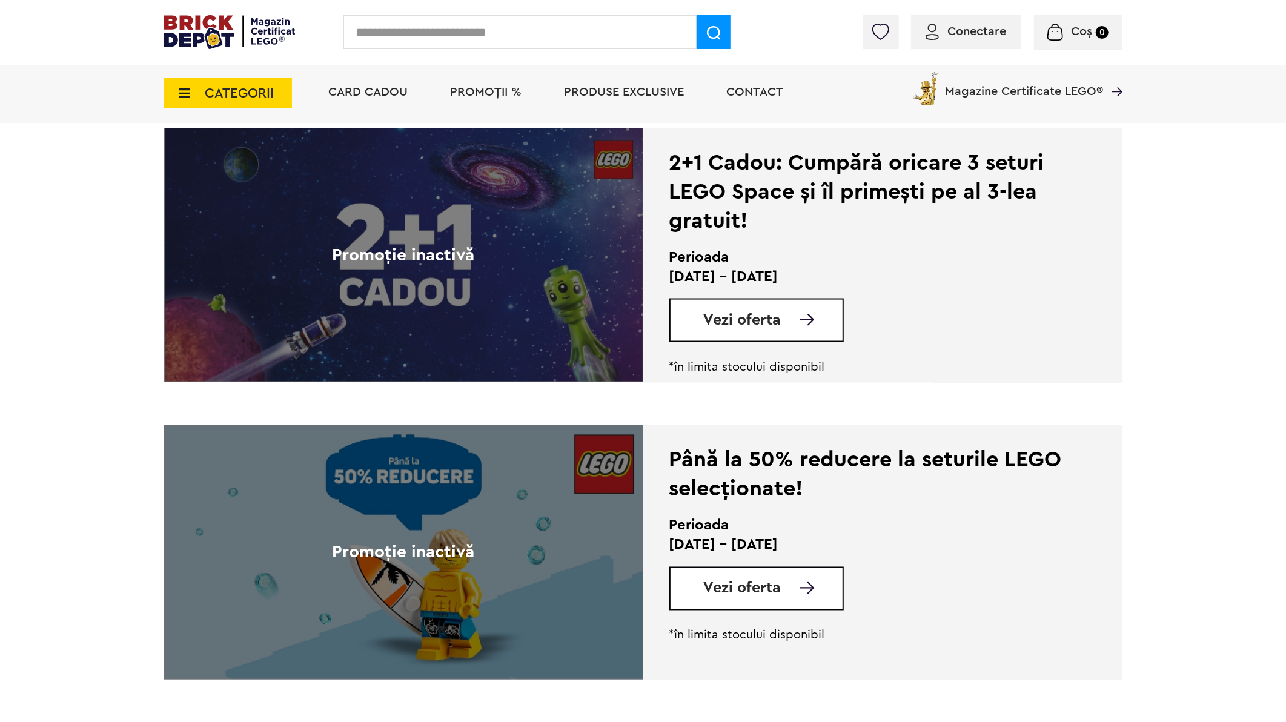
click at [242, 96] on span "CATEGORII" at bounding box center [239, 93] width 69 height 13
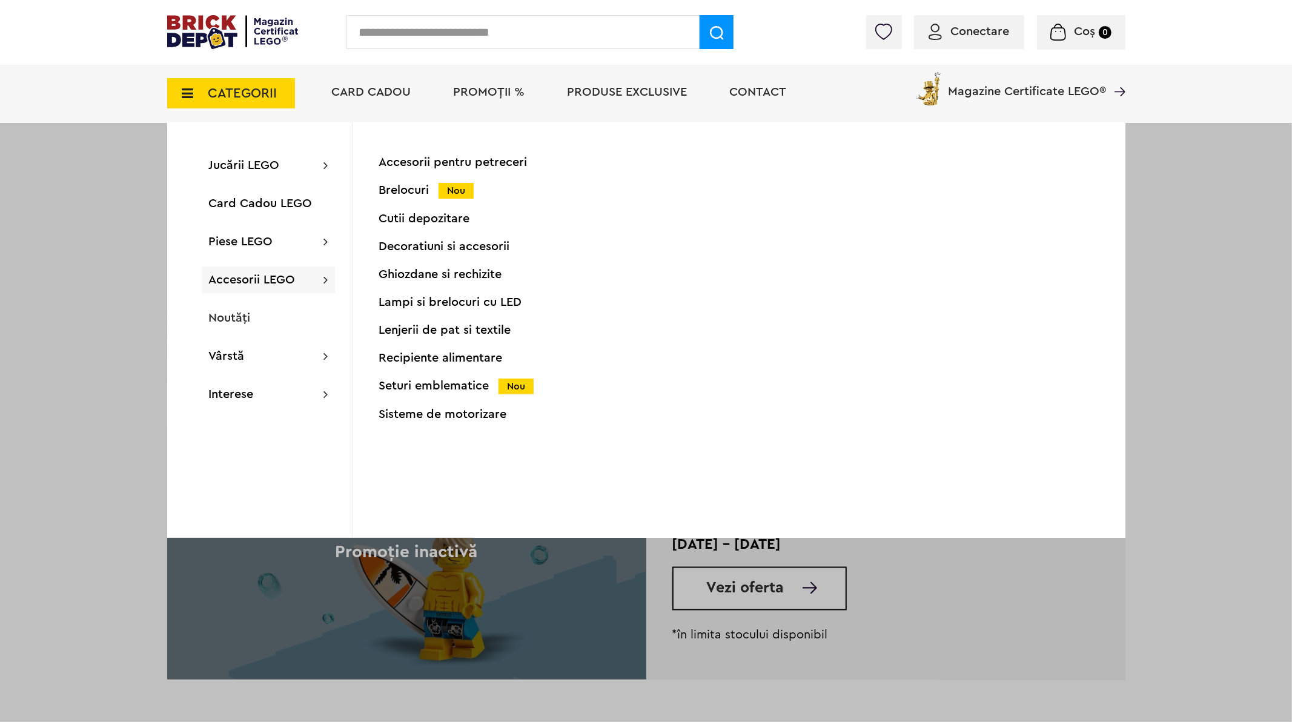
click at [451, 386] on div "Seturi emblematice Nou" at bounding box center [499, 386] width 240 height 13
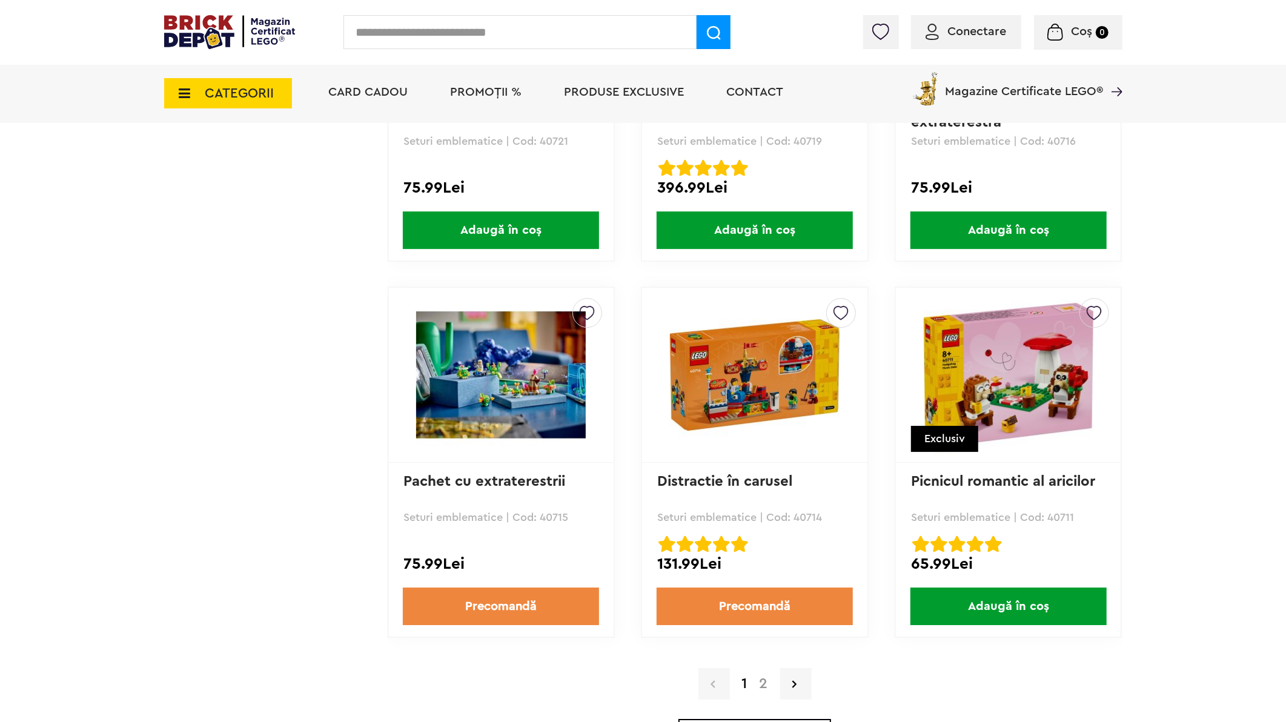
scroll to position [3231, 0]
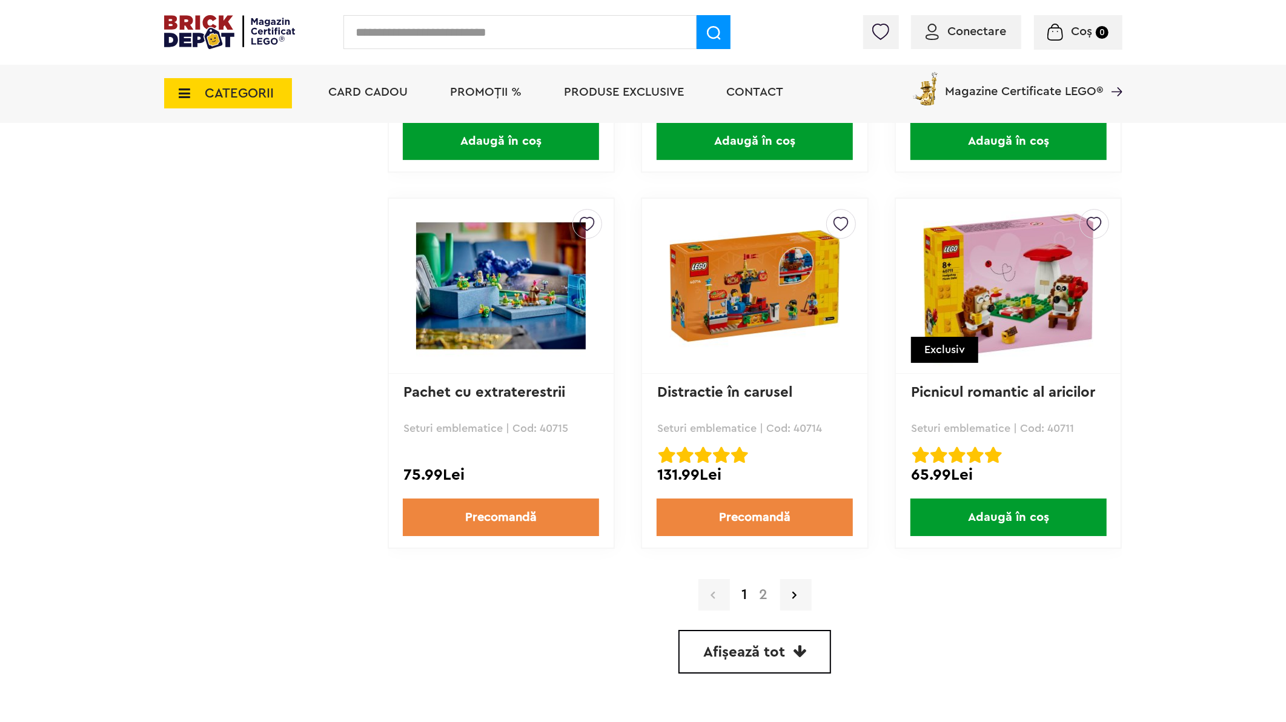
click at [766, 588] on link "2" at bounding box center [764, 595] width 21 height 15
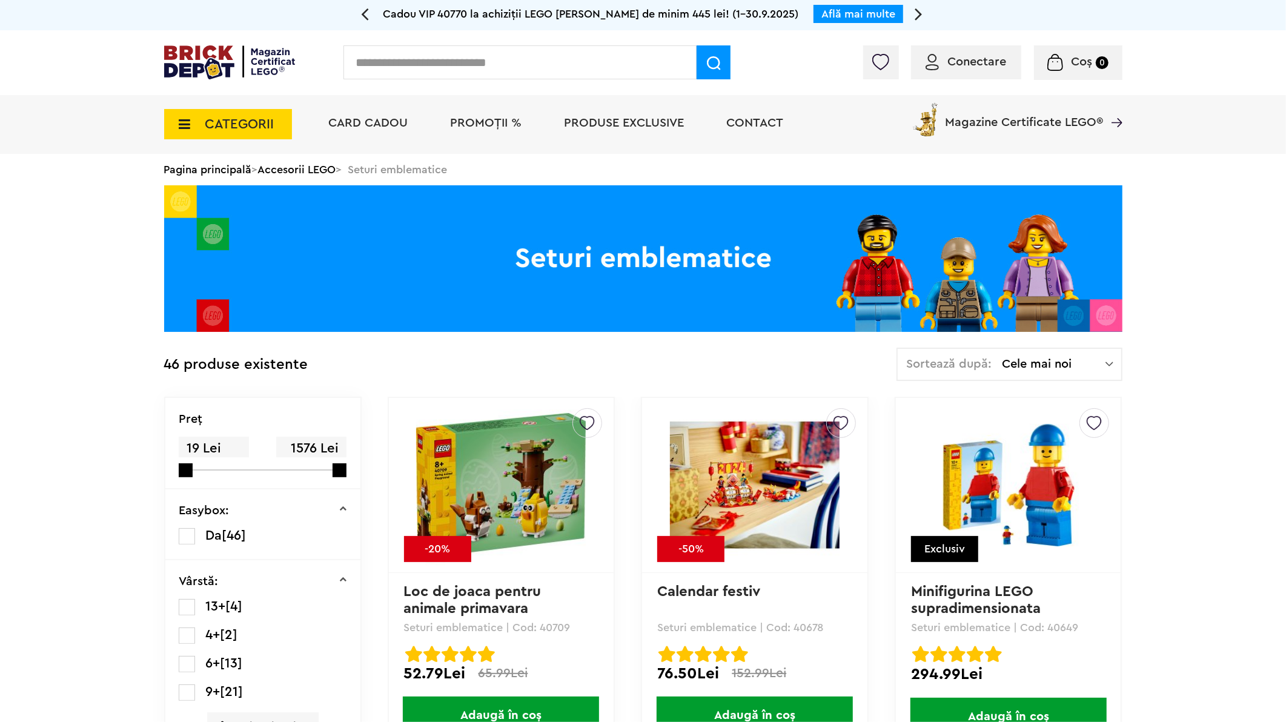
click at [245, 122] on span "CATEGORII" at bounding box center [239, 124] width 69 height 13
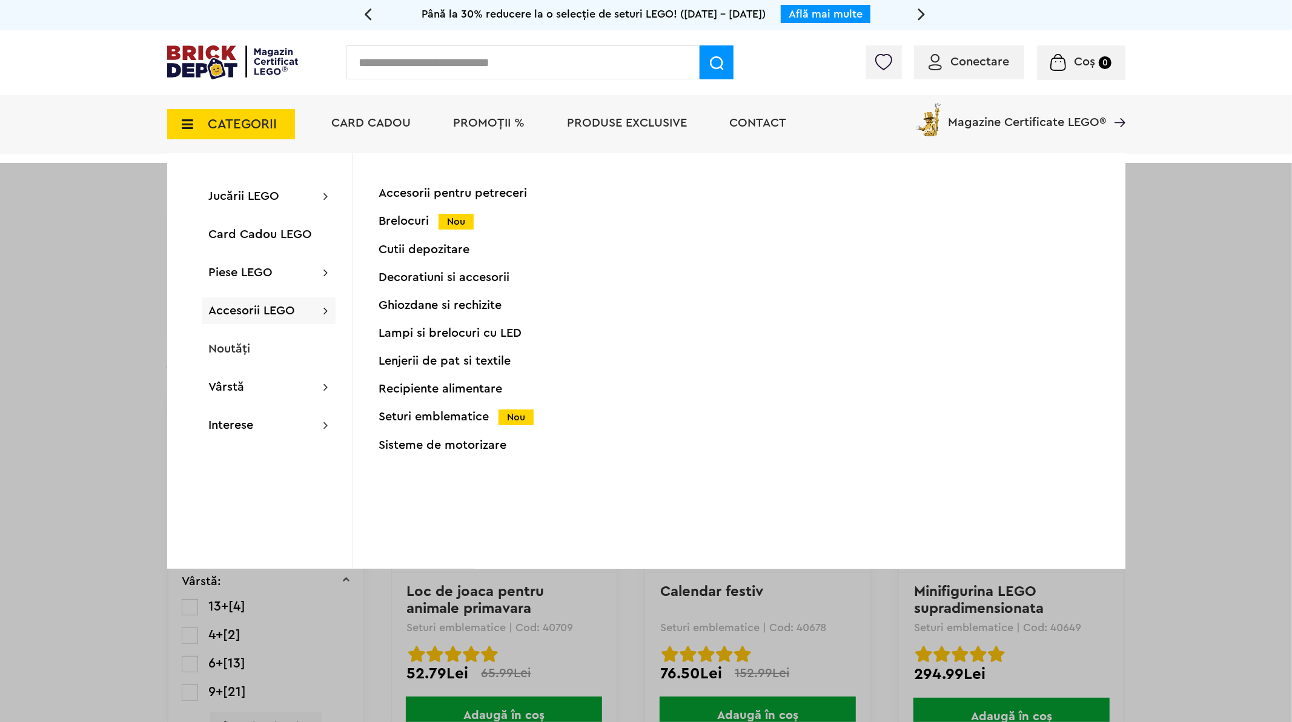
click at [502, 62] on input "text" at bounding box center [523, 62] width 353 height 34
type input "*****"
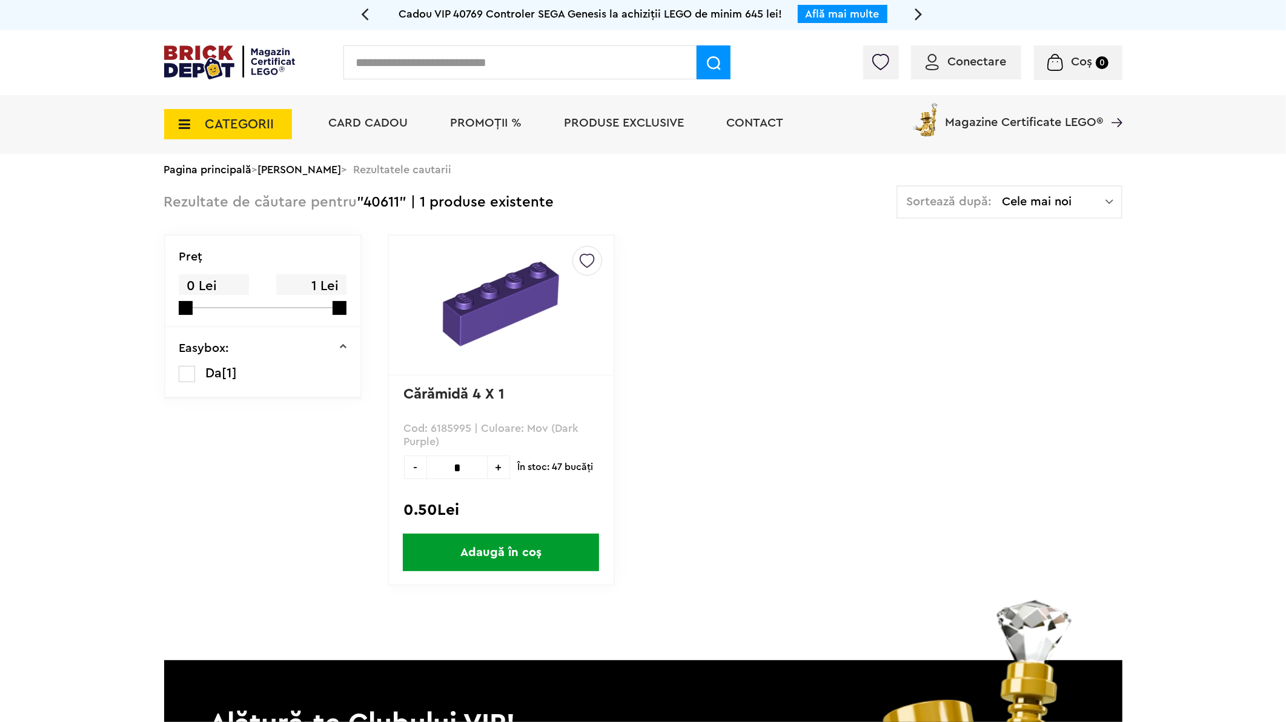
click at [514, 69] on input "text" at bounding box center [520, 62] width 353 height 34
type input "*****"
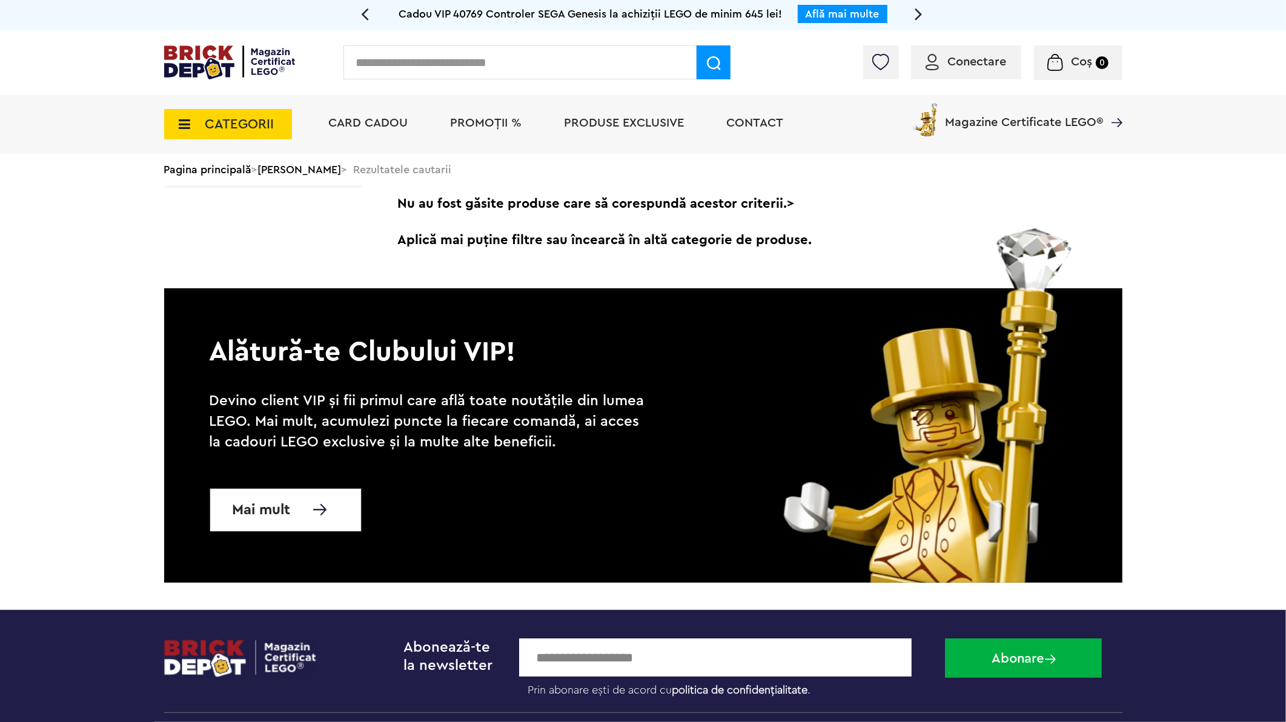
click at [519, 62] on input "text" at bounding box center [520, 62] width 353 height 34
type input "*****"
